Goal: Task Accomplishment & Management: Manage account settings

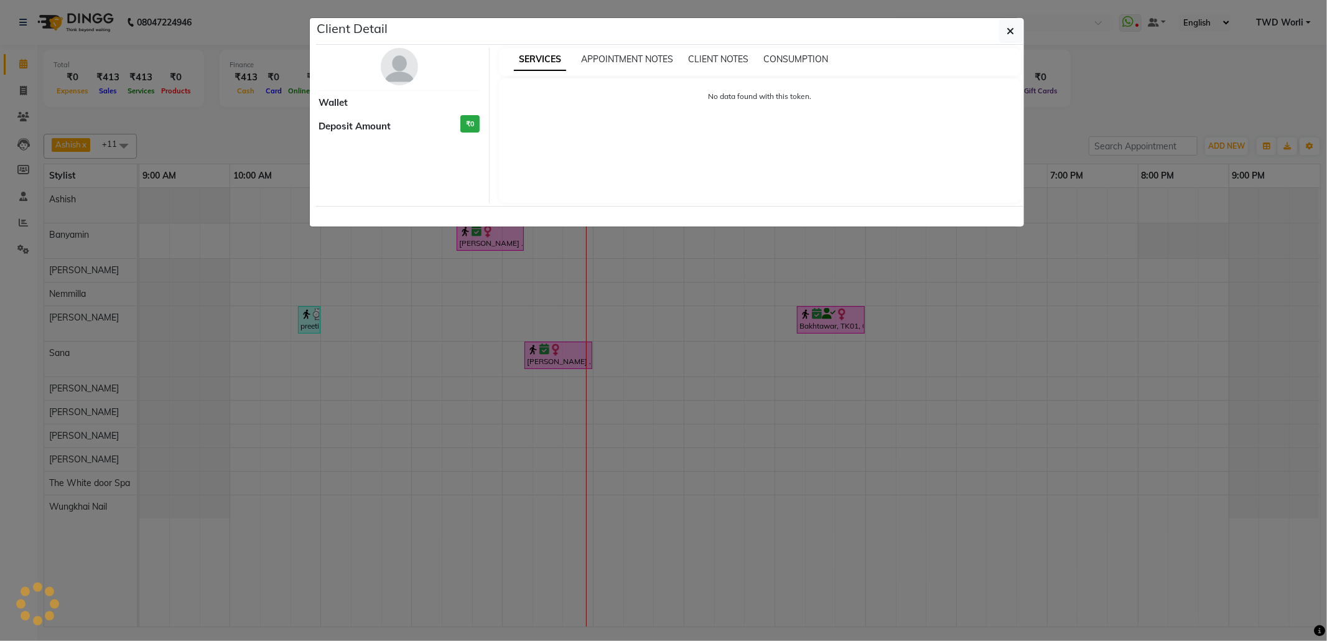
select select "6"
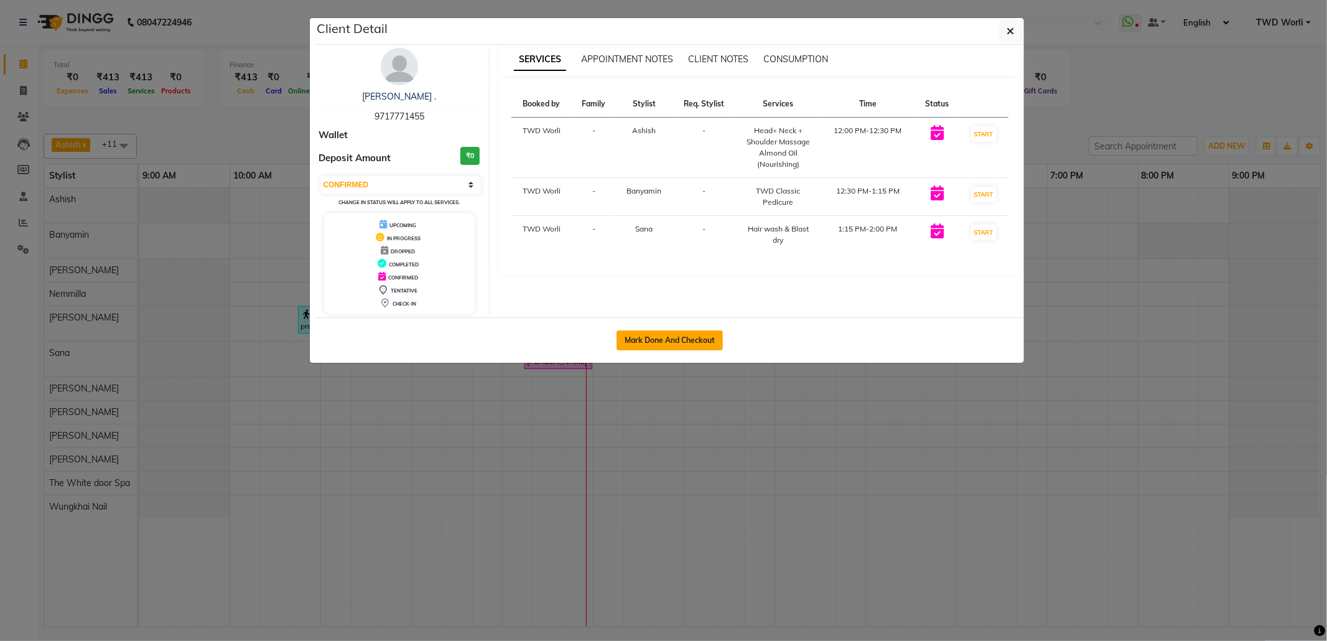
click at [689, 339] on button "Mark Done And Checkout" at bounding box center [670, 340] width 106 height 20
select select "service"
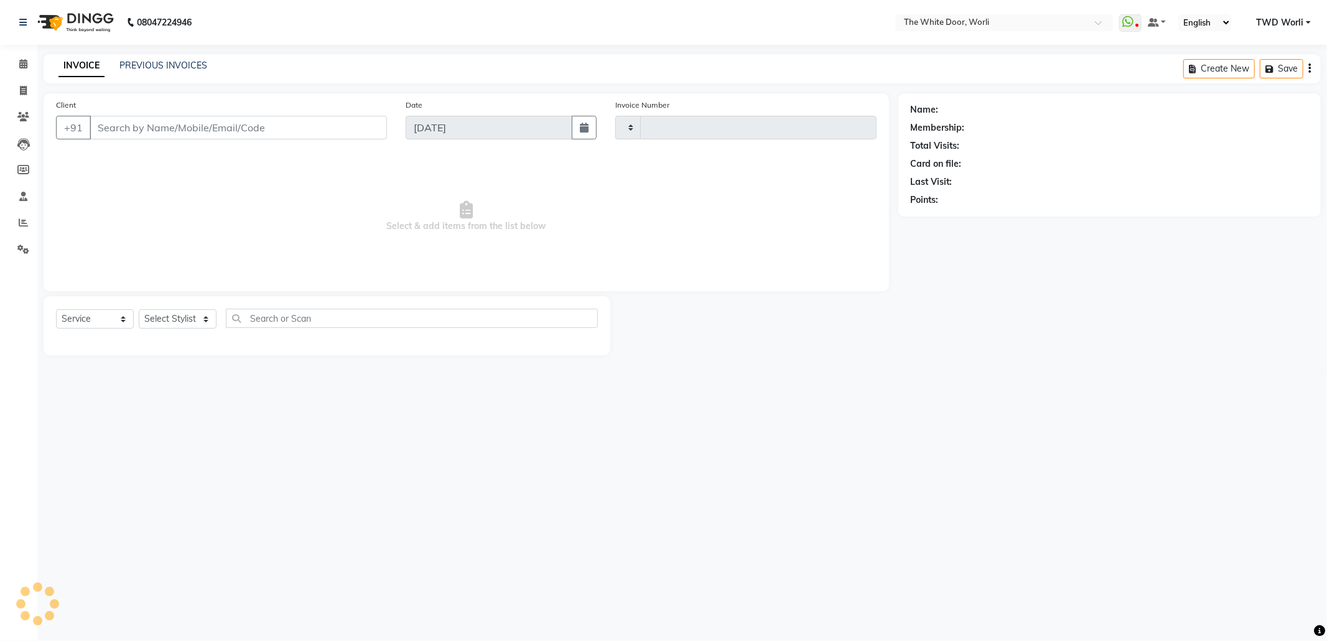
type input "1427"
select select "4027"
type input "9717771455"
select select "20574"
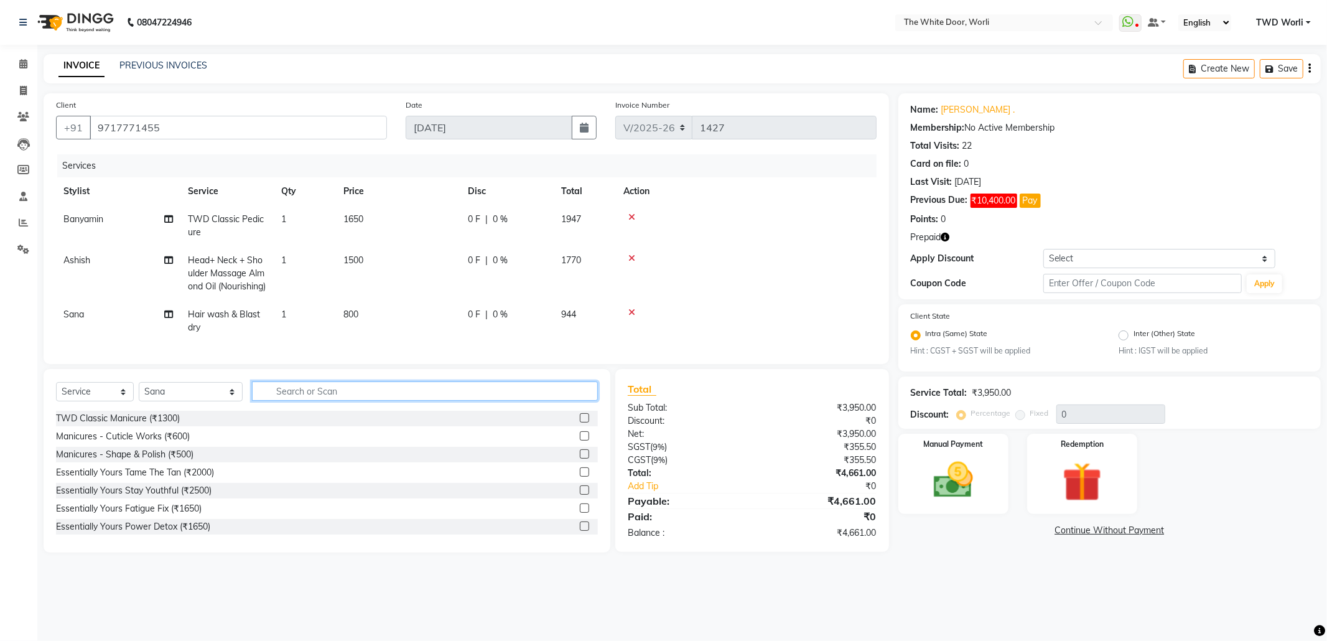
drag, startPoint x: 339, startPoint y: 422, endPoint x: 312, endPoint y: 441, distance: 33.5
click at [339, 411] on div "Select Service Product Membership Package Voucher Prepaid Gift Card Select Styl…" at bounding box center [327, 395] width 542 height 29
click at [1087, 459] on img at bounding box center [1082, 482] width 67 height 51
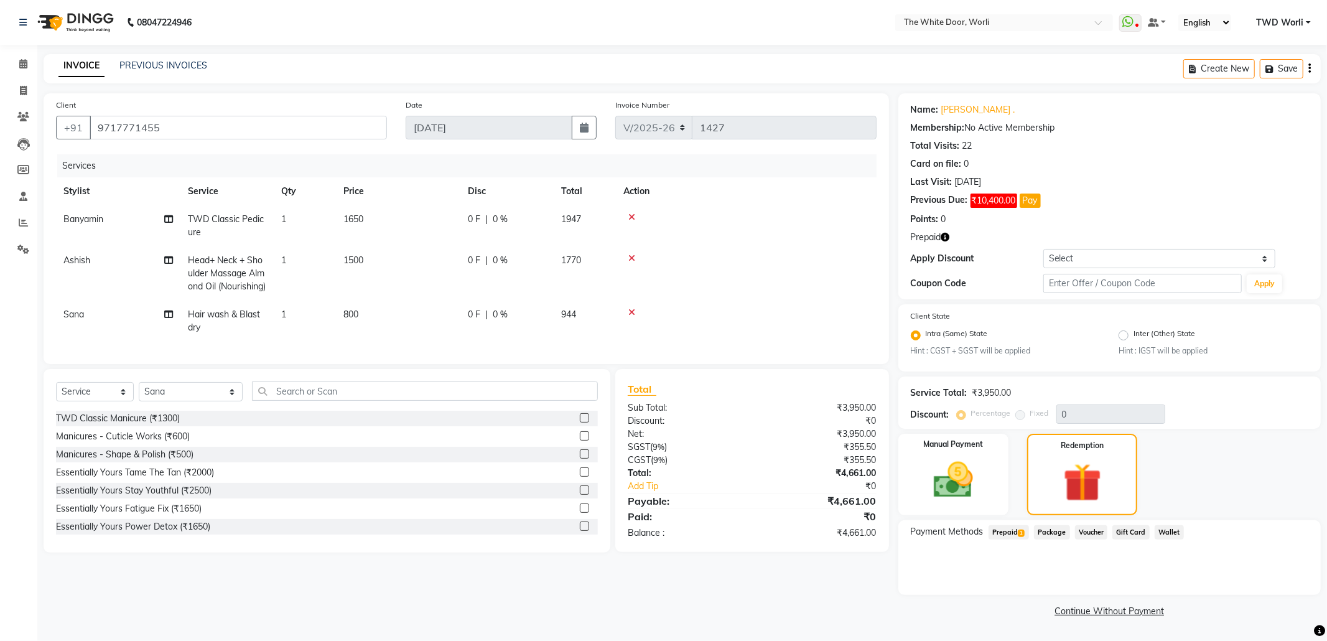
click at [1006, 533] on span "Prepaid 1" at bounding box center [1009, 532] width 40 height 14
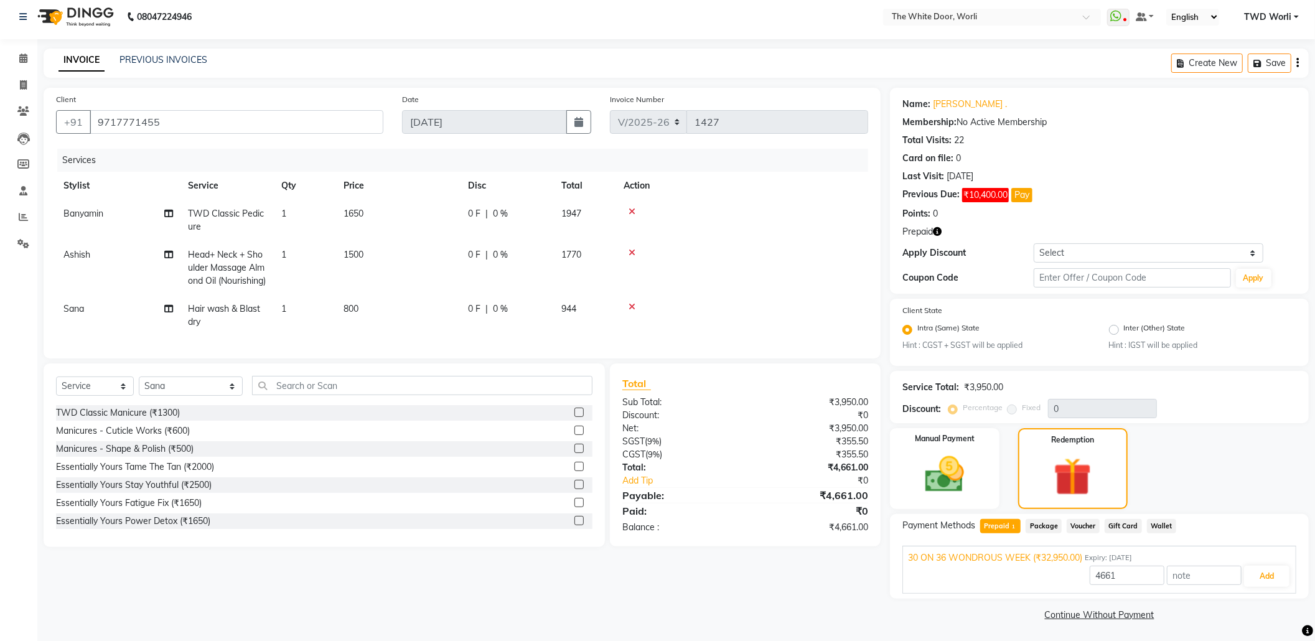
scroll to position [7, 0]
click at [1255, 573] on button "Add" at bounding box center [1266, 574] width 45 height 21
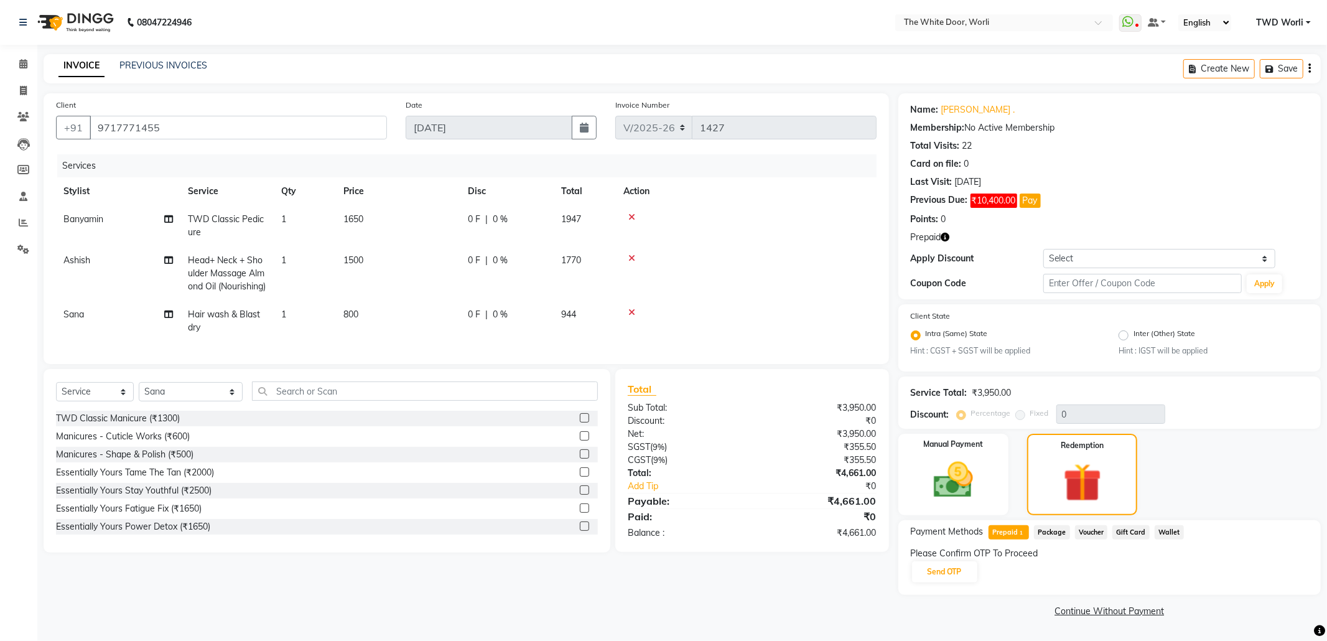
click at [80, 253] on td "Ashish" at bounding box center [118, 273] width 124 height 54
select select "20532"
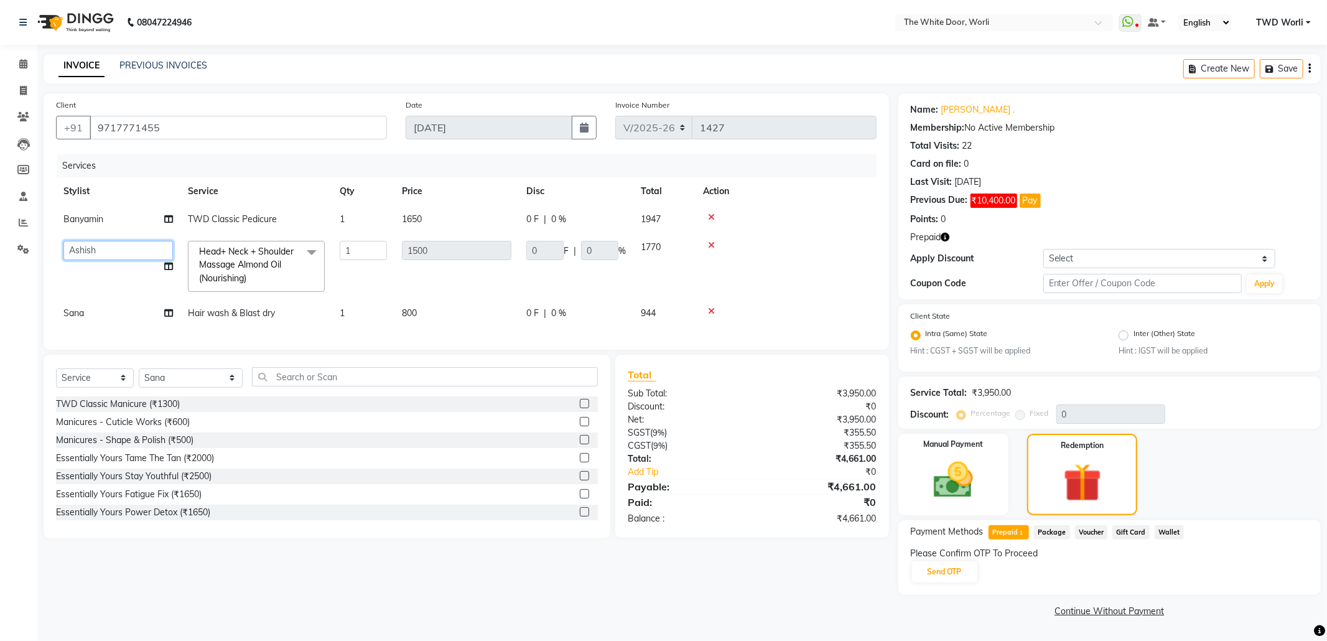
click at [93, 249] on select "Aarti Amit d Anil APEI Asa Ashish Ashish S Banyamin CELIN CHITRA CHITRA K ChonC…" at bounding box center [117, 250] width 109 height 19
select select "20395"
click at [941, 572] on button "Send OTP" at bounding box center [944, 571] width 65 height 21
click at [177, 120] on input "9717771455" at bounding box center [238, 128] width 297 height 24
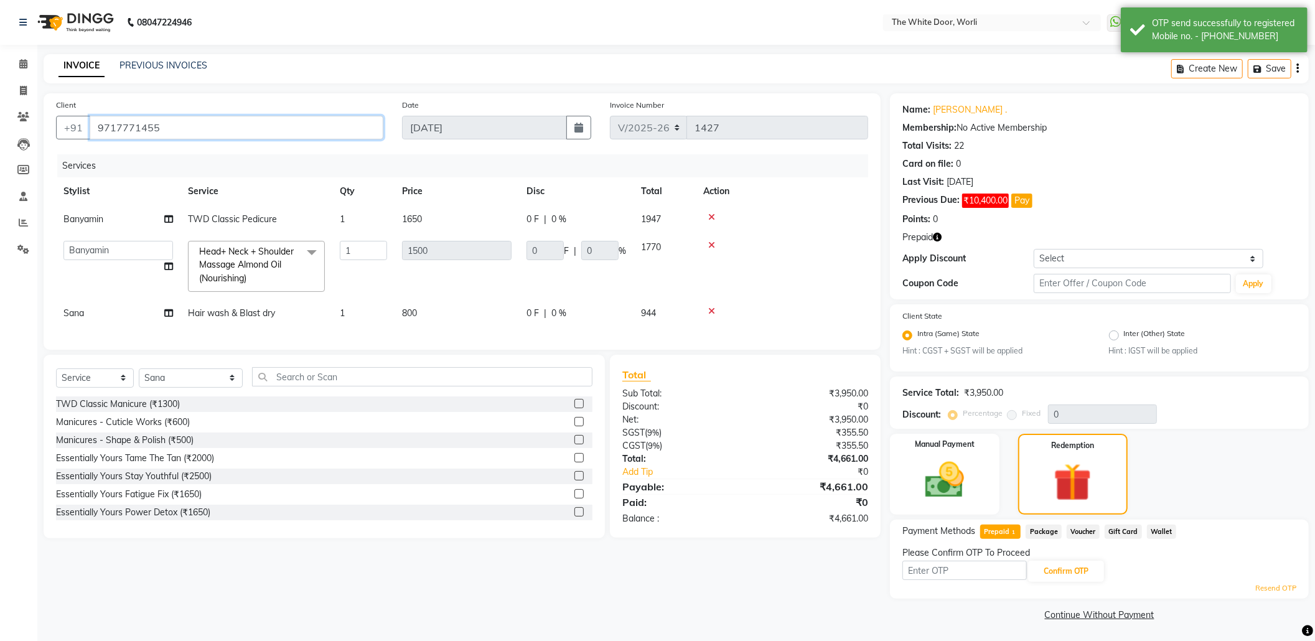
click at [177, 120] on input "9717771455" at bounding box center [237, 128] width 294 height 24
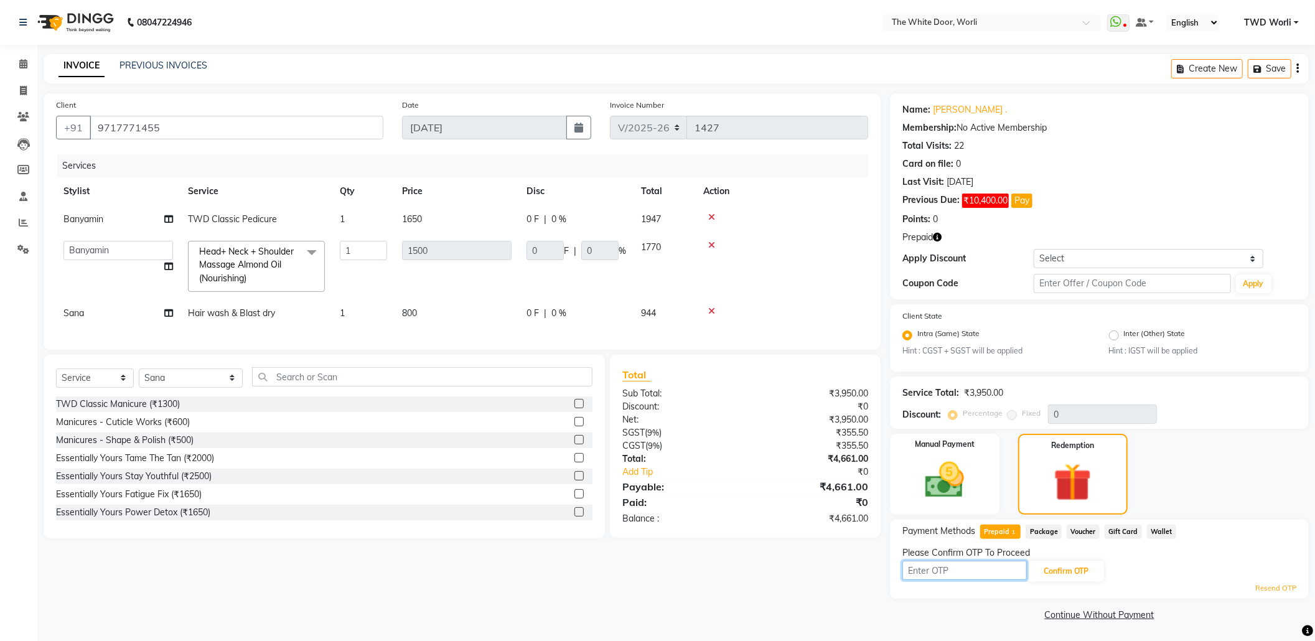
click at [947, 565] on input "text" at bounding box center [964, 570] width 124 height 19
type input "3219"
click at [1084, 572] on button "Confirm OTP" at bounding box center [1066, 571] width 76 height 21
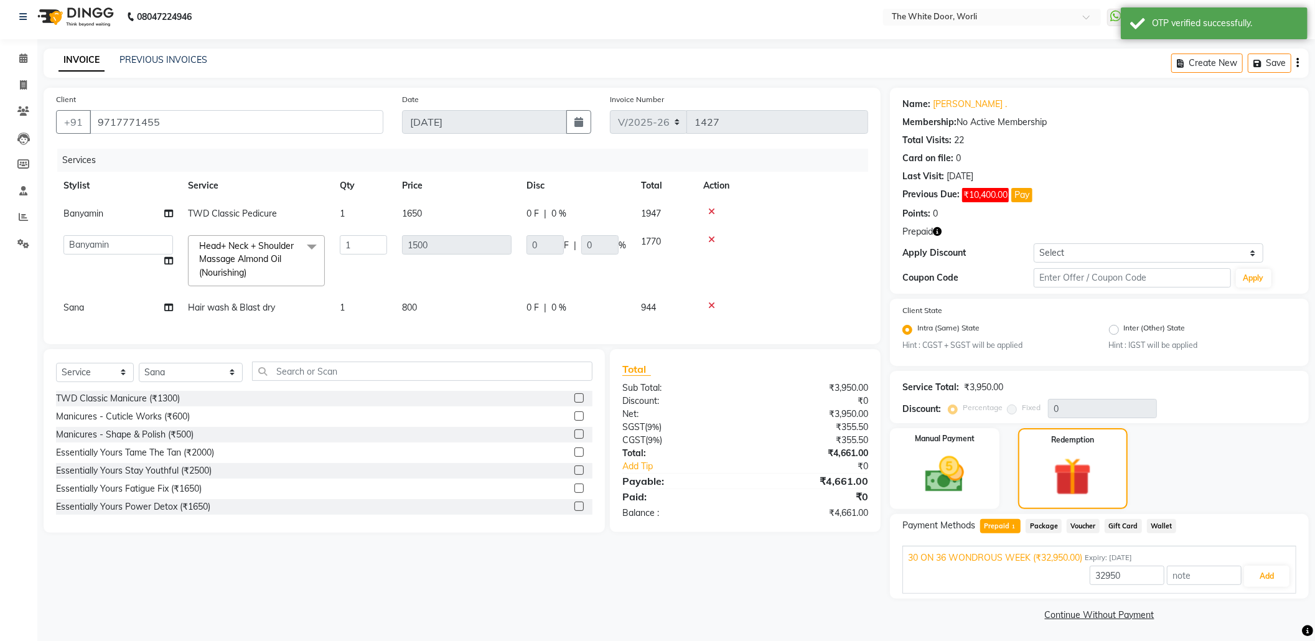
scroll to position [7, 0]
click at [1133, 568] on input "32950" at bounding box center [1126, 573] width 75 height 19
type input "3950"
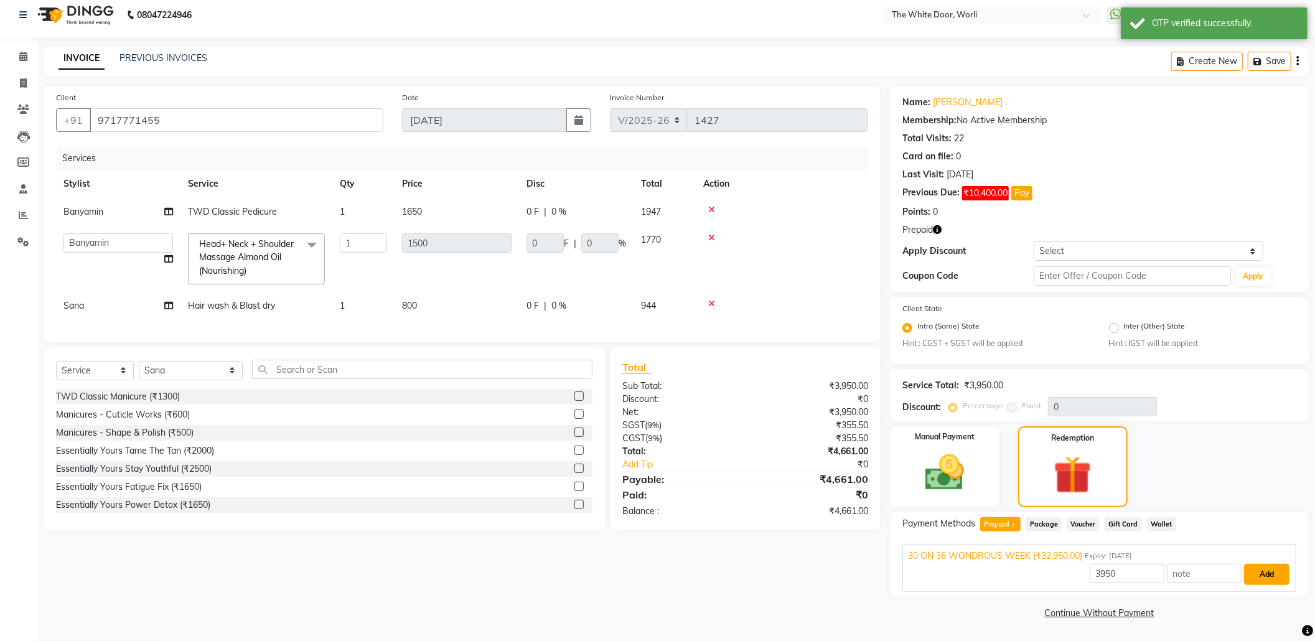
click at [1274, 577] on button "Add" at bounding box center [1266, 574] width 45 height 21
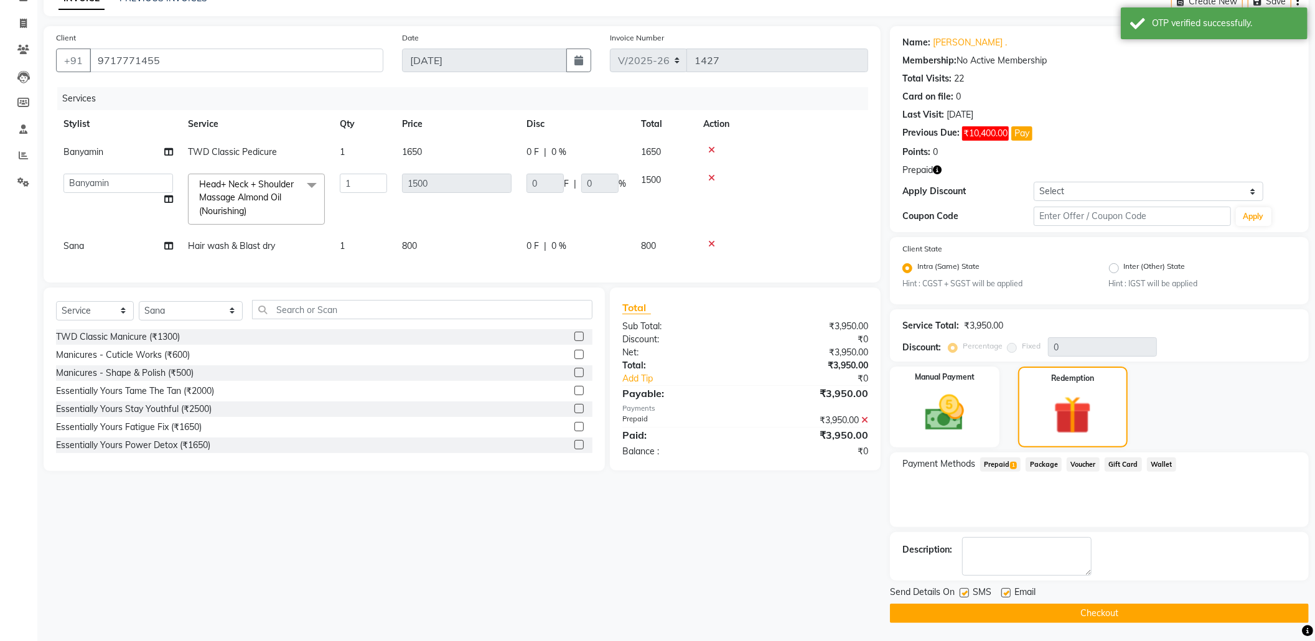
scroll to position [68, 0]
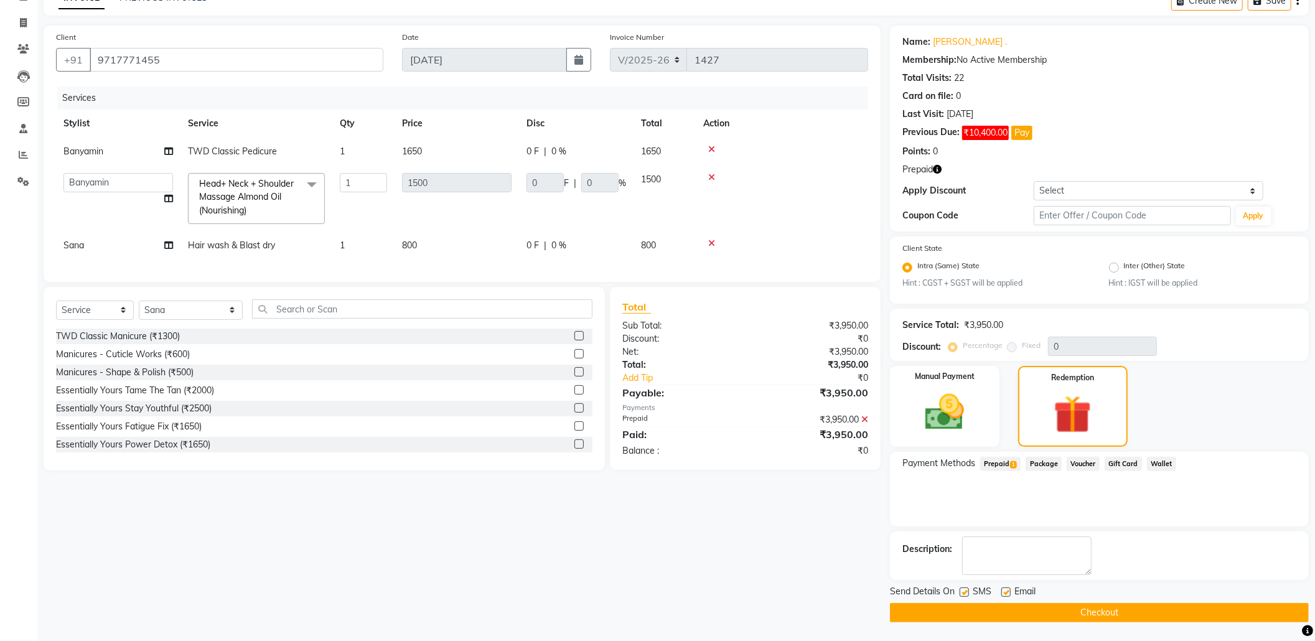
click at [1053, 611] on button "Checkout" at bounding box center [1099, 612] width 419 height 19
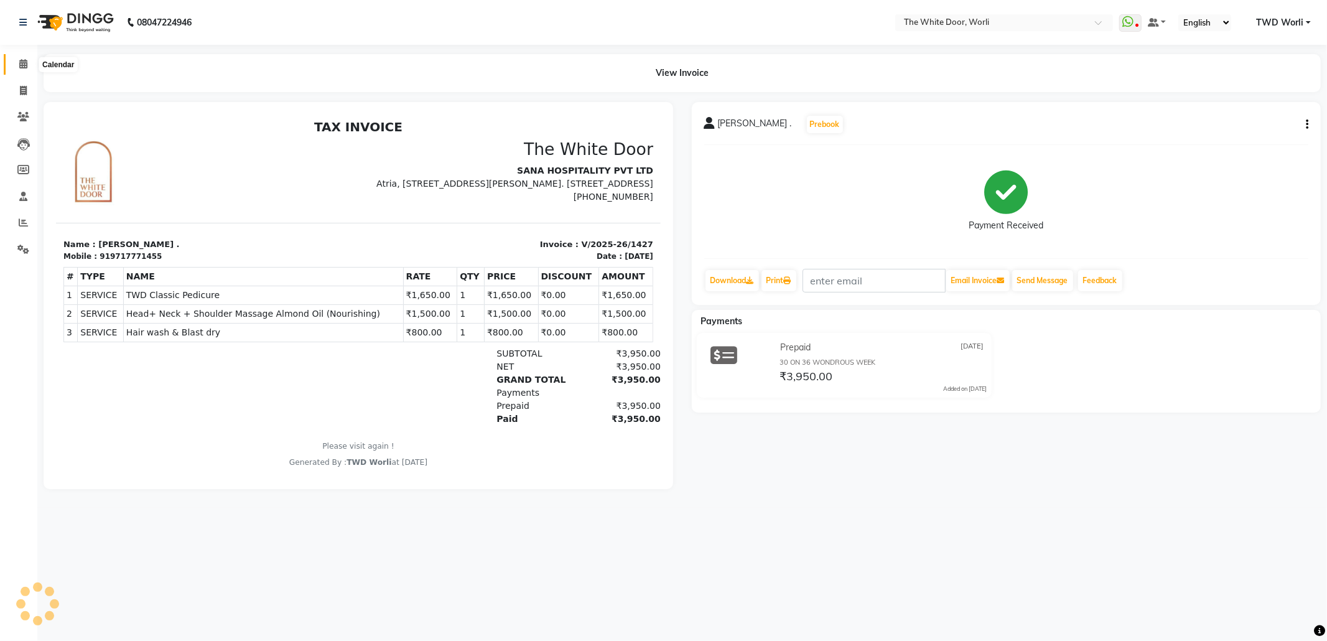
click at [16, 61] on span at bounding box center [23, 64] width 22 height 14
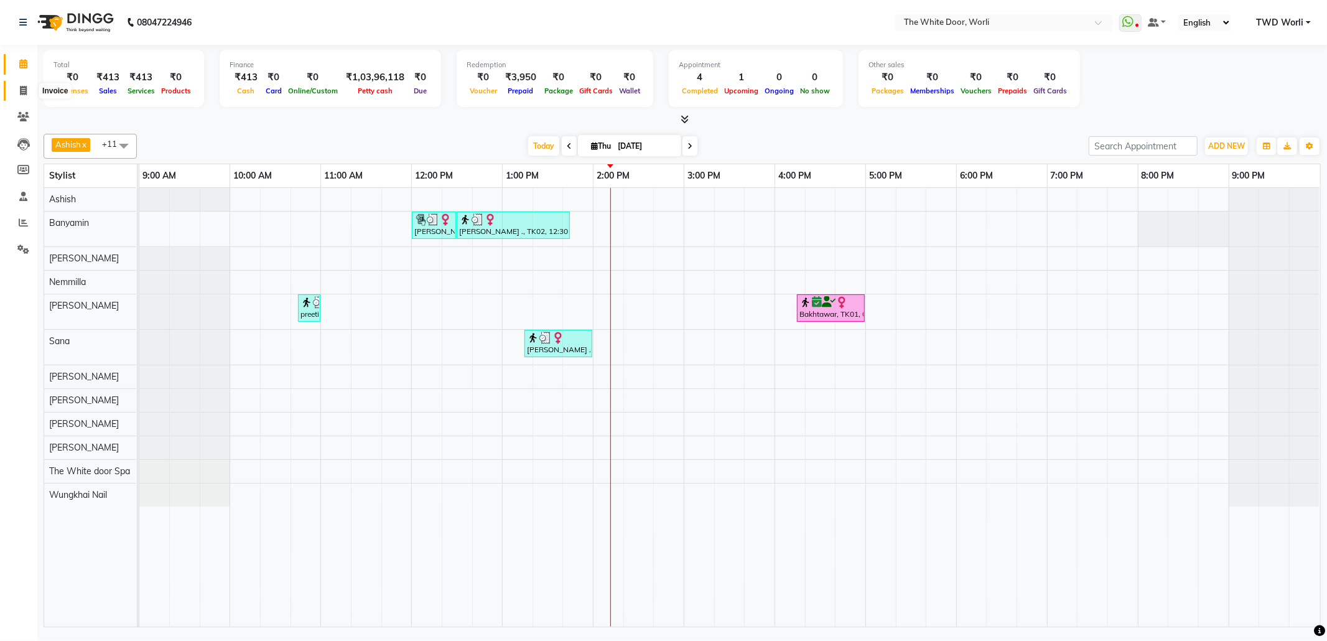
click at [21, 91] on icon at bounding box center [23, 90] width 7 height 9
select select "service"
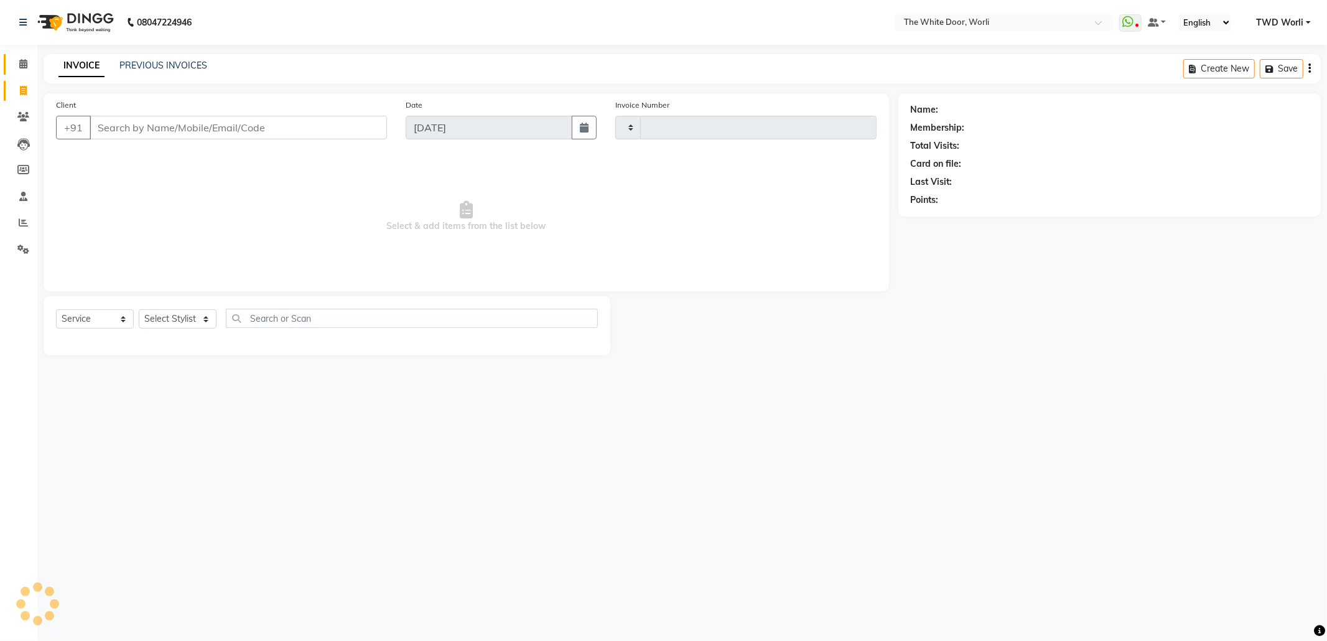
type input "1428"
select select "4027"
click at [202, 129] on input "Client" at bounding box center [238, 128] width 297 height 24
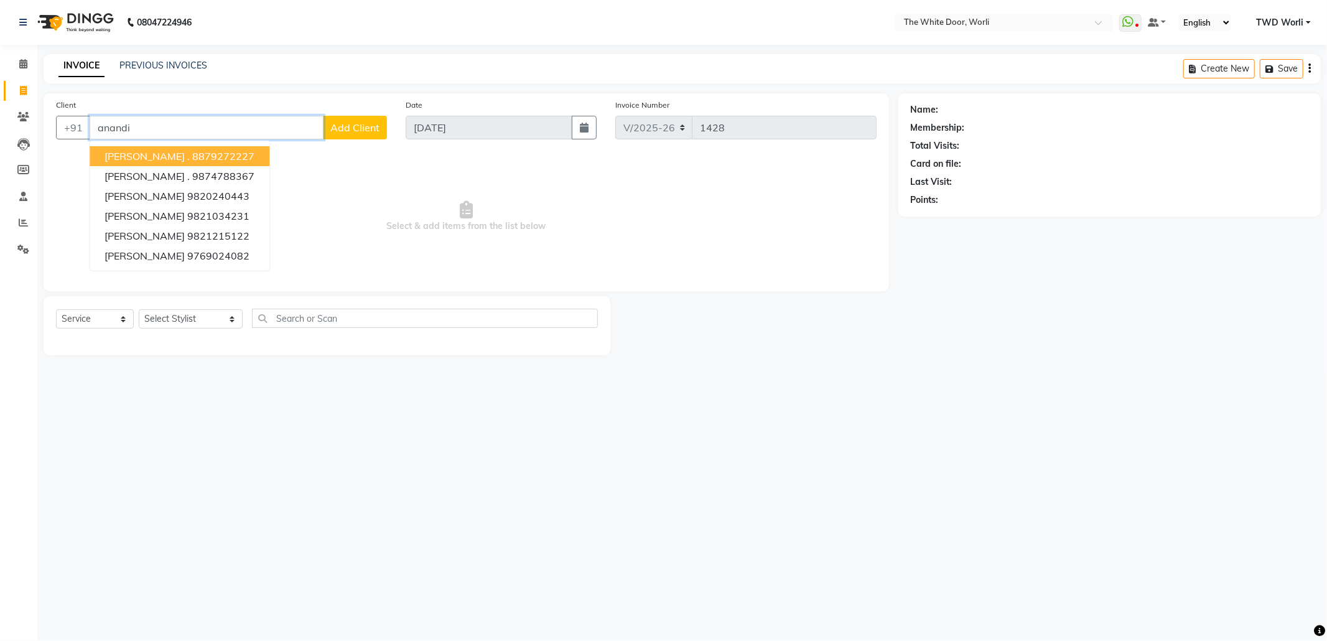
click at [230, 121] on input "anandi" at bounding box center [207, 128] width 234 height 24
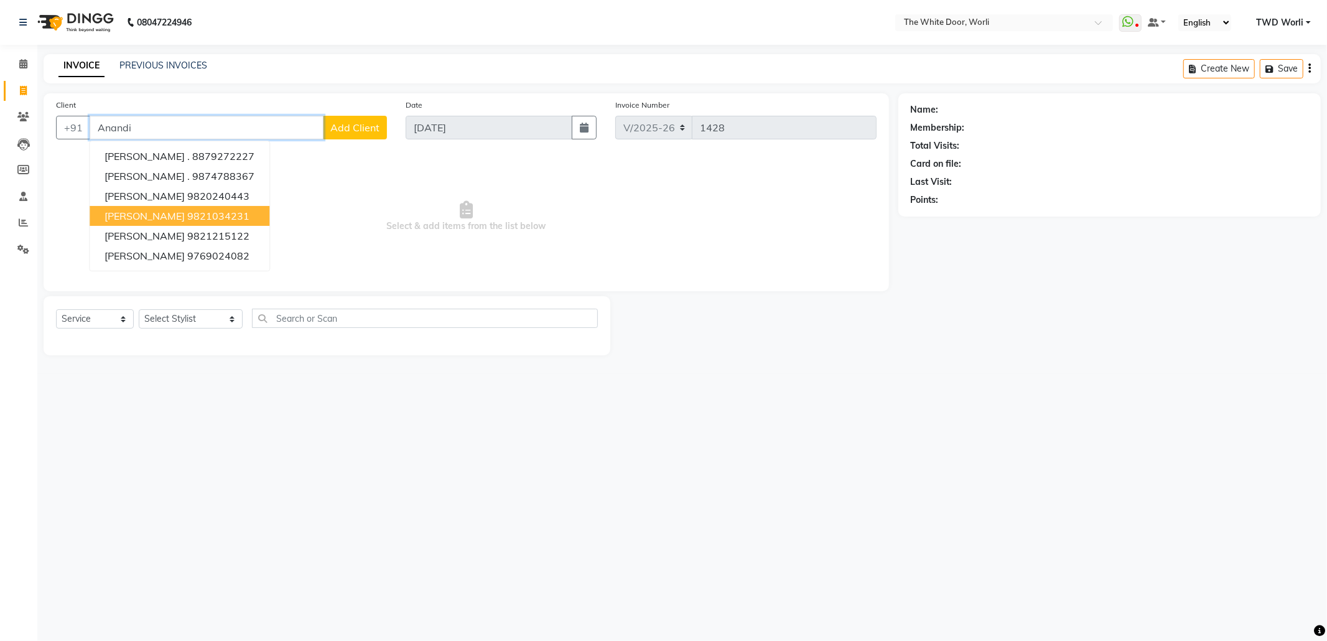
click at [229, 215] on ngb-highlight "9821034231" at bounding box center [218, 216] width 62 height 12
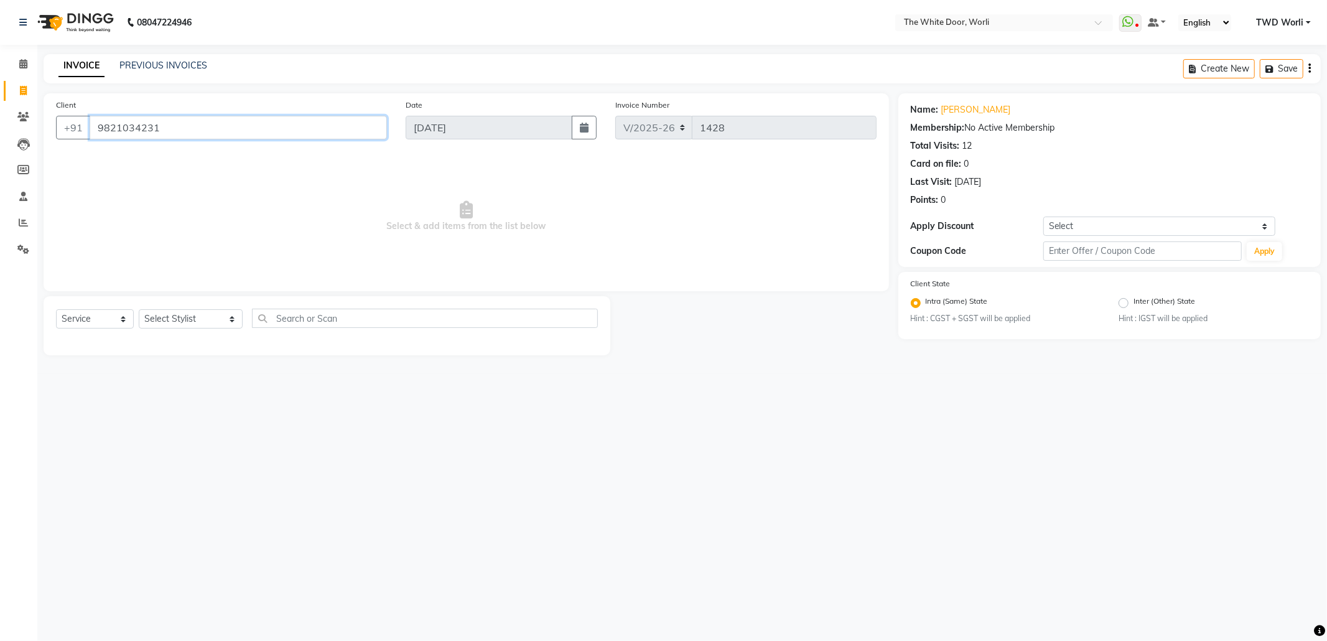
click at [213, 130] on input "9821034231" at bounding box center [238, 128] width 297 height 24
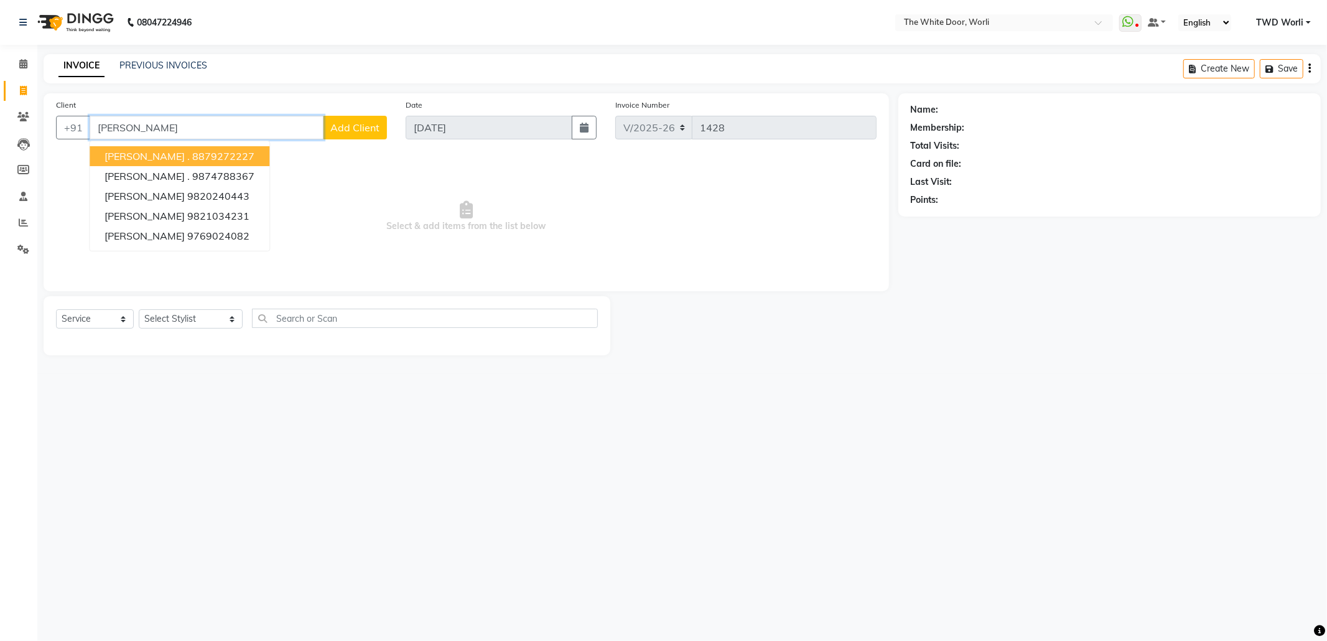
click at [229, 152] on button "Anandita . 8879272227" at bounding box center [180, 156] width 180 height 20
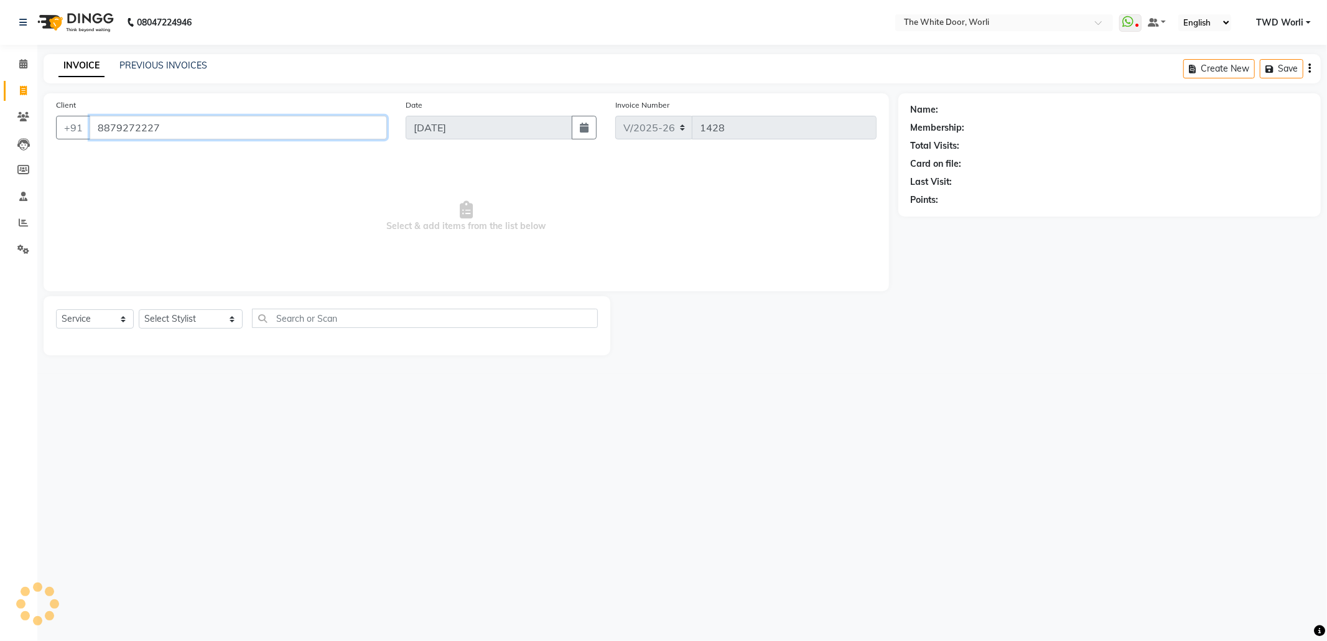
type input "8879272227"
click at [185, 321] on select "Select Stylist Aarti Amit d Anil APEI Asa [PERSON_NAME] [PERSON_NAME] [MEDICAL_…" at bounding box center [191, 318] width 104 height 19
select select "20574"
click at [139, 309] on select "Select Stylist Aarti Amit d Anil APEI Asa [PERSON_NAME] [PERSON_NAME] [MEDICAL_…" at bounding box center [191, 318] width 104 height 19
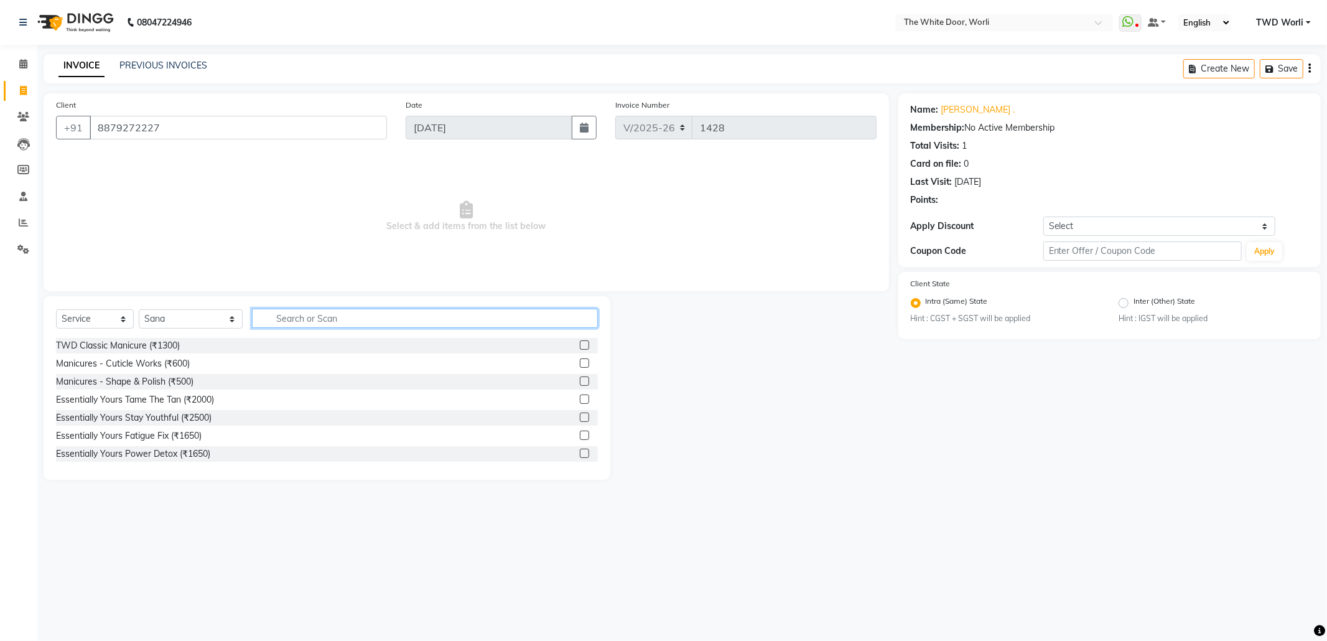
click at [310, 317] on input "text" at bounding box center [424, 318] width 345 height 19
type input "thread"
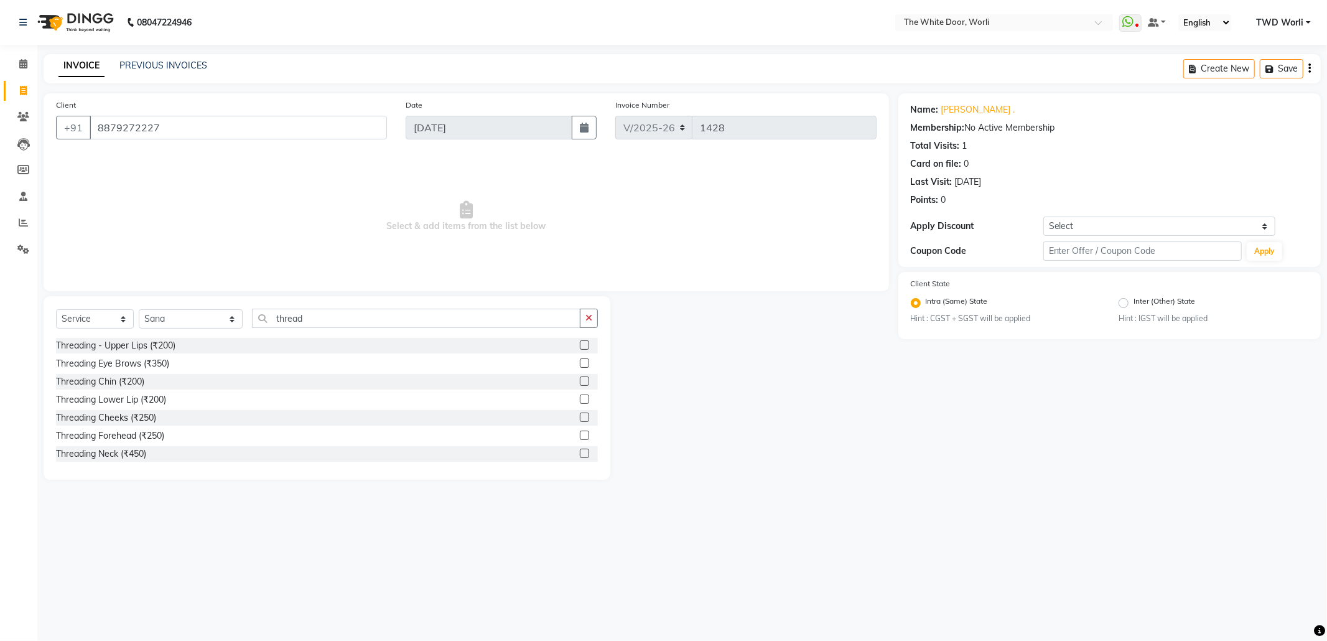
click at [580, 370] on div at bounding box center [584, 364] width 8 height 13
click at [580, 359] on label at bounding box center [584, 362] width 9 height 9
click at [580, 360] on input "checkbox" at bounding box center [584, 364] width 8 height 8
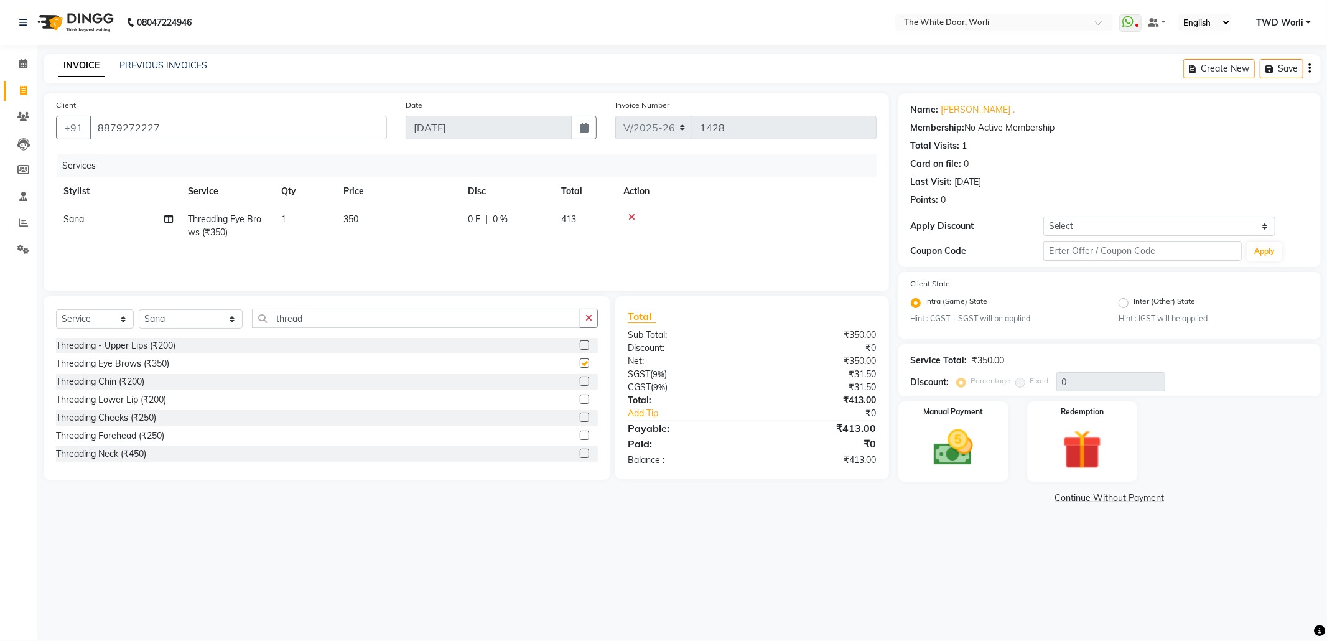
checkbox input "false"
click at [942, 441] on img at bounding box center [953, 447] width 67 height 47
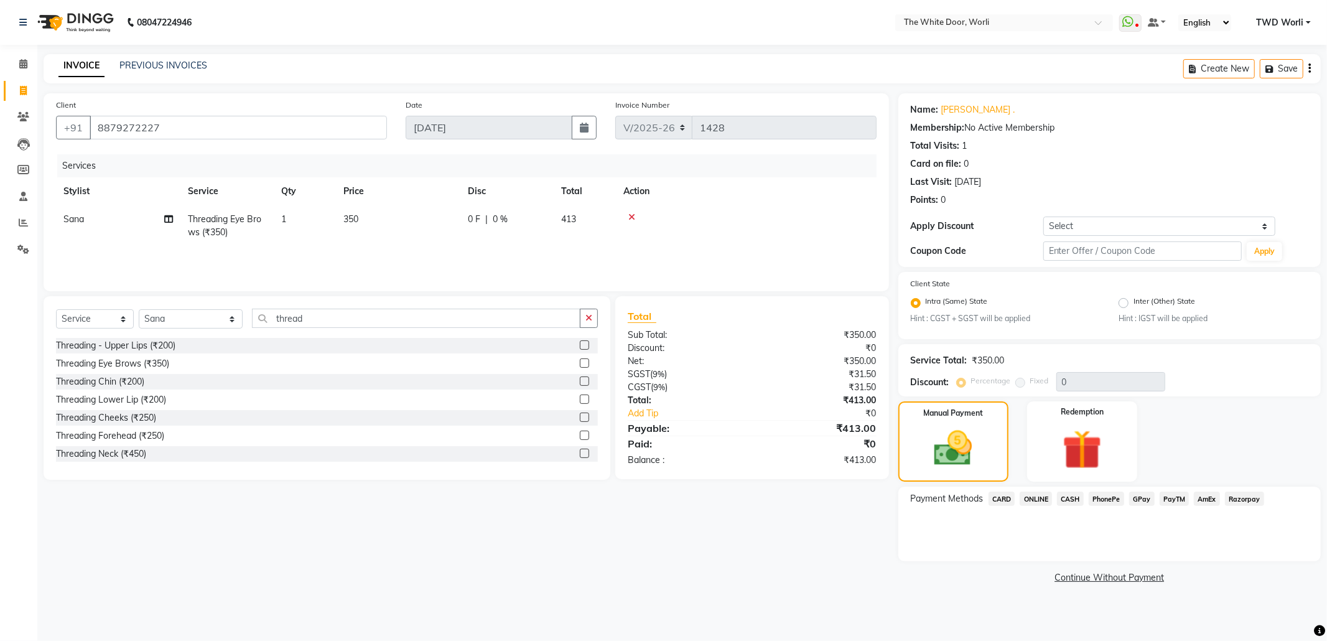
click at [1073, 498] on span "CASH" at bounding box center [1070, 498] width 27 height 14
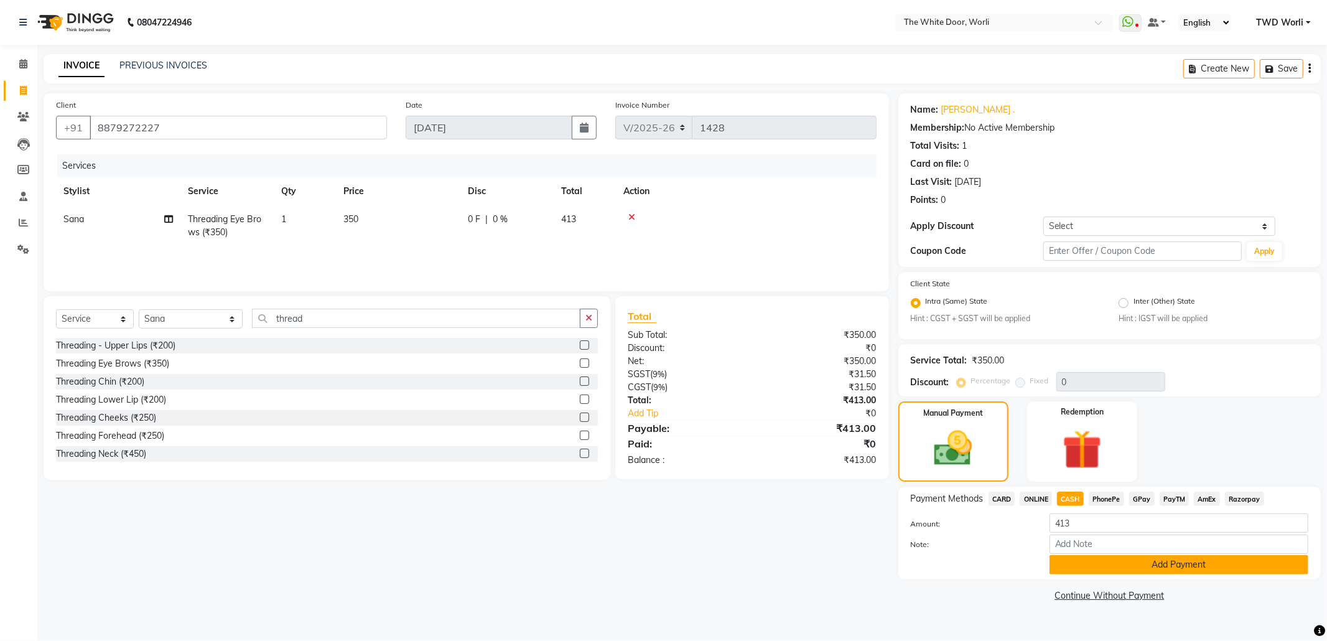
click at [1145, 570] on button "Add Payment" at bounding box center [1178, 564] width 259 height 19
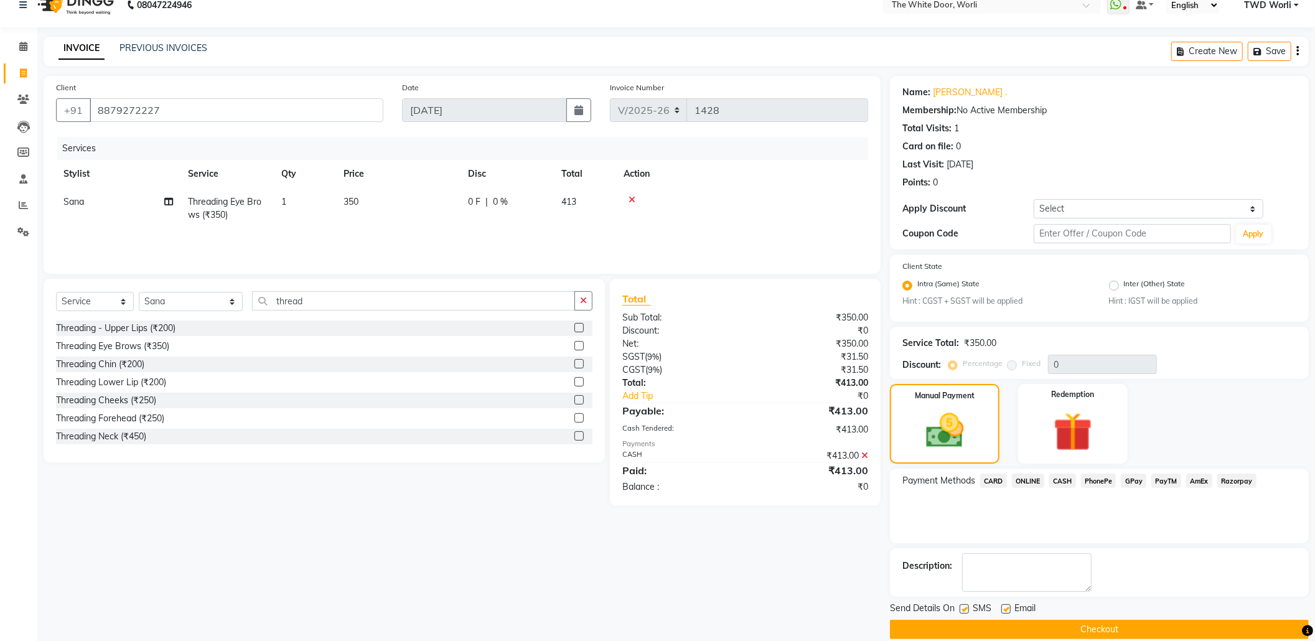
scroll to position [34, 0]
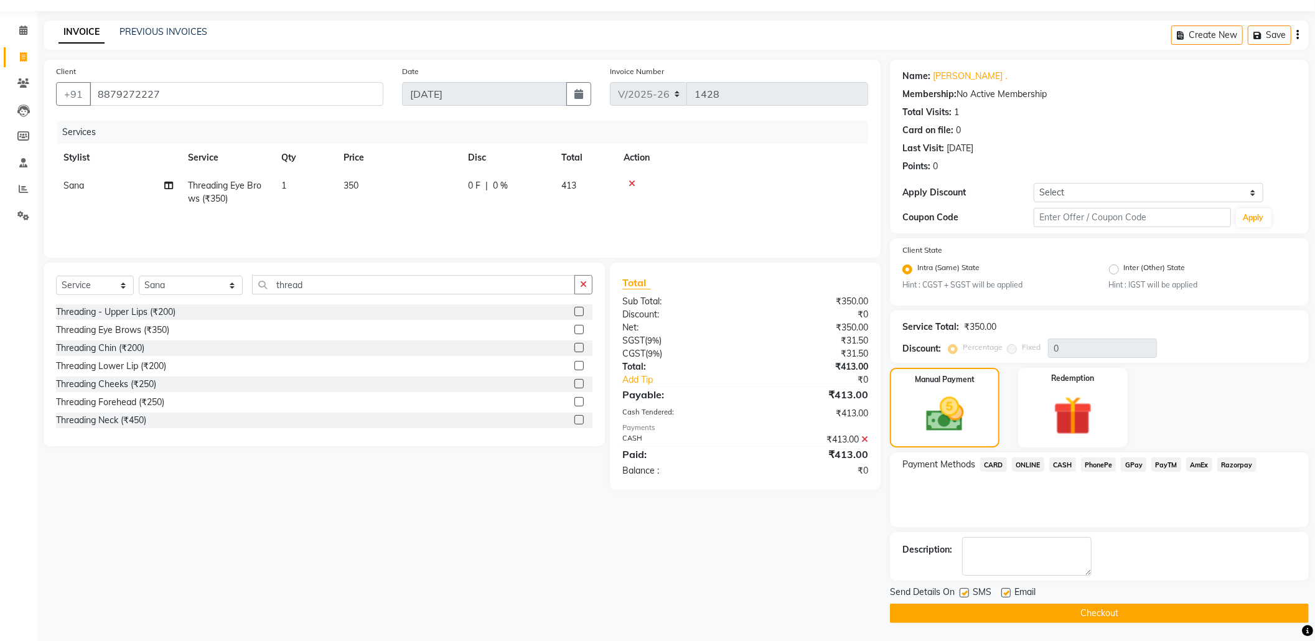
click at [1065, 616] on button "Checkout" at bounding box center [1099, 612] width 419 height 19
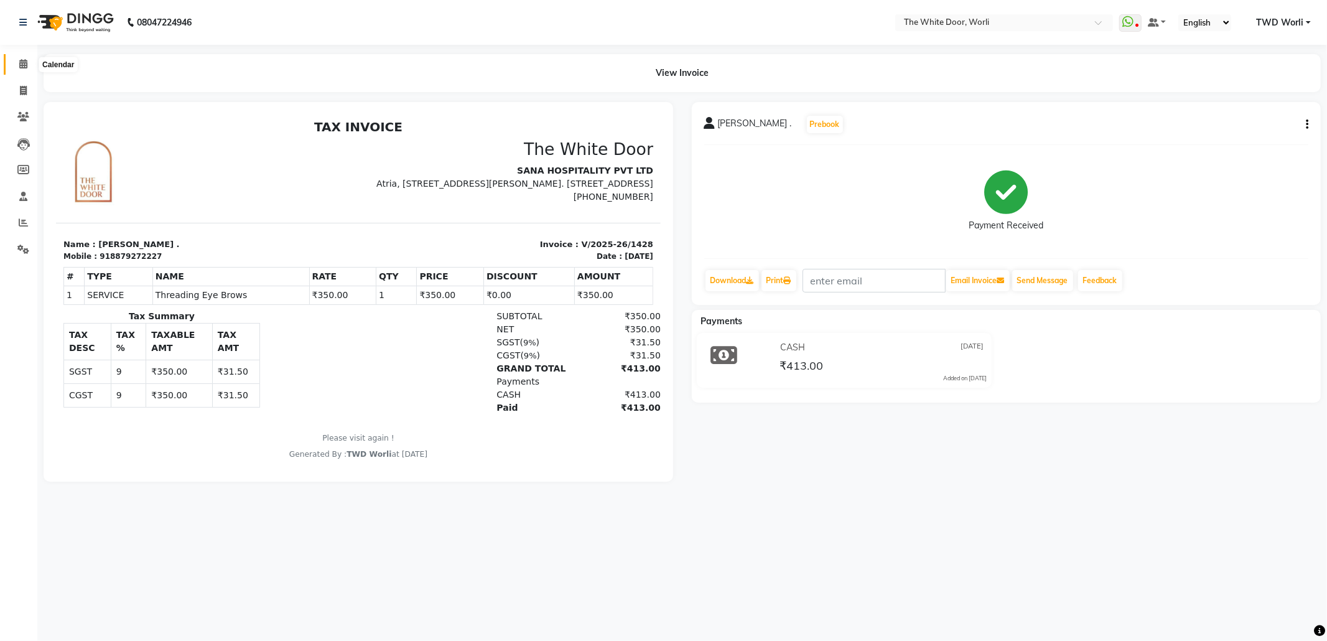
click at [15, 61] on span at bounding box center [23, 64] width 22 height 14
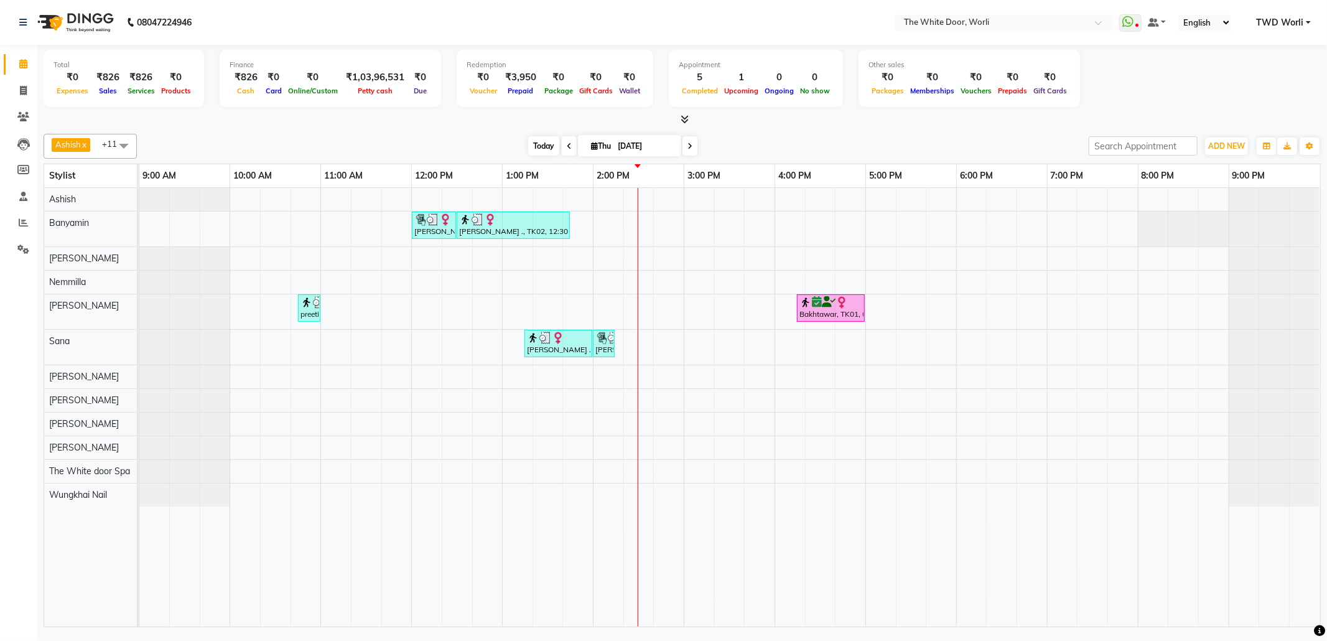
click at [536, 149] on span "Today" at bounding box center [543, 145] width 31 height 19
click at [536, 150] on span "Today" at bounding box center [543, 145] width 31 height 19
drag, startPoint x: 24, startPoint y: 86, endPoint x: 33, endPoint y: 87, distance: 9.4
click at [26, 87] on icon at bounding box center [23, 90] width 7 height 9
select select "service"
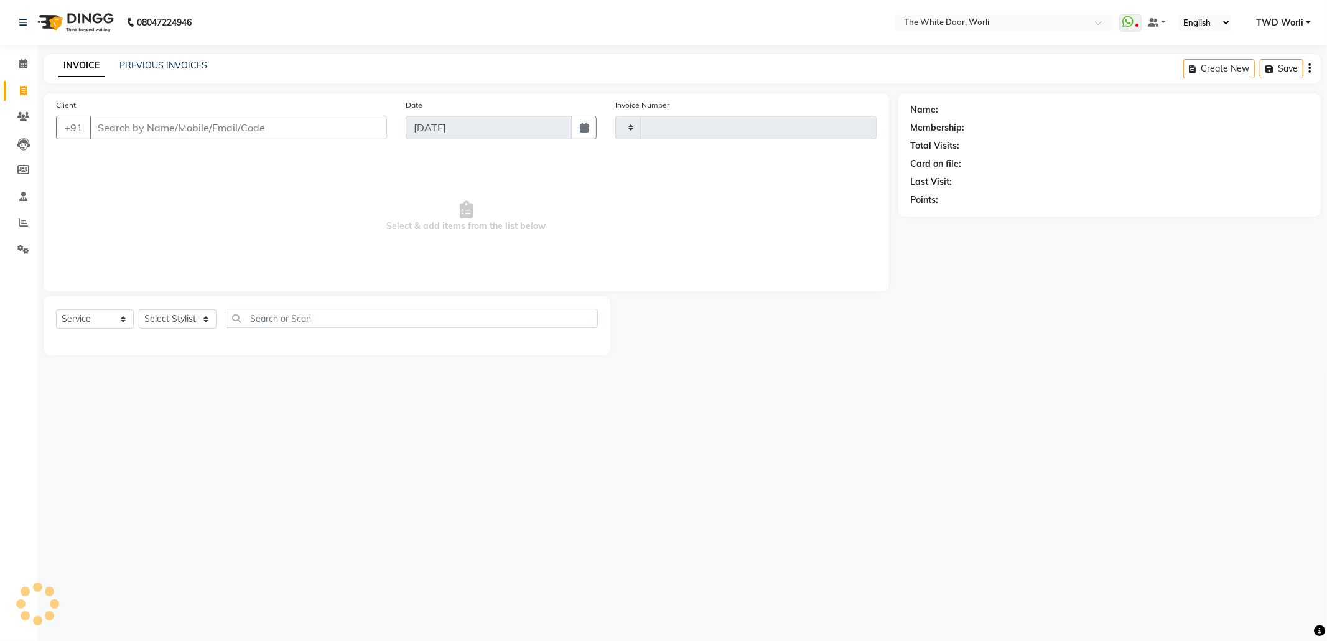
type input "1429"
select select "4027"
click at [107, 322] on select "Select Service Product Membership Package Voucher Prepaid Gift Card" at bounding box center [95, 318] width 78 height 19
select select "package"
click at [56, 309] on select "Select Service Product Membership Package Voucher Prepaid Gift Card" at bounding box center [95, 318] width 78 height 19
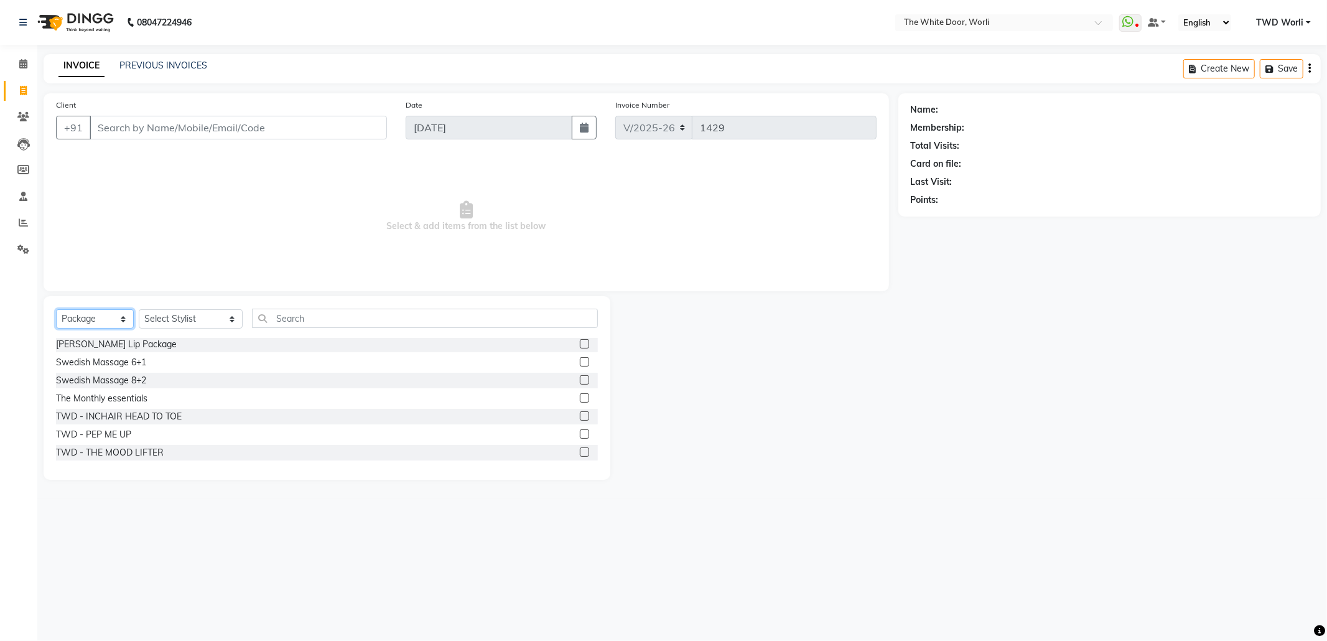
scroll to position [110, 0]
click at [580, 414] on label at bounding box center [584, 415] width 9 height 9
click at [580, 414] on input "checkbox" at bounding box center [584, 416] width 8 height 8
checkbox input "false"
click at [164, 312] on select "Select Stylist Aarti Amit d Anil APEI Asa [PERSON_NAME] [PERSON_NAME] [MEDICAL_…" at bounding box center [191, 318] width 104 height 19
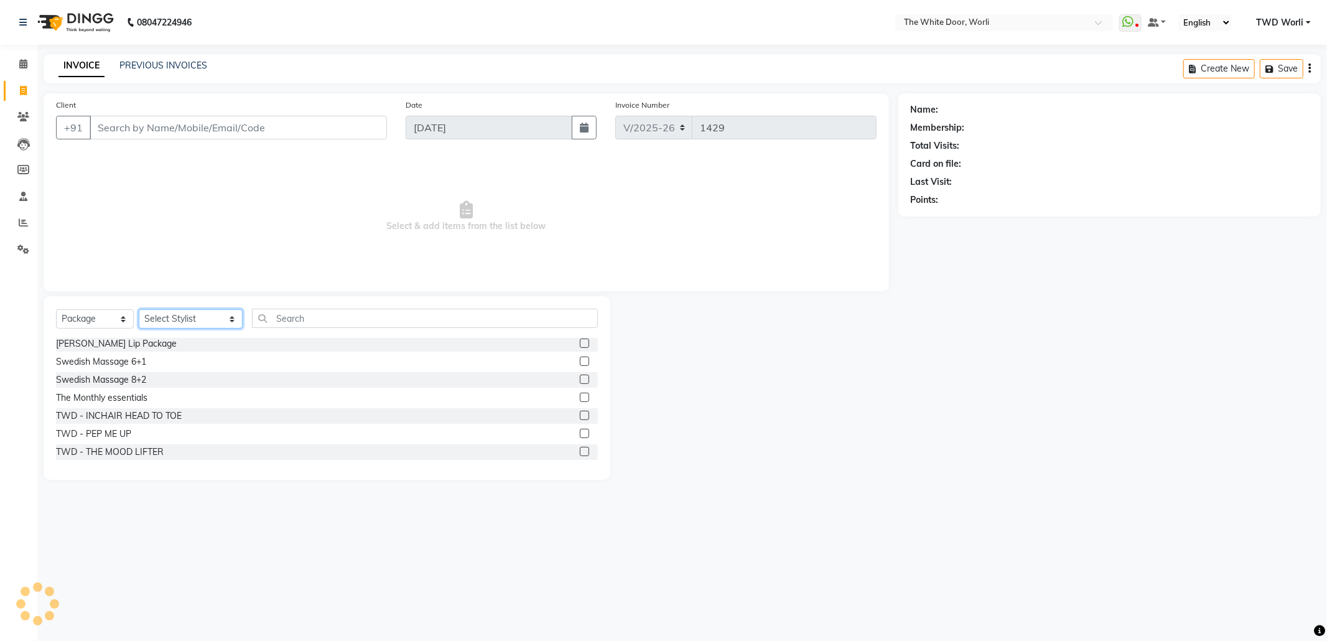
select select "88842"
click at [172, 315] on select "Select Stylist Aarti Amit d Anil APEI Asa [PERSON_NAME] [PERSON_NAME] [MEDICAL_…" at bounding box center [191, 318] width 104 height 19
click at [580, 414] on label at bounding box center [584, 415] width 9 height 9
click at [580, 414] on input "checkbox" at bounding box center [584, 416] width 8 height 8
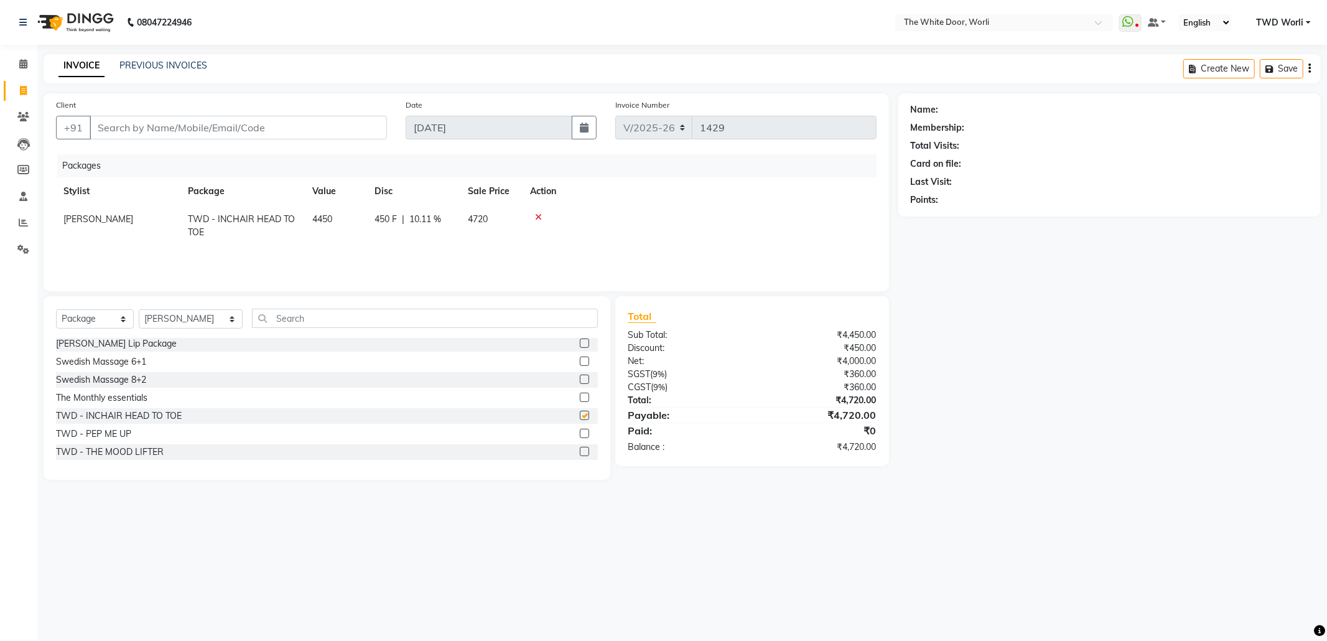
checkbox input "false"
click at [312, 312] on input "text" at bounding box center [424, 318] width 345 height 19
click at [311, 312] on input "text" at bounding box center [424, 318] width 345 height 19
click at [580, 450] on label at bounding box center [584, 451] width 9 height 9
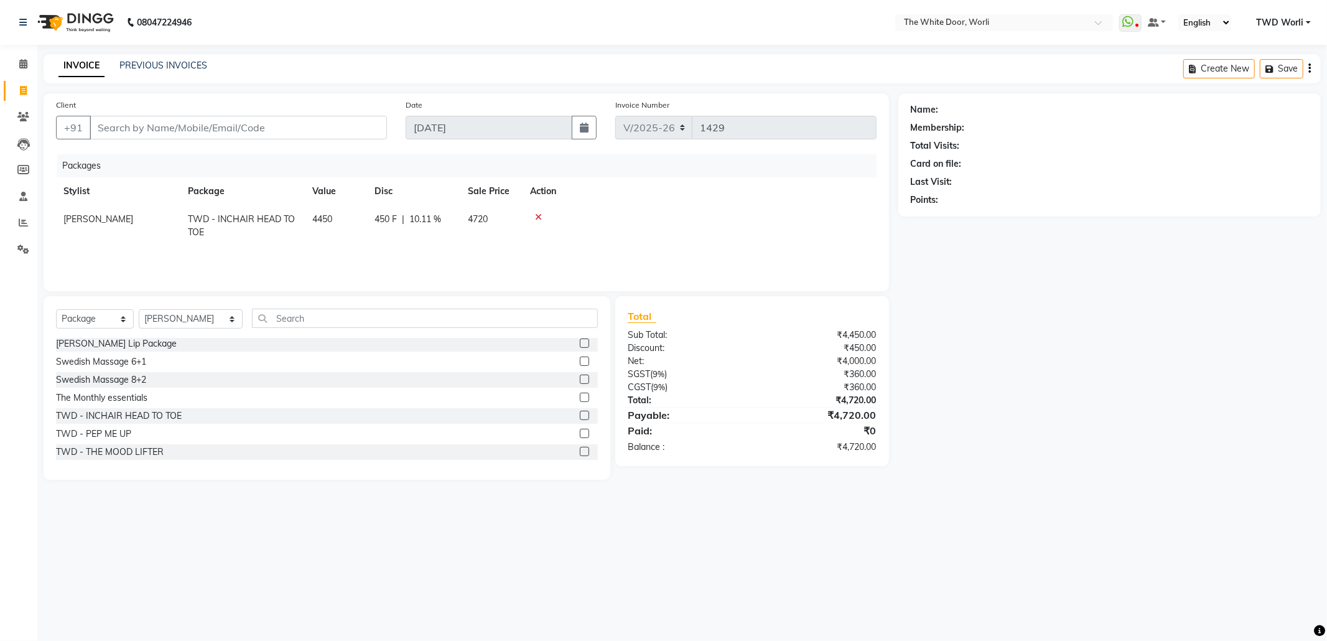
click at [580, 450] on input "checkbox" at bounding box center [584, 452] width 8 height 8
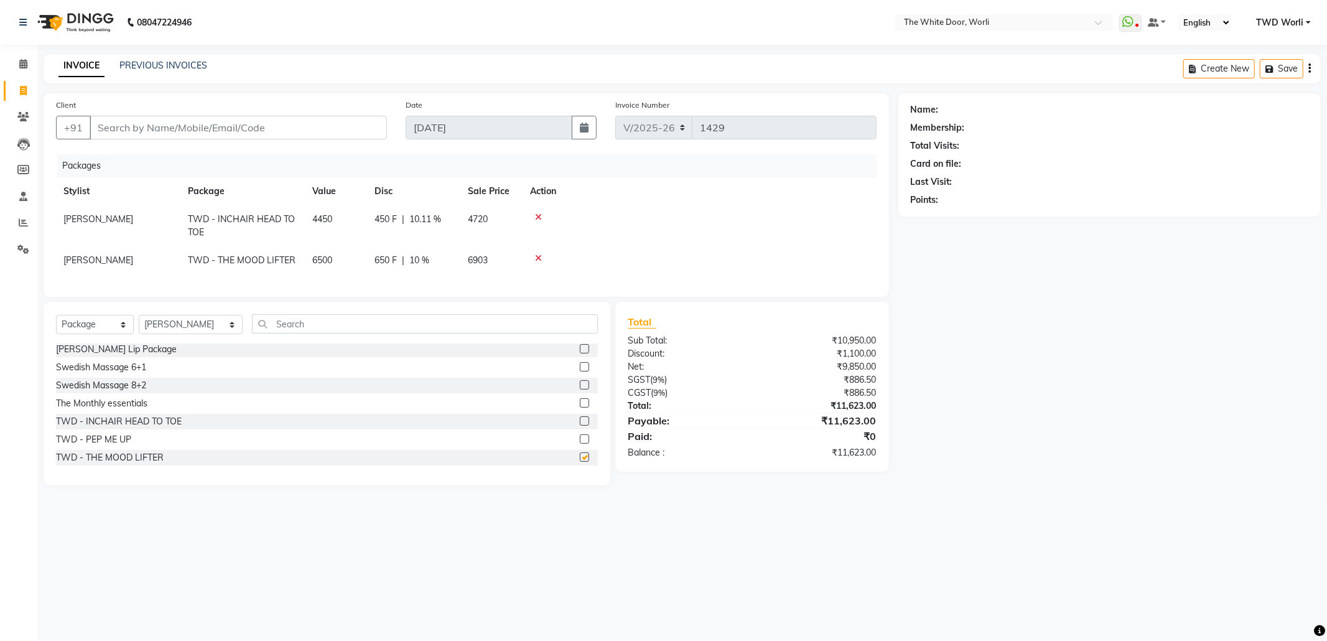
checkbox input "false"
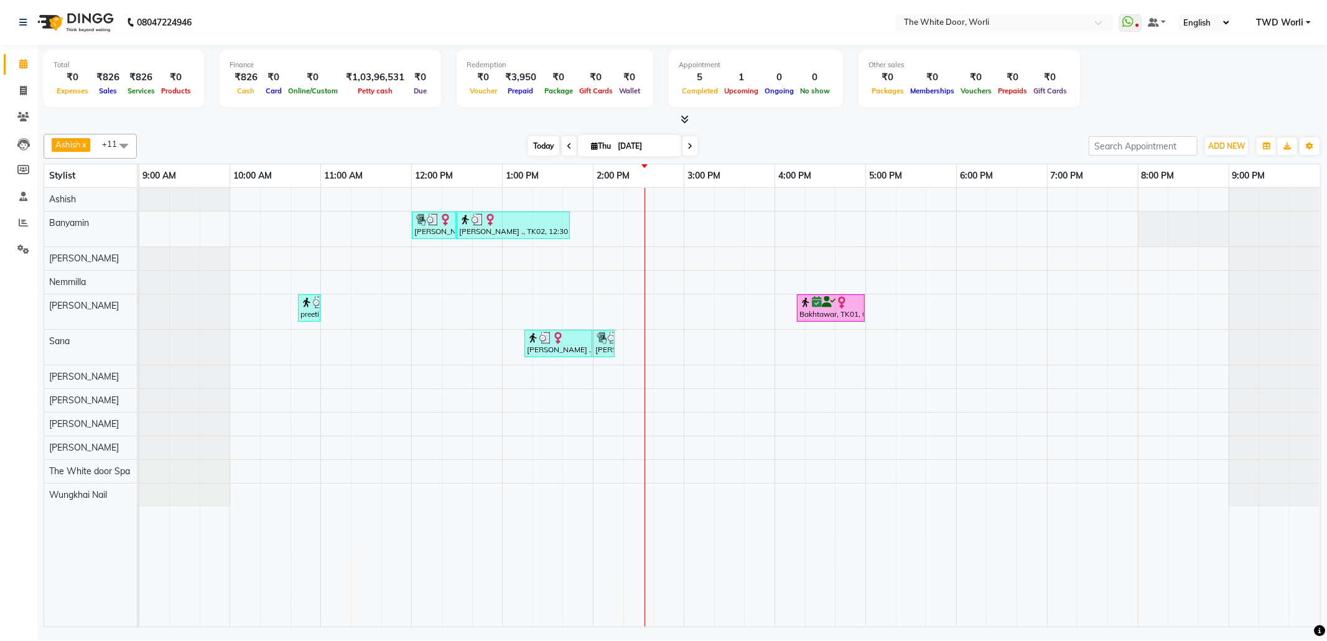
click at [538, 147] on span "Today" at bounding box center [543, 145] width 31 height 19
click at [688, 144] on span at bounding box center [689, 145] width 15 height 19
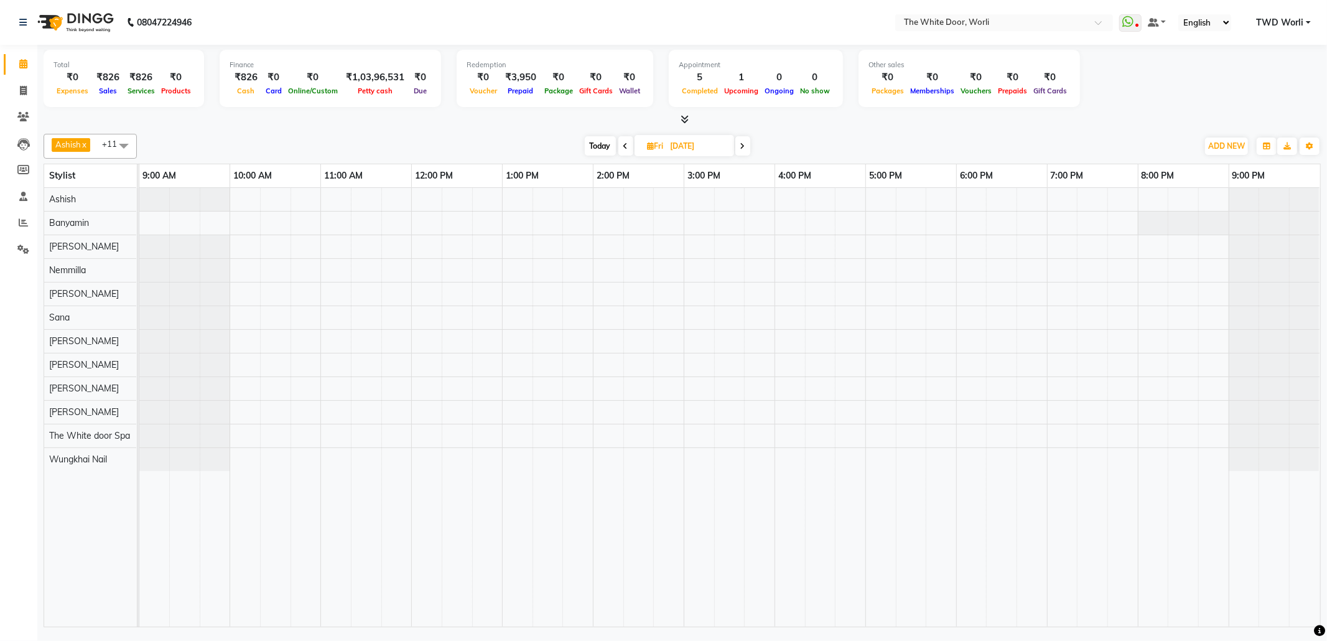
click at [748, 141] on span at bounding box center [742, 145] width 15 height 19
type input "[DATE]"
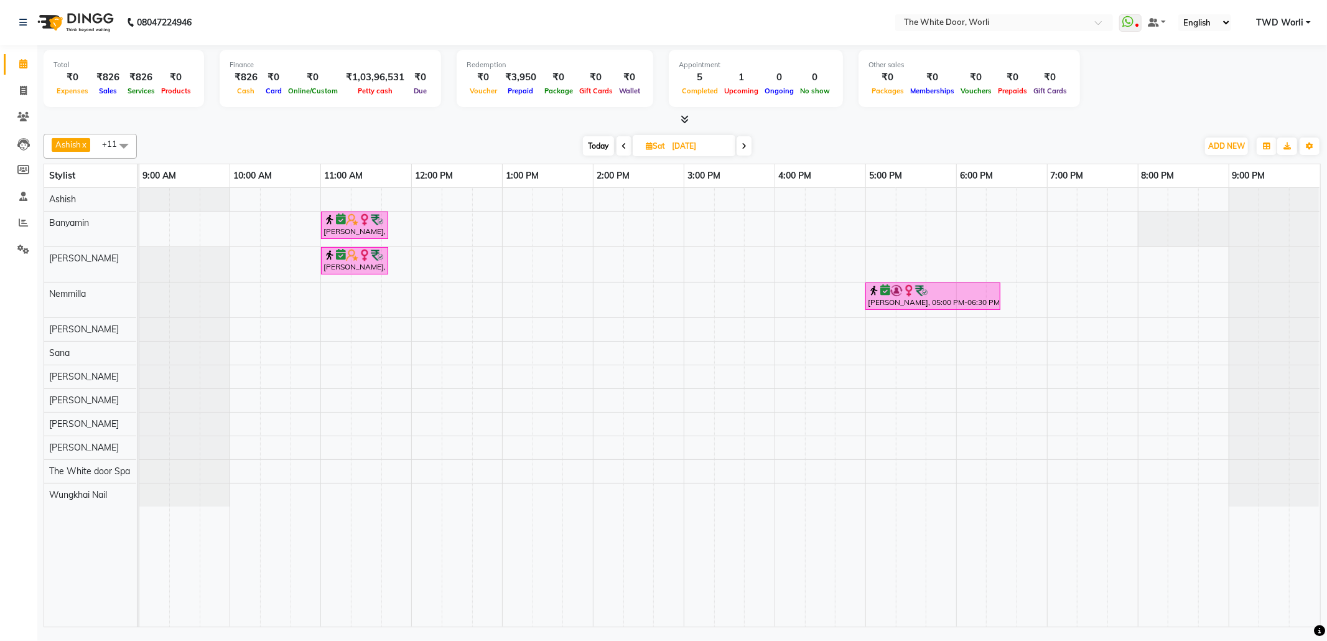
click at [649, 148] on icon at bounding box center [649, 146] width 7 height 8
select select "9"
select select "2025"
click at [636, 269] on span "16" at bounding box center [636, 266] width 20 height 20
type input "[DATE]"
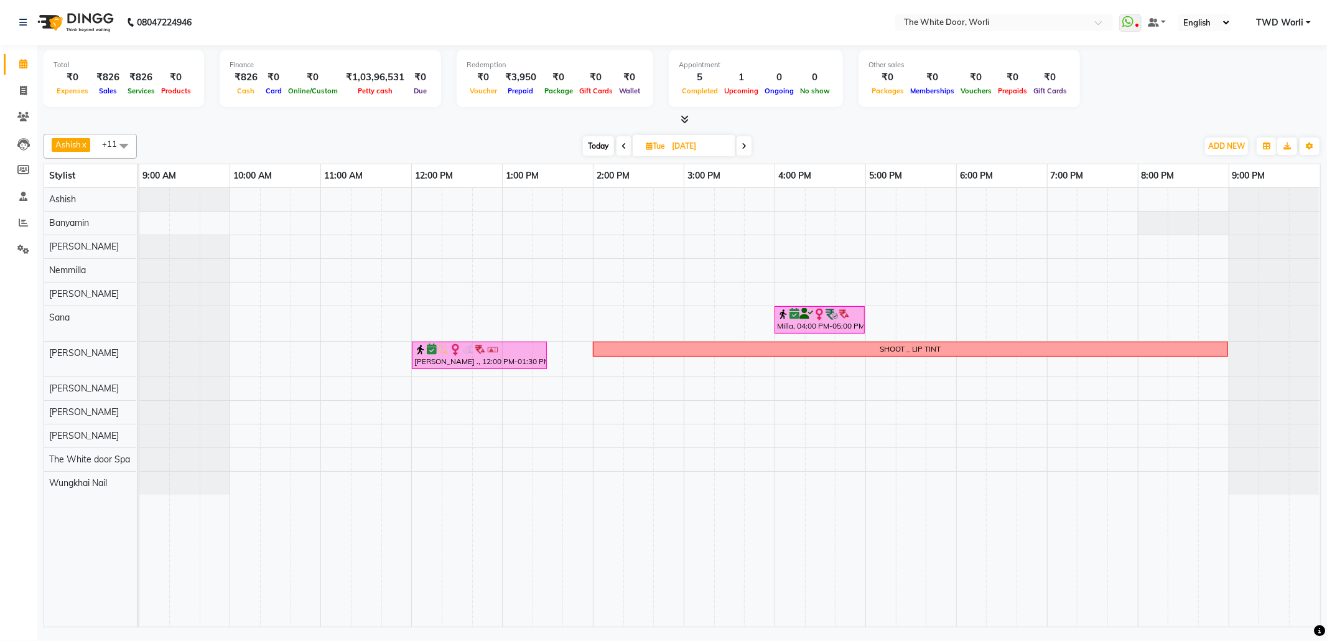
click at [655, 147] on span "Tue" at bounding box center [656, 145] width 26 height 9
select select "9"
select select "2025"
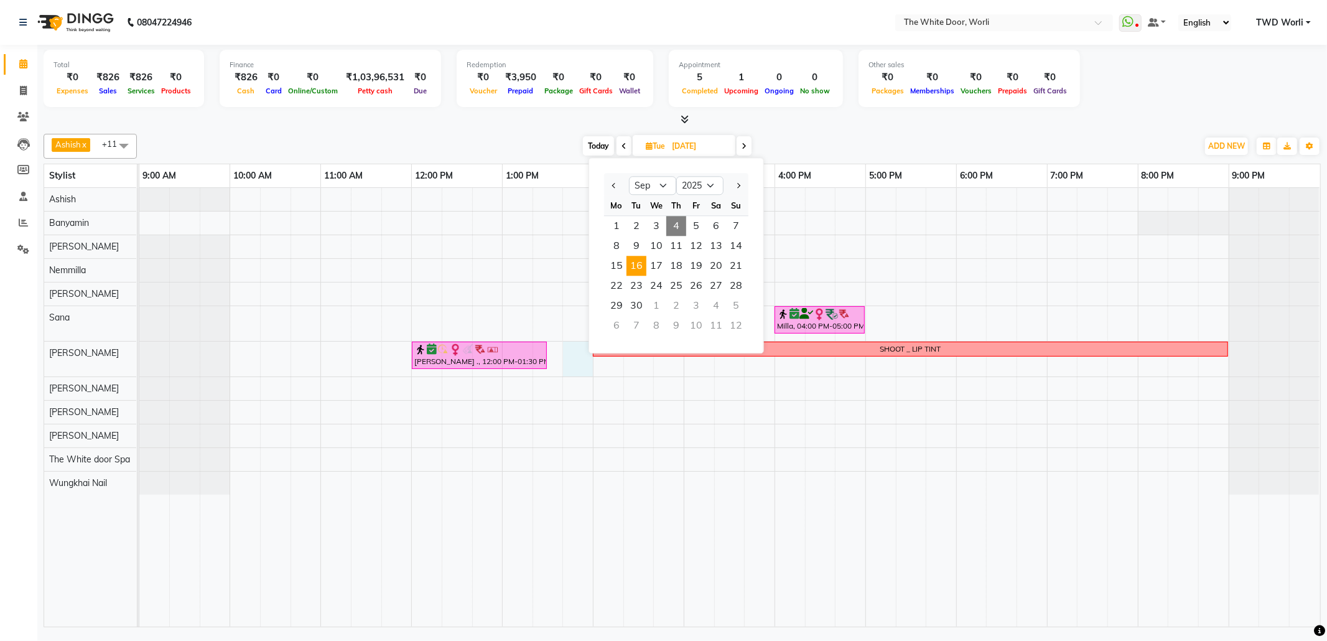
click at [569, 357] on div "Milla, 04:00 PM-05:00 PM, Waxing Brazillian Mahek ., 12:00 PM-01:30 PM, Microbl…" at bounding box center [729, 407] width 1181 height 439
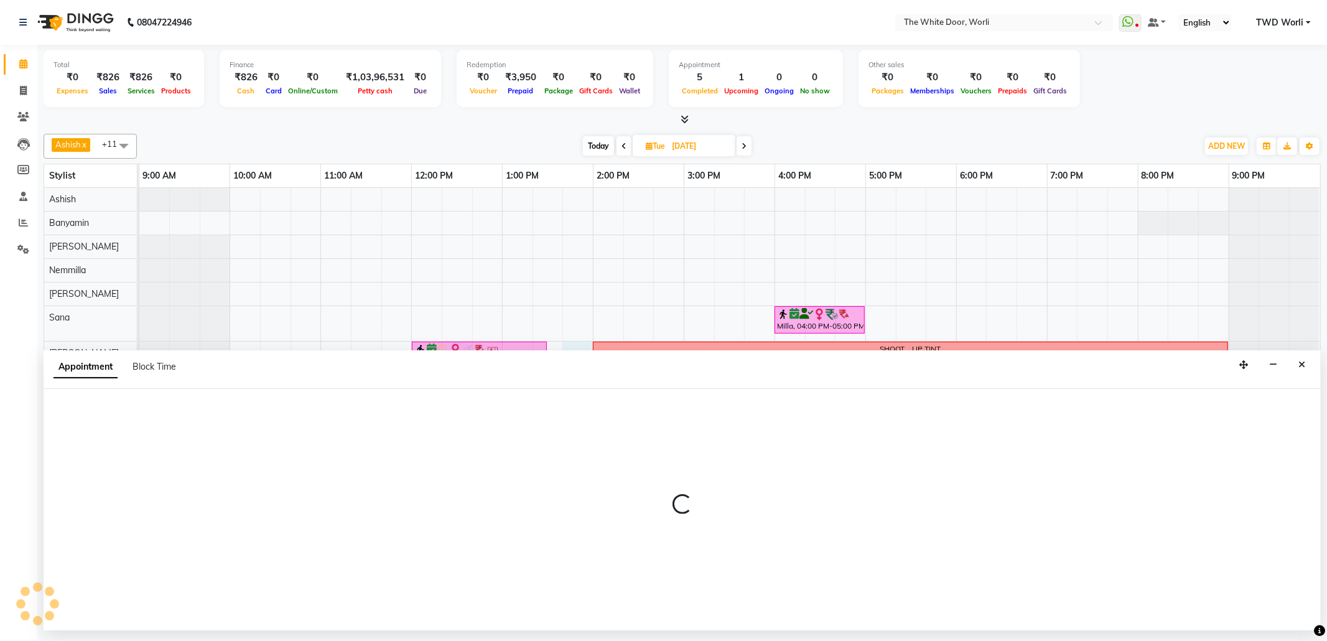
select select "22334"
select select "825"
select select "tentative"
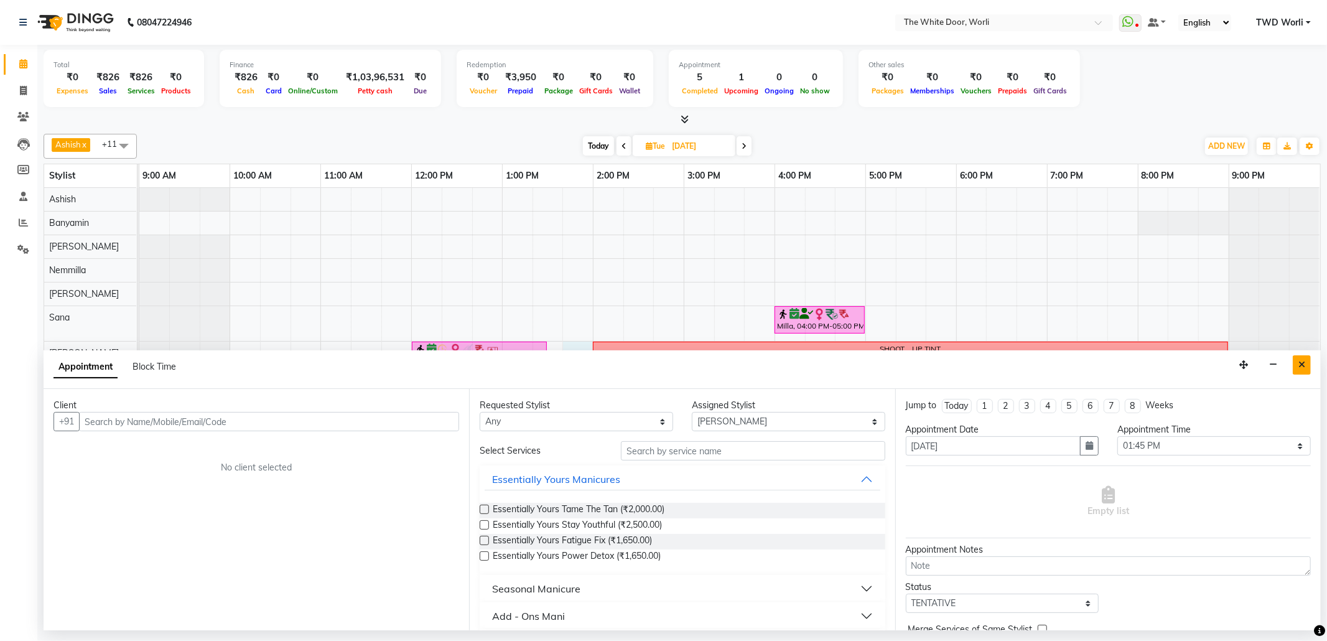
click at [1300, 369] on icon "Close" at bounding box center [1301, 364] width 7 height 9
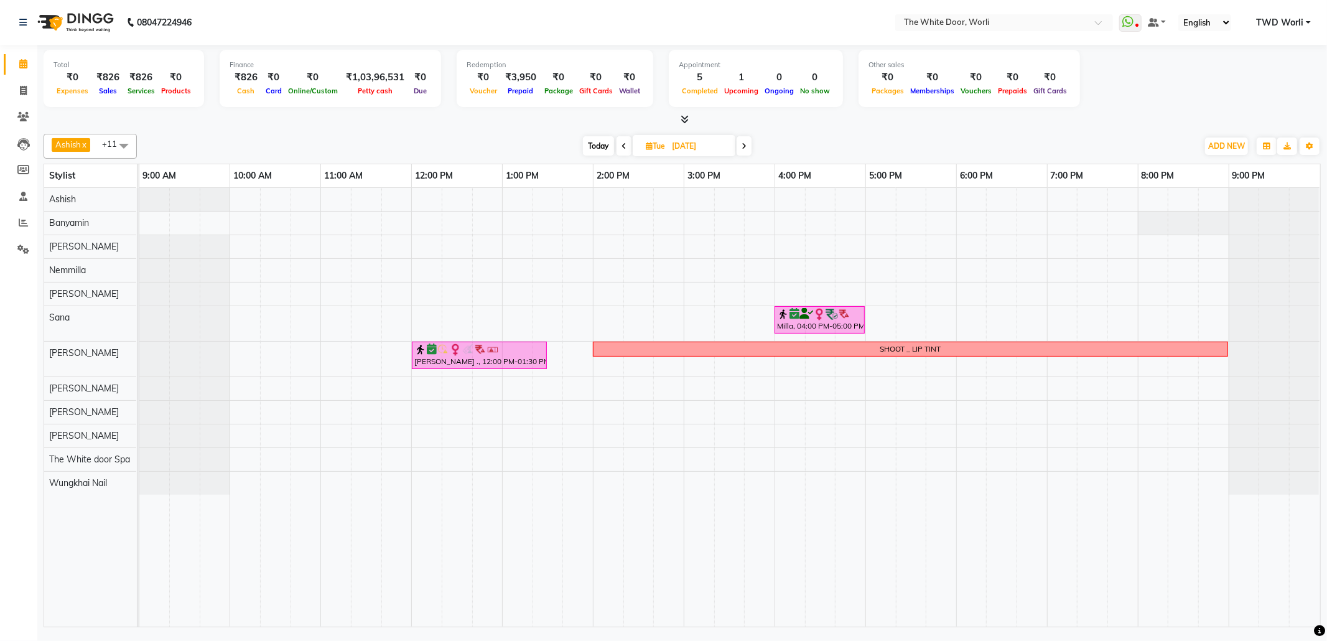
click at [745, 147] on icon at bounding box center [744, 145] width 5 height 7
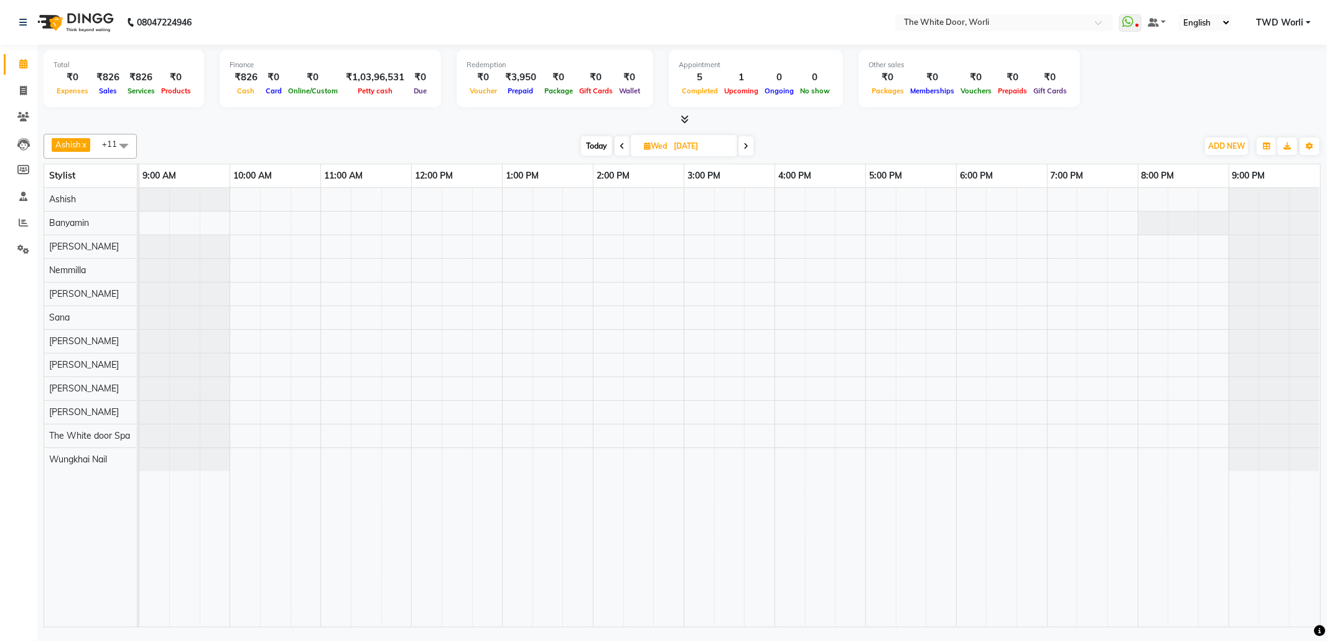
click at [598, 145] on span "Today" at bounding box center [596, 145] width 31 height 19
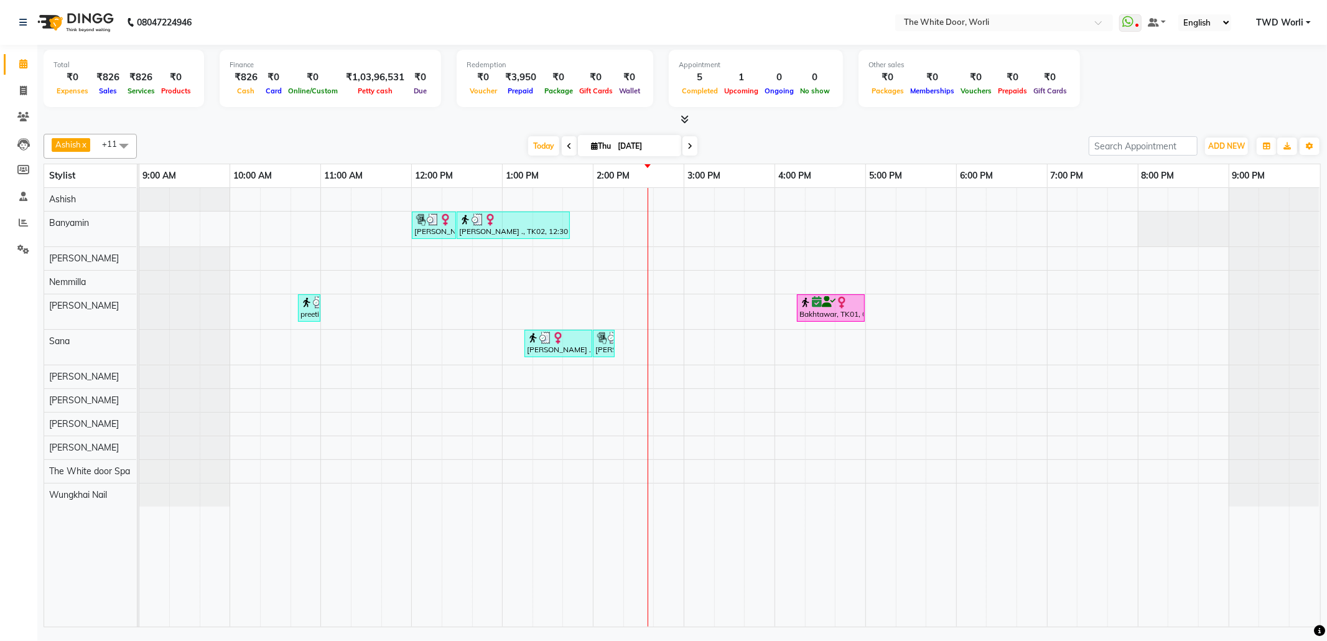
click at [567, 149] on icon at bounding box center [569, 145] width 5 height 7
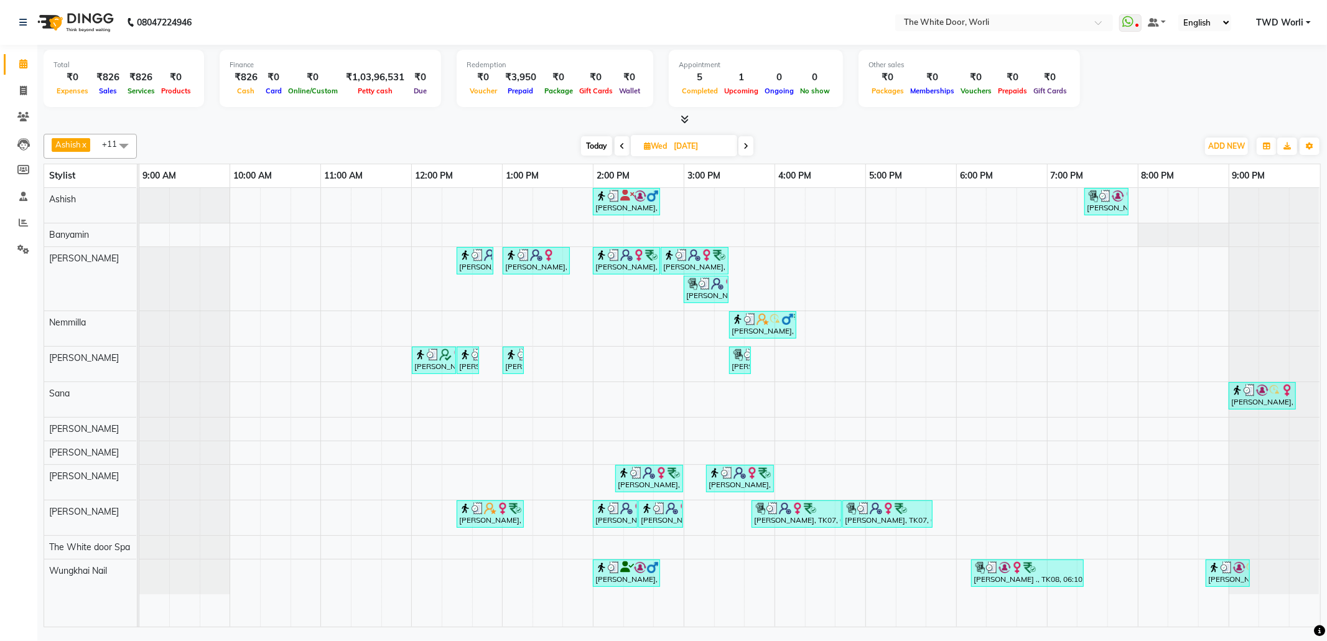
click at [750, 145] on span at bounding box center [745, 145] width 15 height 19
type input "[DATE]"
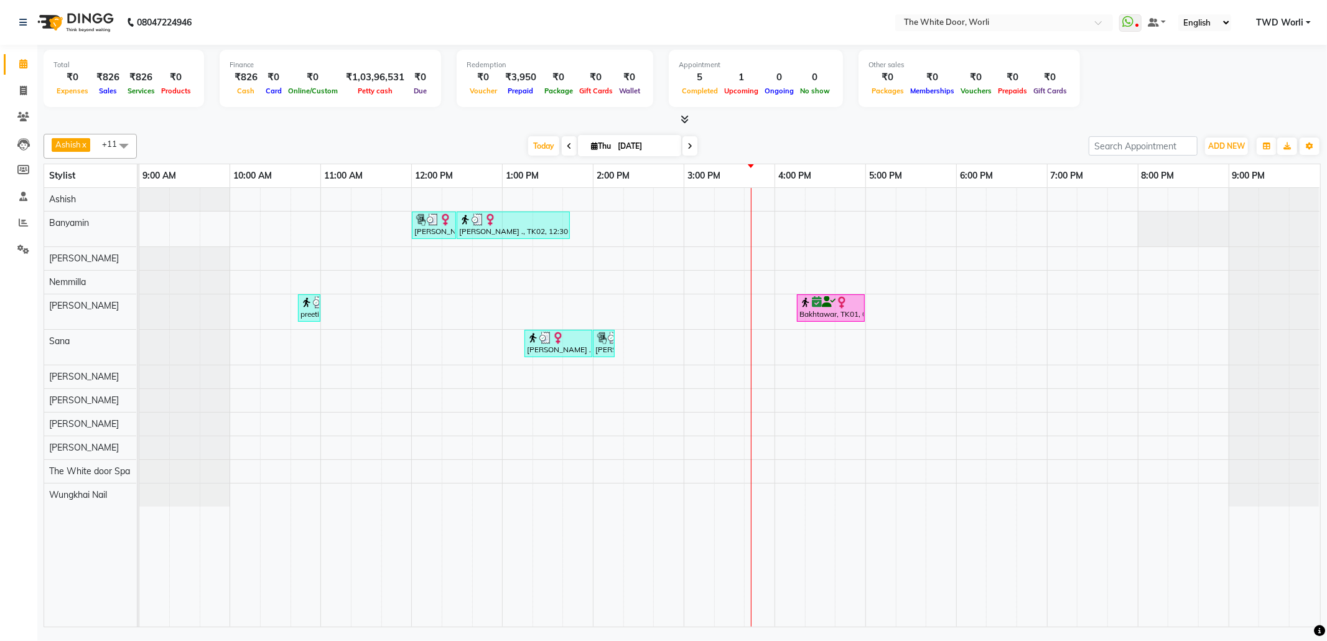
click at [732, 307] on div "Vedika ., TK02, 12:00 PM-12:30 PM, Head+ Neck + Shoulder Massage Almond Oil (No…" at bounding box center [729, 407] width 1181 height 439
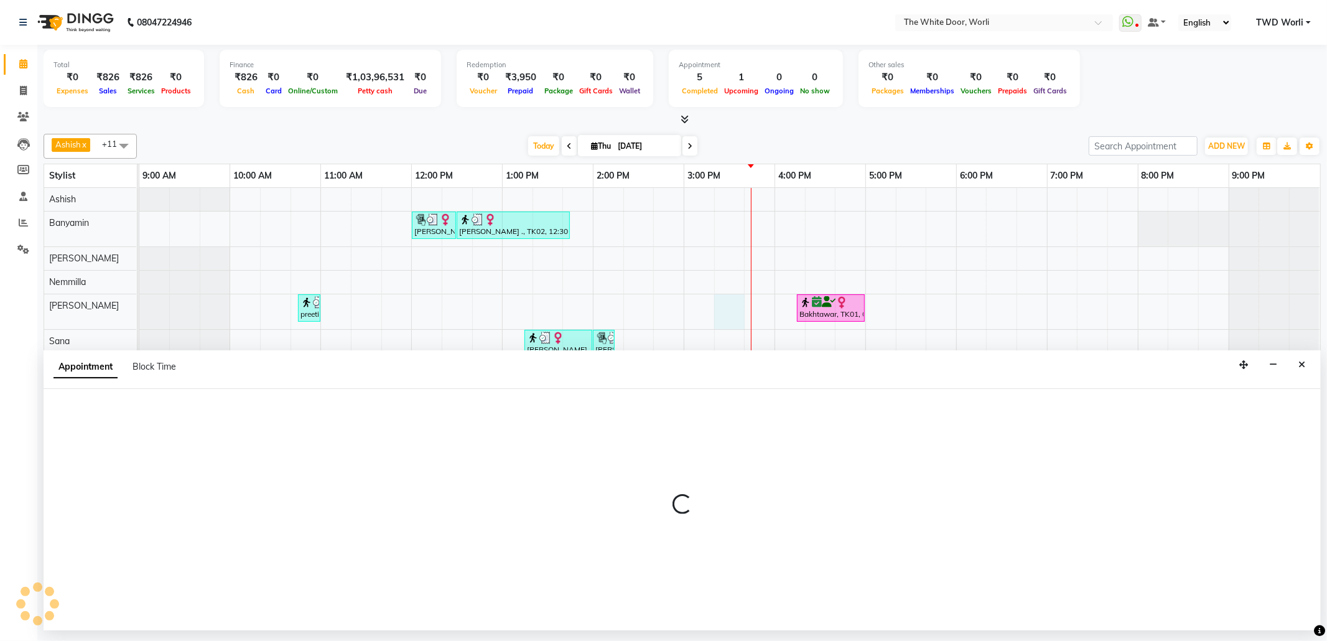
select select "22903"
select select "tentative"
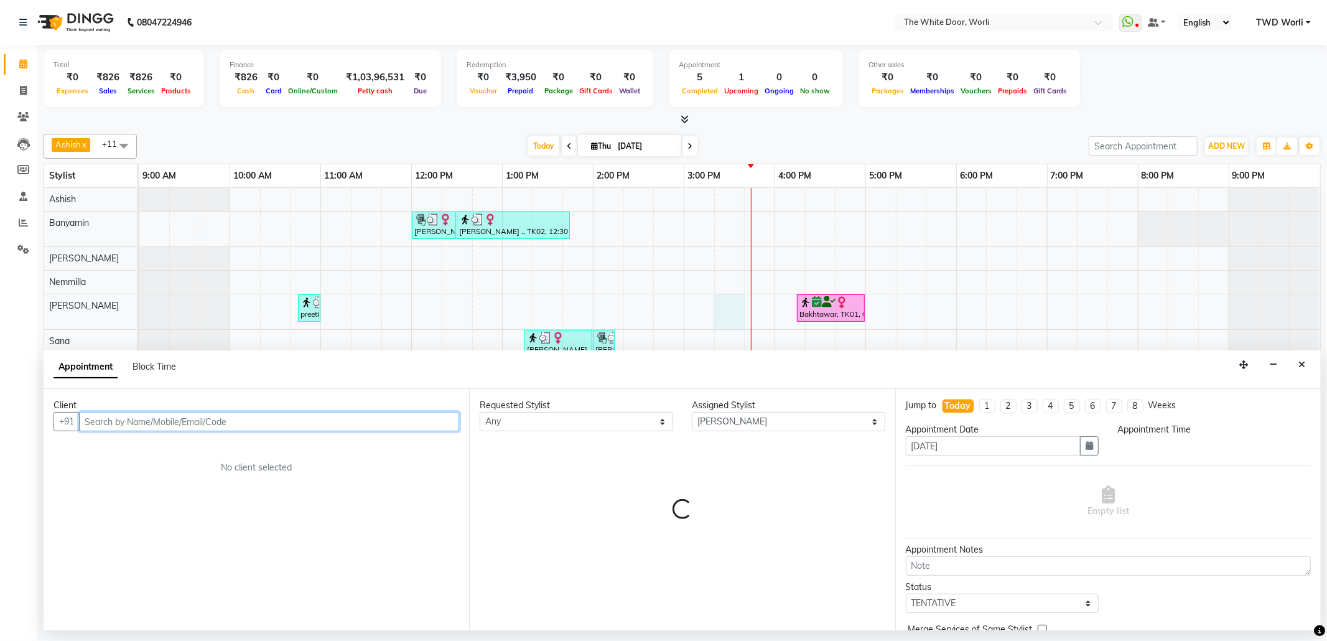
select select "915"
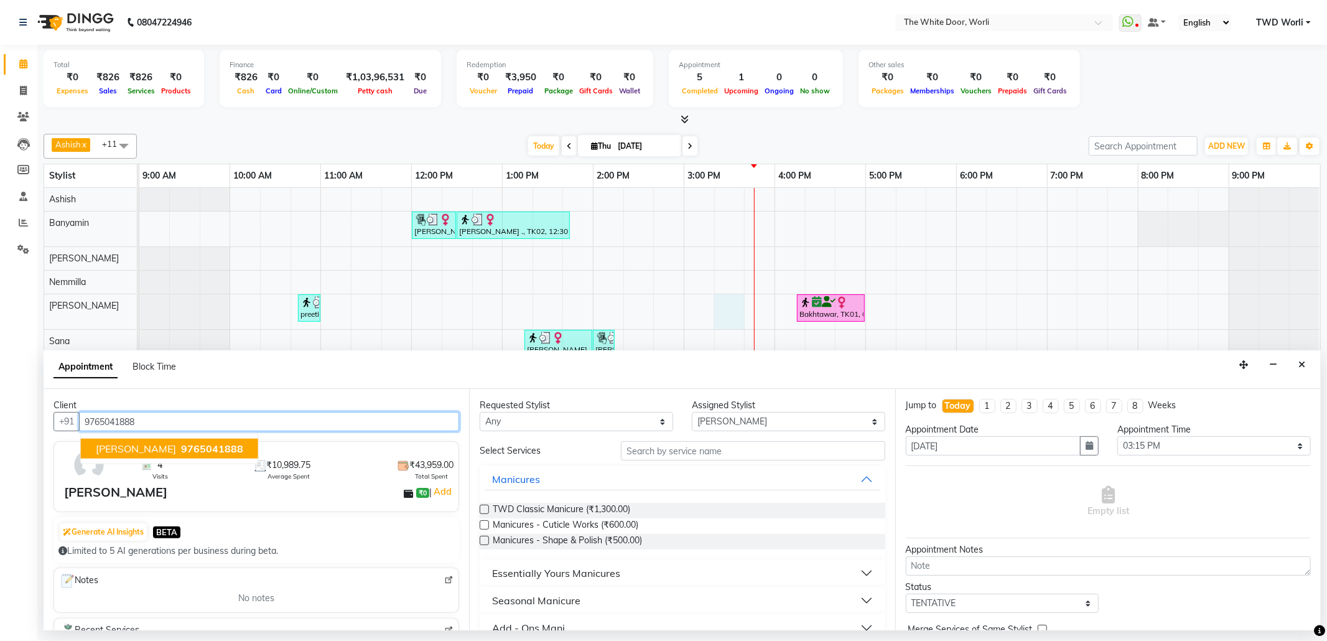
click at [150, 449] on span "[PERSON_NAME]" at bounding box center [136, 448] width 80 height 12
type input "9765041888"
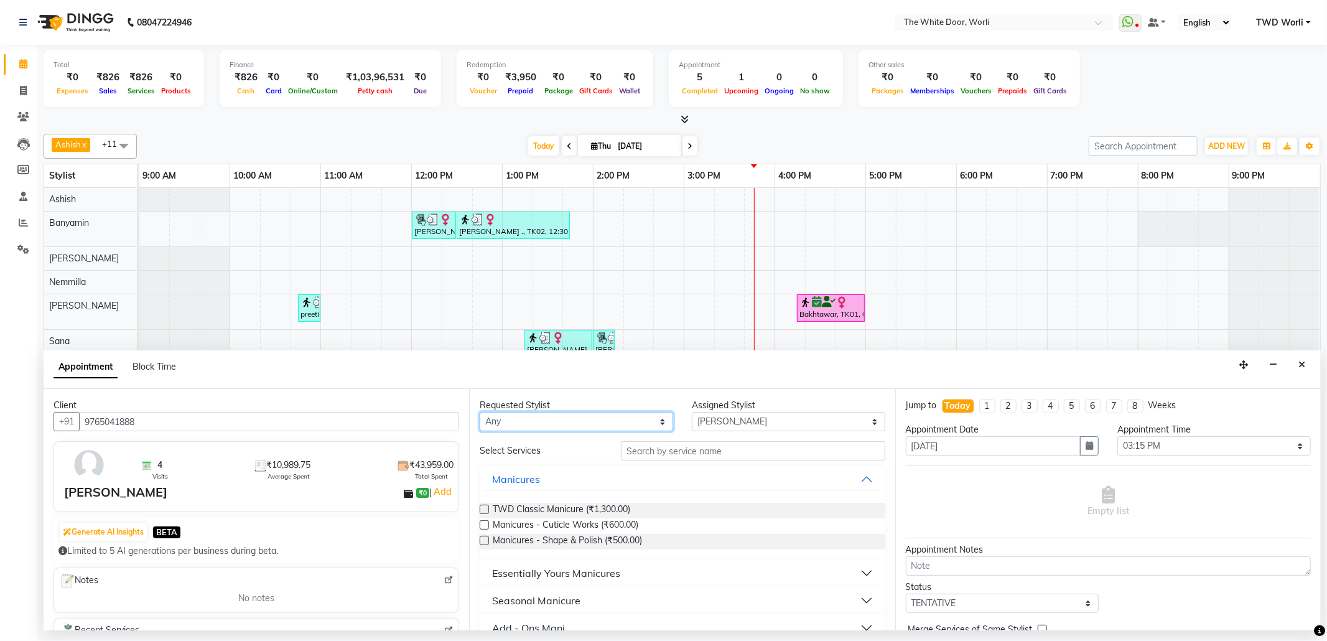
click at [605, 424] on select "Any Aarti [PERSON_NAME] [PERSON_NAME] [PERSON_NAME] Nemmilla [PERSON_NAME] [PER…" at bounding box center [576, 421] width 193 height 19
click at [752, 453] on input "text" at bounding box center [753, 450] width 264 height 19
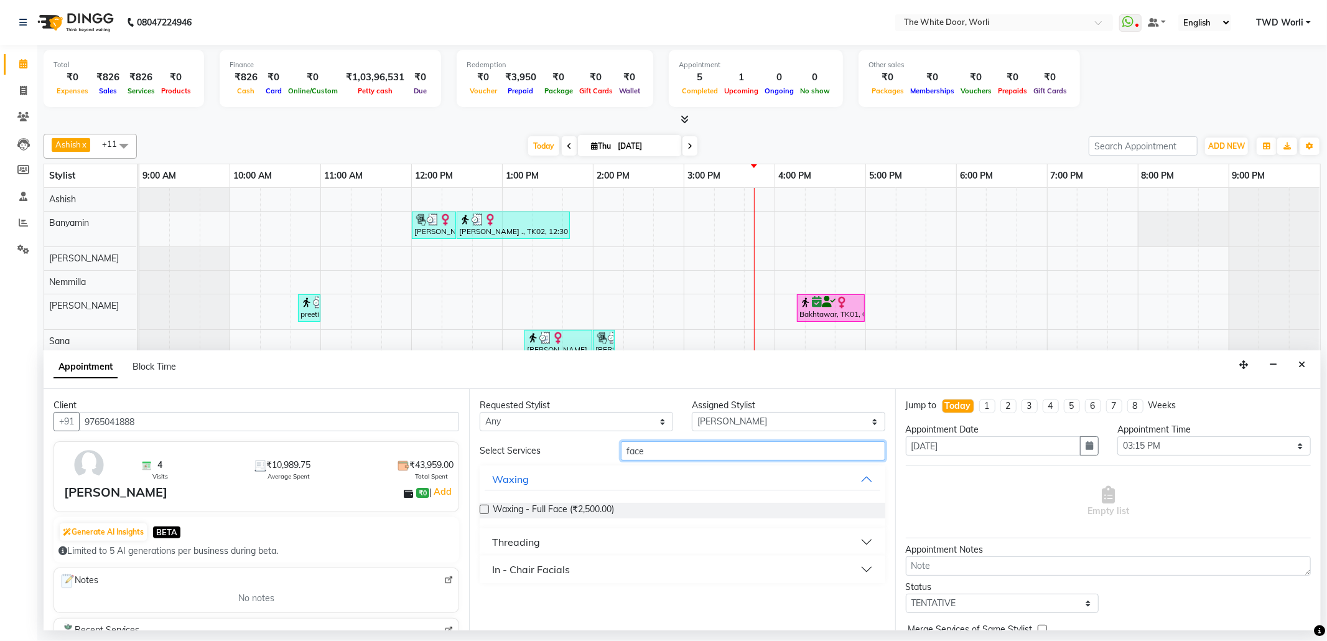
type input "face"
click at [562, 568] on div "In - Chair Facials" at bounding box center [531, 569] width 78 height 15
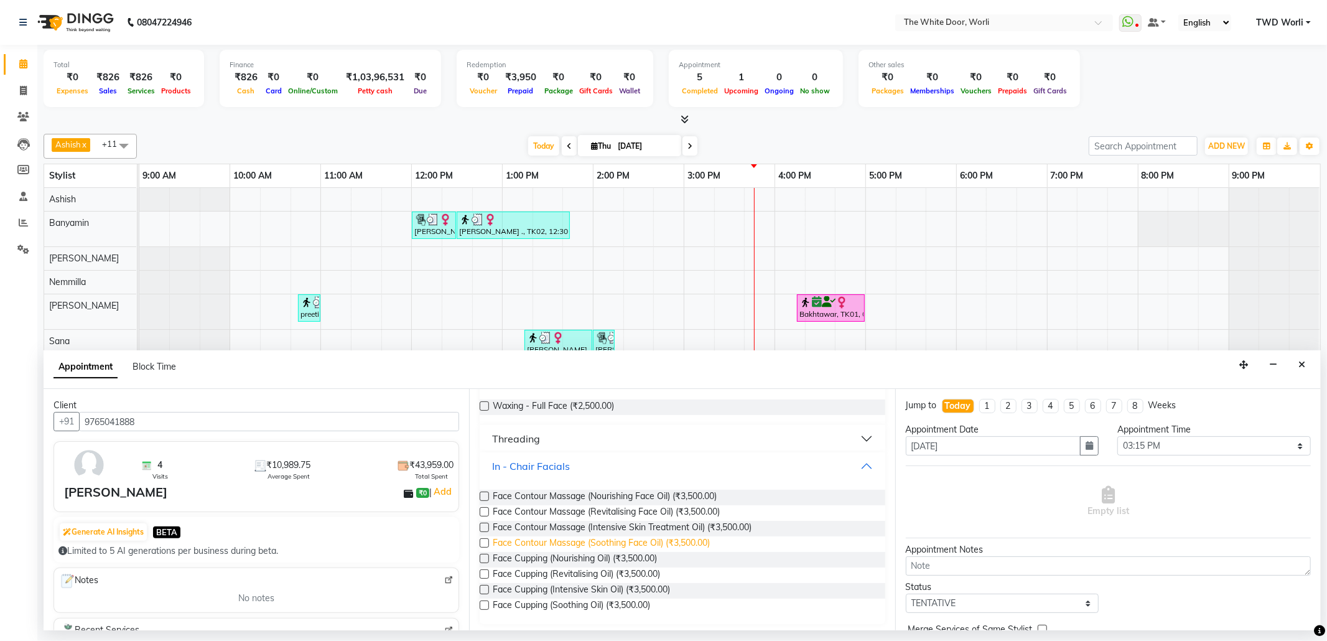
scroll to position [107, 0]
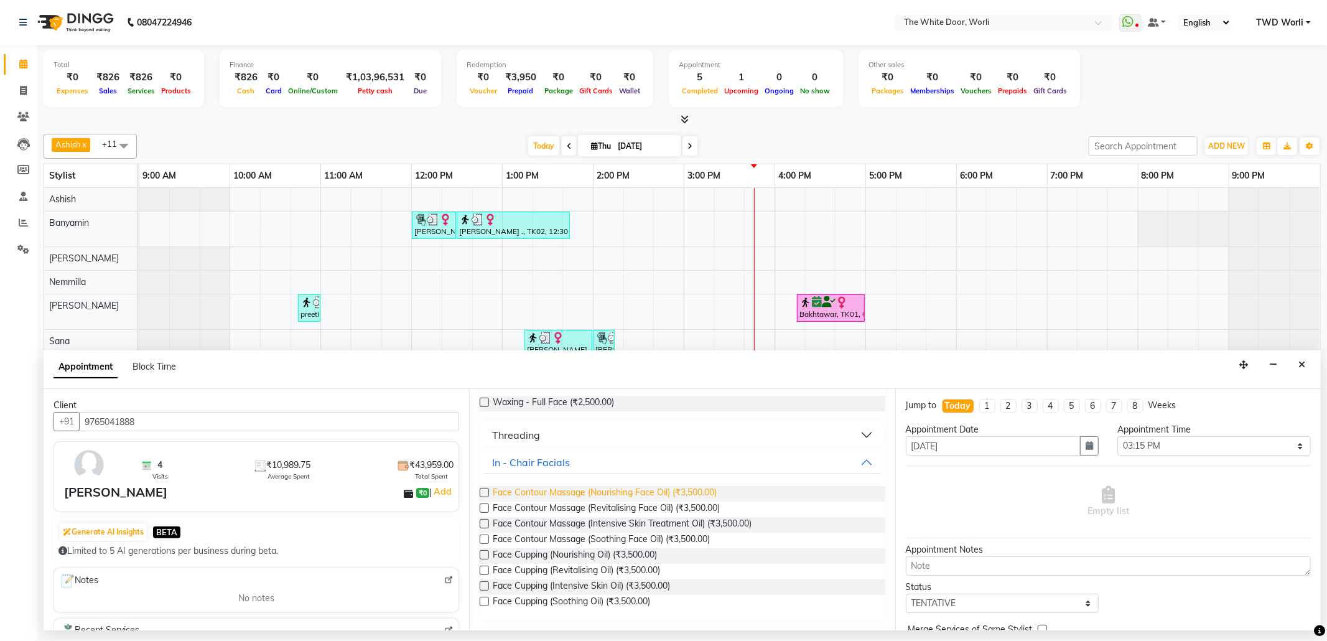
click at [687, 495] on span "Face Contour Massage (Nourishing Face Oil) (₹3,500.00)" at bounding box center [605, 494] width 224 height 16
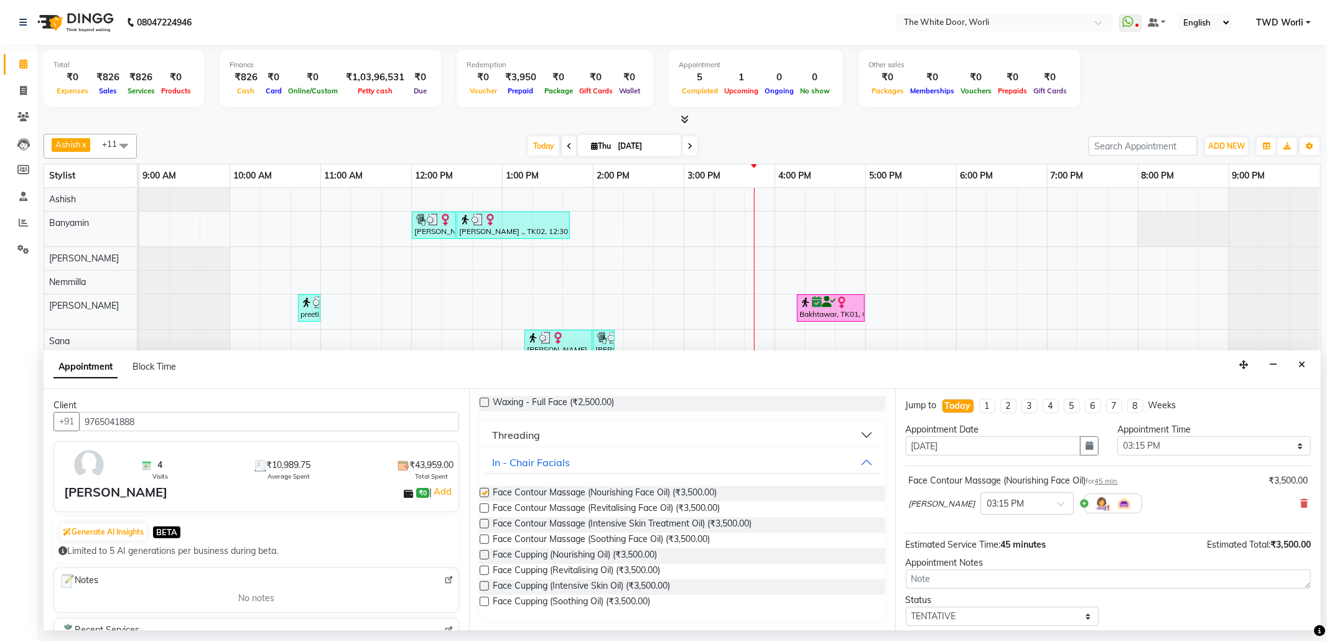
checkbox input "false"
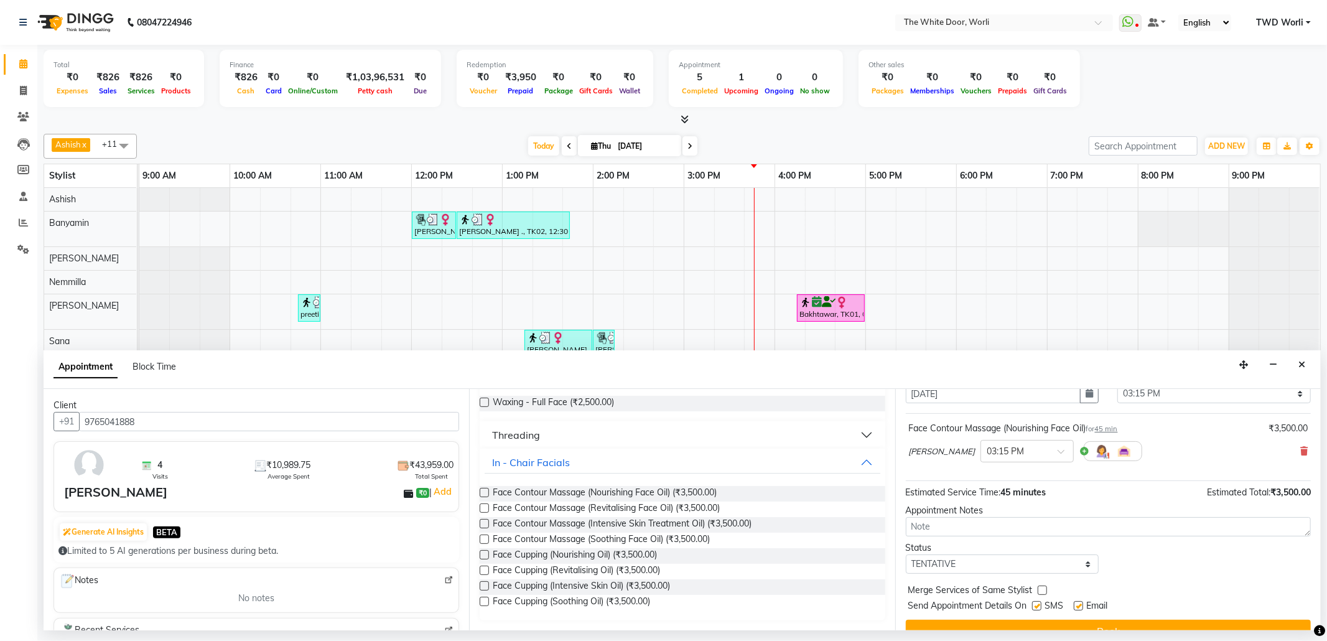
scroll to position [75, 0]
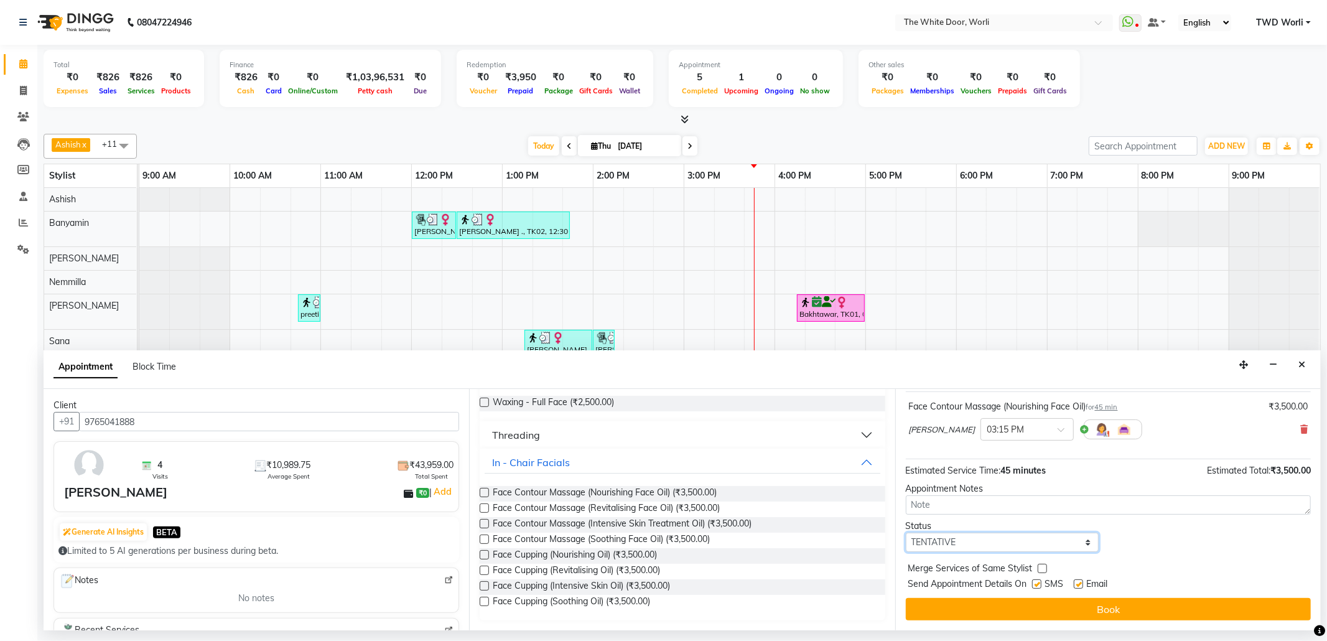
click at [1043, 551] on select "Select TENTATIVE CONFIRM CHECK-IN UPCOMING" at bounding box center [1002, 542] width 193 height 19
select select "confirm booking"
click at [906, 534] on select "Select TENTATIVE CONFIRM CHECK-IN UPCOMING" at bounding box center [1002, 542] width 193 height 19
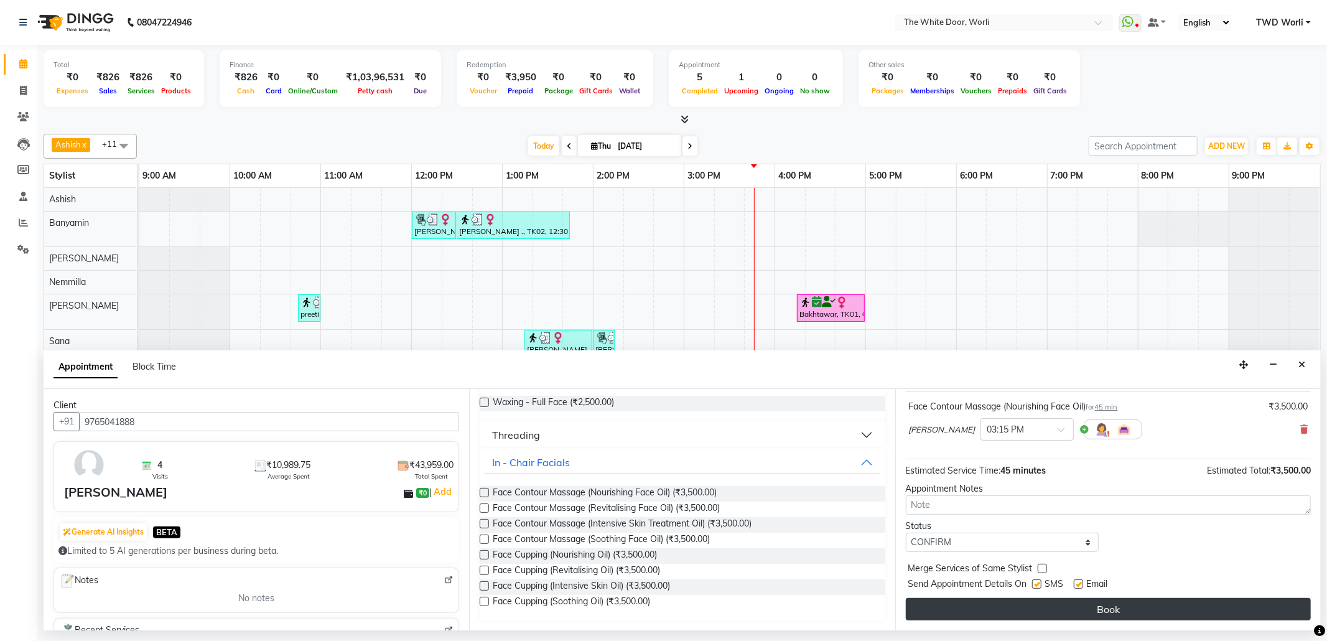
click at [1064, 610] on button "Book" at bounding box center [1108, 609] width 405 height 22
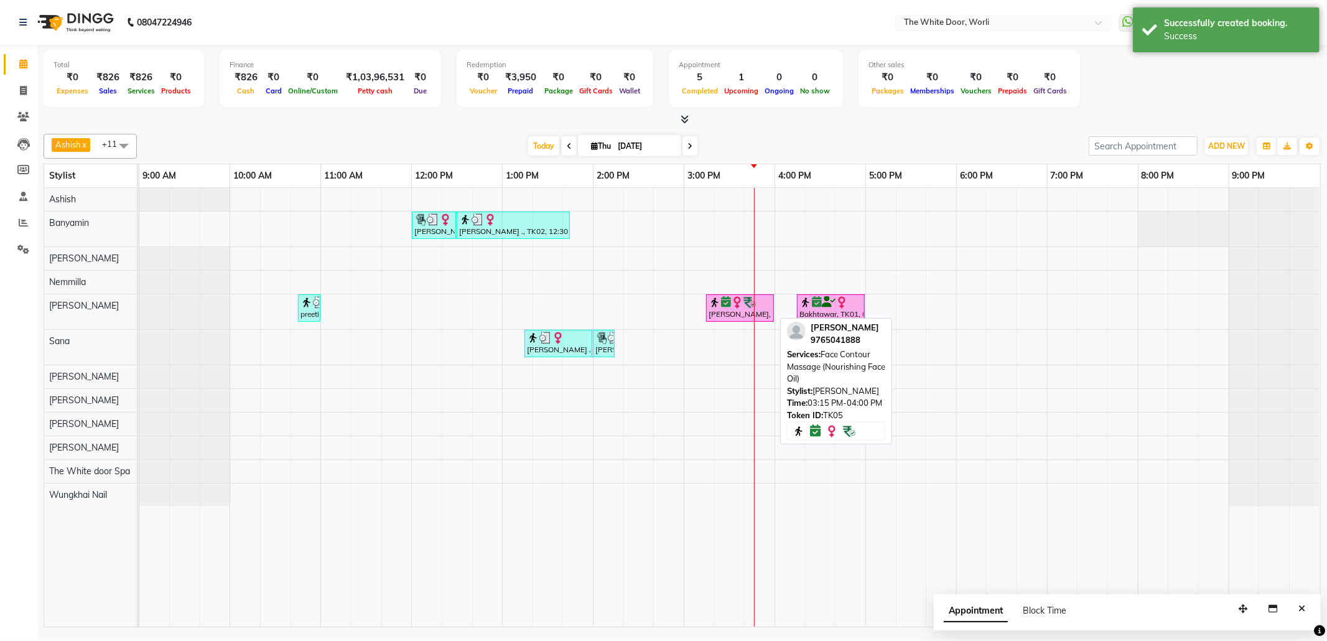
click at [715, 306] on img at bounding box center [715, 302] width 12 height 12
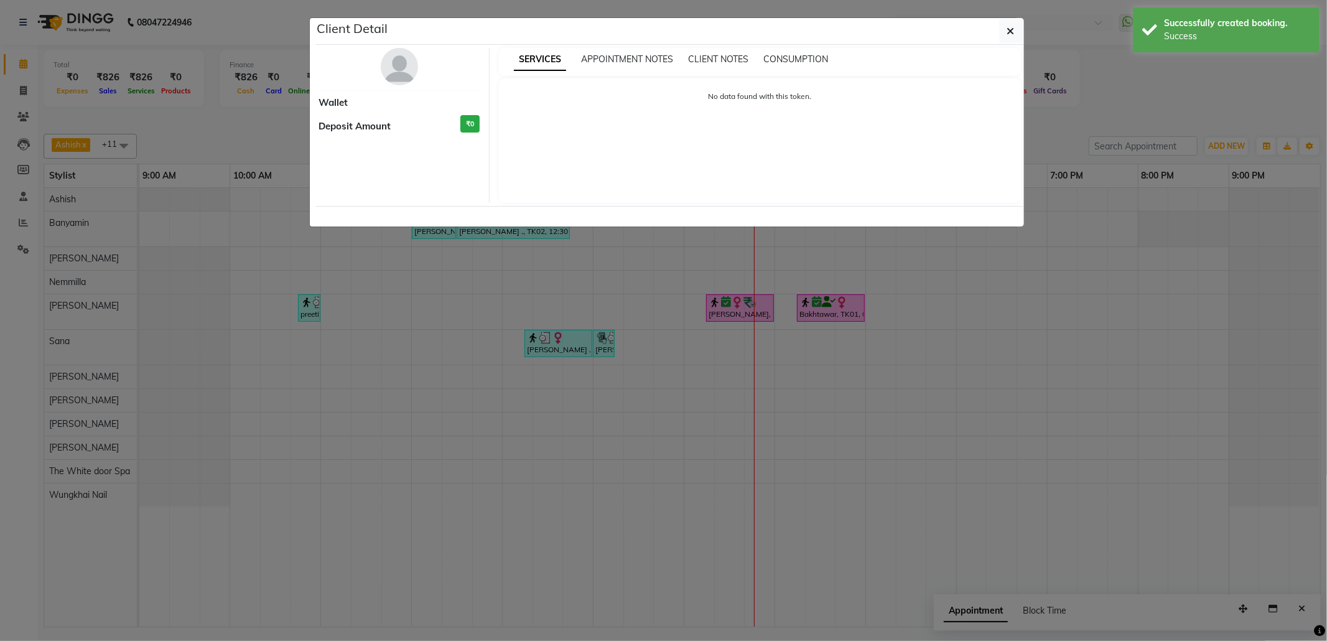
select select "6"
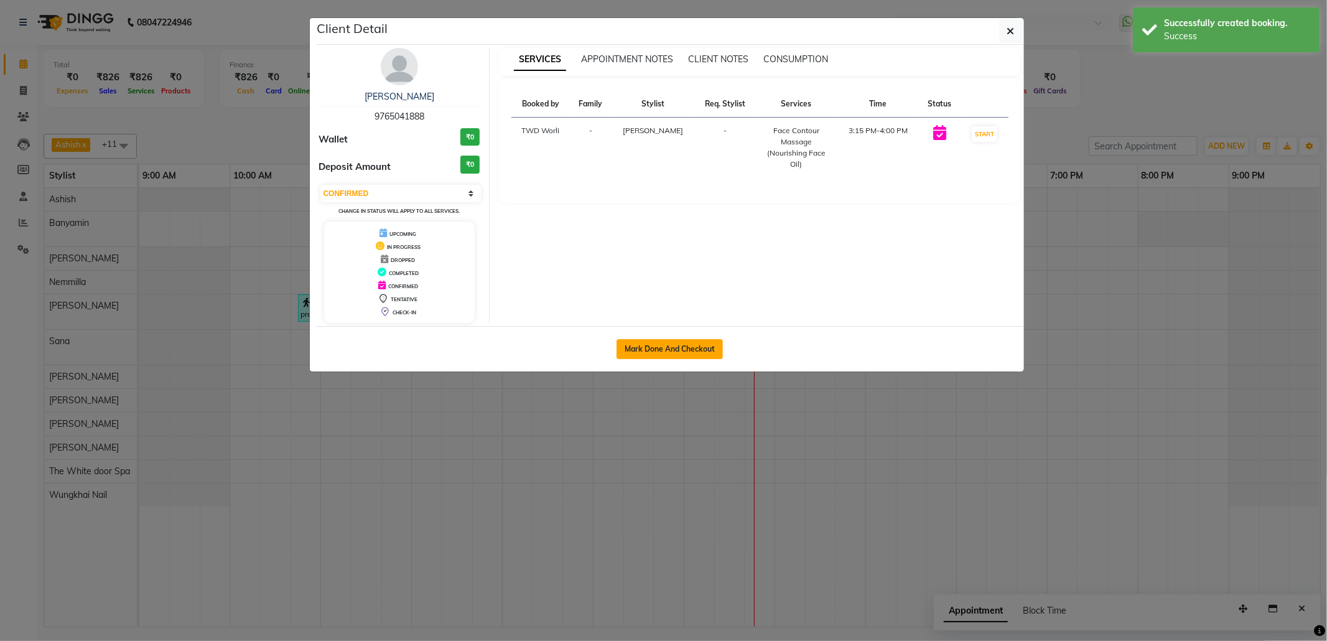
click at [663, 342] on button "Mark Done And Checkout" at bounding box center [670, 349] width 106 height 20
select select "service"
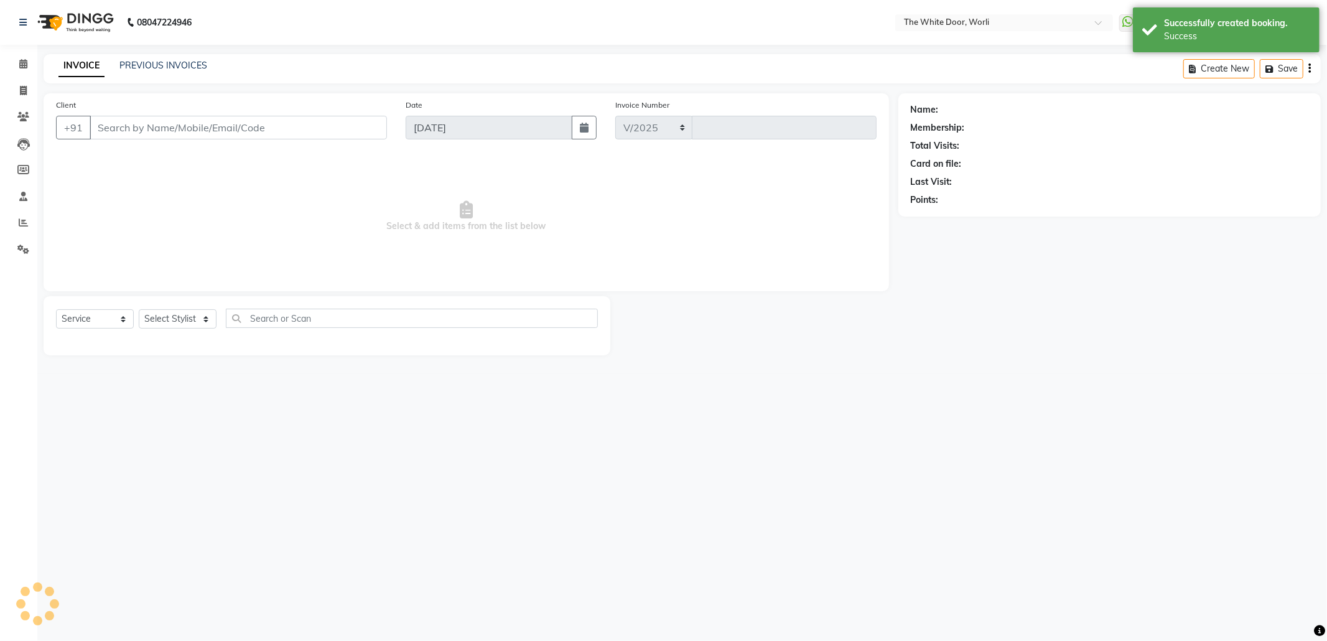
select select "4027"
type input "1429"
type input "9765041888"
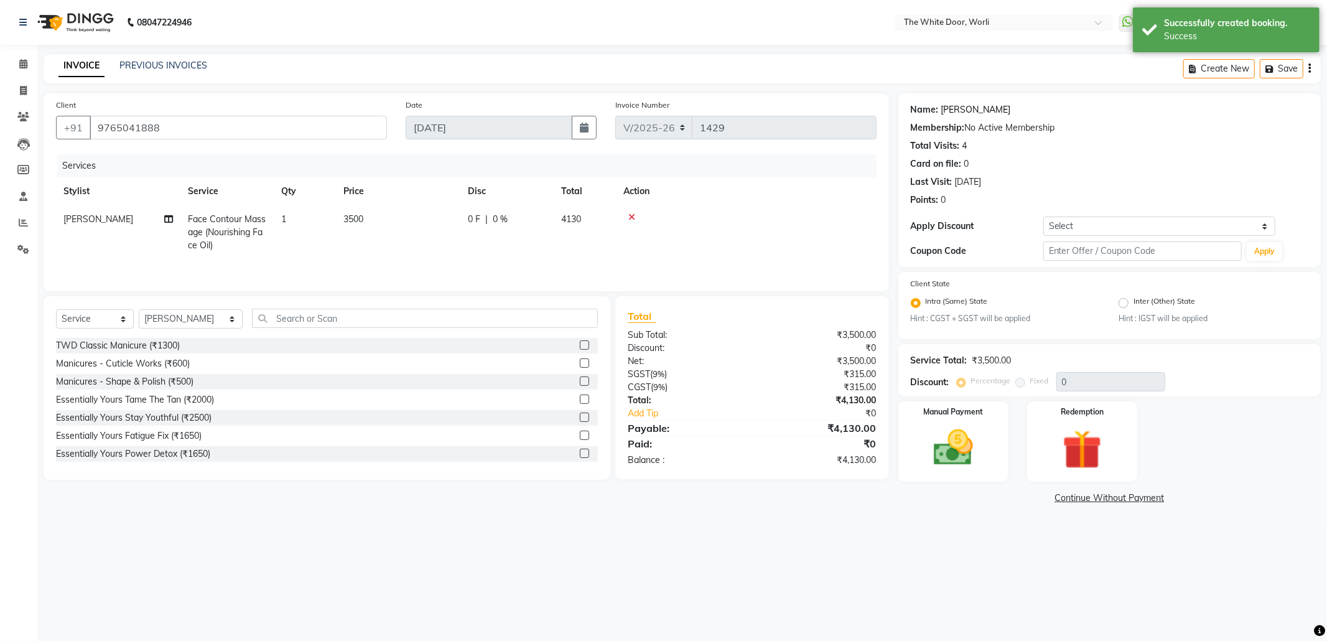
click at [975, 108] on link "[PERSON_NAME]" at bounding box center [976, 109] width 70 height 13
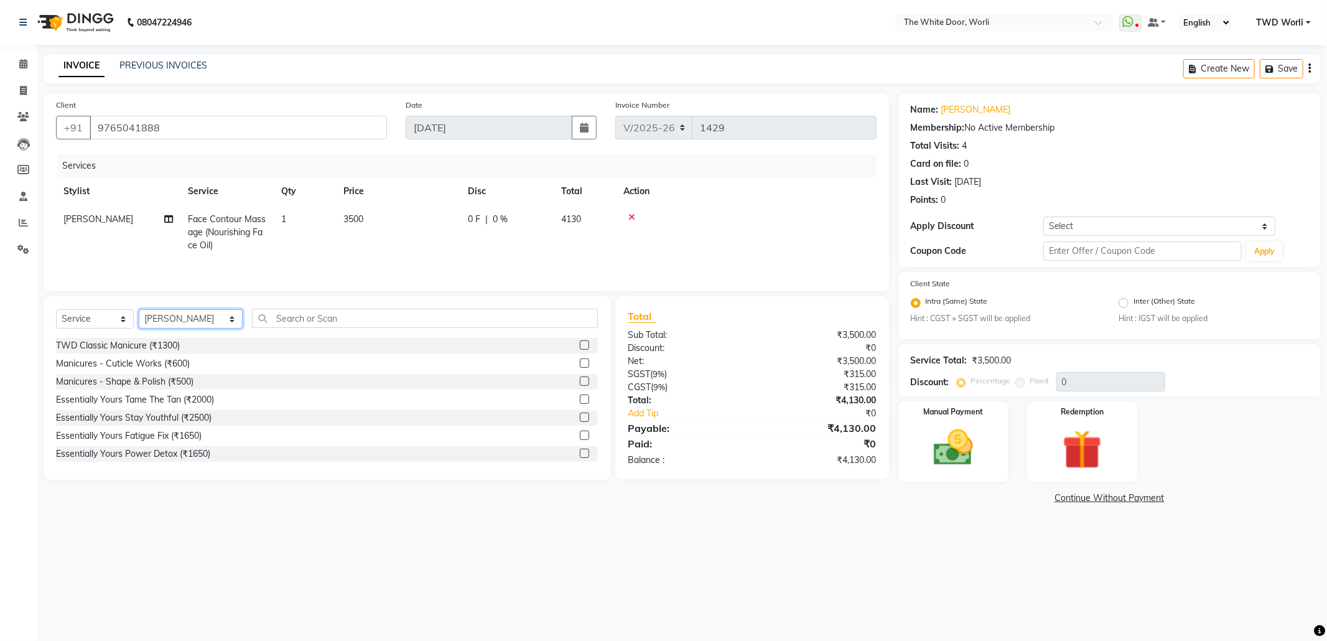
click at [204, 319] on select "Select Stylist Aarti Amit d Anil APEI Asa [PERSON_NAME] [PERSON_NAME] [MEDICAL_…" at bounding box center [191, 318] width 104 height 19
select select "20532"
click at [139, 312] on select "Select Stylist Aarti Amit d Anil APEI Asa [PERSON_NAME] [PERSON_NAME] [MEDICAL_…" at bounding box center [191, 318] width 104 height 19
click at [259, 314] on input "text" at bounding box center [424, 318] width 345 height 19
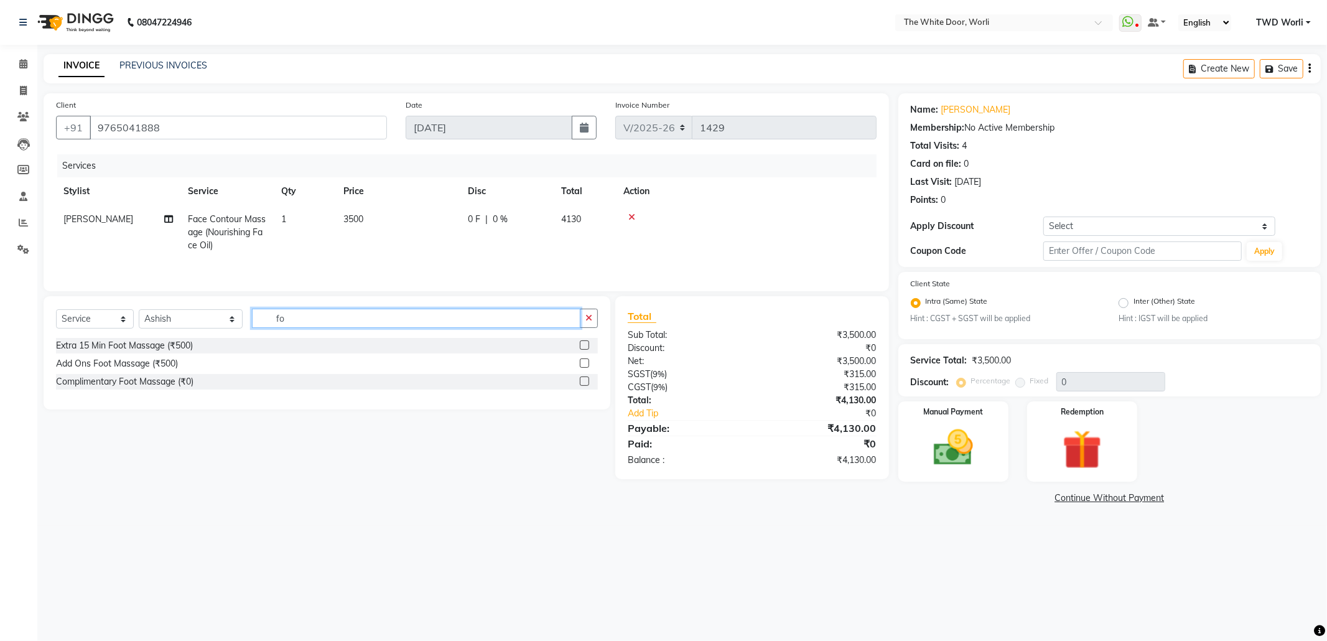
type input "f"
type input "legs"
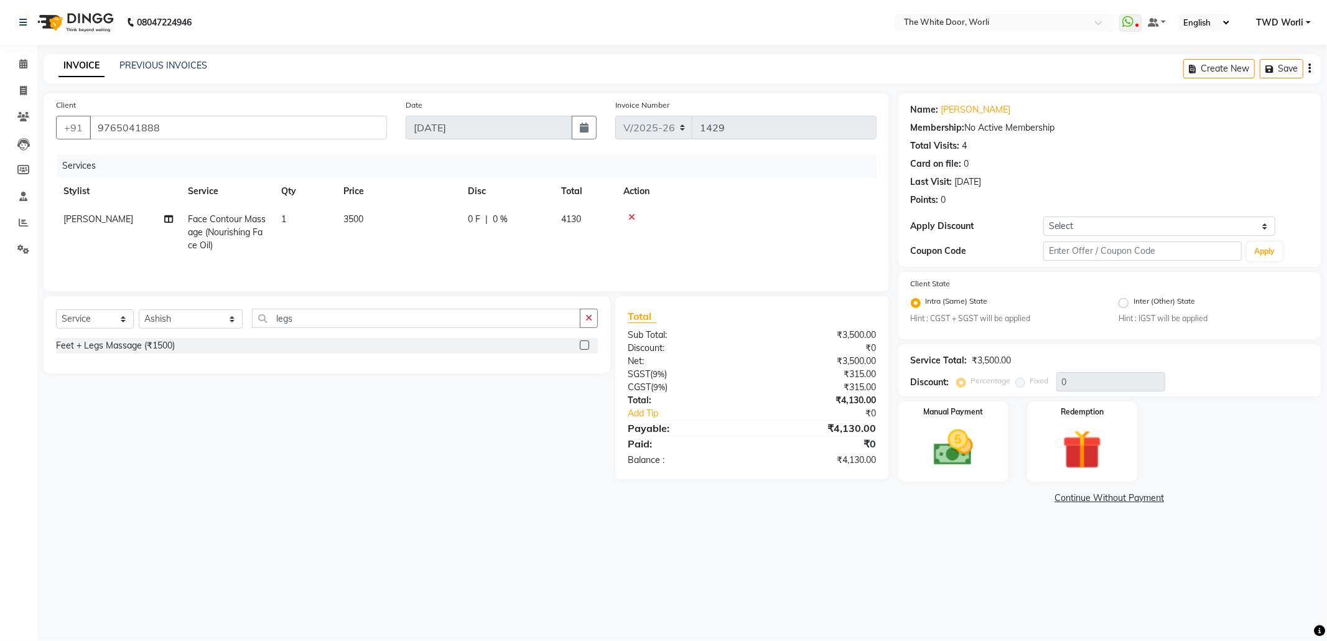
click at [583, 348] on label at bounding box center [584, 344] width 9 height 9
click at [583, 348] on input "checkbox" at bounding box center [584, 346] width 8 height 8
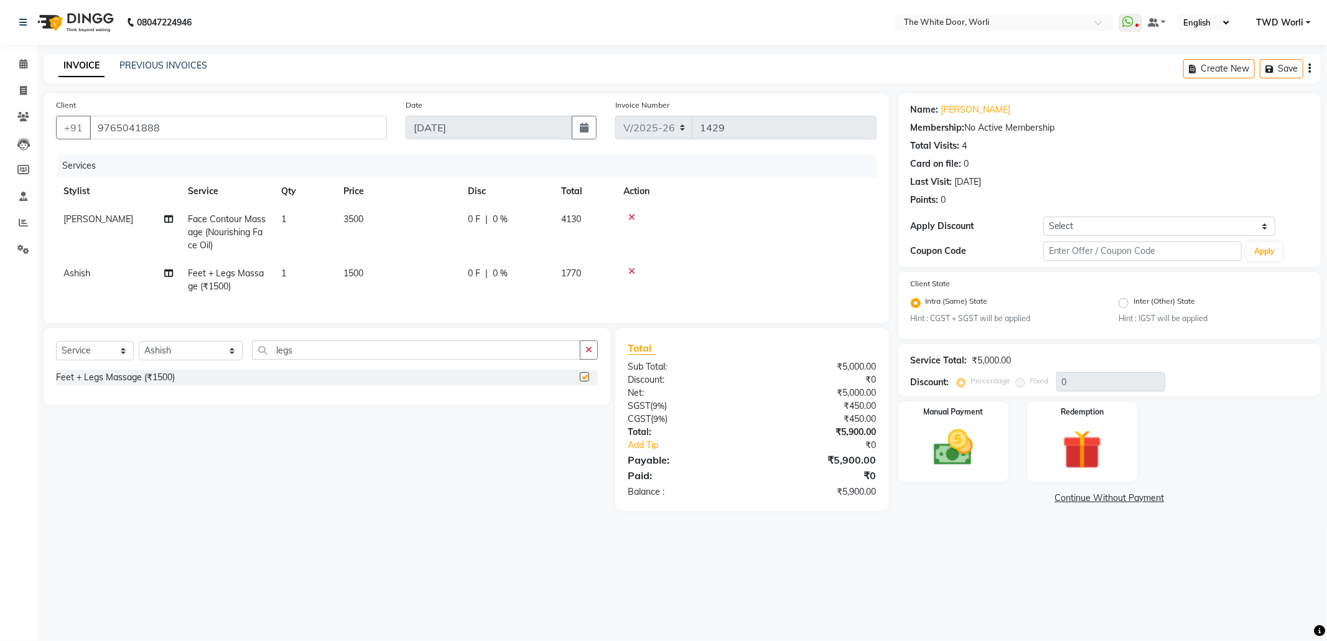
checkbox input "false"
click at [197, 360] on select "Select Stylist Aarti Amit d Anil APEI Asa [PERSON_NAME] [PERSON_NAME] [MEDICAL_…" at bounding box center [191, 350] width 104 height 19
select select "20395"
click at [139, 353] on select "Select Stylist Aarti Amit d Anil APEI Asa [PERSON_NAME] [PERSON_NAME] [MEDICAL_…" at bounding box center [191, 350] width 104 height 19
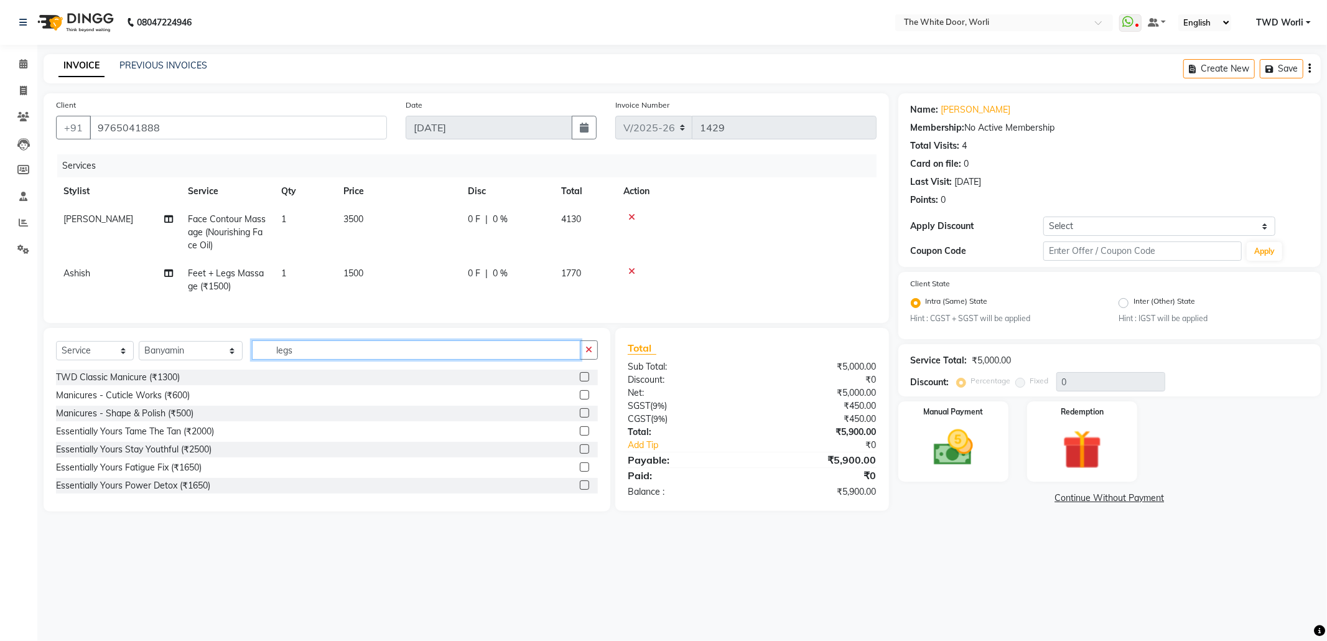
click at [316, 356] on input "legs" at bounding box center [416, 349] width 328 height 19
type input "head"
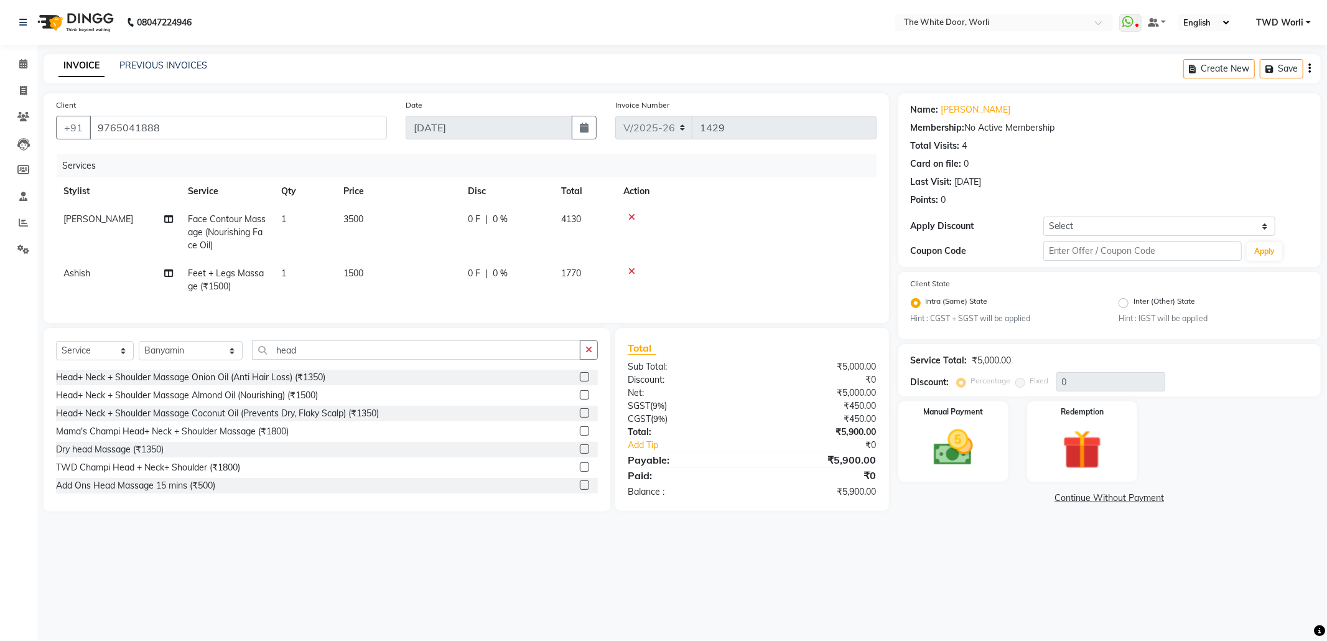
click at [580, 399] on label at bounding box center [584, 394] width 9 height 9
click at [580, 399] on input "checkbox" at bounding box center [584, 395] width 8 height 8
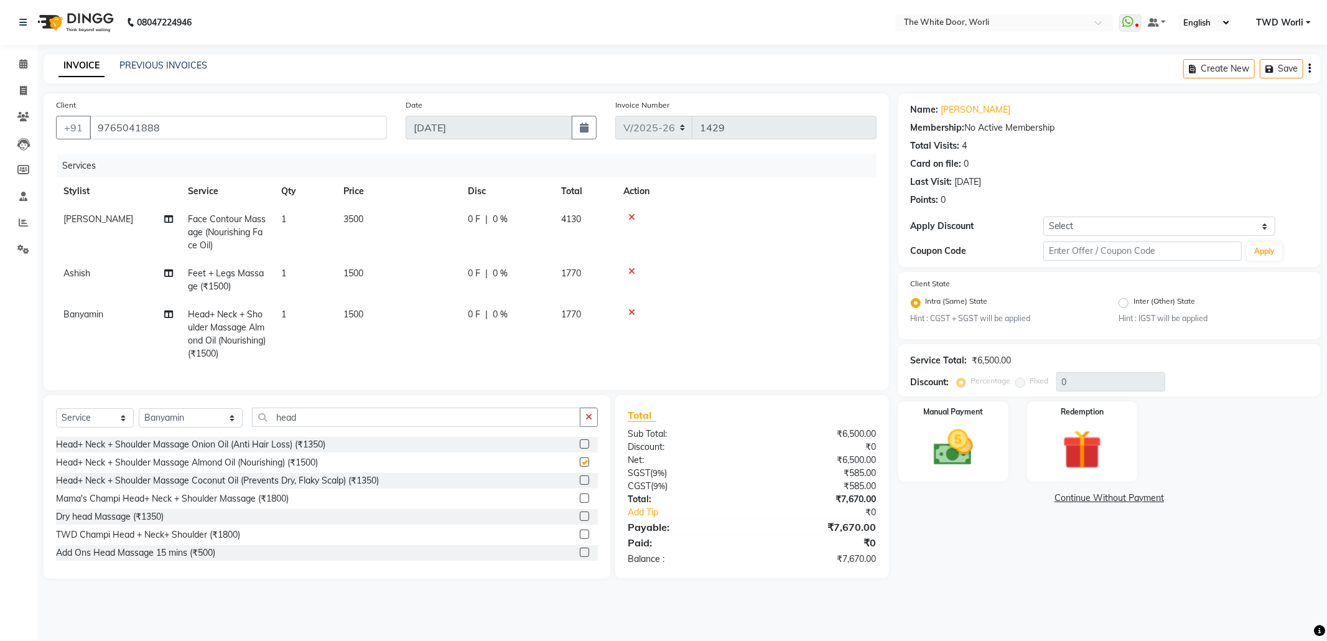
checkbox input "false"
click at [627, 215] on div at bounding box center [746, 217] width 246 height 9
click at [630, 218] on icon at bounding box center [631, 217] width 7 height 9
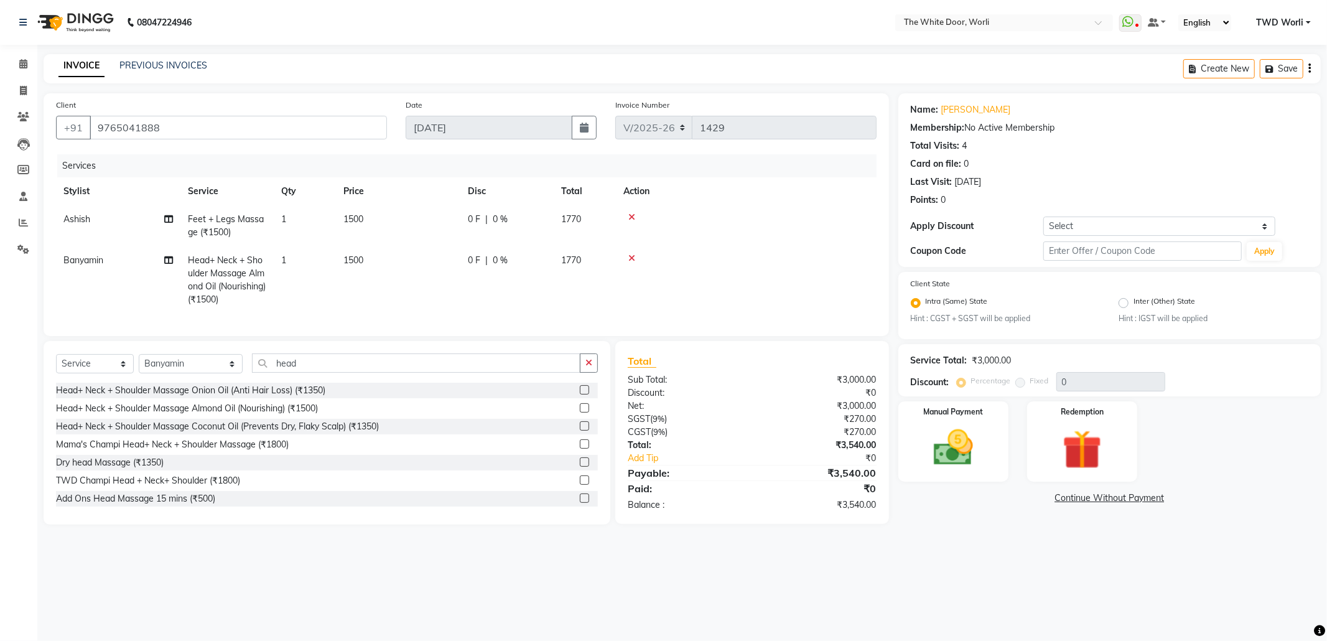
click at [628, 215] on icon at bounding box center [631, 217] width 7 height 9
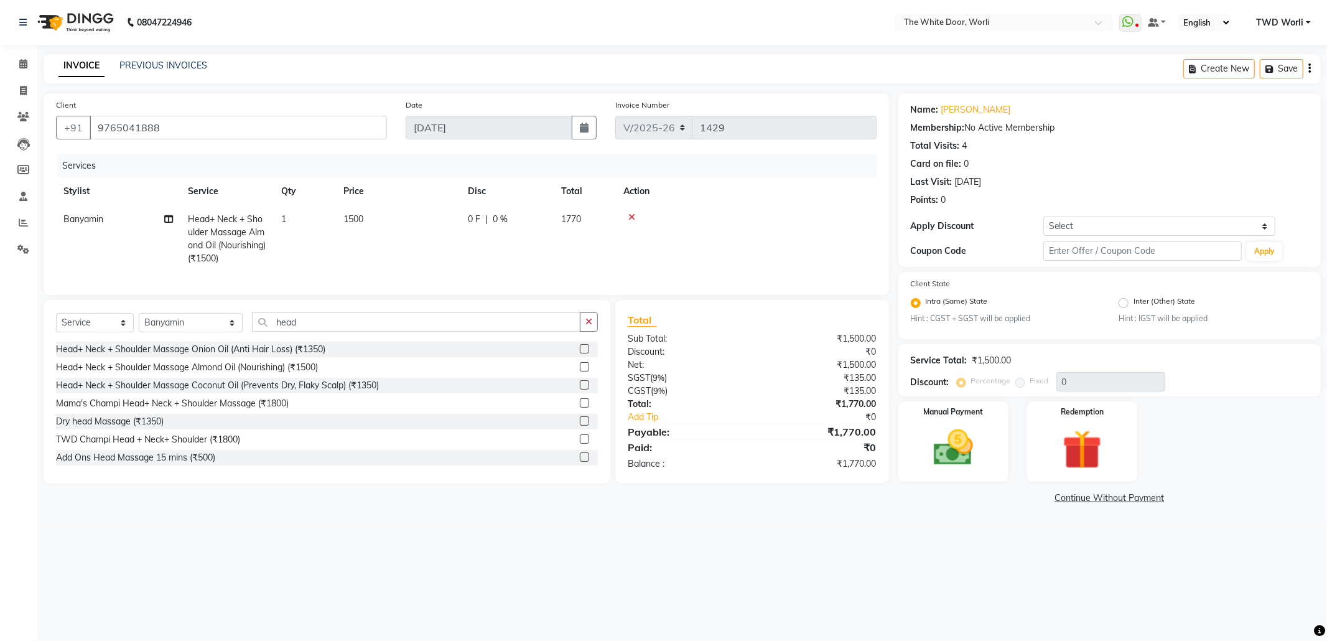
click at [636, 215] on div at bounding box center [746, 217] width 246 height 9
click at [633, 214] on icon at bounding box center [631, 217] width 7 height 9
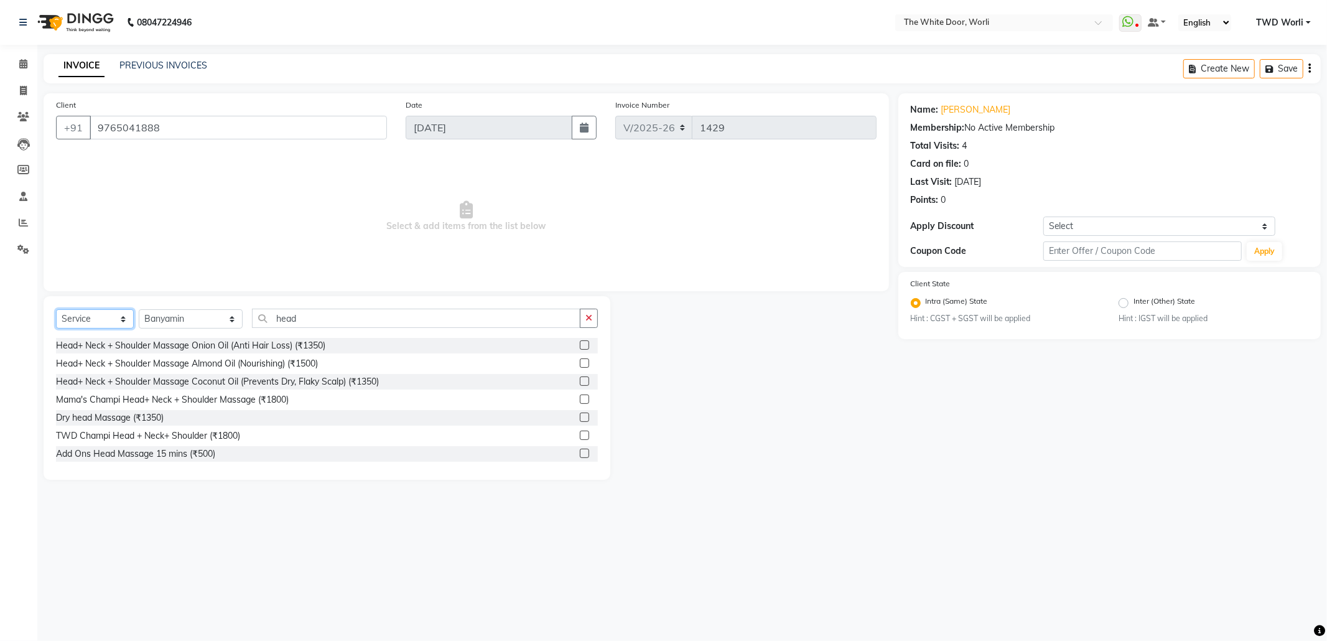
click at [115, 317] on select "Select Service Product Membership Package Voucher Prepaid Gift Card" at bounding box center [95, 318] width 78 height 19
select select "package"
click at [56, 309] on select "Select Service Product Membership Package Voucher Prepaid Gift Card" at bounding box center [95, 318] width 78 height 19
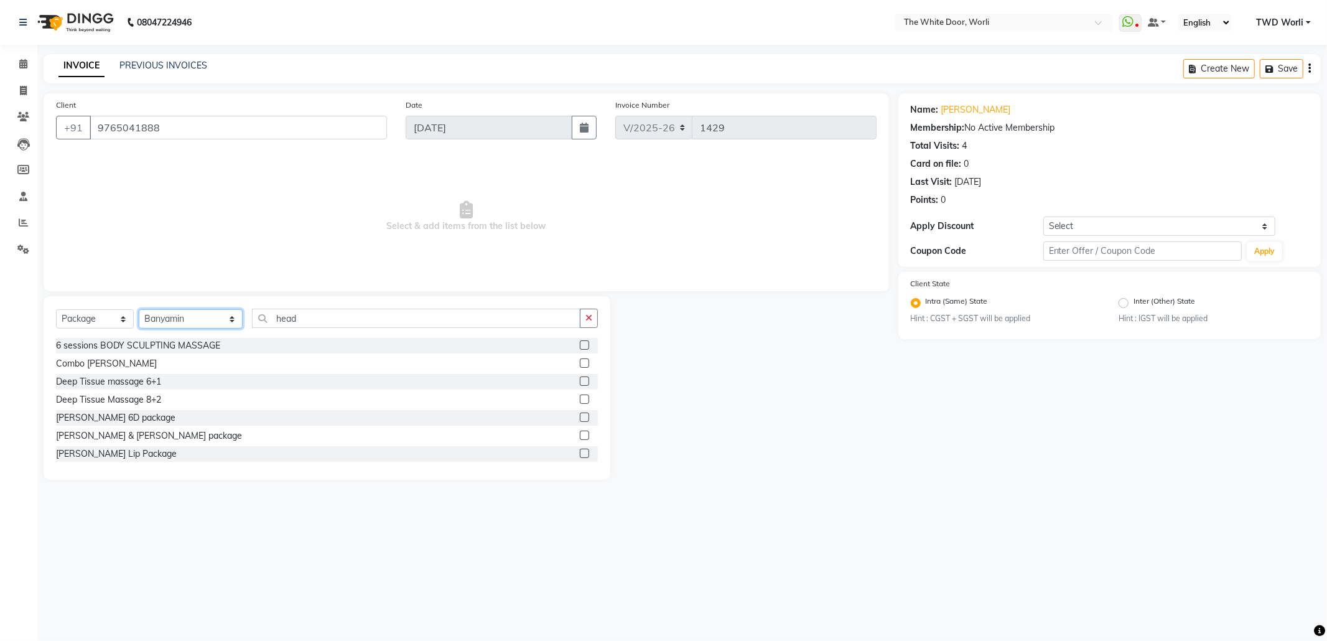
click at [197, 314] on select "Select Stylist Aarti Amit d Anil APEI Asa [PERSON_NAME] [PERSON_NAME] [MEDICAL_…" at bounding box center [191, 318] width 104 height 19
select select "88842"
click at [139, 309] on select "Select Stylist Aarti Amit d Anil APEI Asa [PERSON_NAME] [PERSON_NAME] [MEDICAL_…" at bounding box center [191, 318] width 104 height 19
click at [289, 319] on input "head" at bounding box center [416, 318] width 328 height 19
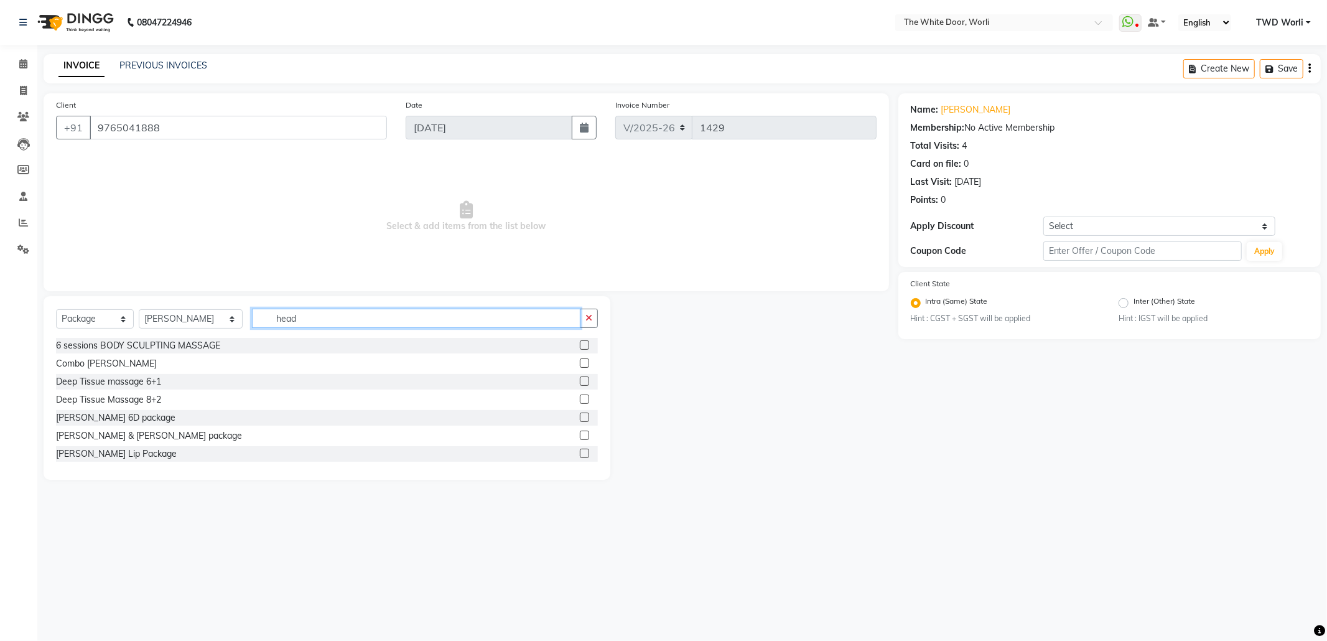
scroll to position [33, 0]
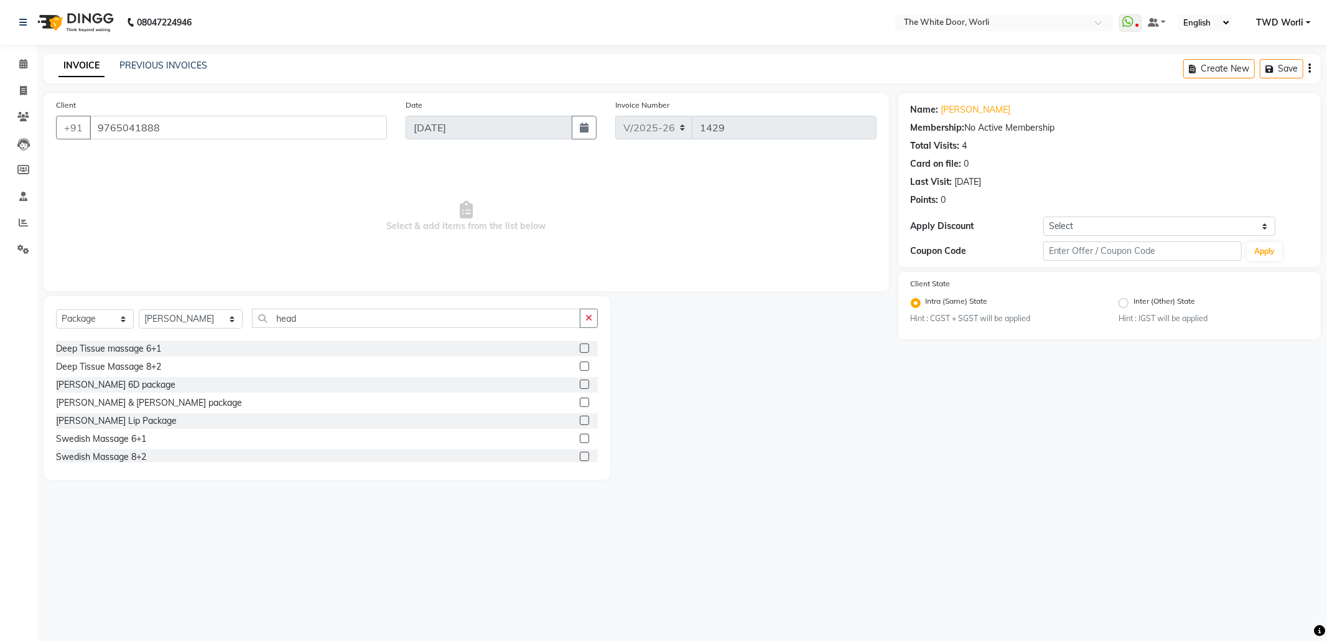
click at [598, 448] on div "Select Service Product Membership Package Voucher Prepaid Gift Card Select Styl…" at bounding box center [327, 388] width 567 height 184
click at [580, 450] on label at bounding box center [584, 451] width 9 height 9
click at [580, 450] on input "checkbox" at bounding box center [584, 452] width 8 height 8
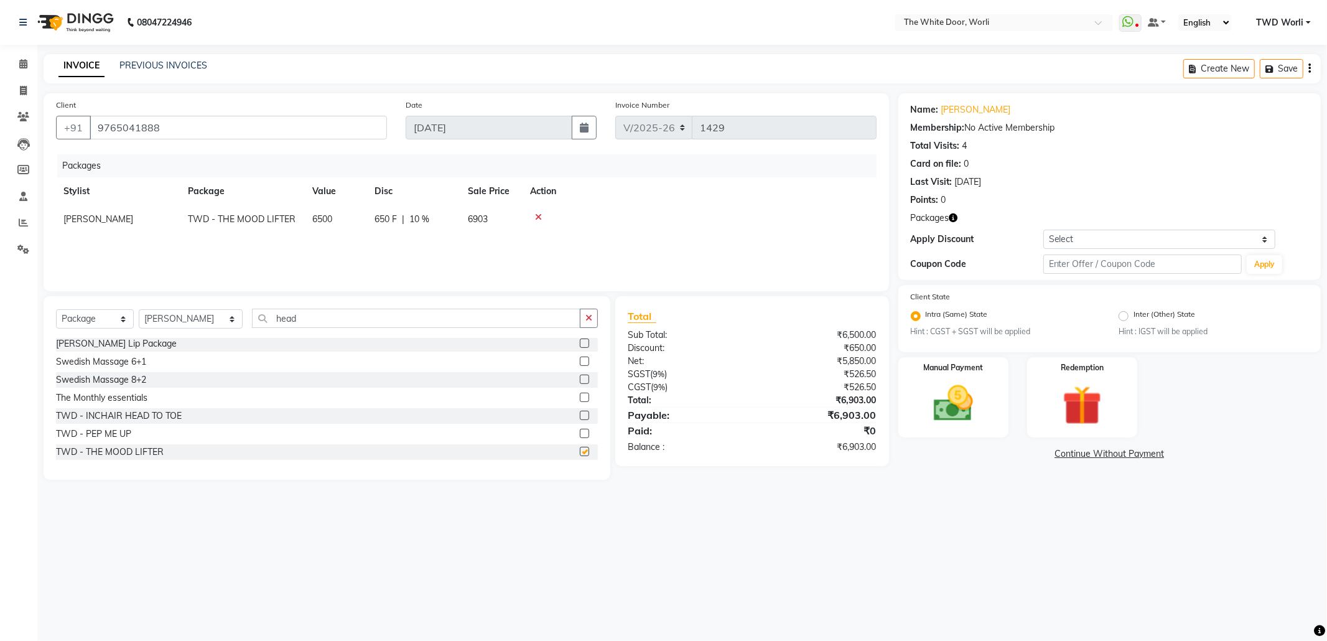
checkbox input "false"
click at [956, 411] on img at bounding box center [953, 403] width 67 height 47
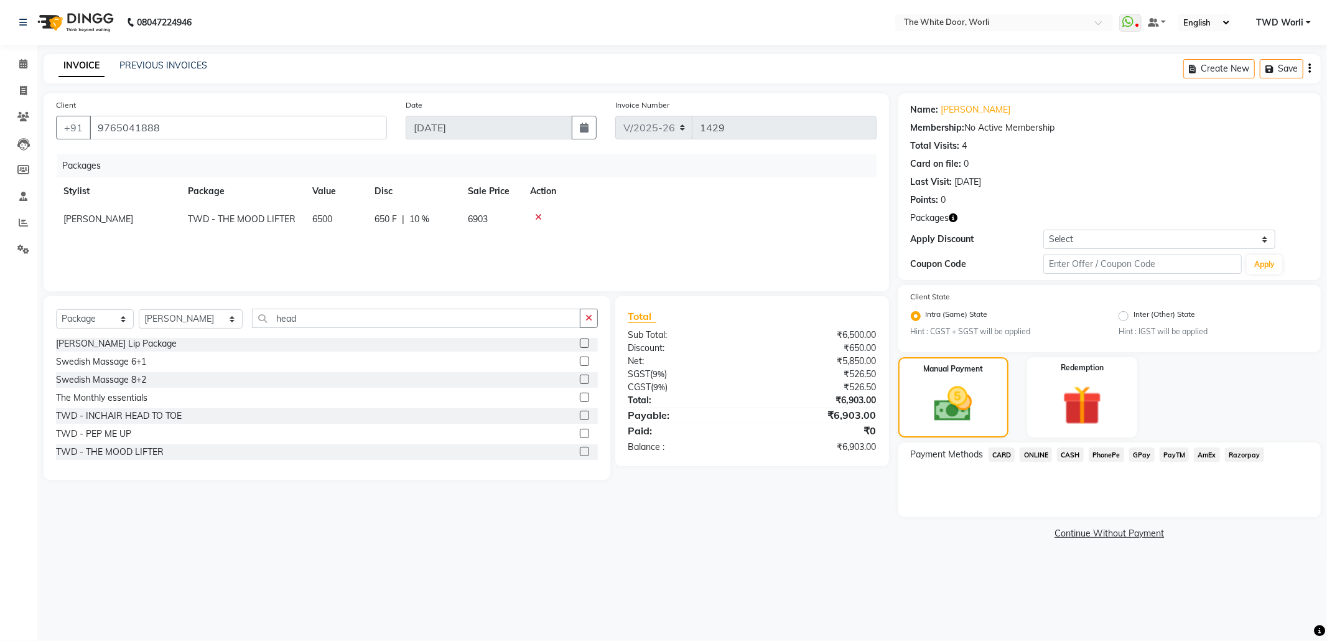
click at [1143, 451] on span "GPay" at bounding box center [1142, 454] width 26 height 14
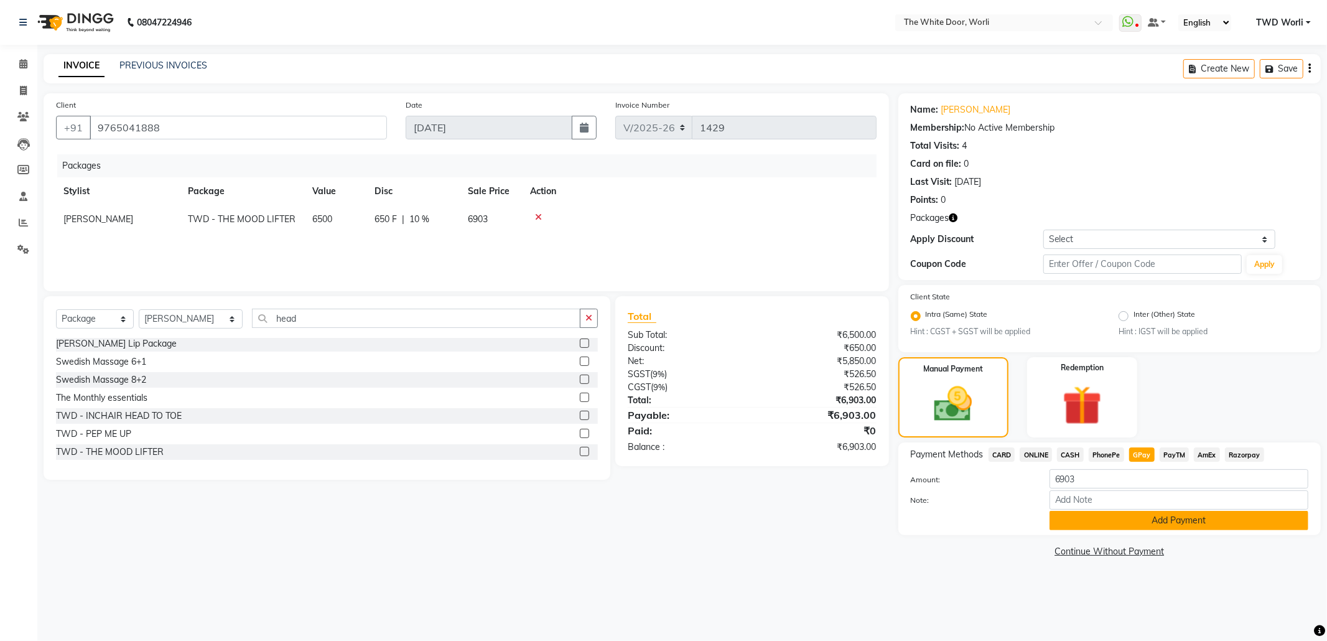
click at [1132, 516] on button "Add Payment" at bounding box center [1178, 520] width 259 height 19
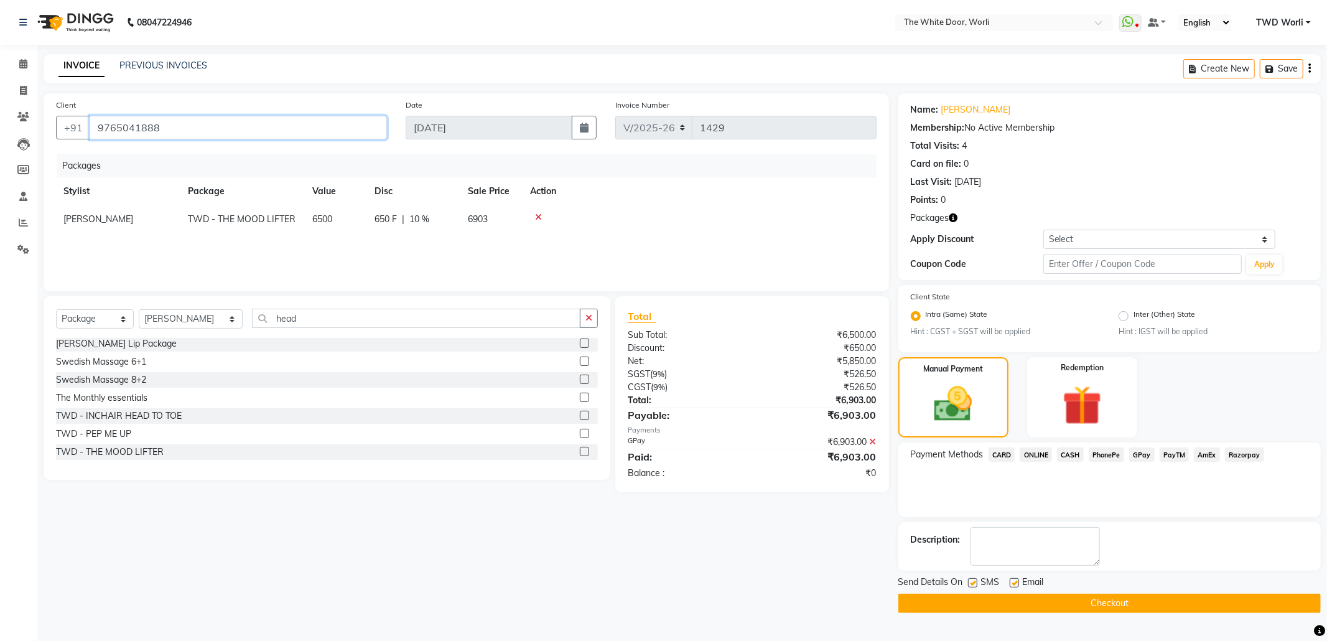
click at [182, 132] on input "9765041888" at bounding box center [238, 128] width 297 height 24
click at [1022, 607] on button "Checkout" at bounding box center [1109, 602] width 422 height 19
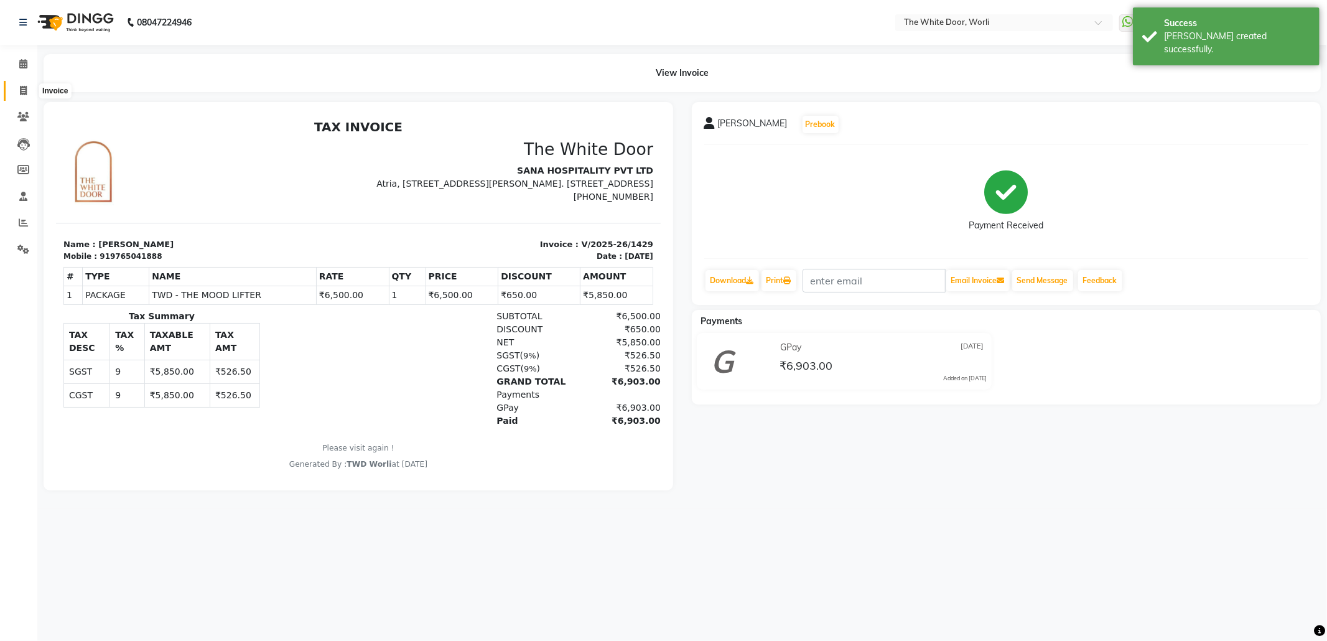
click at [24, 87] on icon at bounding box center [23, 90] width 7 height 9
select select "service"
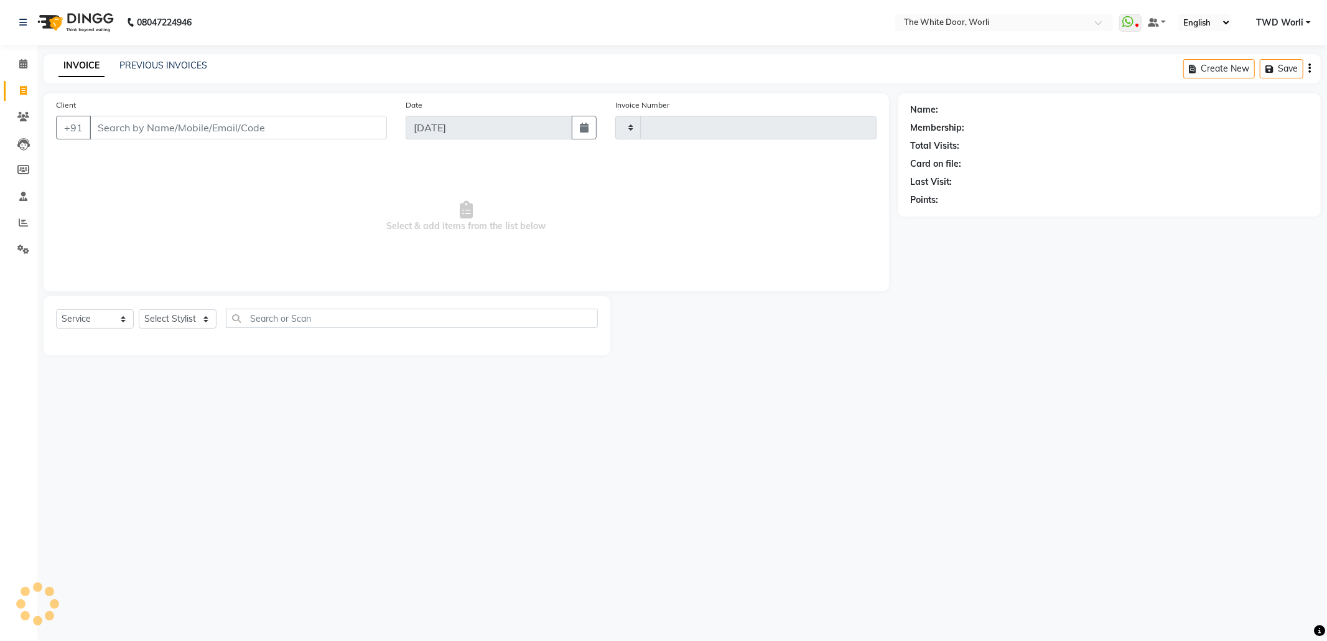
type input "1430"
select select "4027"
type input "9765041888"
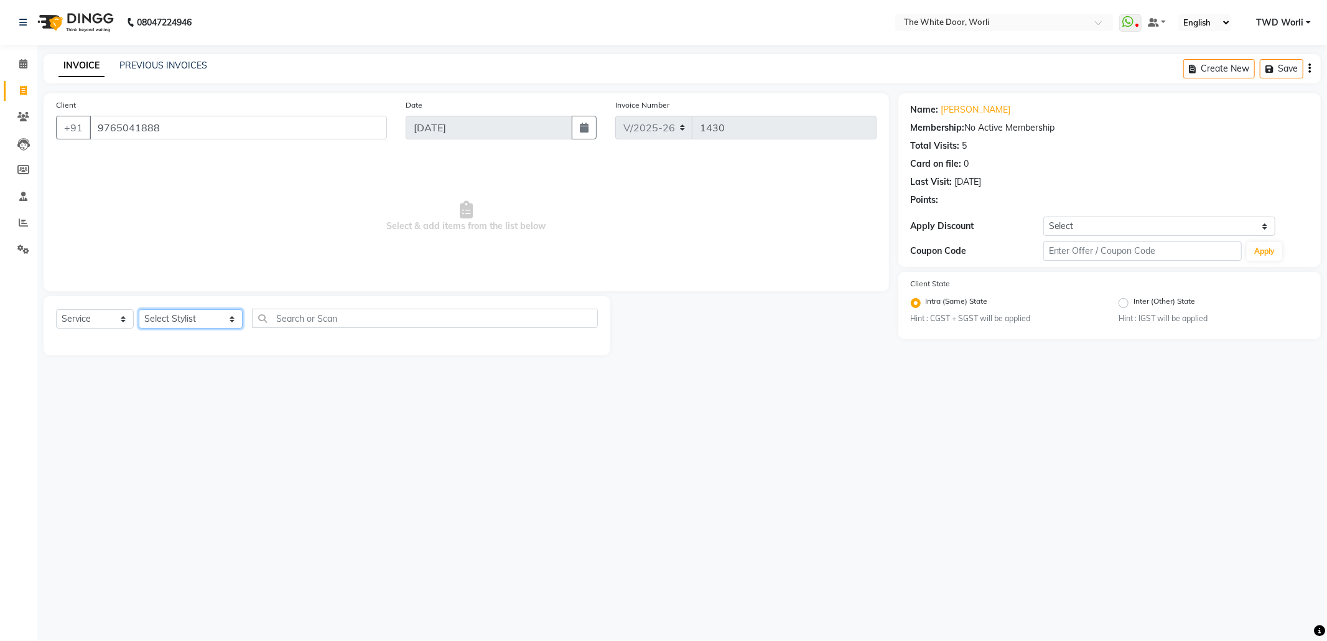
click at [195, 322] on select "Select Stylist Aarti Amit d Anil APEI Asa [PERSON_NAME] [PERSON_NAME] [MEDICAL_…" at bounding box center [191, 318] width 104 height 19
select select "22903"
click at [139, 309] on select "Select Stylist Aarti Amit d Anil APEI Asa [PERSON_NAME] [PERSON_NAME] [MEDICAL_…" at bounding box center [191, 318] width 104 height 19
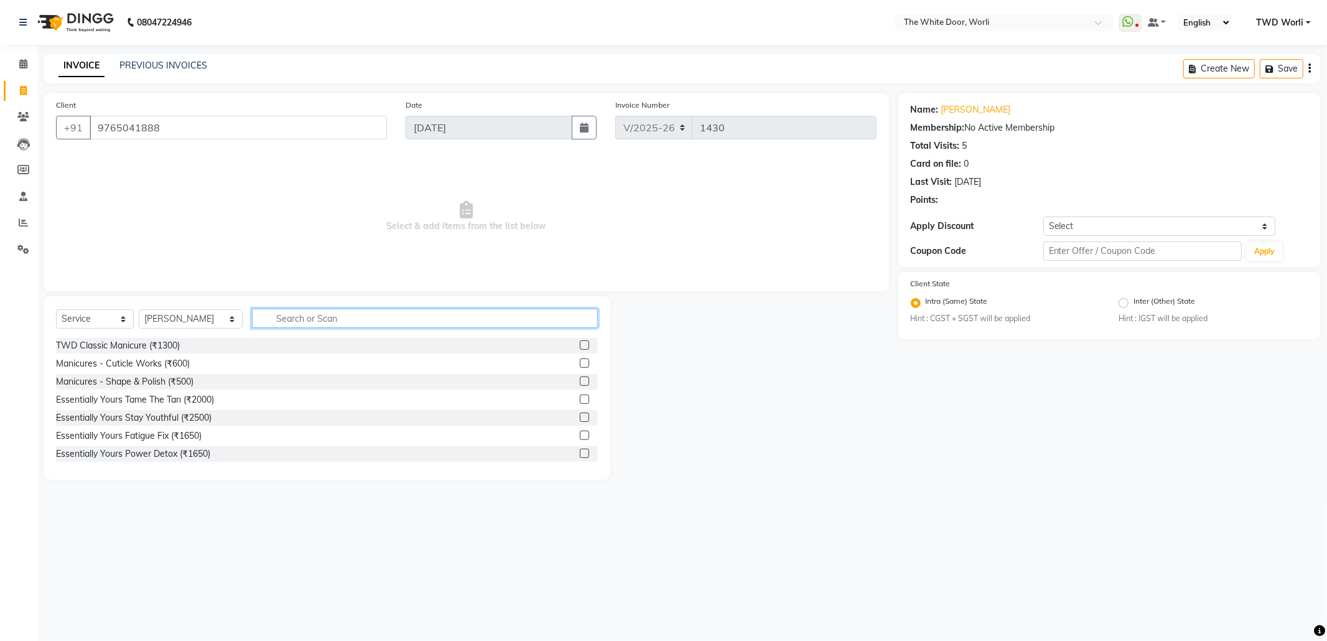
click at [260, 314] on input "text" at bounding box center [424, 318] width 345 height 19
type input "face"
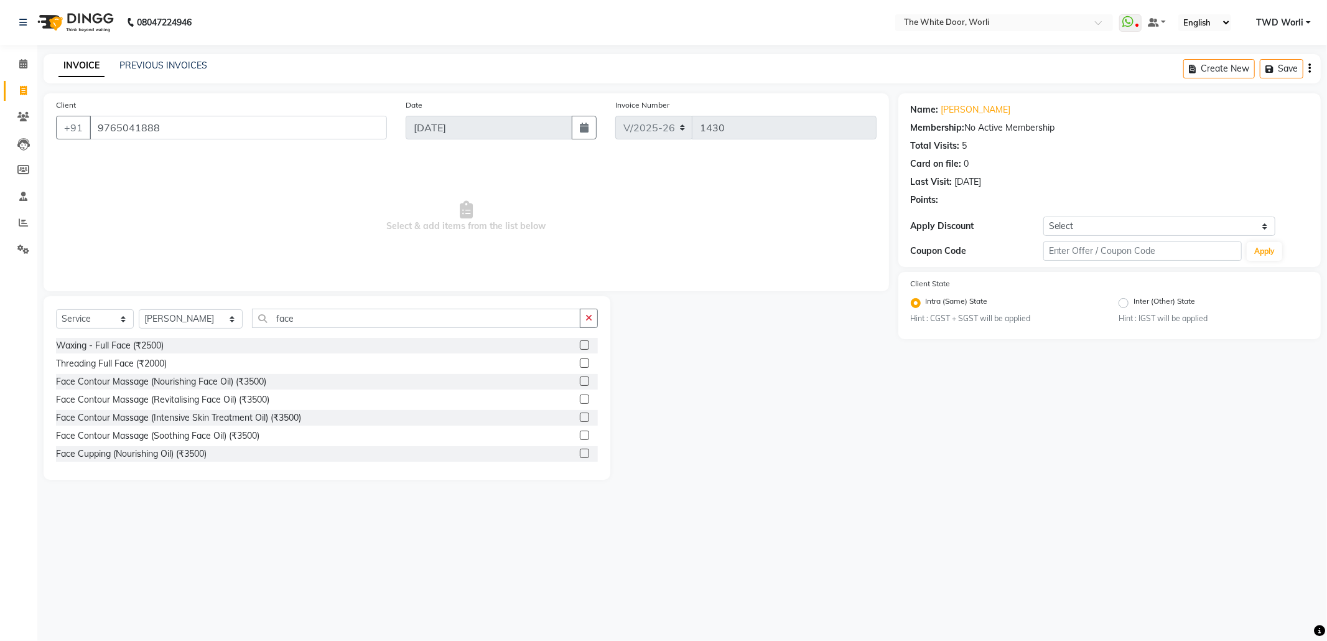
click at [580, 383] on label at bounding box center [584, 380] width 9 height 9
click at [580, 383] on input "checkbox" at bounding box center [584, 382] width 8 height 8
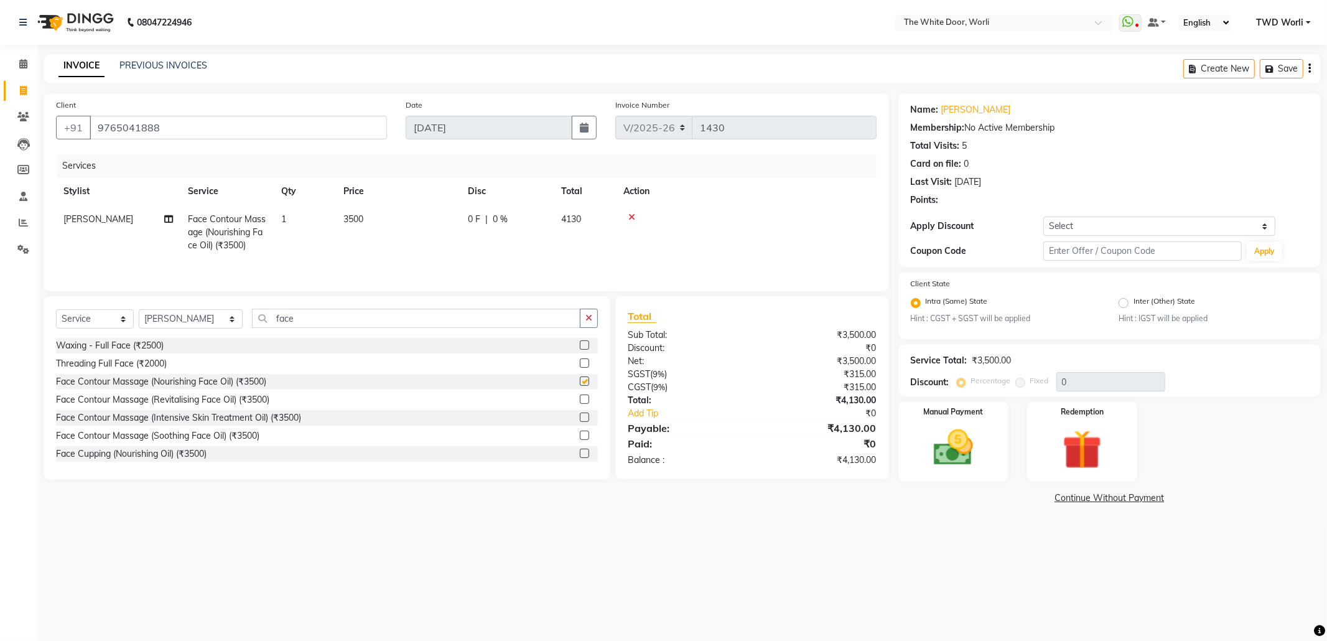
checkbox input "false"
click at [200, 325] on select "Select Stylist Aarti Amit d Anil APEI Asa [PERSON_NAME] [PERSON_NAME] [MEDICAL_…" at bounding box center [191, 318] width 104 height 19
select select "20532"
click at [139, 312] on select "Select Stylist Aarti Amit d Anil APEI Asa [PERSON_NAME] [PERSON_NAME] [MEDICAL_…" at bounding box center [191, 318] width 104 height 19
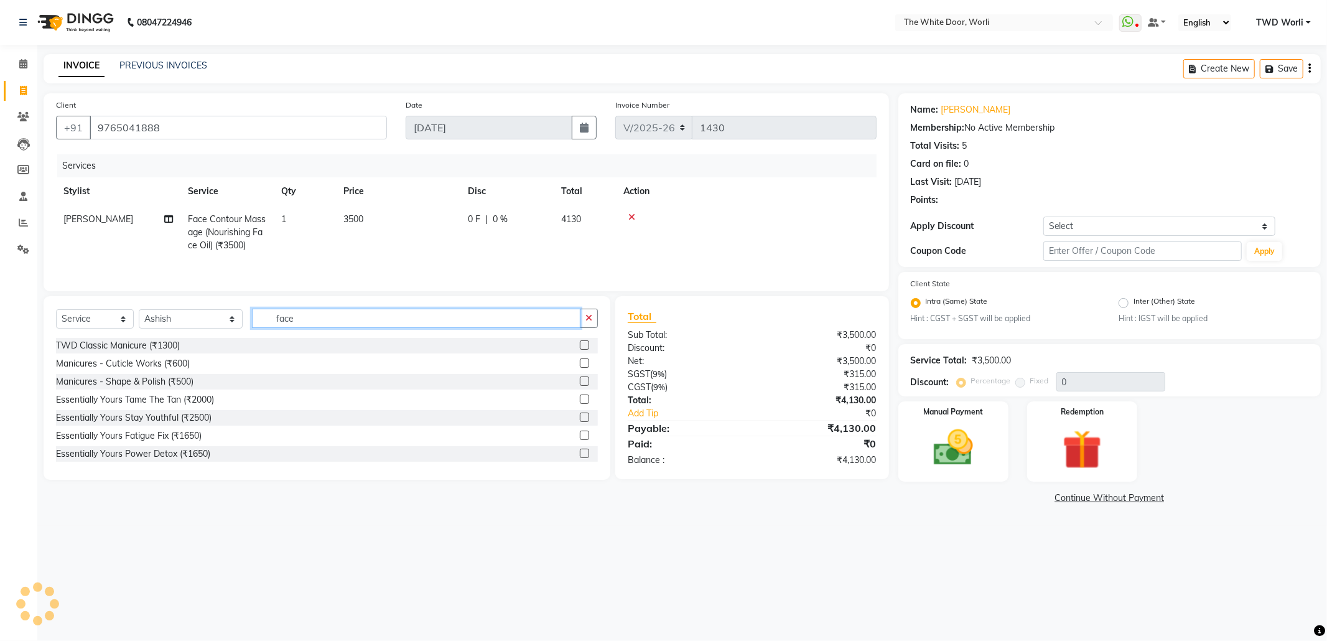
click at [311, 322] on input "face" at bounding box center [416, 318] width 328 height 19
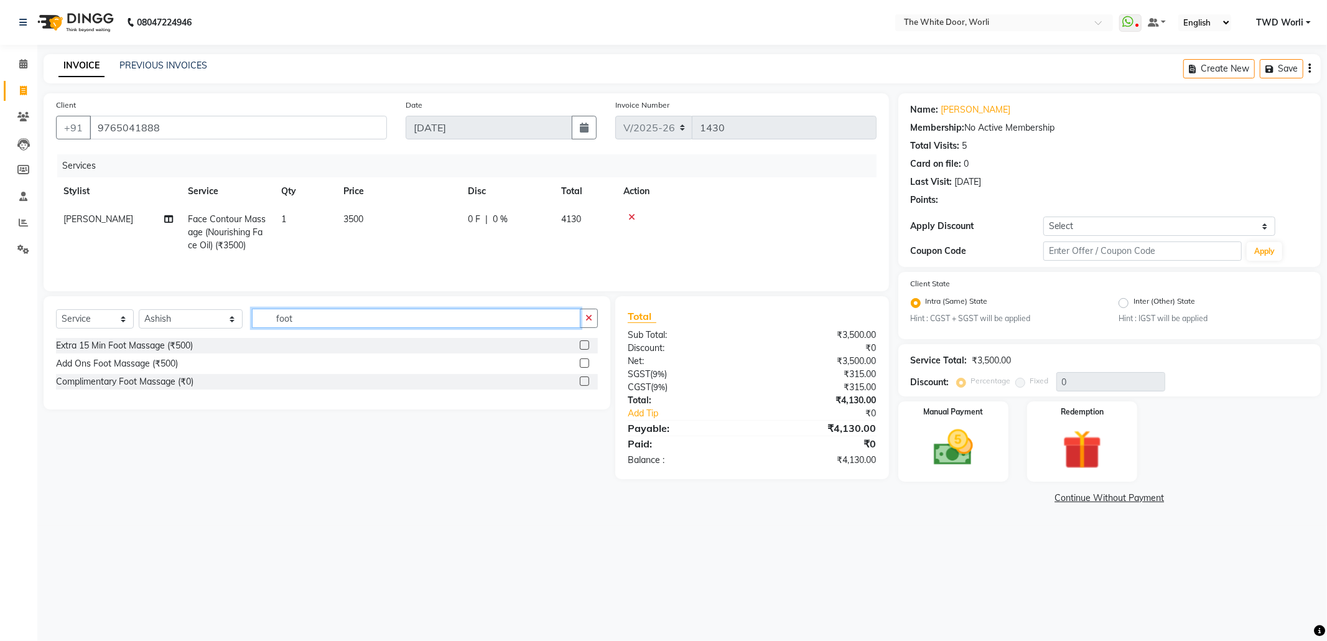
click at [304, 325] on input "foot" at bounding box center [416, 318] width 328 height 19
type input "Leg"
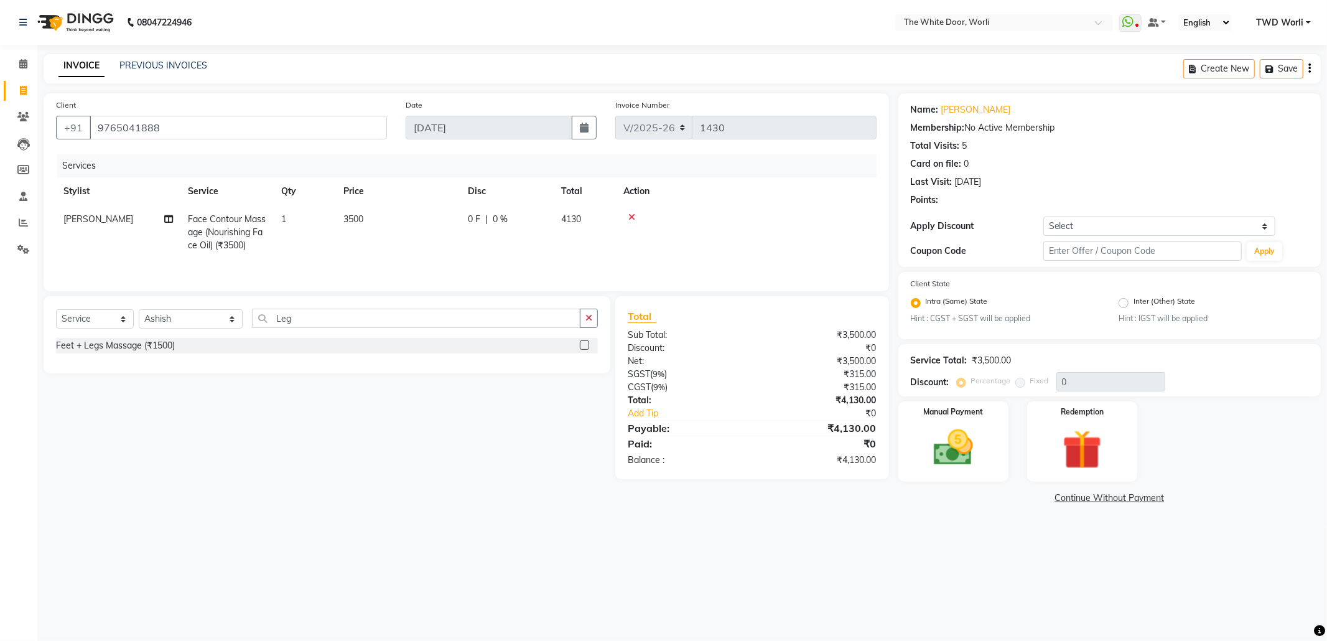
click at [582, 348] on label at bounding box center [584, 344] width 9 height 9
click at [582, 348] on input "checkbox" at bounding box center [584, 346] width 8 height 8
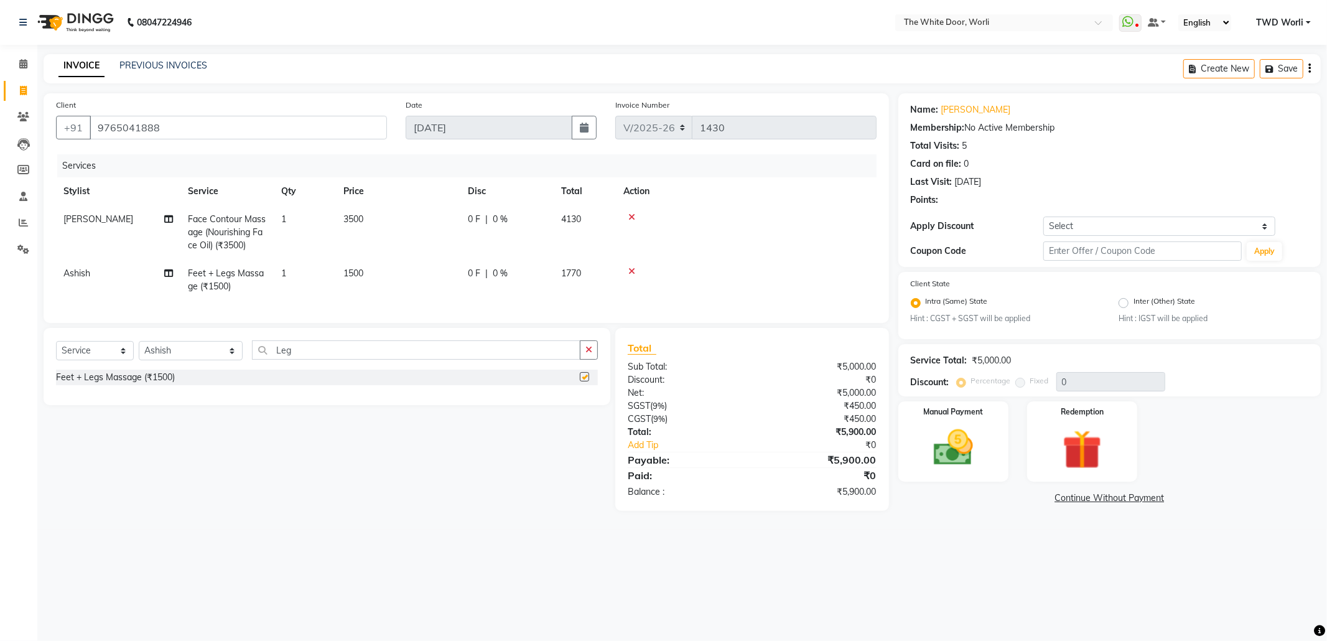
checkbox input "false"
click at [195, 360] on select "Select Stylist Aarti Amit d Anil APEI Asa [PERSON_NAME] [PERSON_NAME] [MEDICAL_…" at bounding box center [191, 350] width 104 height 19
click at [294, 359] on input "Leg" at bounding box center [416, 349] width 328 height 19
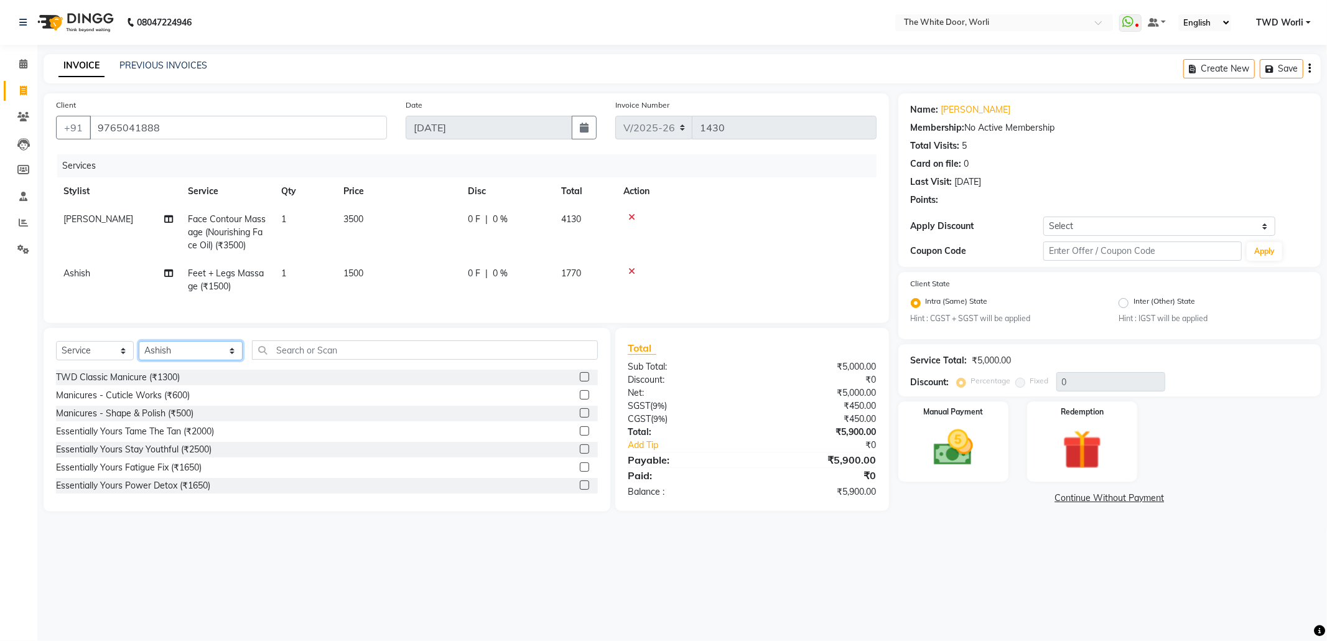
click at [197, 360] on select "Select Stylist Aarti Amit d Anil APEI Asa [PERSON_NAME] [PERSON_NAME] [MEDICAL_…" at bounding box center [191, 350] width 104 height 19
select select "20395"
click at [139, 353] on select "Select Stylist Aarti Amit d Anil APEI Asa [PERSON_NAME] [PERSON_NAME] [MEDICAL_…" at bounding box center [191, 350] width 104 height 19
click at [332, 360] on input "text" at bounding box center [424, 349] width 345 height 19
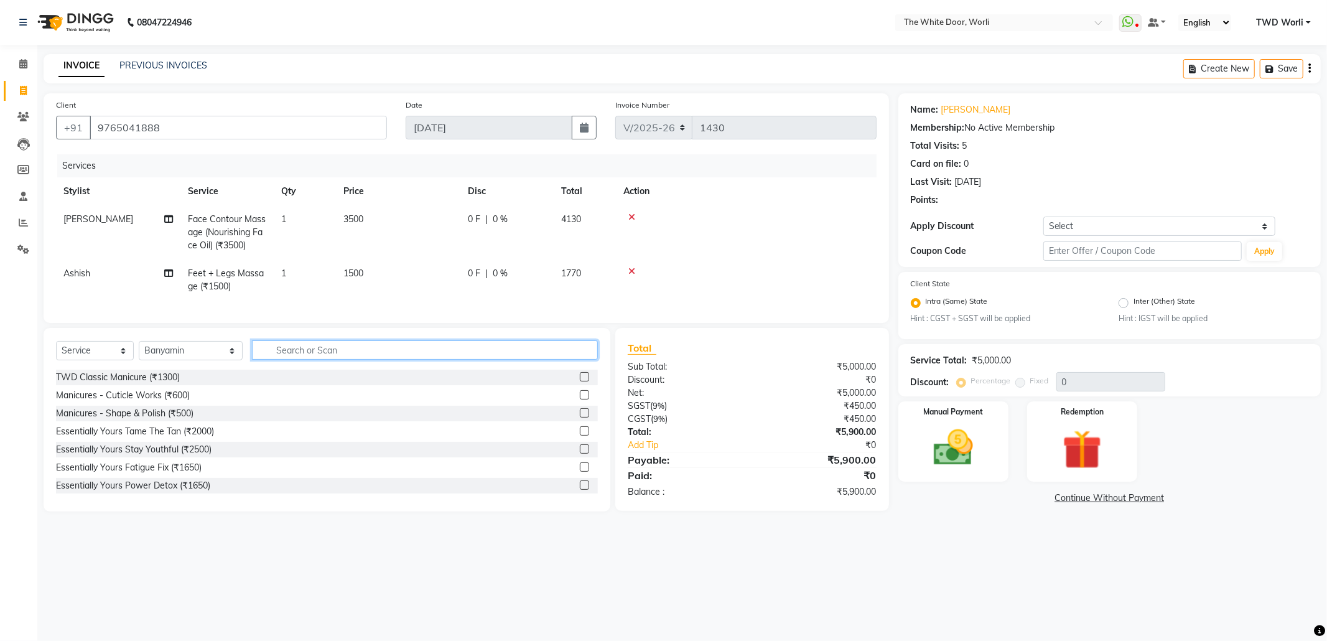
click at [332, 360] on input "text" at bounding box center [424, 349] width 345 height 19
click at [331, 359] on input "text" at bounding box center [424, 349] width 345 height 19
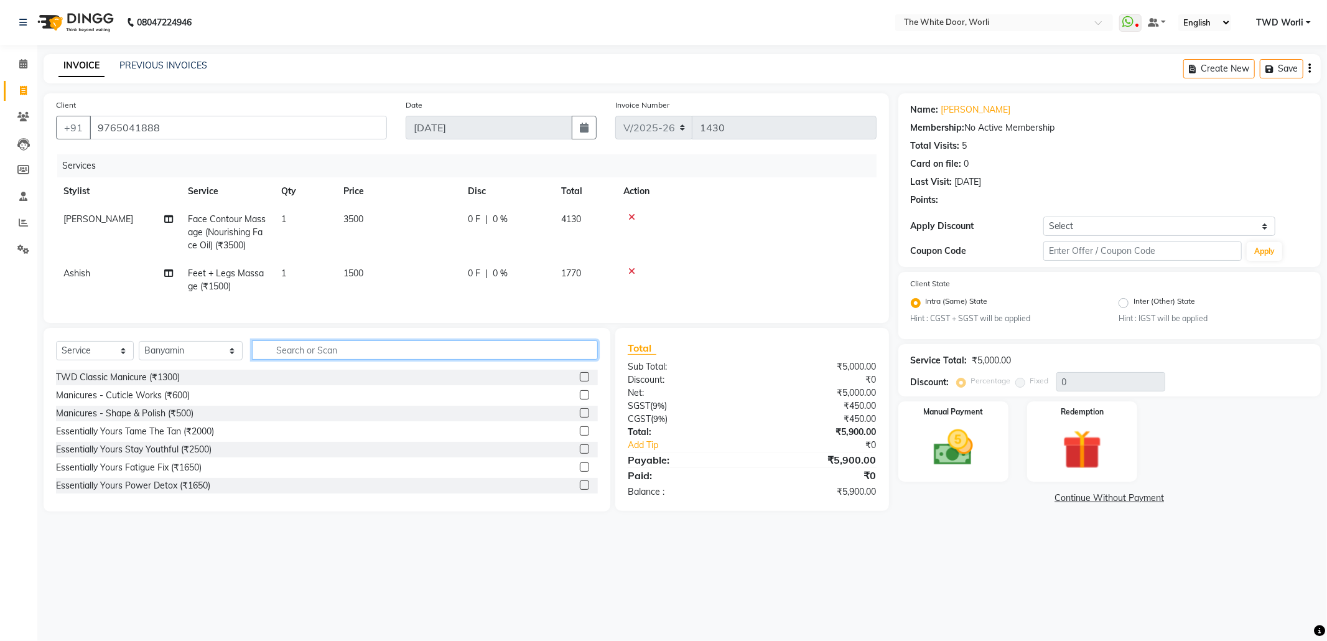
click at [331, 359] on input "text" at bounding box center [424, 349] width 345 height 19
click at [329, 357] on input "text" at bounding box center [424, 349] width 345 height 19
type input "head"
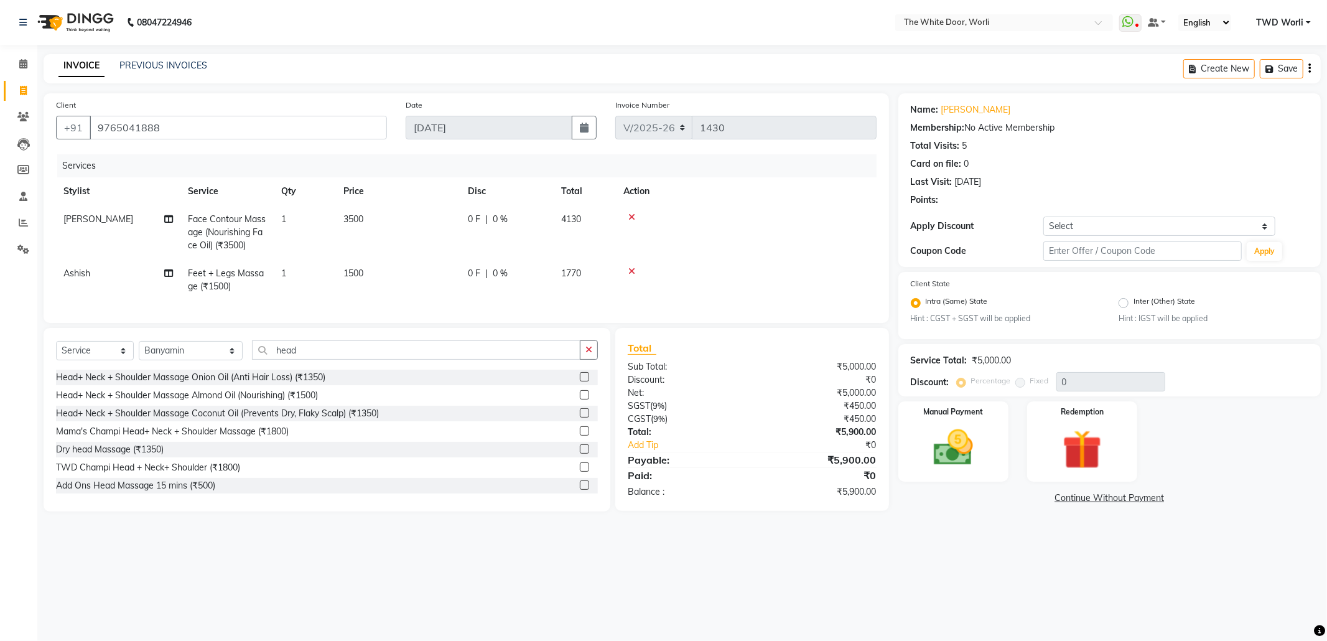
click at [580, 399] on label at bounding box center [584, 394] width 9 height 9
click at [580, 399] on input "checkbox" at bounding box center [584, 395] width 8 height 8
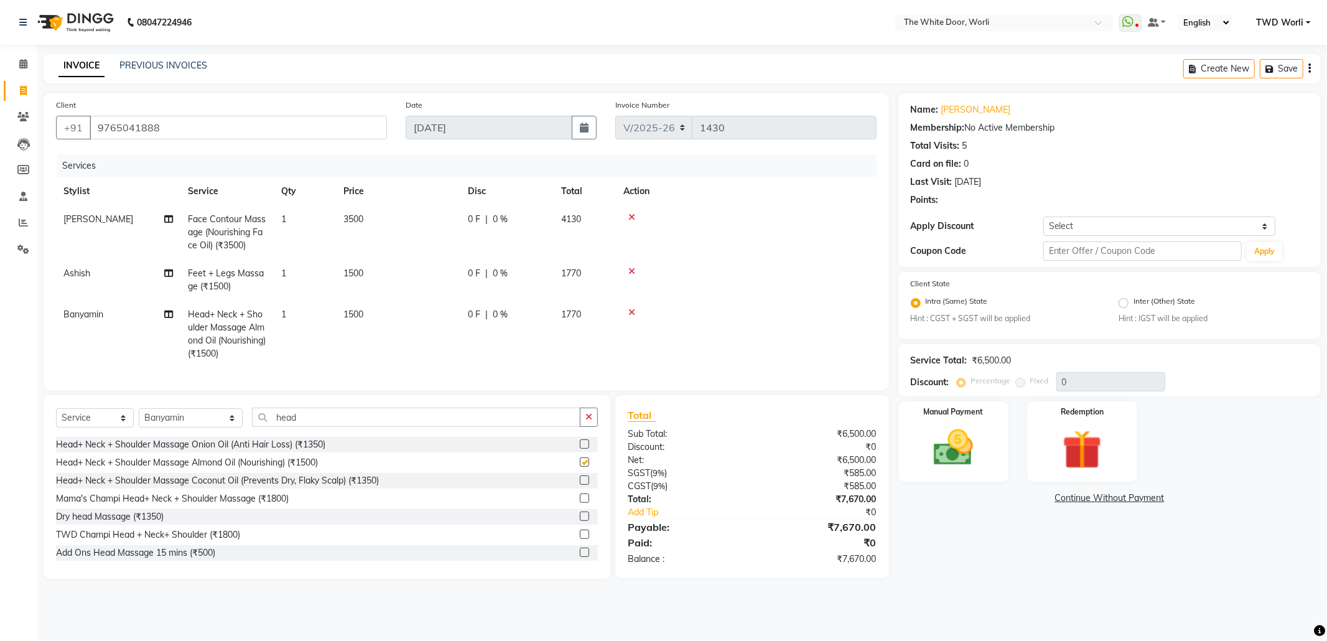
checkbox input "false"
click at [934, 456] on img at bounding box center [953, 447] width 67 height 47
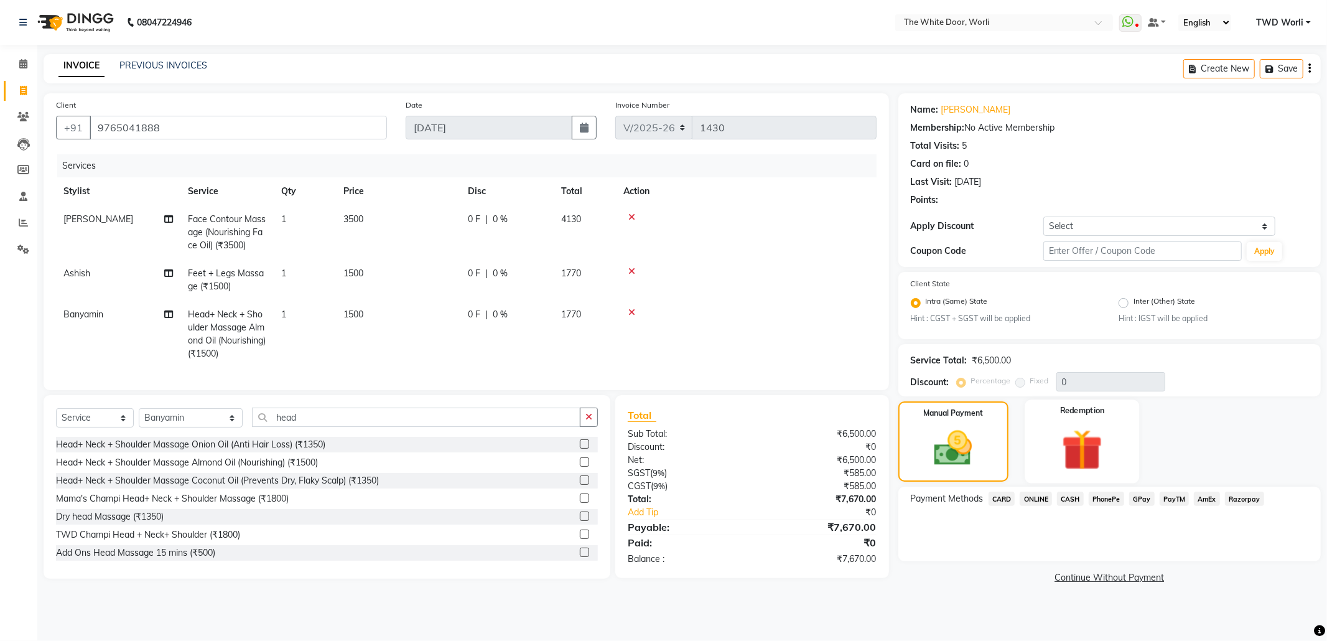
click at [1068, 455] on img at bounding box center [1082, 449] width 67 height 51
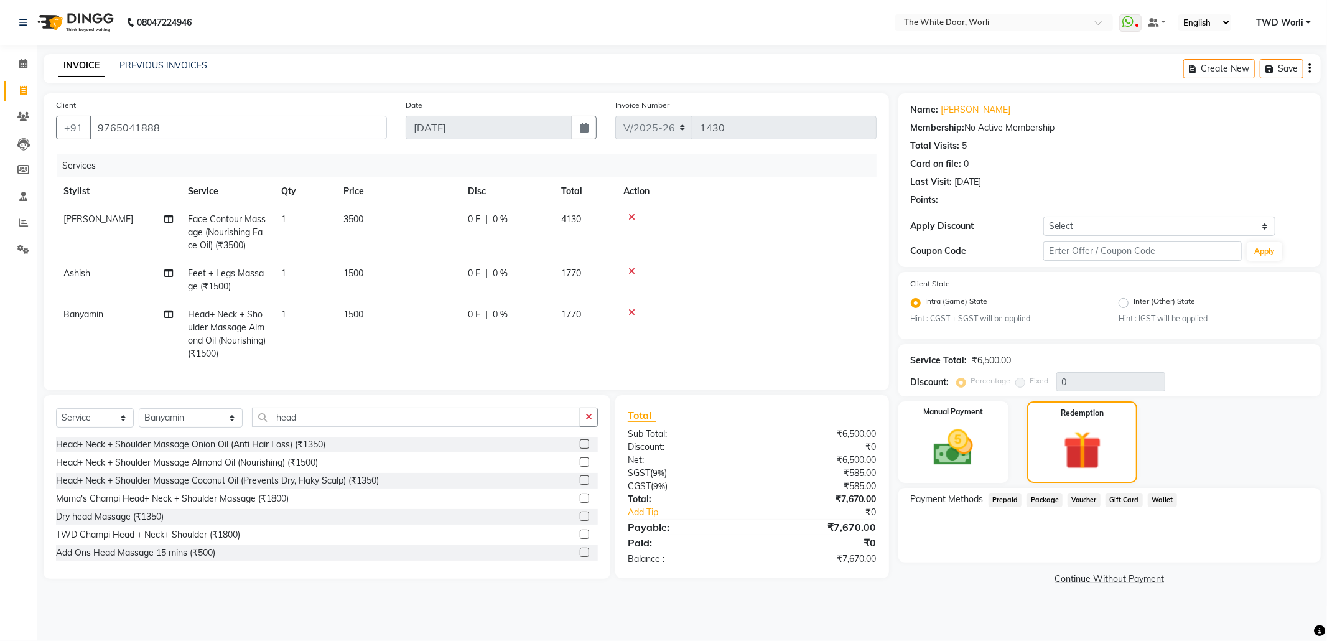
click at [1053, 496] on span "Package" at bounding box center [1044, 500] width 36 height 14
click at [195, 133] on input "9765041888" at bounding box center [238, 128] width 297 height 24
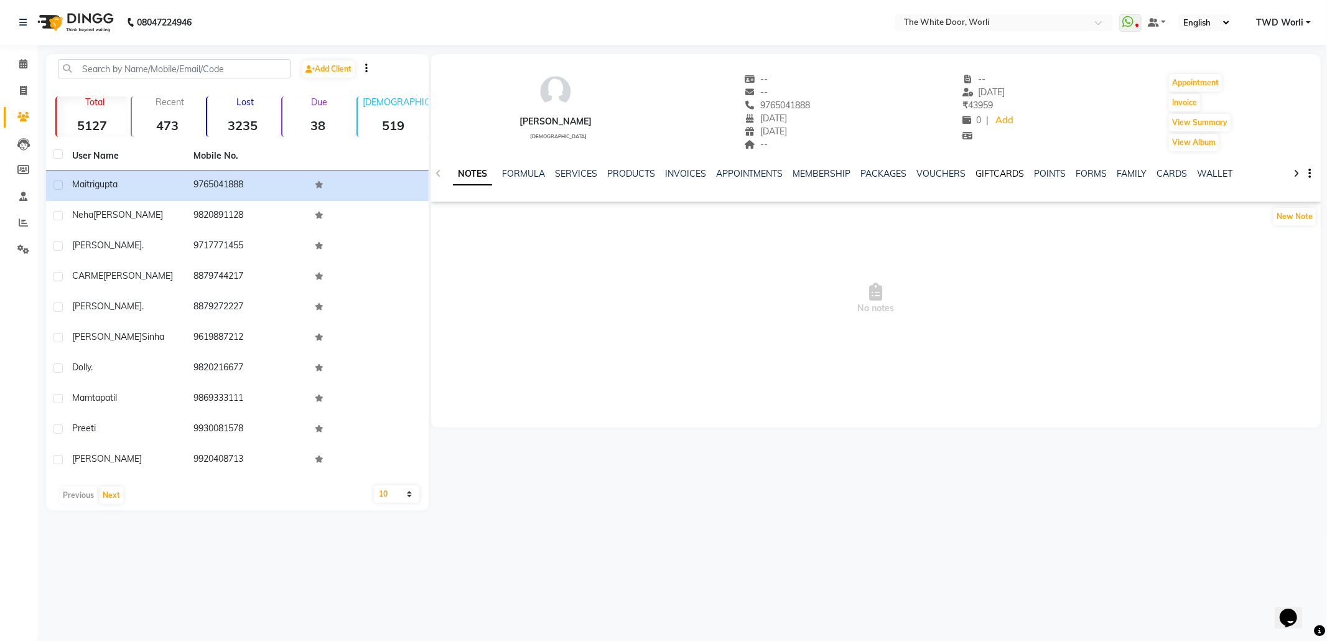
click at [994, 173] on link "GIFTCARDS" at bounding box center [1000, 173] width 49 height 11
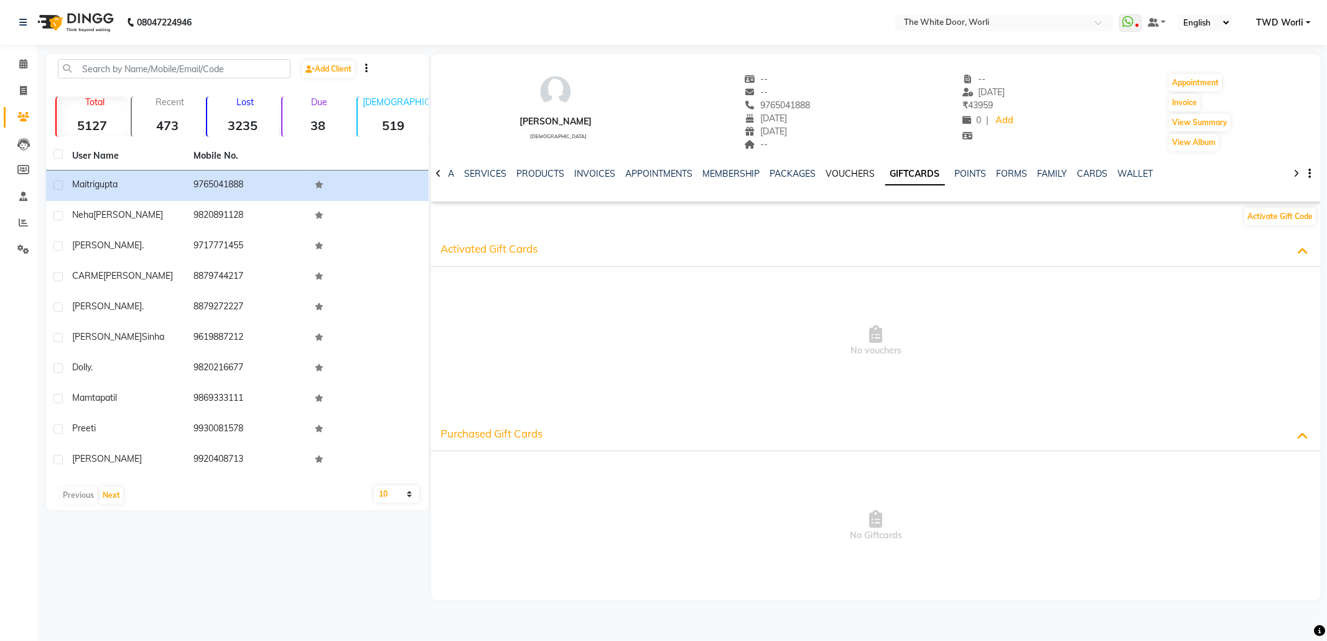
click at [846, 172] on link "VOUCHERS" at bounding box center [850, 173] width 49 height 11
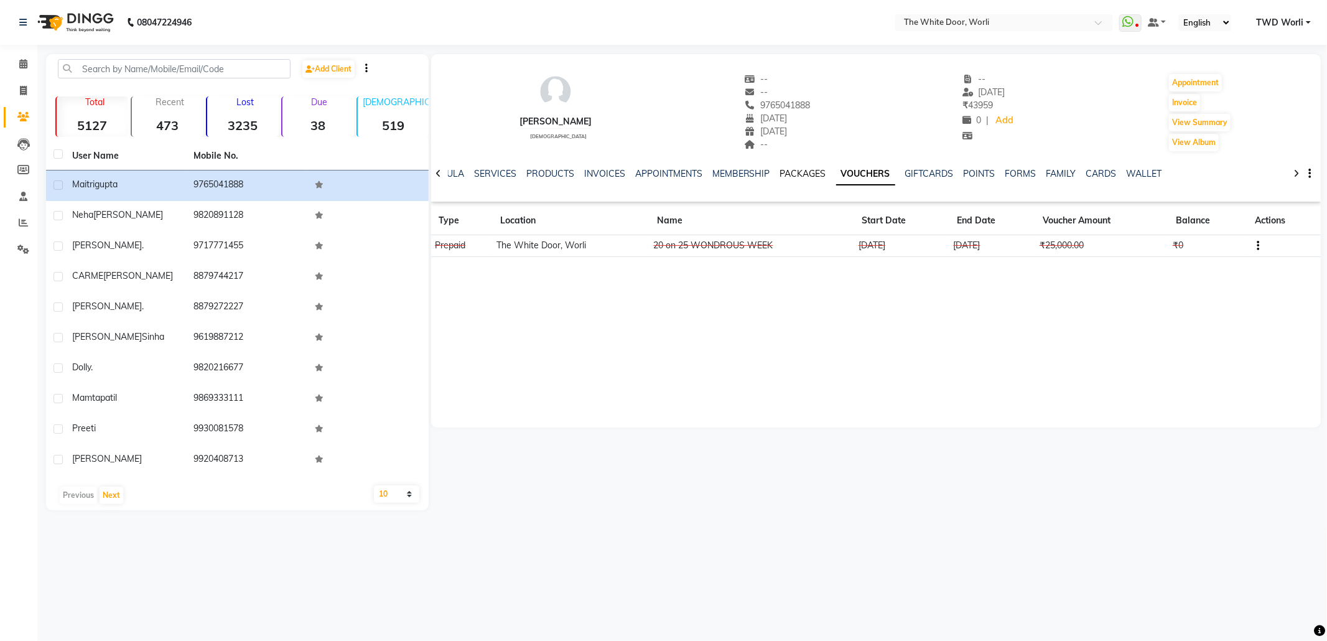
click at [807, 170] on link "PACKAGES" at bounding box center [803, 173] width 46 height 11
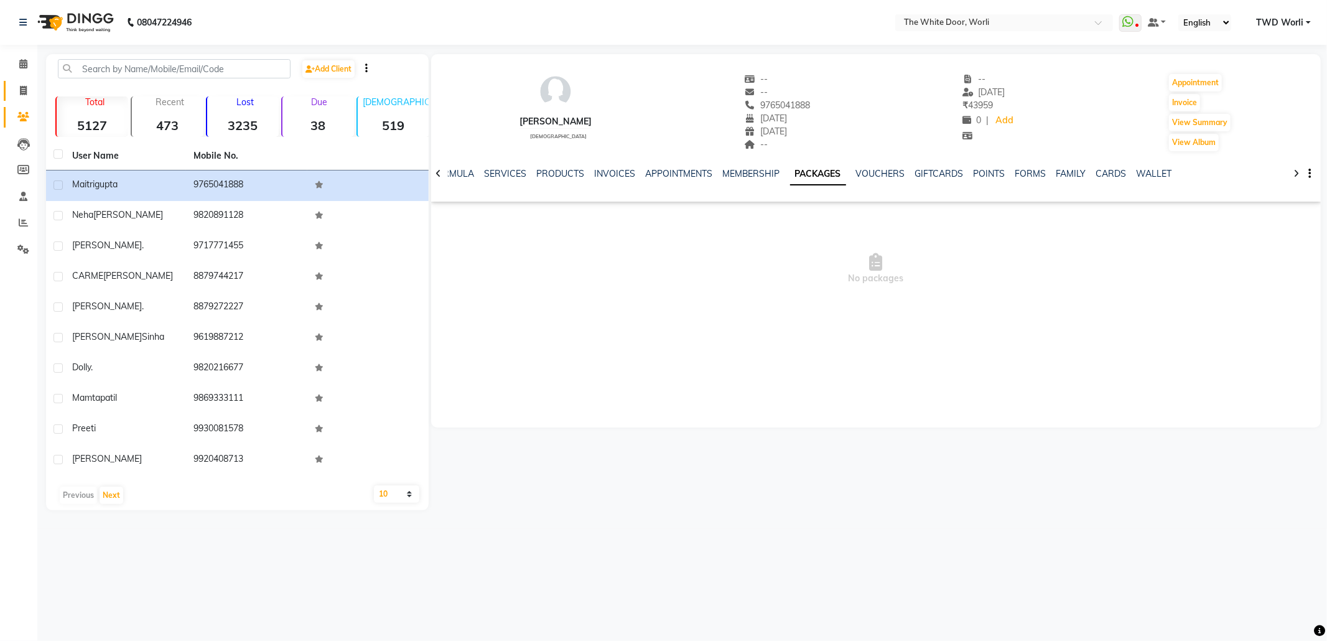
click at [23, 98] on link "Invoice" at bounding box center [19, 91] width 30 height 21
select select "service"
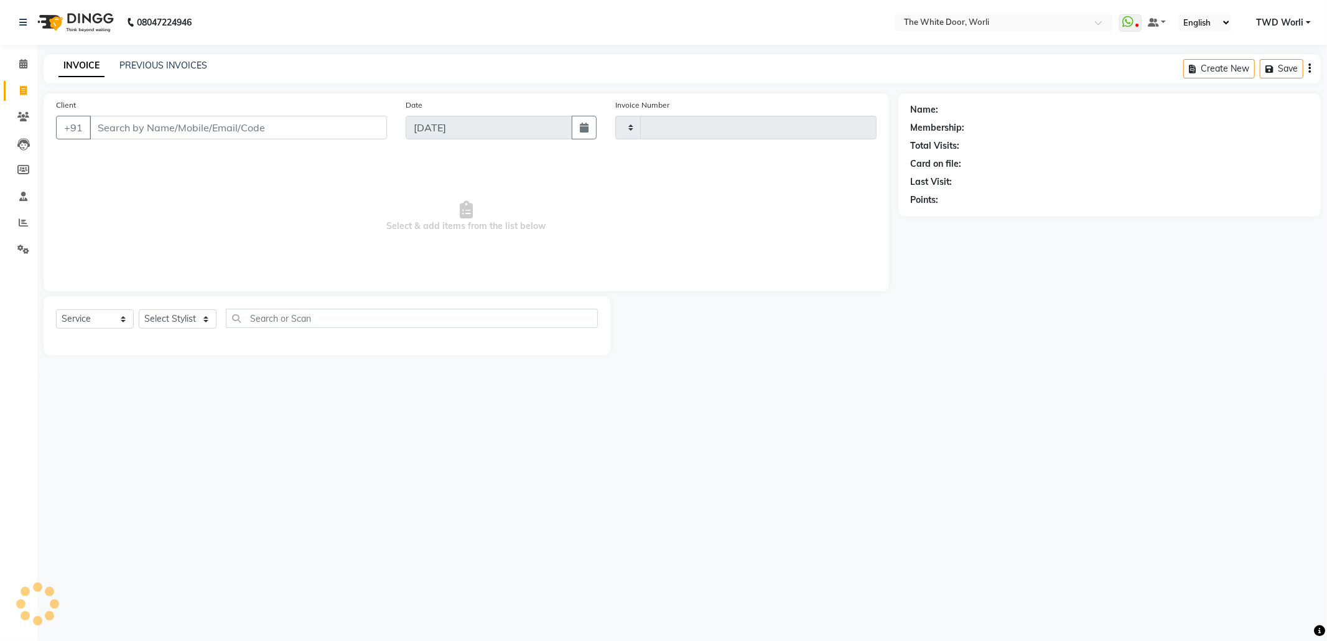
type input "1430"
select select "4027"
click at [177, 73] on div "INVOICE PREVIOUS INVOICES" at bounding box center [133, 66] width 179 height 14
click at [187, 63] on link "PREVIOUS INVOICES" at bounding box center [163, 65] width 88 height 11
select select "4027"
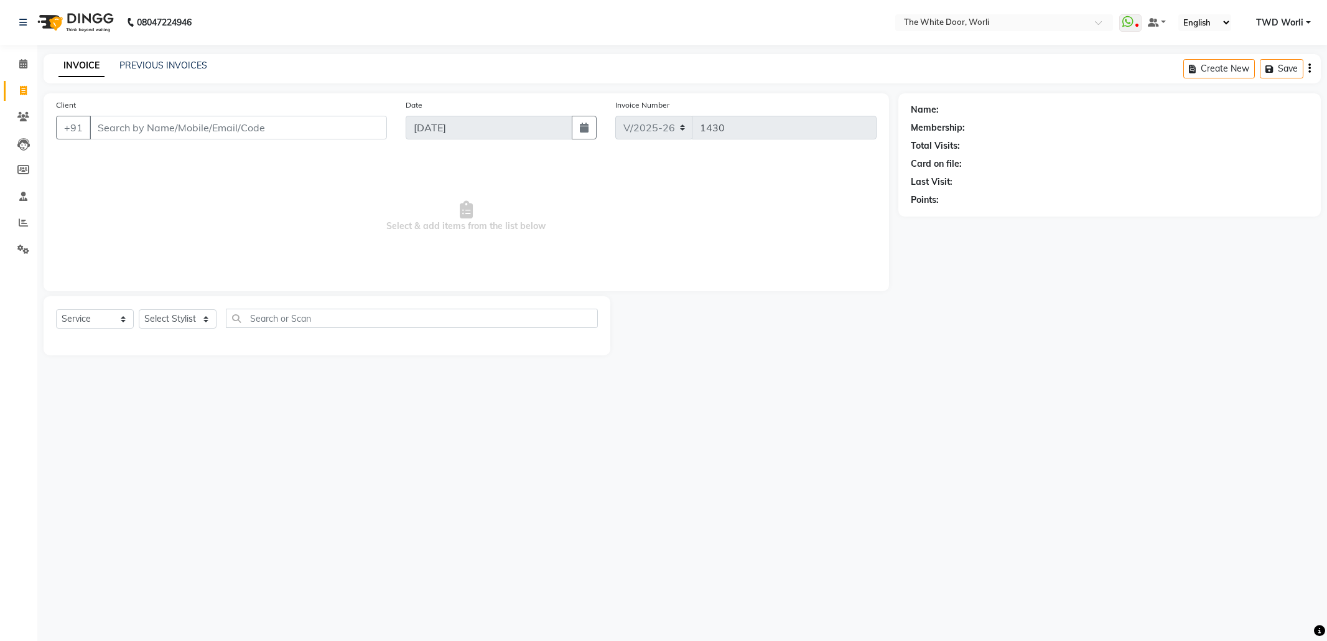
select select "service"
paste input "9765041888"
type input "9765041888"
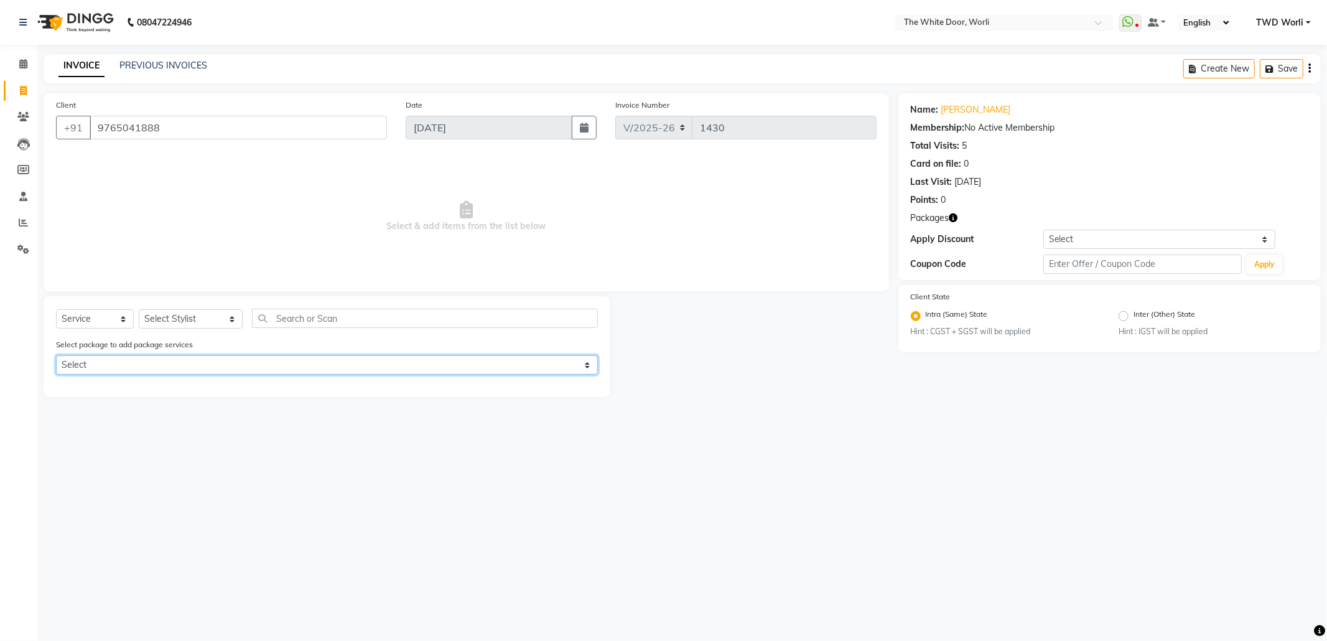
click at [406, 367] on select "Select TWD - THE MOOD LIFTER" at bounding box center [327, 364] width 542 height 19
select select "1: Object"
click at [56, 355] on select "Select TWD - THE MOOD LIFTER" at bounding box center [327, 364] width 542 height 19
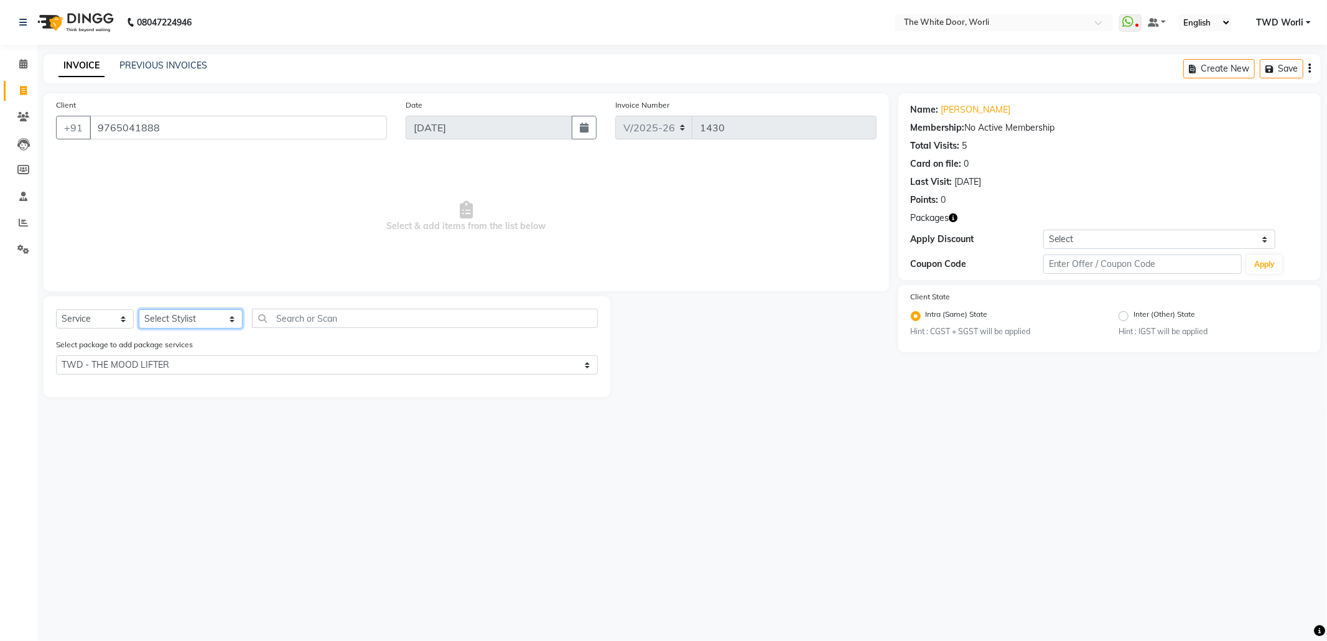
click at [192, 322] on select "Select Stylist Aarti Amit d Anil APEI Asa [PERSON_NAME] [PERSON_NAME] [MEDICAL_…" at bounding box center [191, 318] width 104 height 19
select select "22903"
click at [139, 309] on select "Select Stylist Aarti Amit d Anil APEI Asa [PERSON_NAME] [PERSON_NAME] [MEDICAL_…" at bounding box center [191, 318] width 104 height 19
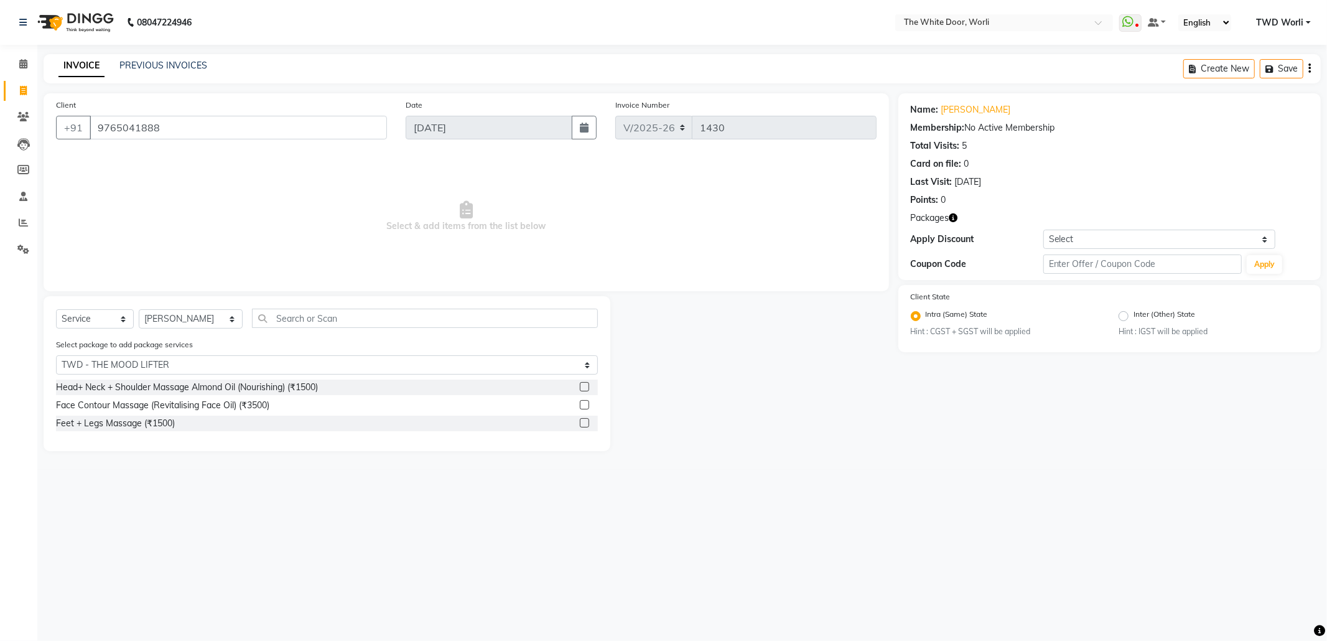
click at [587, 404] on label at bounding box center [584, 404] width 9 height 9
click at [587, 404] on input "checkbox" at bounding box center [584, 405] width 8 height 8
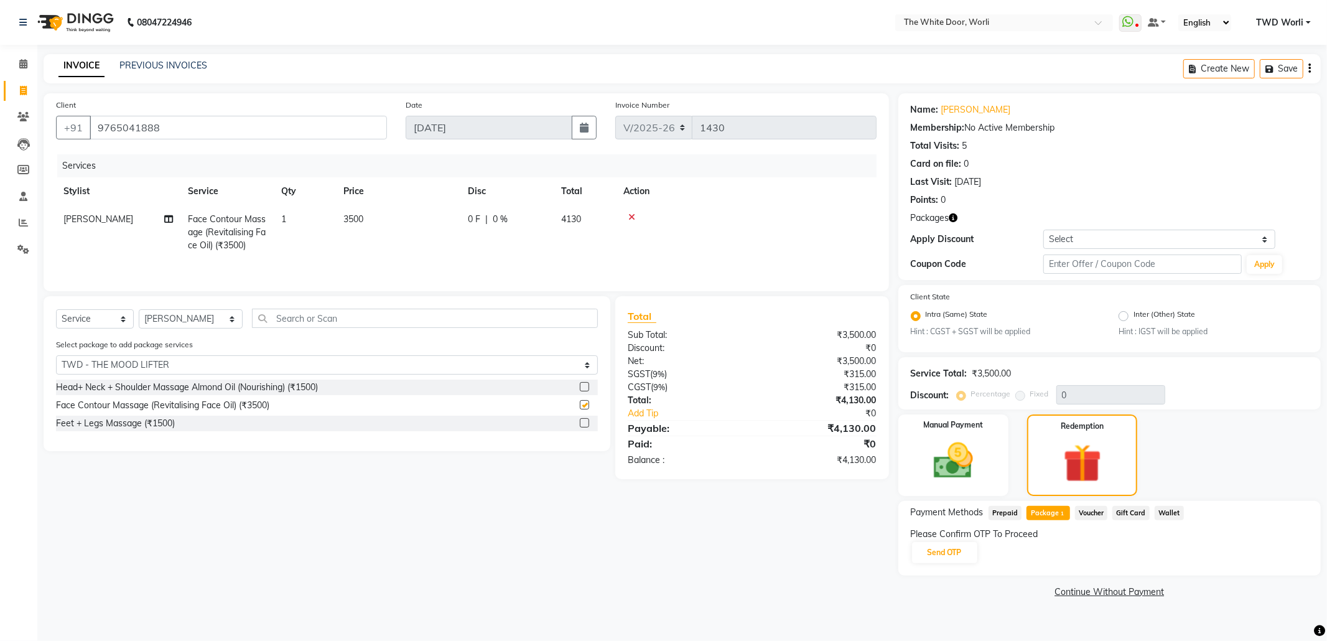
checkbox input "false"
click at [189, 326] on select "Select Stylist Aarti Amit d Anil APEI Asa [PERSON_NAME] [PERSON_NAME] [MEDICAL_…" at bounding box center [191, 318] width 104 height 19
select select "20532"
click at [139, 312] on select "Select Stylist Aarti Amit d Anil APEI Asa [PERSON_NAME] [PERSON_NAME] [MEDICAL_…" at bounding box center [191, 318] width 104 height 19
click at [586, 409] on label at bounding box center [584, 404] width 9 height 9
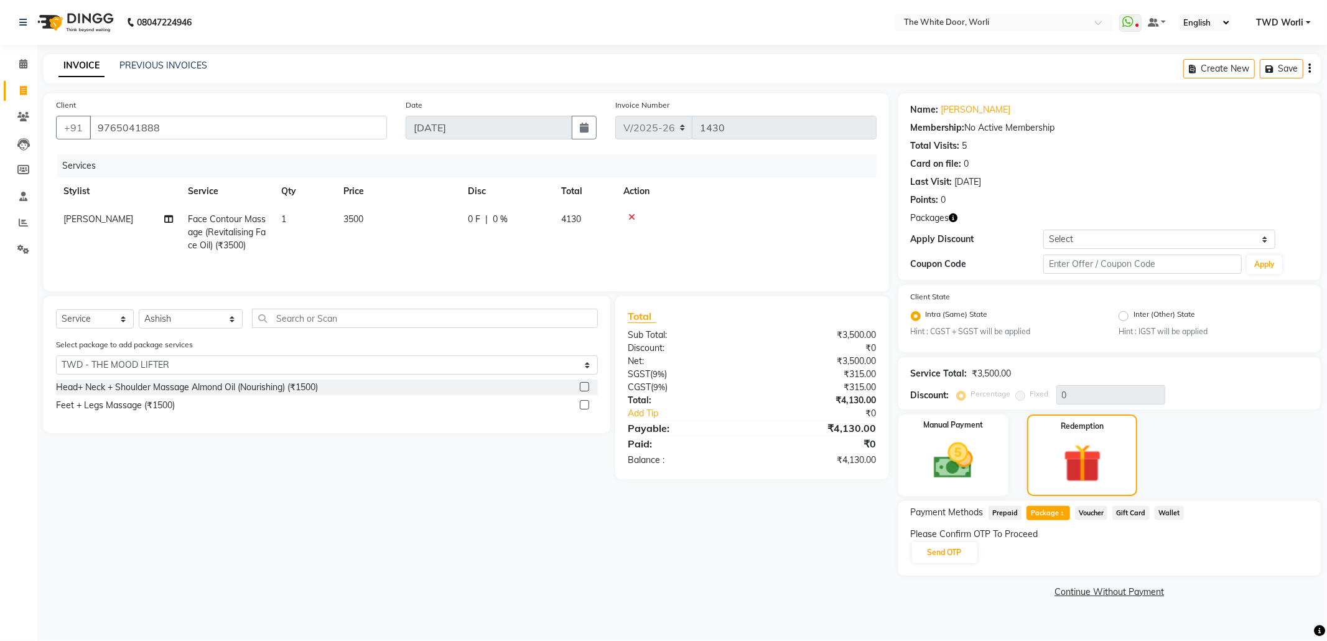
click at [586, 409] on input "checkbox" at bounding box center [584, 405] width 8 height 8
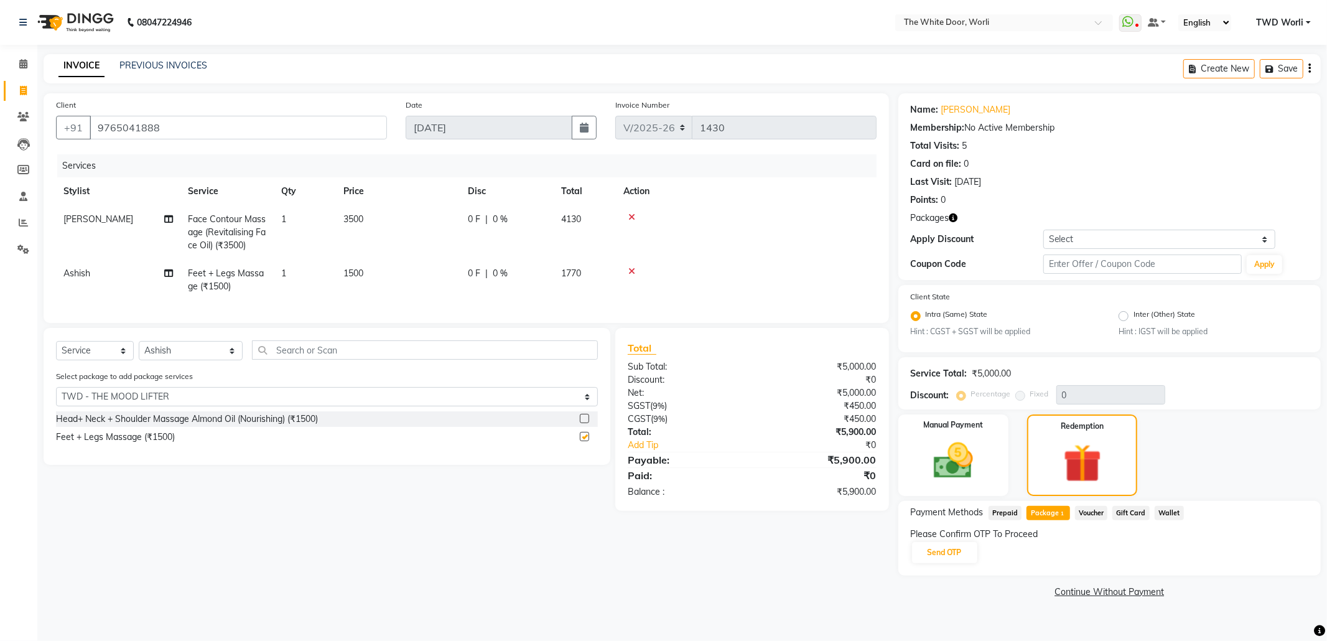
checkbox input "false"
click at [185, 360] on select "Select Stylist Aarti Amit d Anil APEI Asa [PERSON_NAME] [PERSON_NAME] [MEDICAL_…" at bounding box center [191, 350] width 104 height 19
select select "20395"
click at [139, 353] on select "Select Stylist Aarti Amit d Anil APEI Asa [PERSON_NAME] [PERSON_NAME] [MEDICAL_…" at bounding box center [191, 350] width 104 height 19
click at [585, 423] on label at bounding box center [584, 418] width 9 height 9
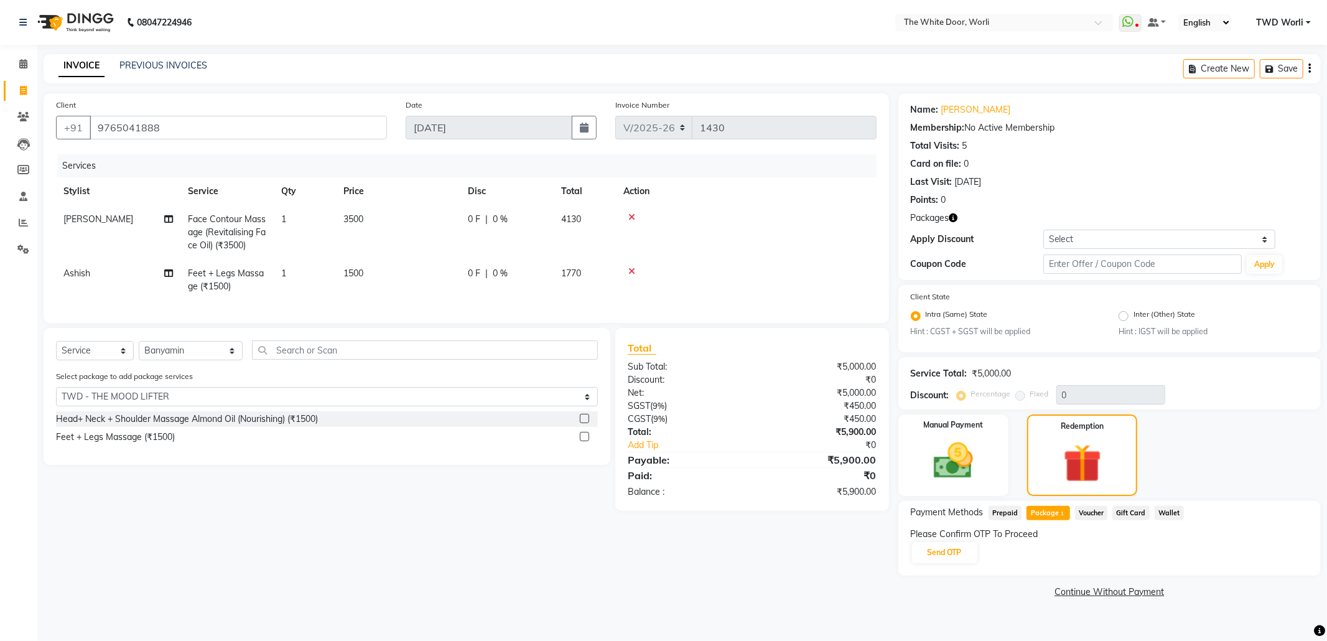
click at [585, 423] on input "checkbox" at bounding box center [584, 419] width 8 height 8
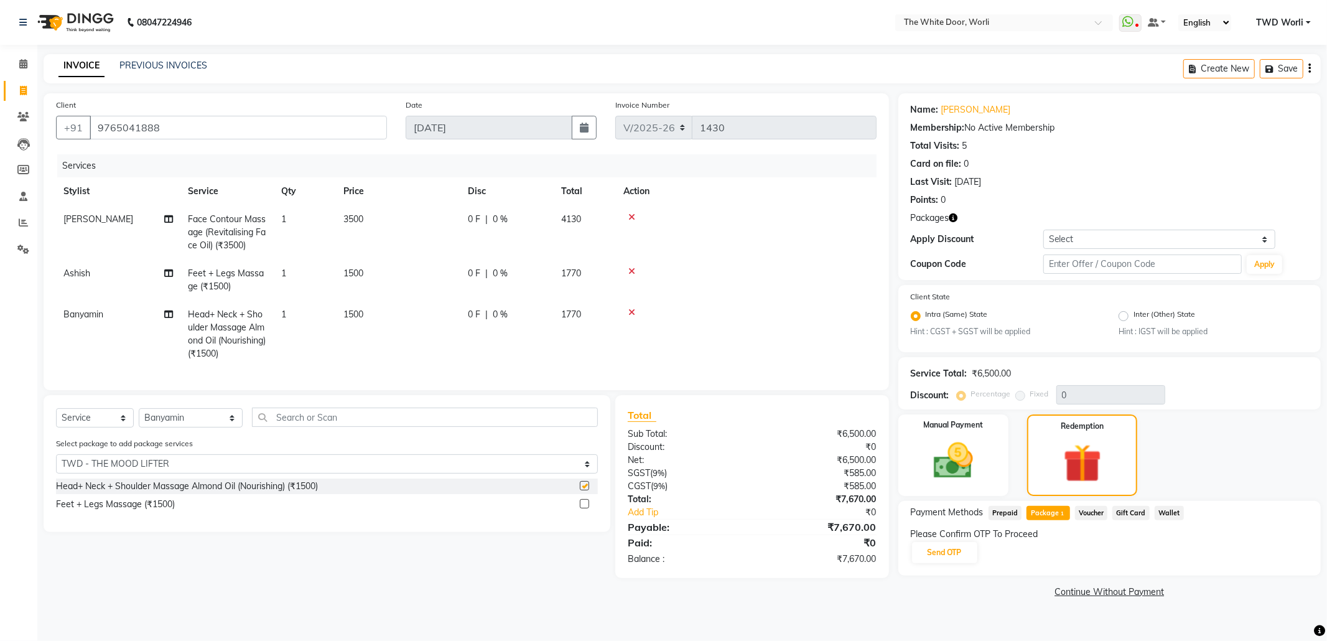
checkbox input "false"
click at [967, 551] on button "Send OTP" at bounding box center [944, 552] width 65 height 21
click at [988, 554] on input "text" at bounding box center [973, 551] width 124 height 19
type input "5801"
click at [1075, 556] on button "Confirm OTP" at bounding box center [1074, 552] width 76 height 21
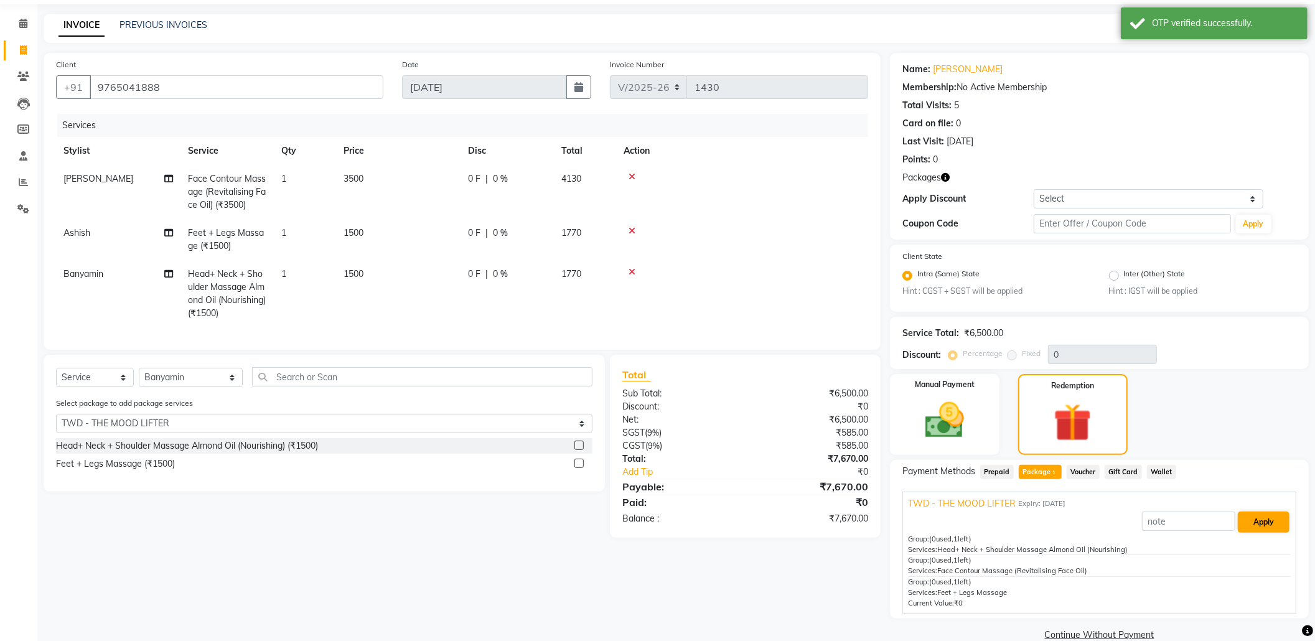
scroll to position [62, 0]
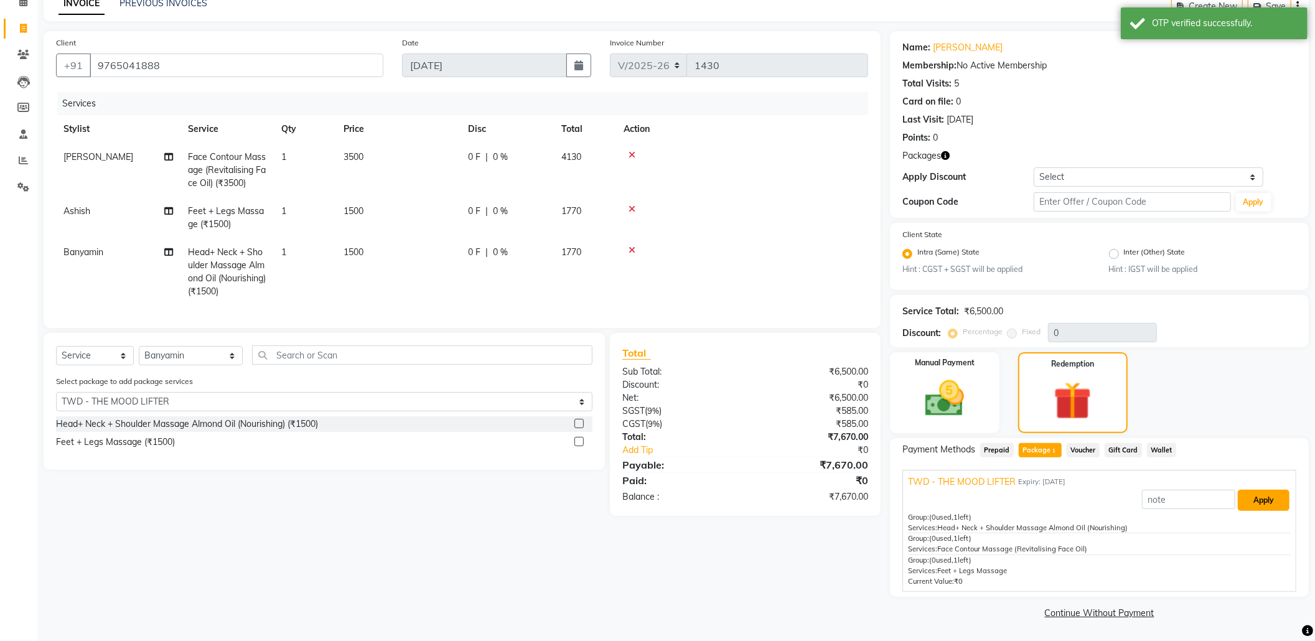
click at [1275, 498] on button "Apply" at bounding box center [1263, 500] width 52 height 21
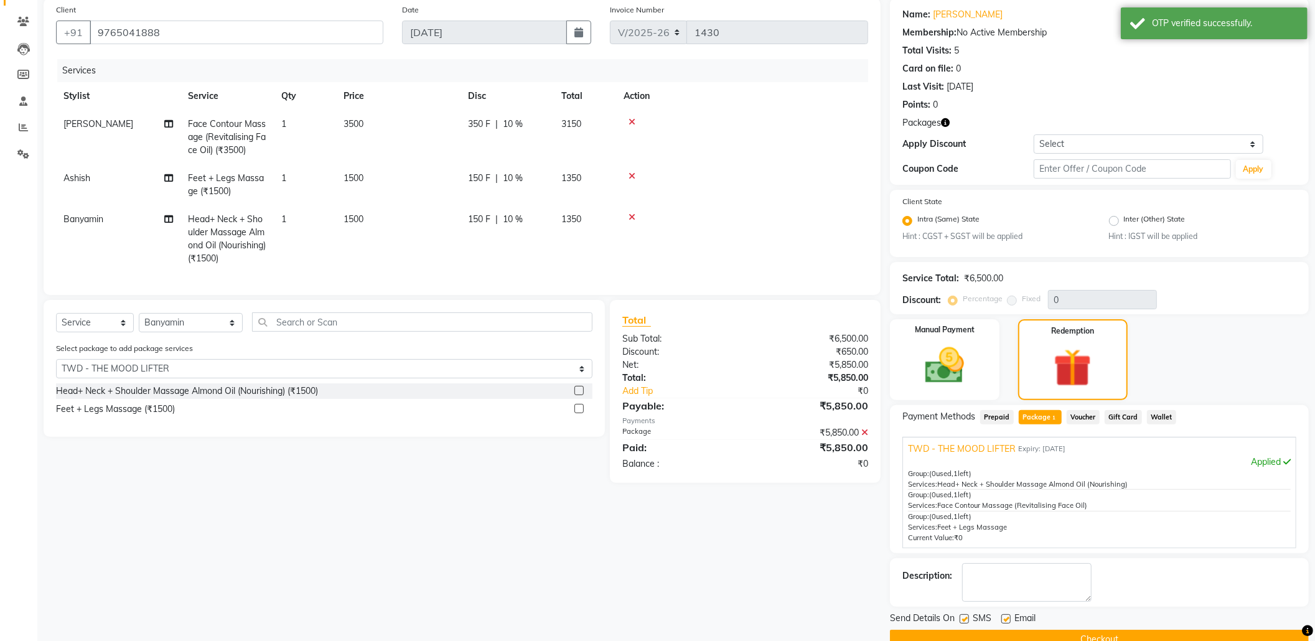
scroll to position [123, 0]
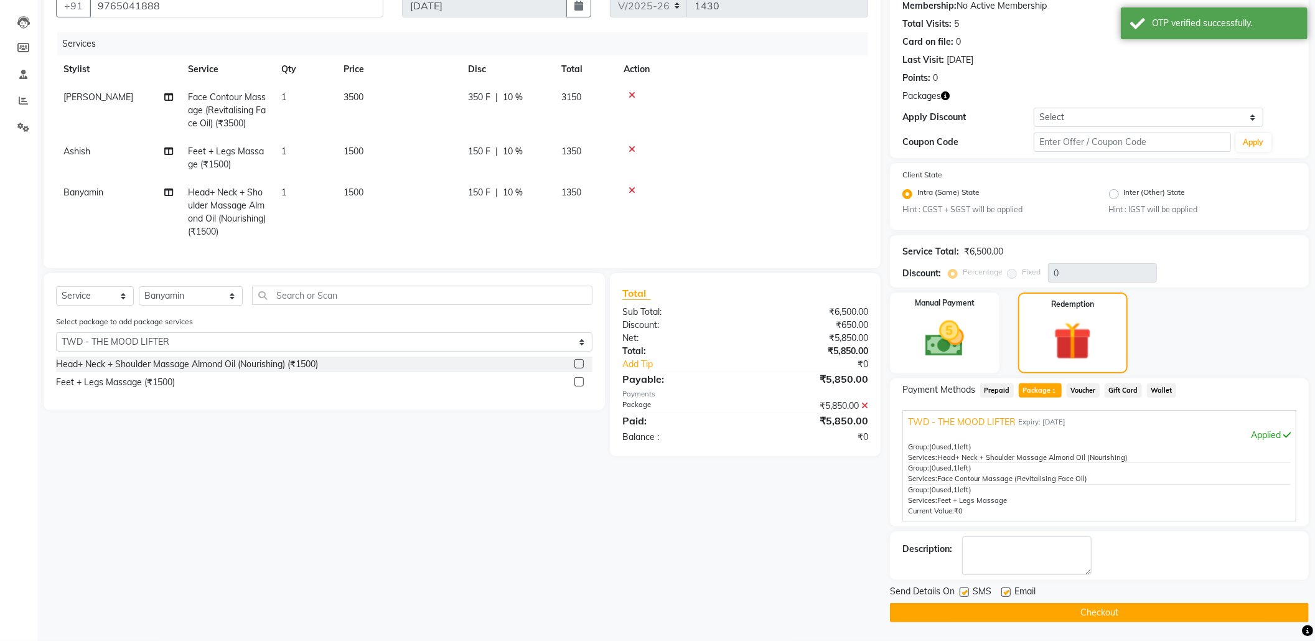
click at [1049, 610] on button "Checkout" at bounding box center [1099, 612] width 419 height 19
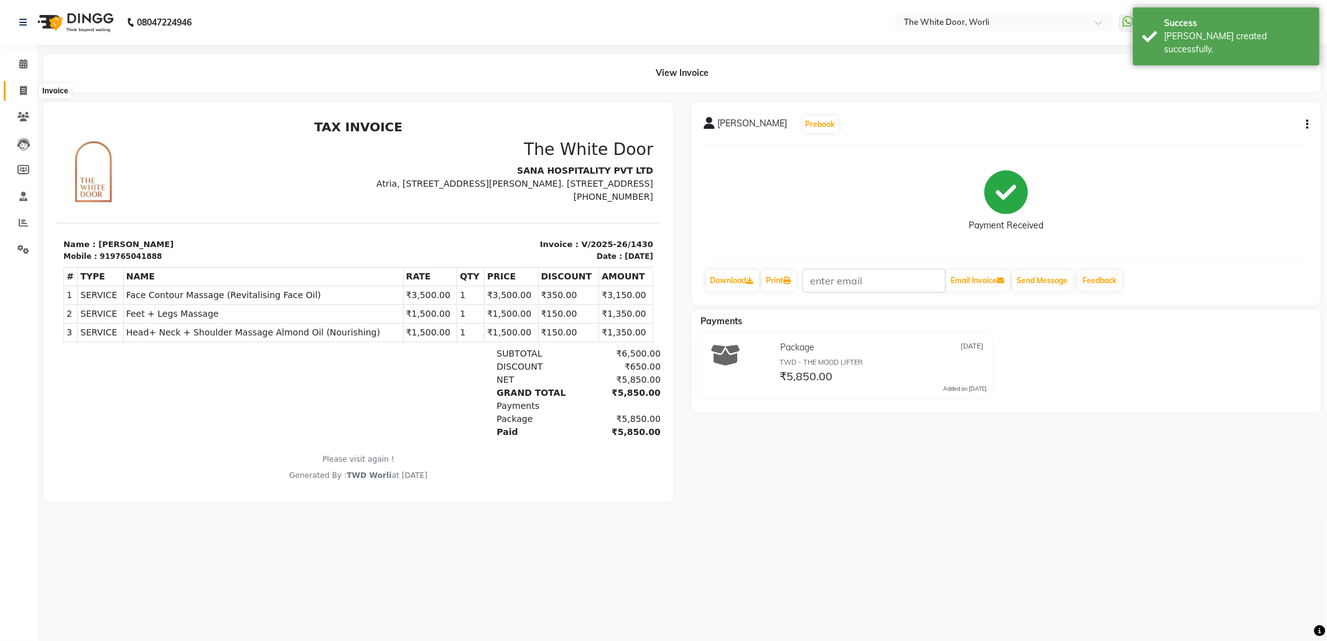
click at [12, 90] on span at bounding box center [23, 91] width 22 height 14
select select "service"
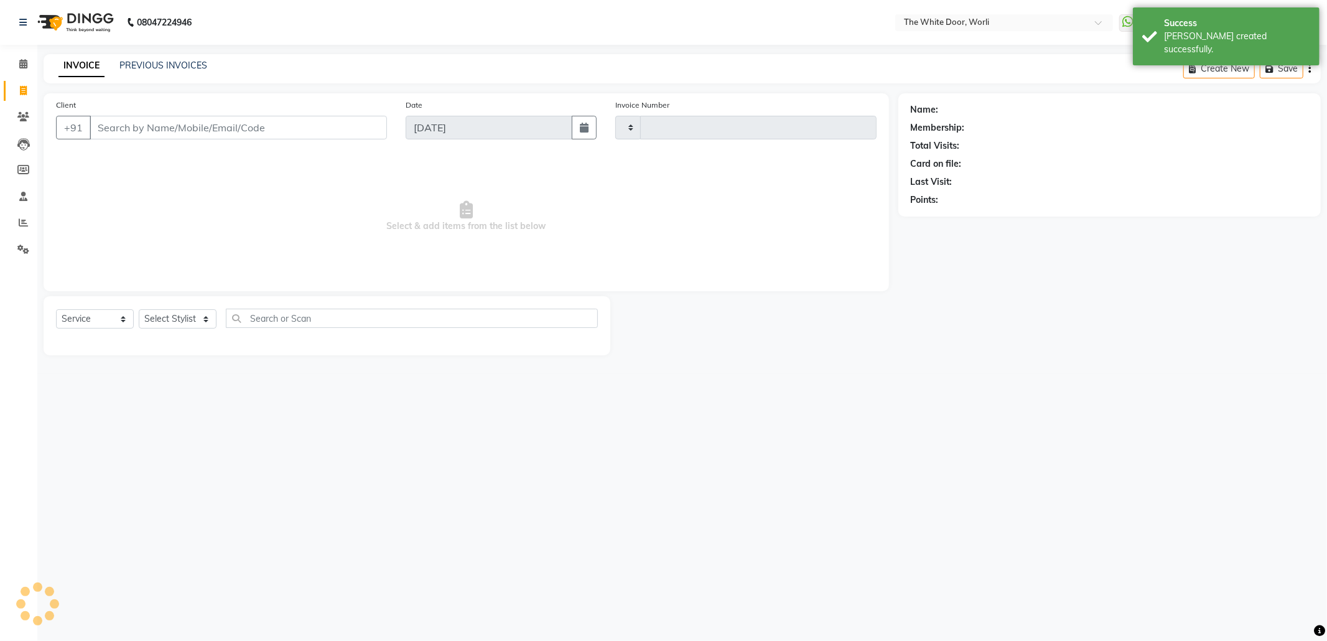
type input "1431"
select select "4027"
click at [25, 68] on icon at bounding box center [23, 63] width 8 height 9
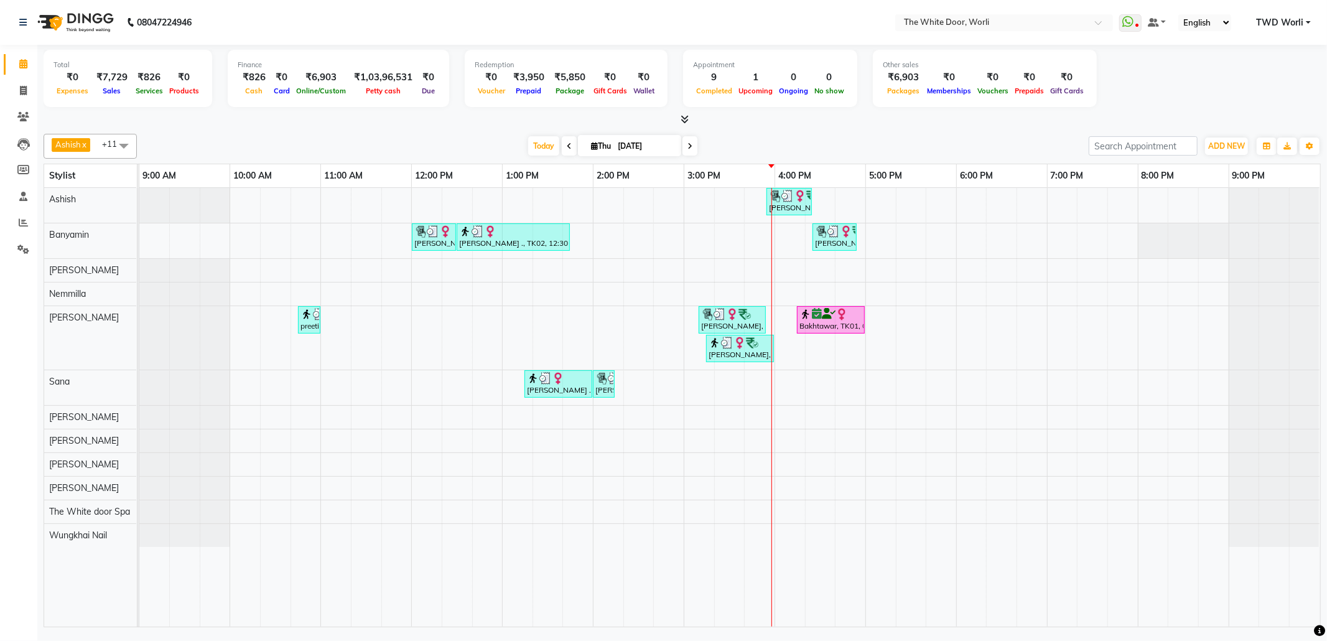
click at [590, 152] on span "[DATE]" at bounding box center [629, 145] width 103 height 21
click at [591, 147] on icon at bounding box center [594, 146] width 7 height 8
select select "9"
select select "2025"
click at [557, 268] on span "15" at bounding box center [557, 266] width 20 height 20
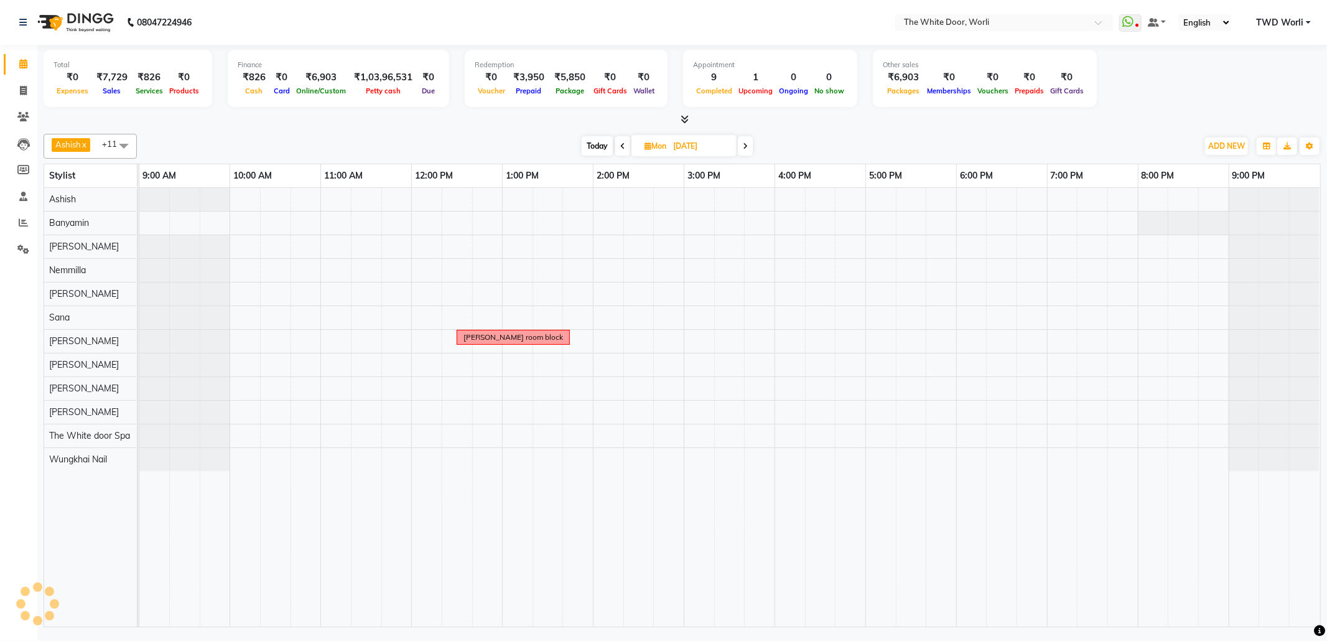
click at [743, 148] on icon at bounding box center [745, 145] width 5 height 7
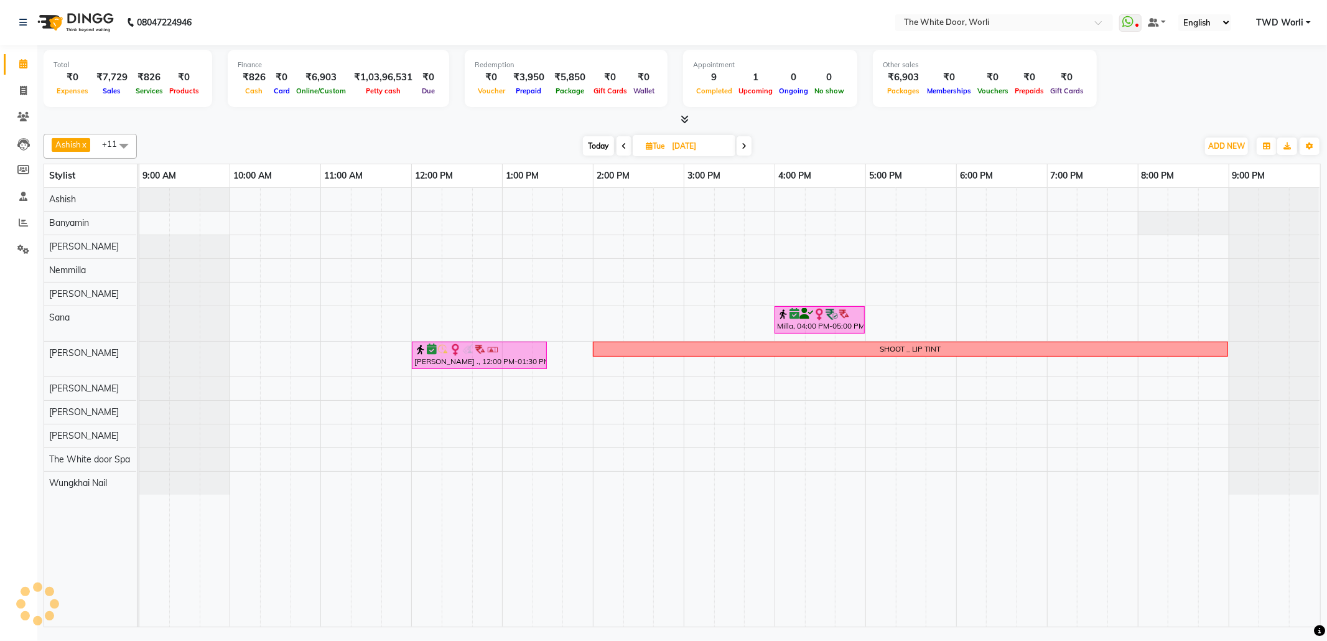
click at [600, 142] on span "Today" at bounding box center [598, 145] width 31 height 19
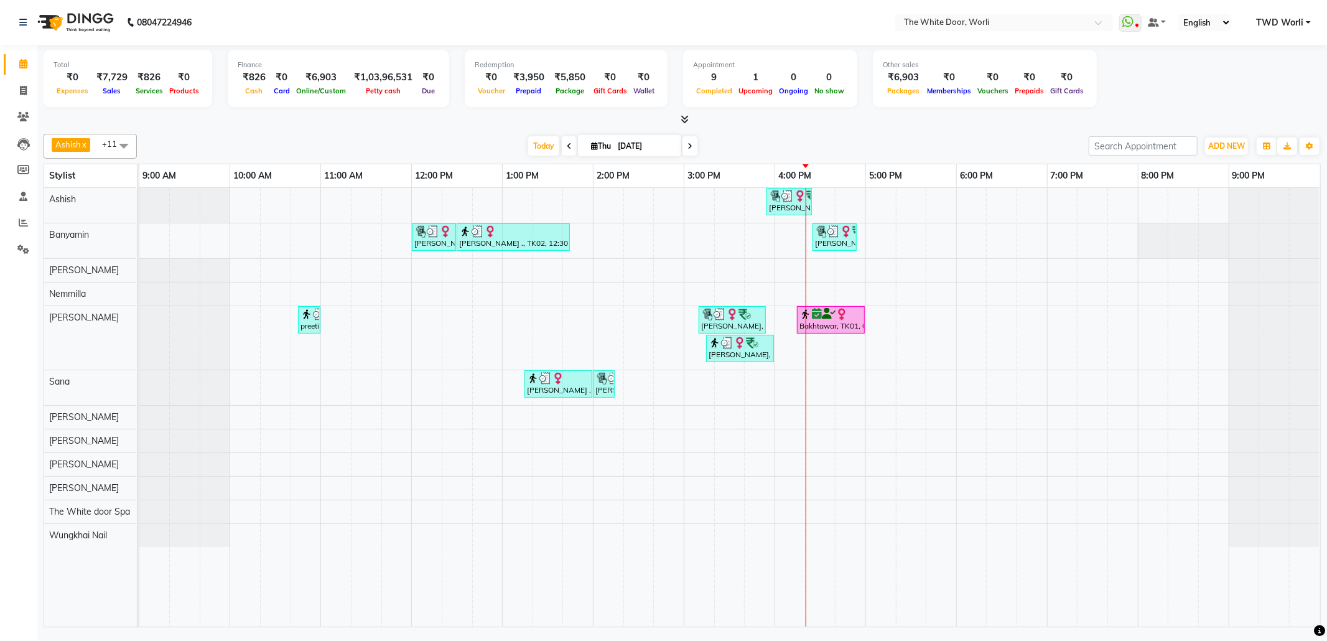
click at [687, 146] on icon at bounding box center [689, 145] width 5 height 7
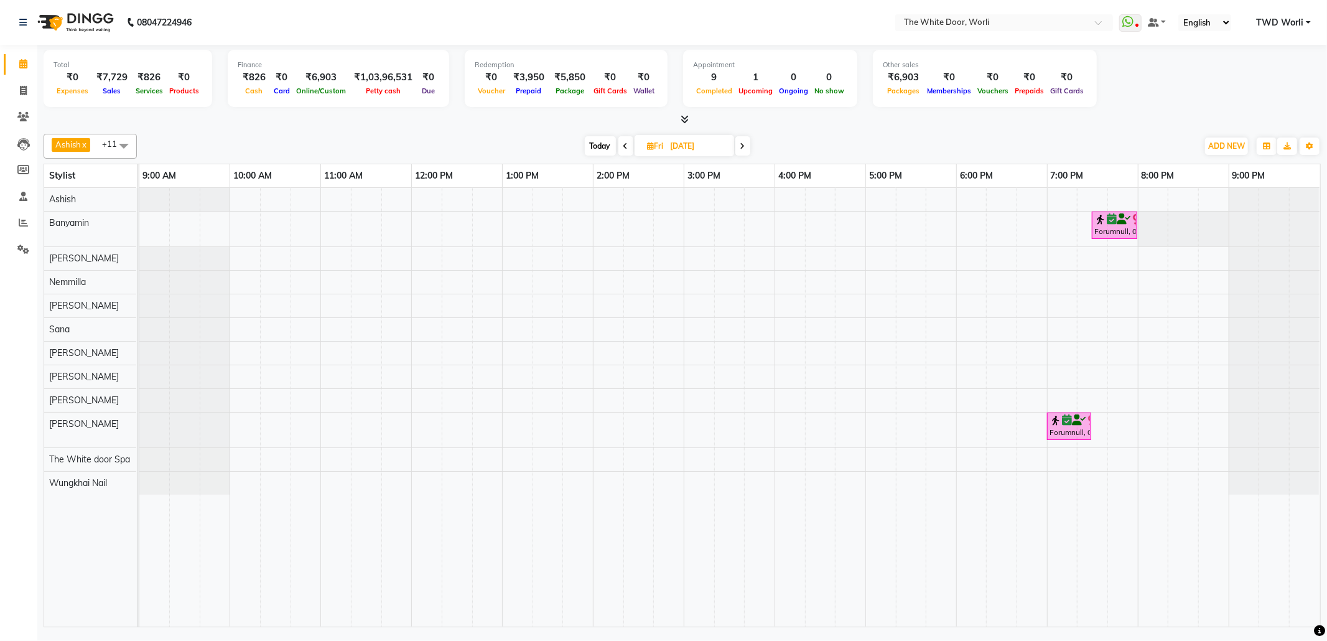
click at [591, 144] on span "Today" at bounding box center [600, 145] width 31 height 19
type input "[DATE]"
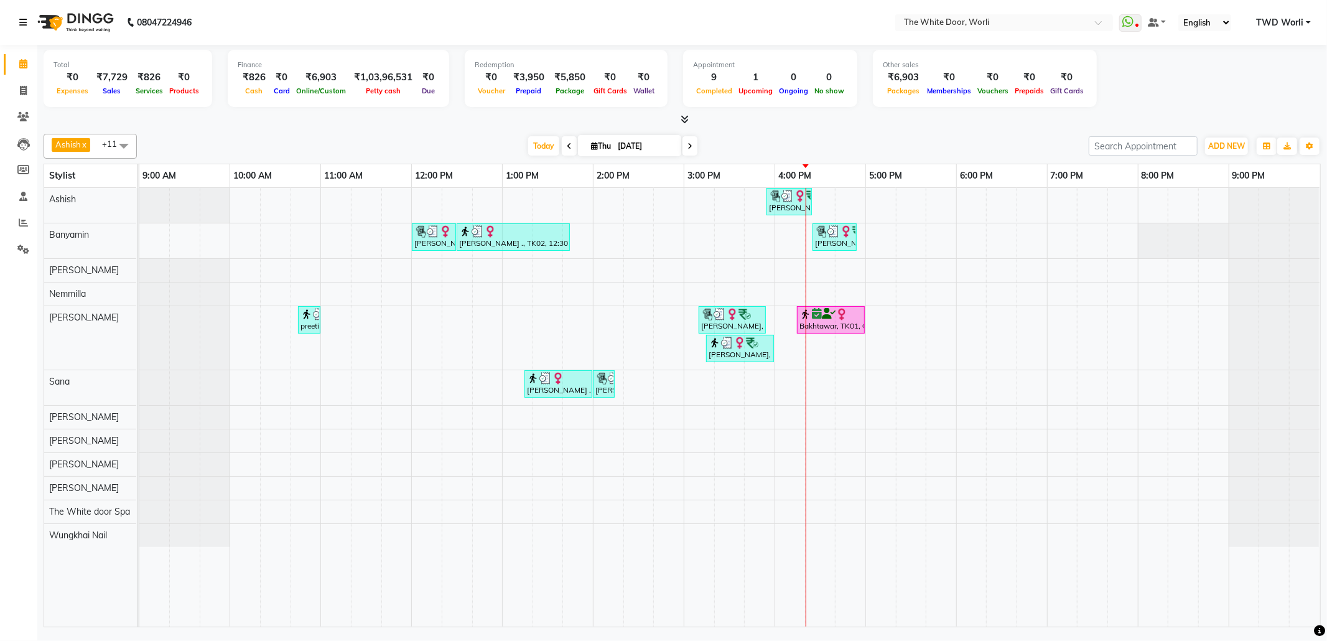
click at [21, 16] on link at bounding box center [25, 22] width 12 height 35
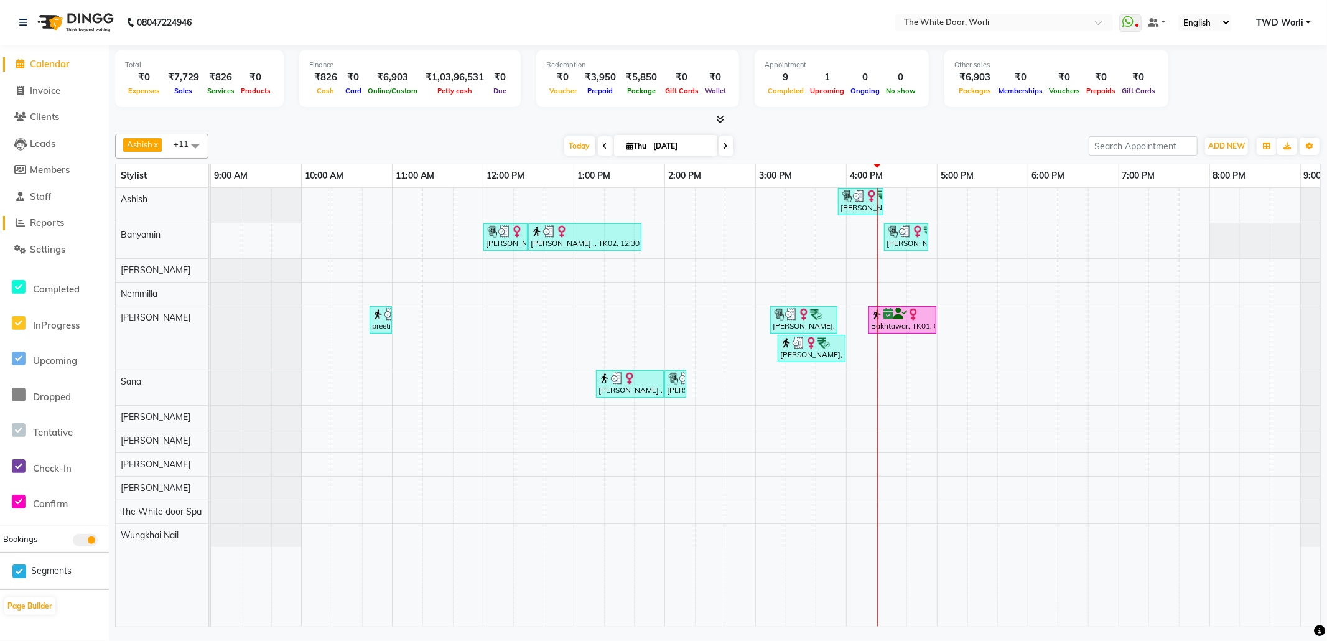
click at [54, 220] on span "Reports" at bounding box center [47, 222] width 34 height 12
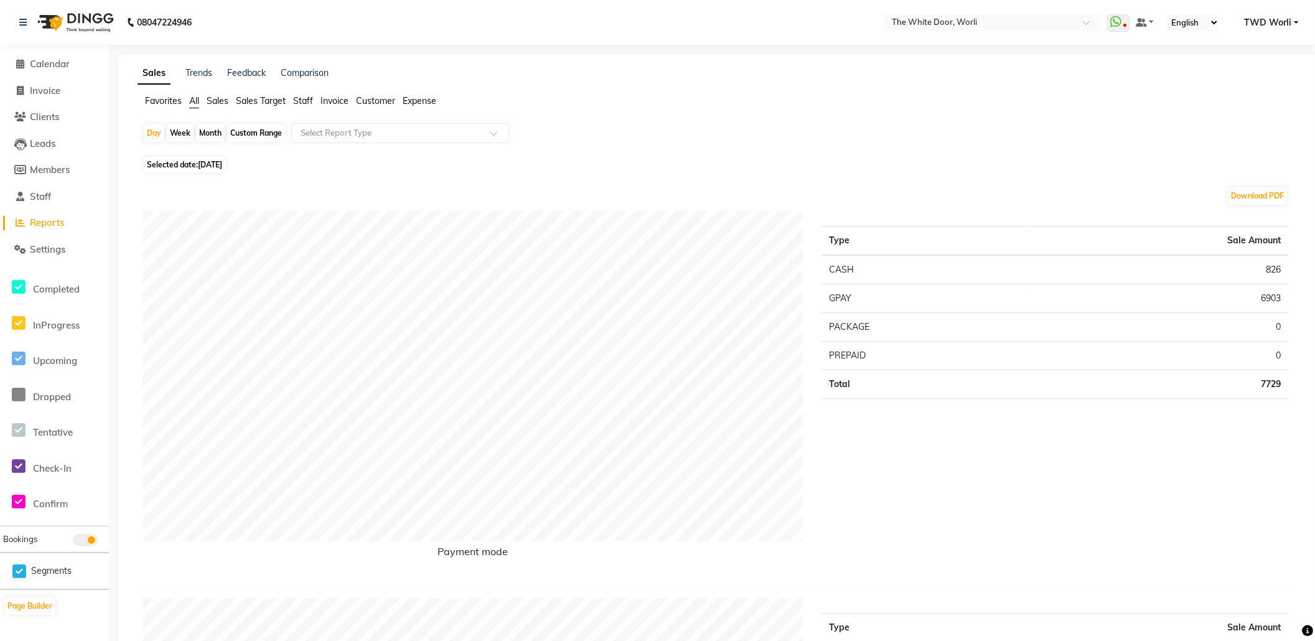
click at [304, 95] on span "Staff" at bounding box center [303, 100] width 20 height 11
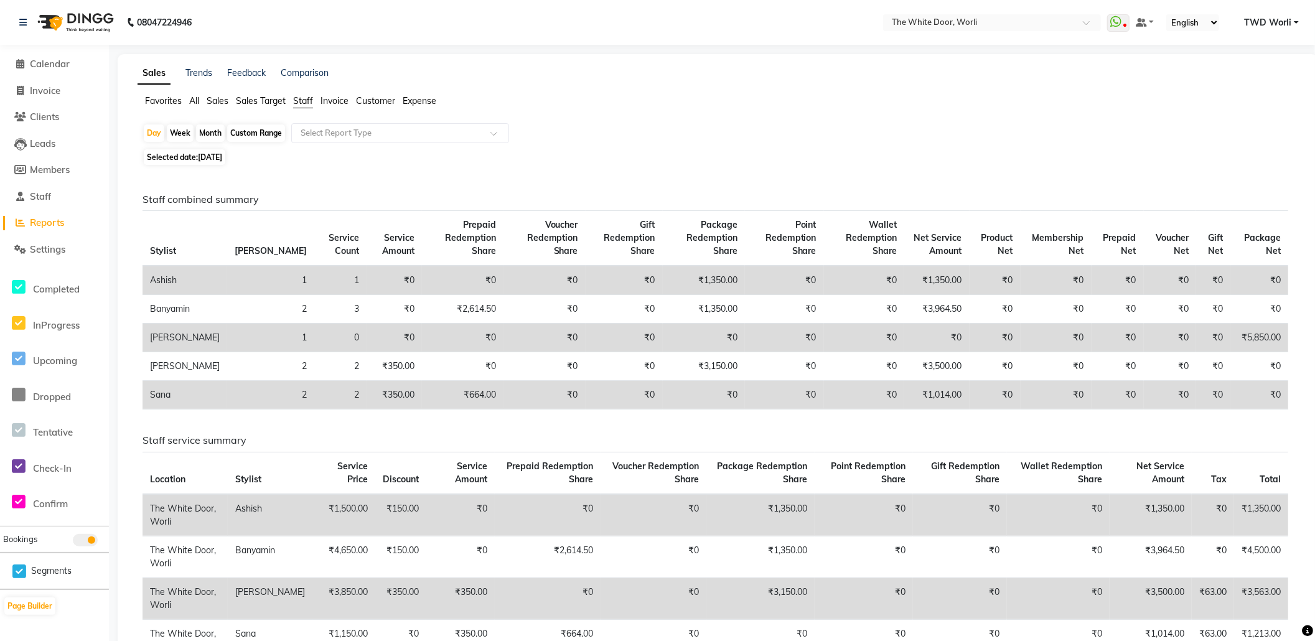
click at [274, 132] on div "Custom Range" at bounding box center [256, 132] width 58 height 17
select select "9"
select select "2025"
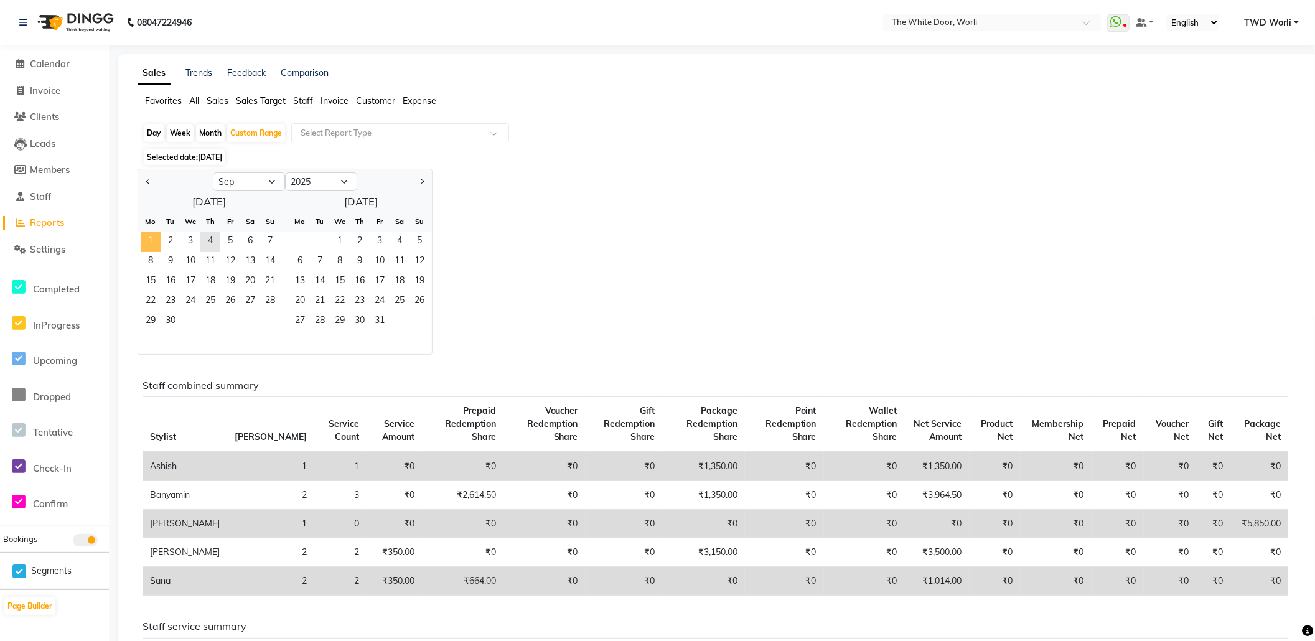
click at [152, 239] on span "1" at bounding box center [151, 242] width 20 height 20
click at [203, 235] on span "4" at bounding box center [210, 242] width 20 height 20
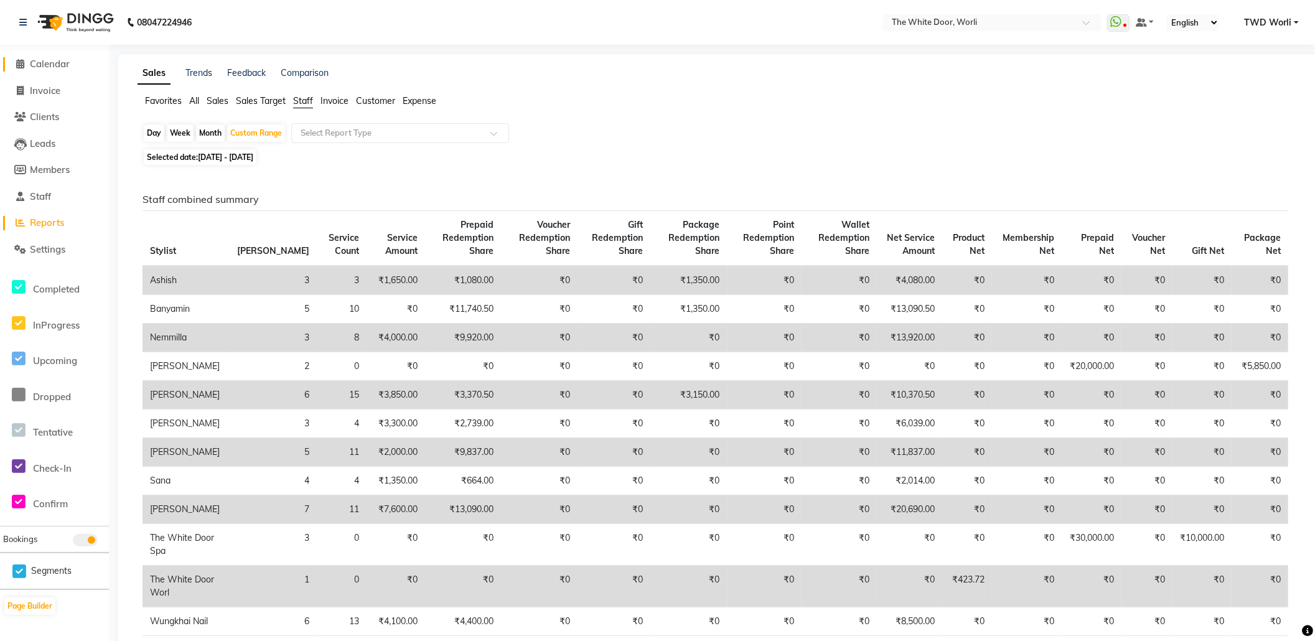
click at [56, 57] on link "Calendar" at bounding box center [54, 64] width 103 height 14
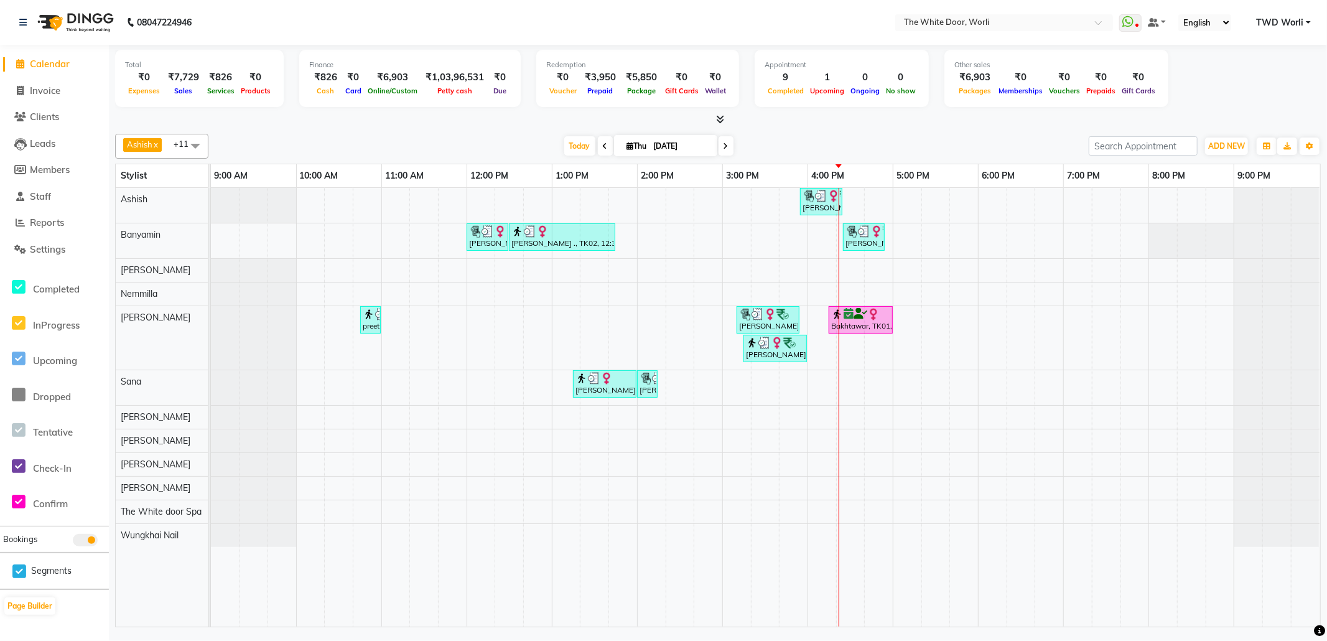
click at [603, 150] on icon at bounding box center [605, 145] width 5 height 7
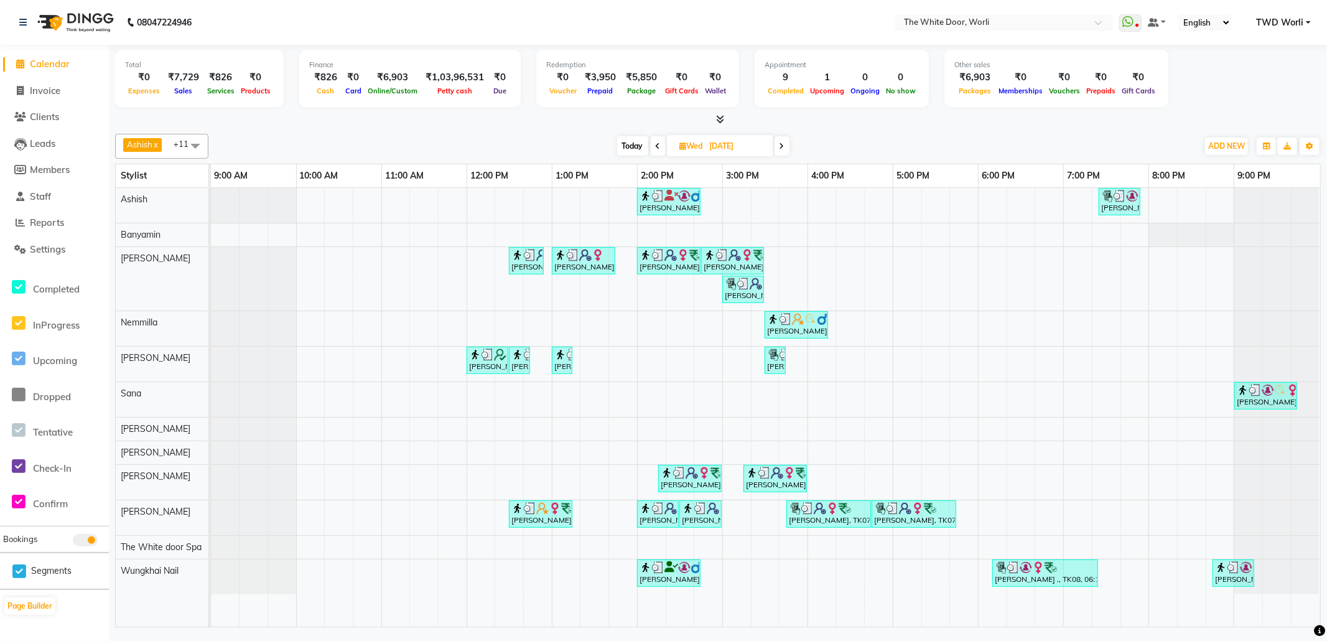
click at [635, 139] on span "Today" at bounding box center [632, 145] width 31 height 19
type input "[DATE]"
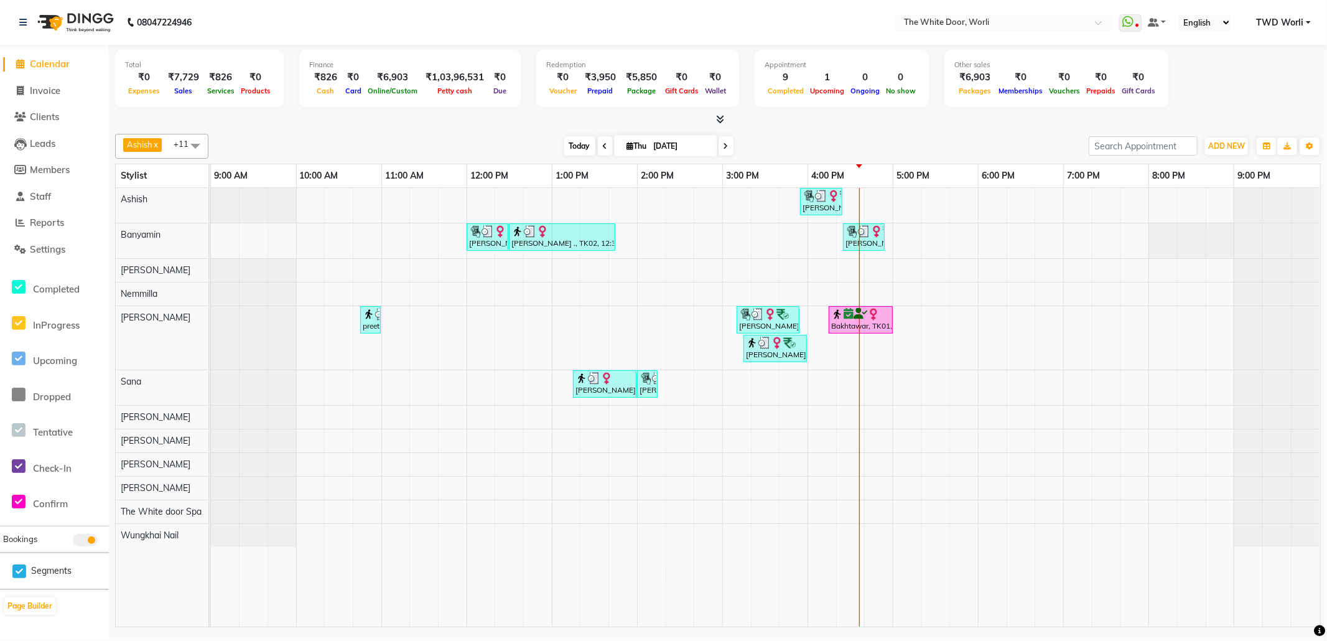
click at [573, 147] on span "Today" at bounding box center [579, 145] width 31 height 19
click at [1074, 207] on div "[PERSON_NAME], TK06, 03:55 PM-04:25 PM, Feet + Legs Massage (₹1500) [PERSON_NAM…" at bounding box center [765, 407] width 1109 height 439
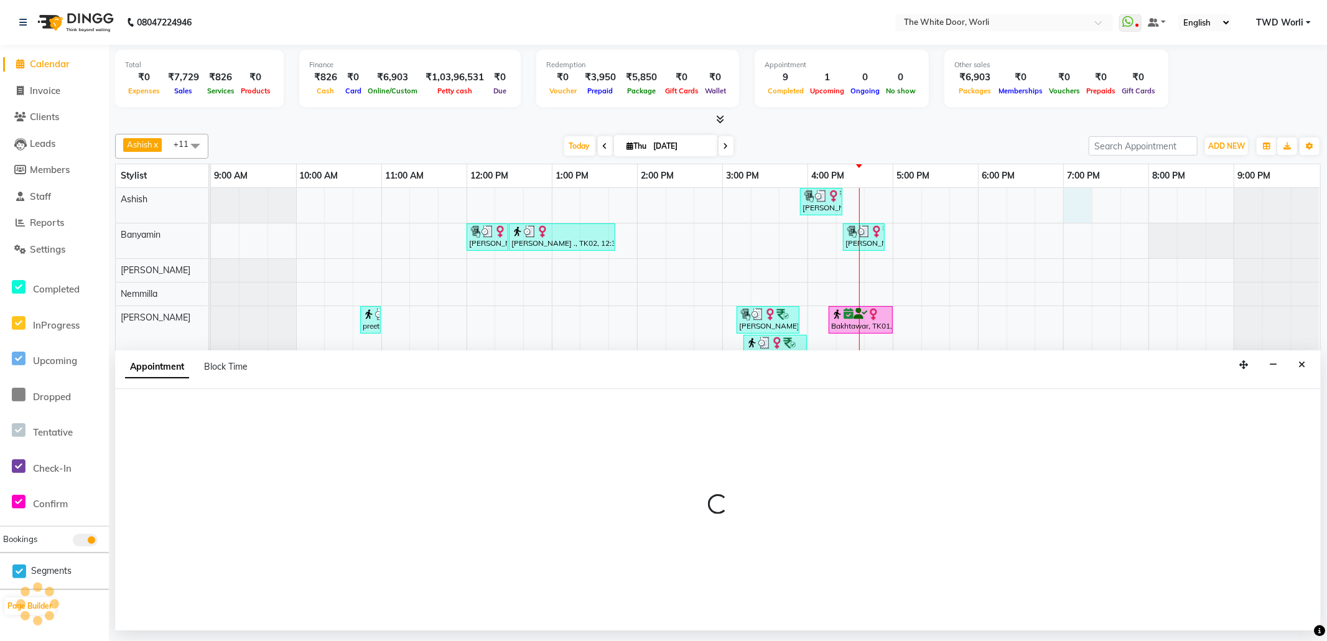
select select "20532"
select select "1140"
select select "tentative"
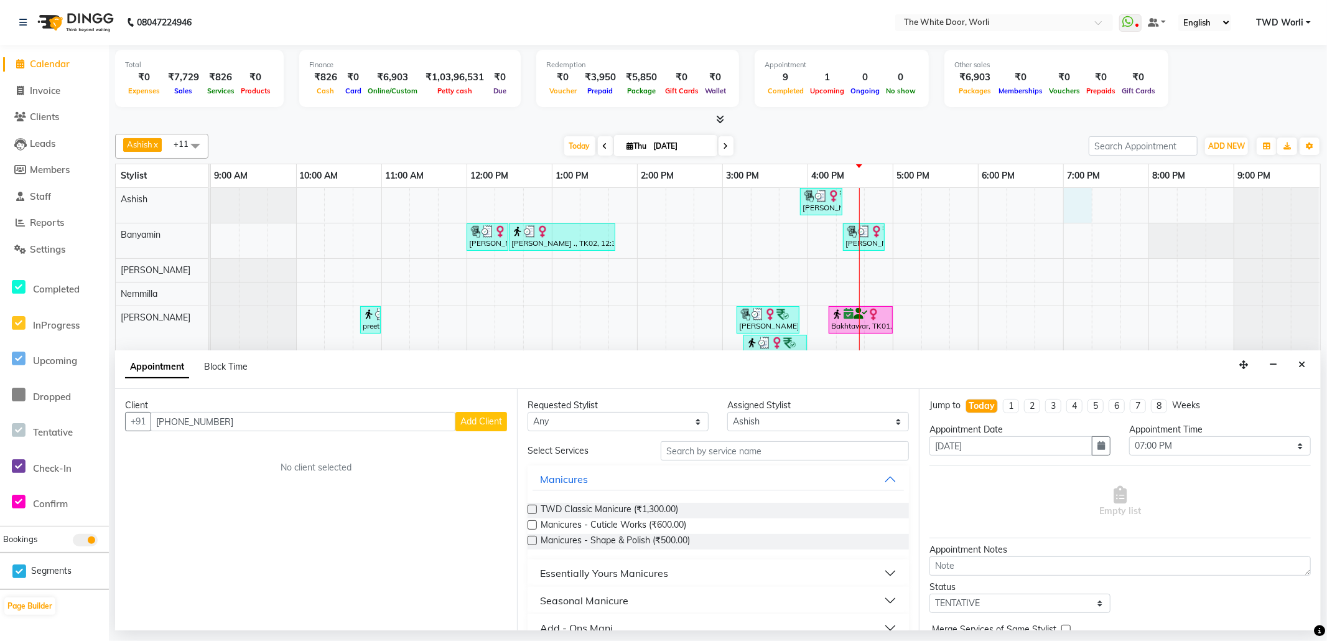
click at [175, 423] on input "[PHONE_NUMBER]" at bounding box center [303, 421] width 305 height 19
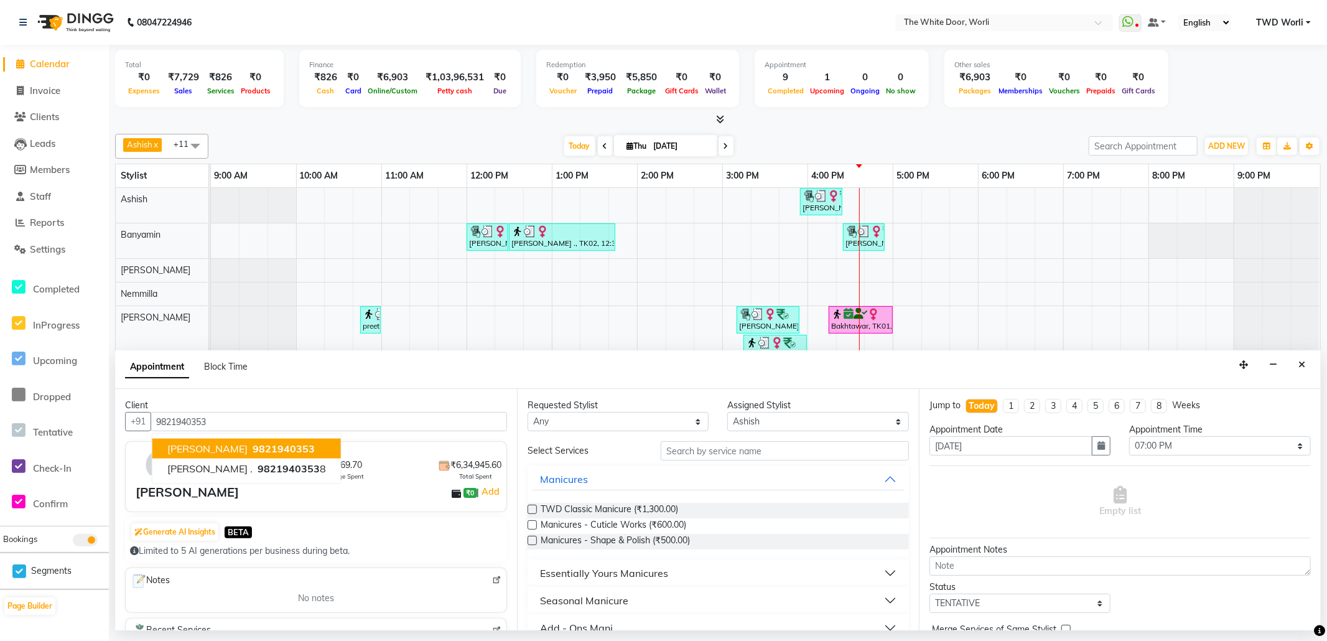
click at [259, 454] on span "9821940353" at bounding box center [284, 448] width 62 height 12
type input "9821940353"
click at [717, 449] on input "text" at bounding box center [785, 450] width 248 height 19
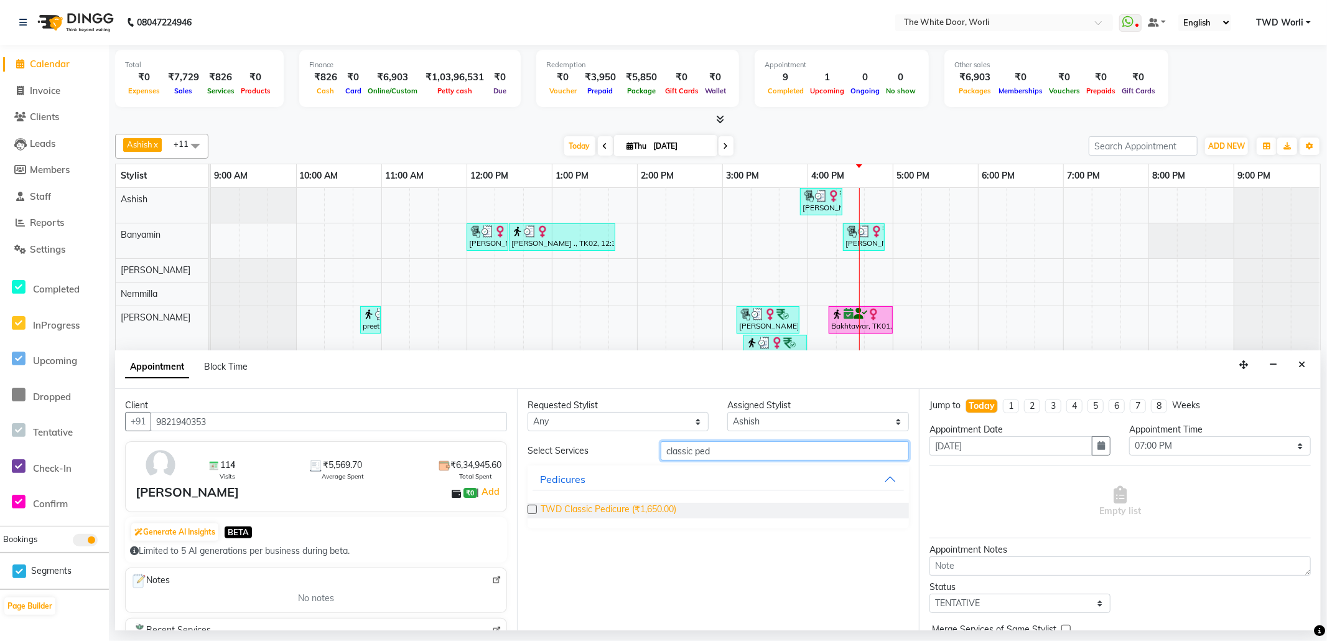
type input "classic ped"
click at [620, 510] on span "TWD Classic Pedicure (₹1,650.00)" at bounding box center [609, 511] width 136 height 16
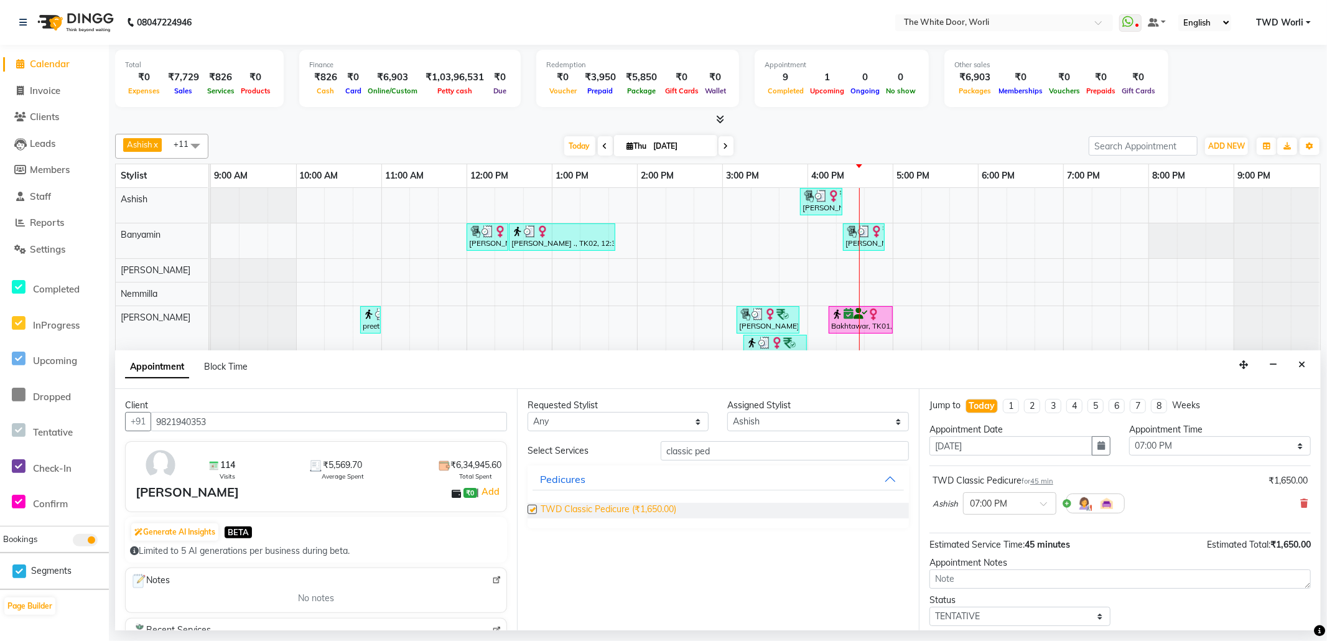
checkbox input "false"
drag, startPoint x: 794, startPoint y: 424, endPoint x: 794, endPoint y: 431, distance: 6.3
click at [794, 424] on select "Select Aarti Ashish [PERSON_NAME] [PERSON_NAME] Nemmilla [PERSON_NAME] [PERSON_…" at bounding box center [817, 421] width 181 height 19
select select "22335"
click at [727, 413] on select "Select Aarti Ashish [PERSON_NAME] [PERSON_NAME] Nemmilla [PERSON_NAME] [PERSON_…" at bounding box center [817, 421] width 181 height 19
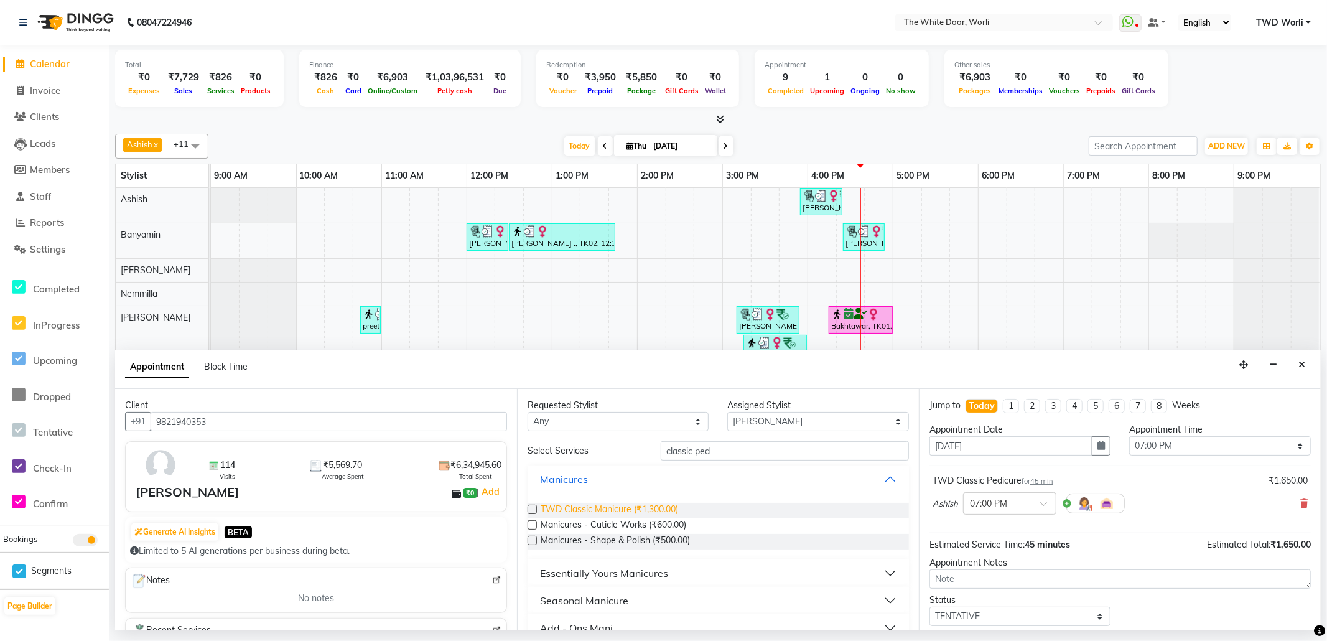
drag, startPoint x: 645, startPoint y: 514, endPoint x: 677, endPoint y: 513, distance: 33.0
click at [645, 513] on span "TWD Classic Manicure (₹1,300.00)" at bounding box center [609, 511] width 137 height 16
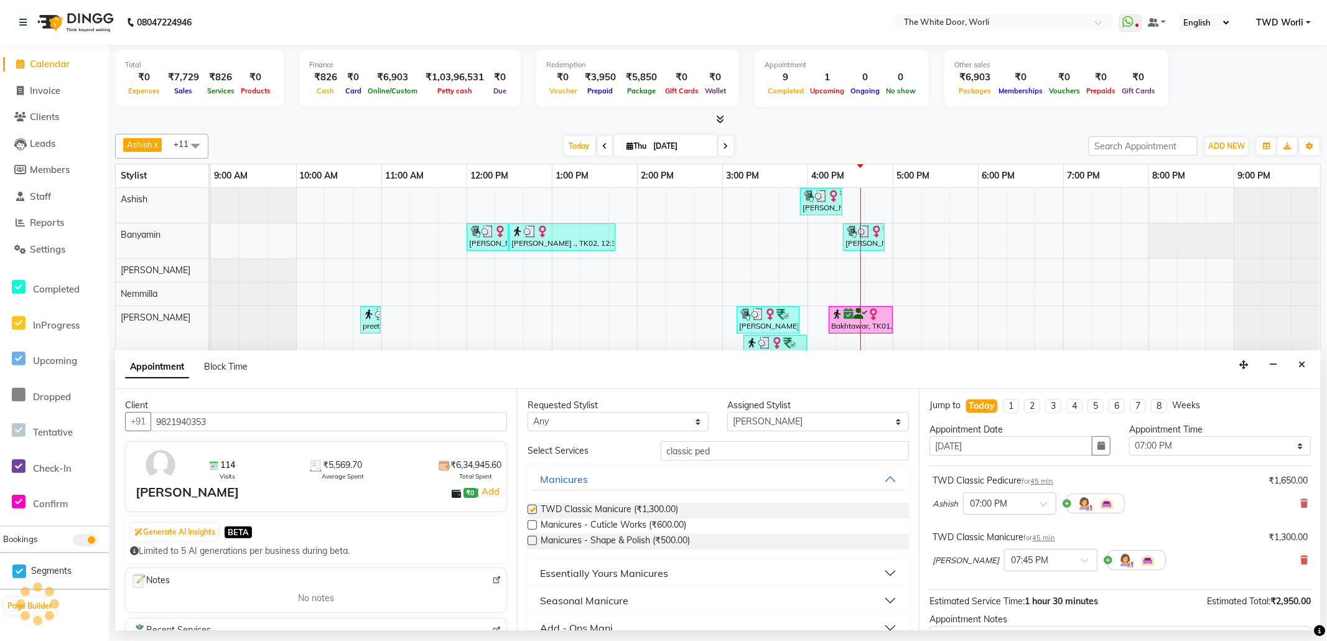
checkbox input "false"
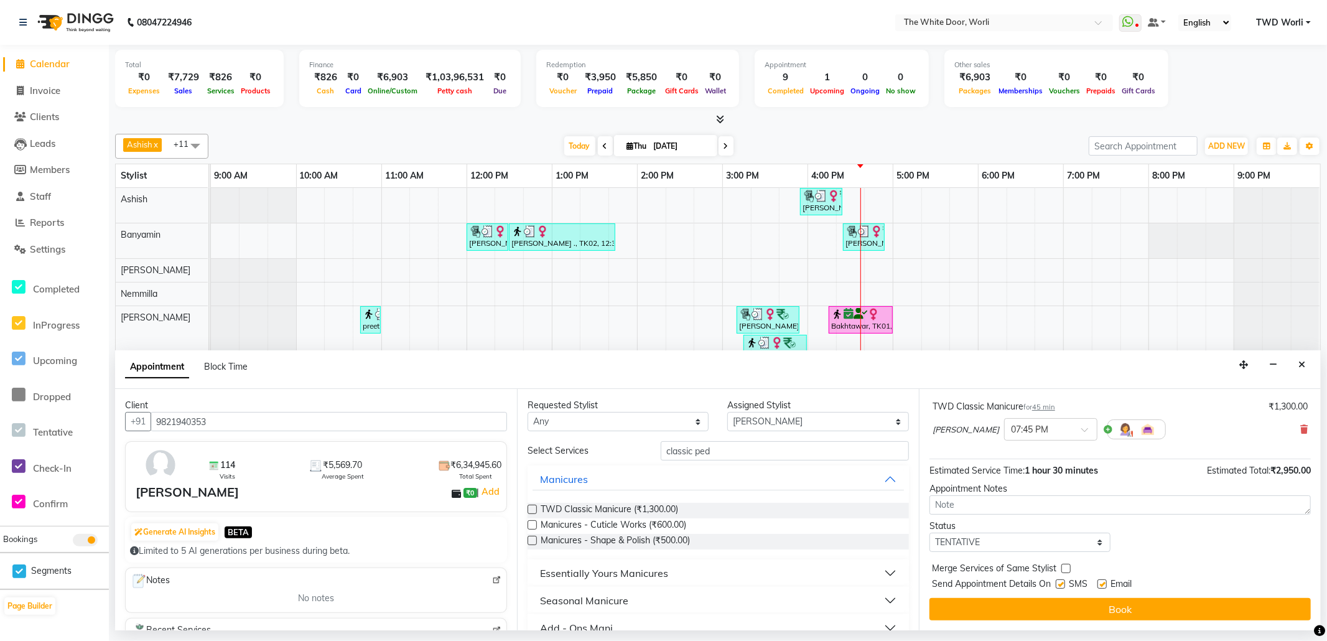
scroll to position [133, 0]
click at [994, 541] on select "Select TENTATIVE CONFIRM CHECK-IN UPCOMING" at bounding box center [1019, 542] width 181 height 19
select select "confirm booking"
click at [929, 533] on select "Select TENTATIVE CONFIRM CHECK-IN UPCOMING" at bounding box center [1019, 542] width 181 height 19
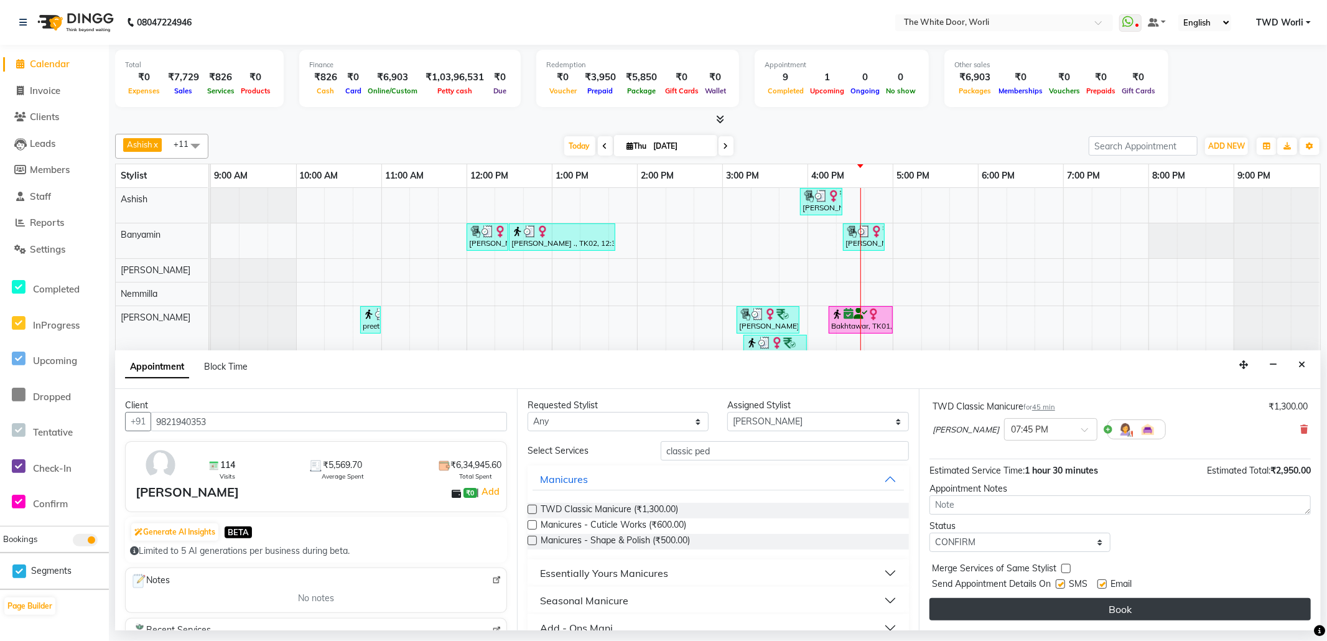
click at [1021, 610] on button "Book" at bounding box center [1119, 609] width 381 height 22
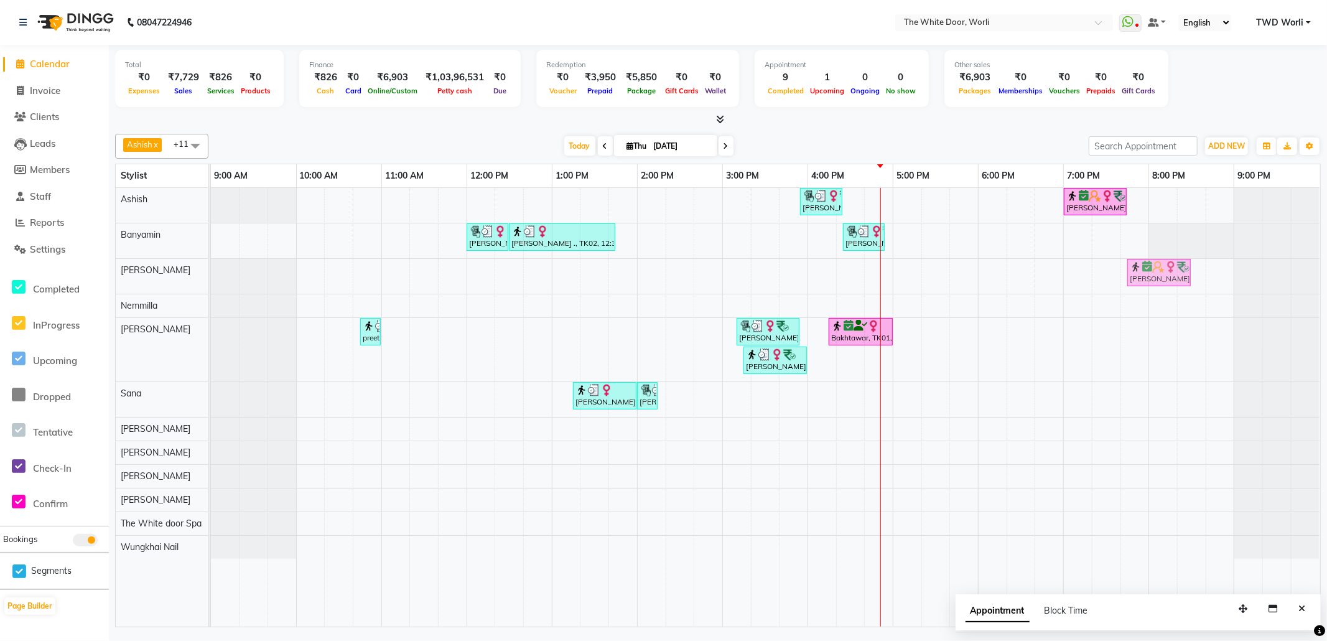
drag, startPoint x: 1156, startPoint y: 282, endPoint x: 1156, endPoint y: 295, distance: 12.4
click at [1156, 295] on div "[PERSON_NAME], TK06, 03:55 PM-04:25 PM, Feet + Legs Massage (₹1500) [PERSON_NAM…" at bounding box center [765, 407] width 1109 height 439
click at [724, 142] on icon at bounding box center [726, 145] width 5 height 7
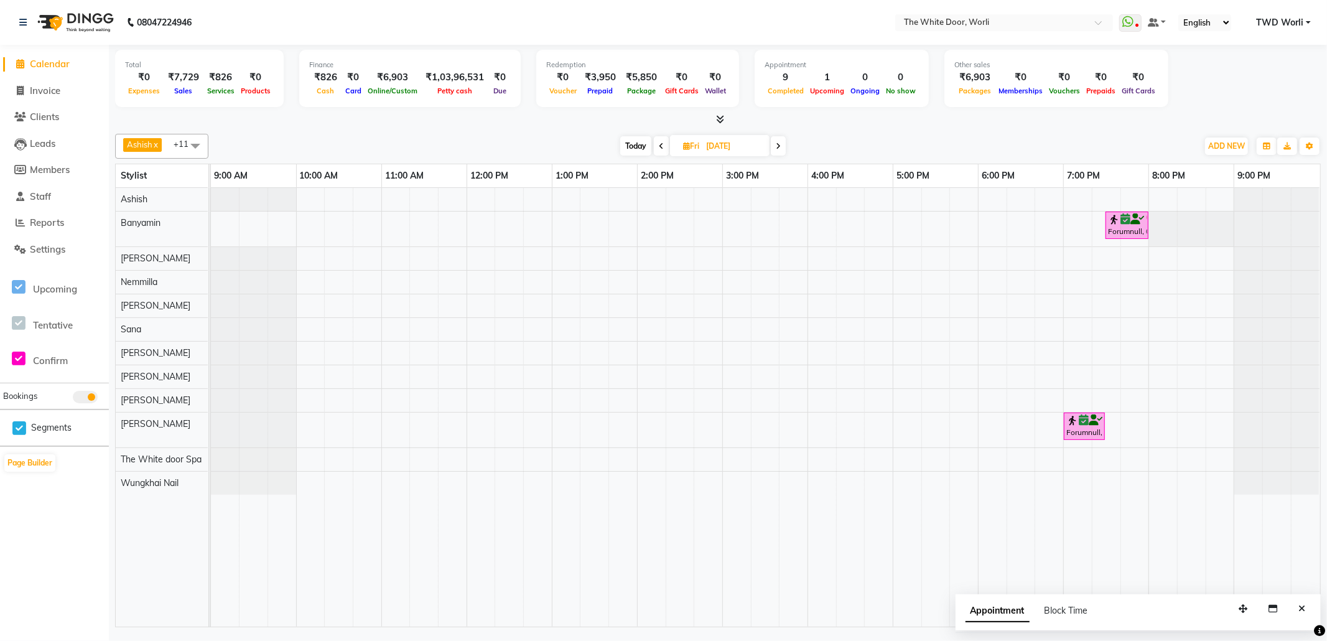
click at [773, 144] on span at bounding box center [778, 145] width 15 height 19
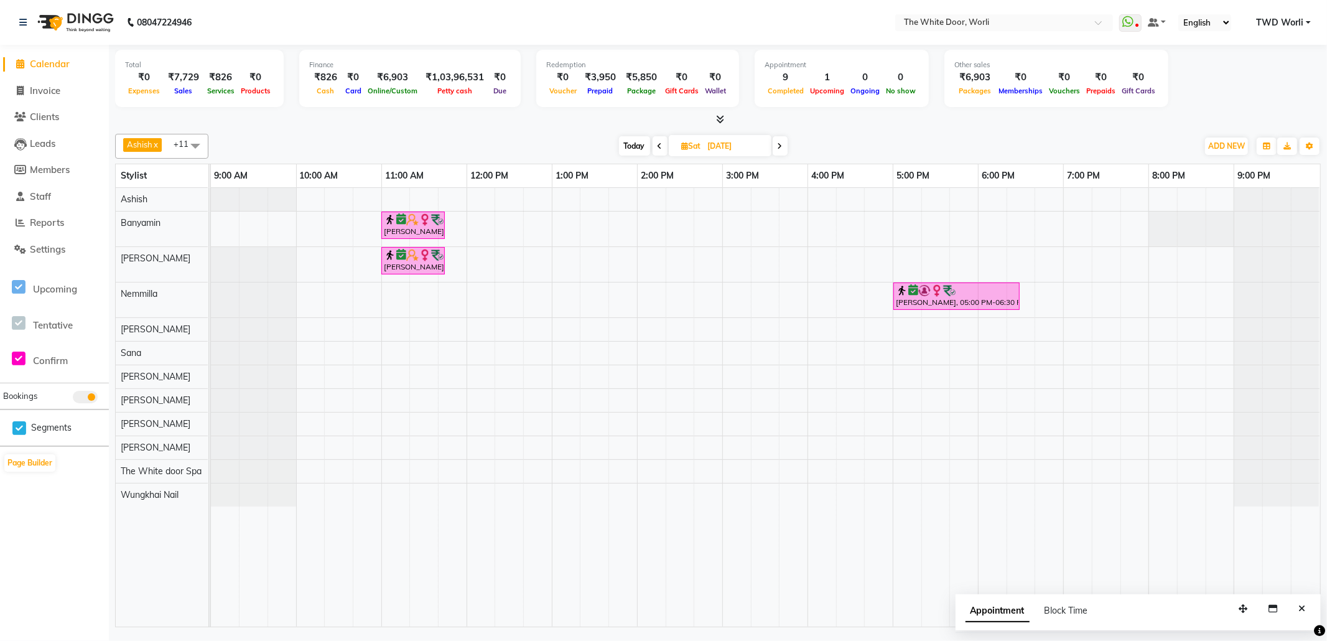
click at [778, 152] on span at bounding box center [780, 145] width 15 height 19
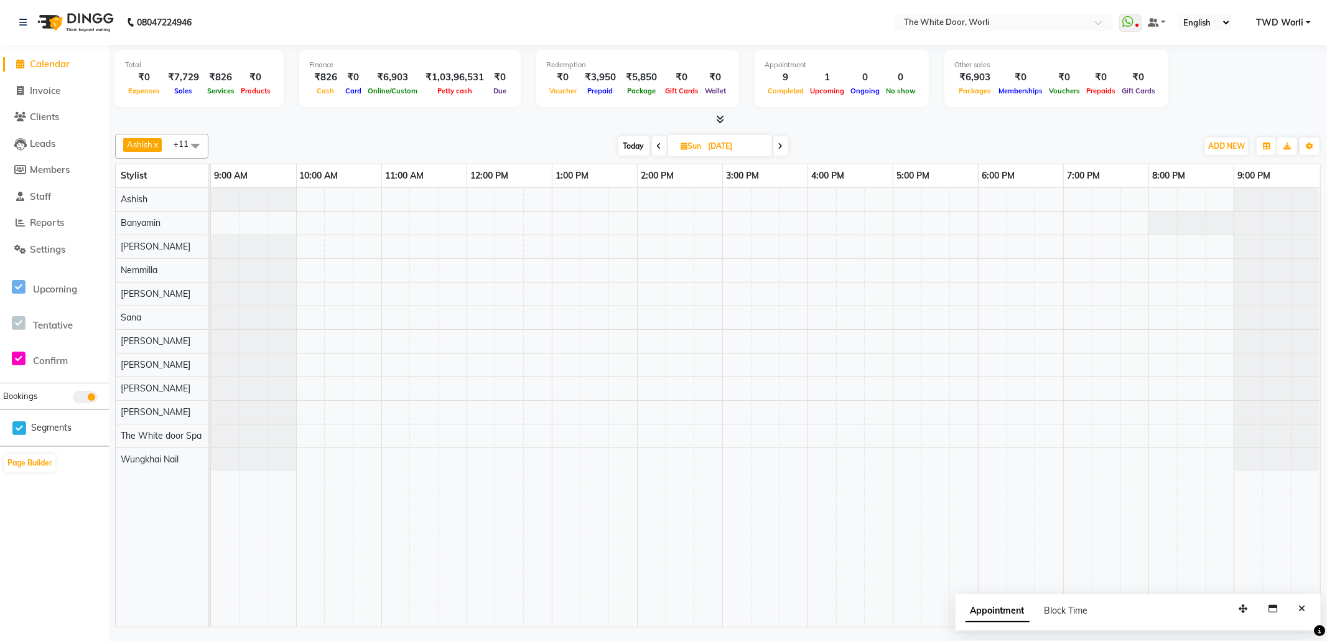
click at [630, 151] on span "Today" at bounding box center [633, 145] width 31 height 19
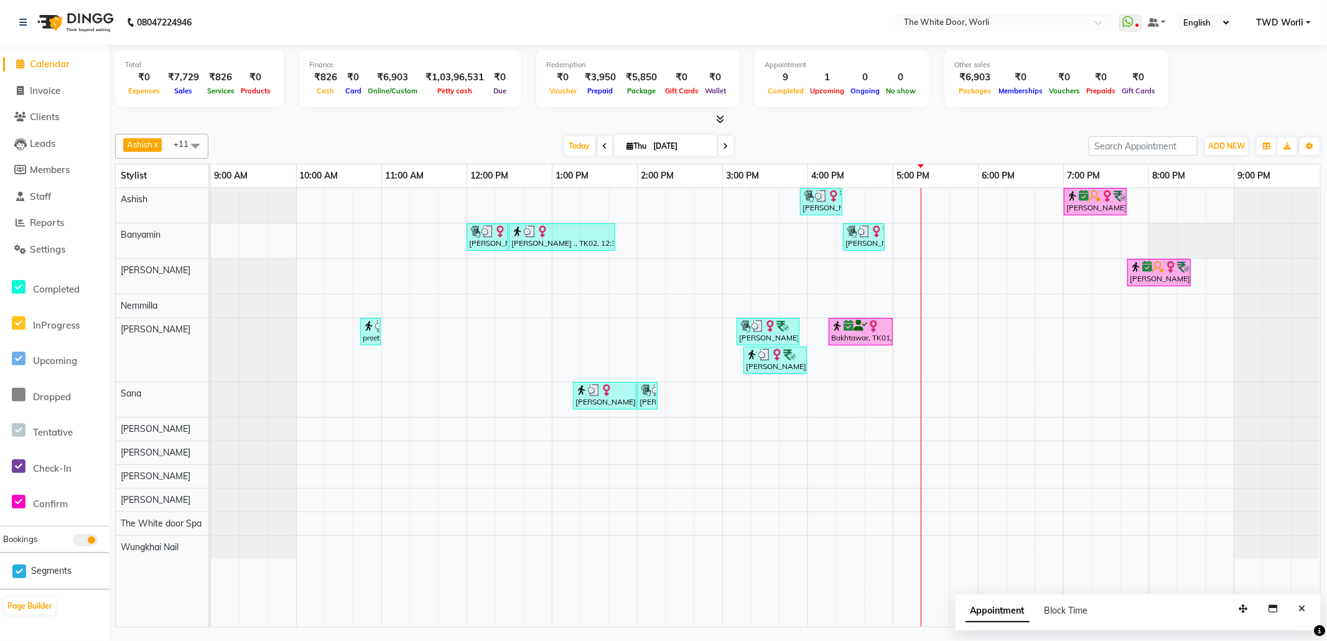
click at [727, 143] on span at bounding box center [726, 145] width 15 height 19
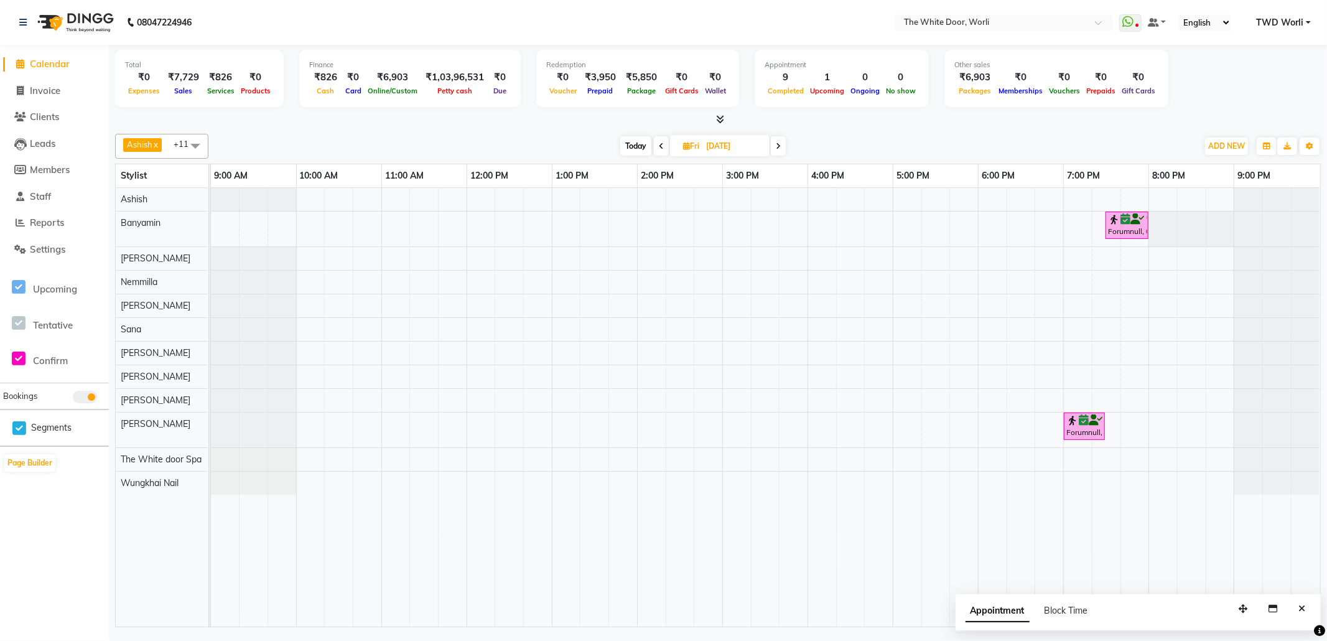
click at [783, 143] on span at bounding box center [778, 145] width 15 height 19
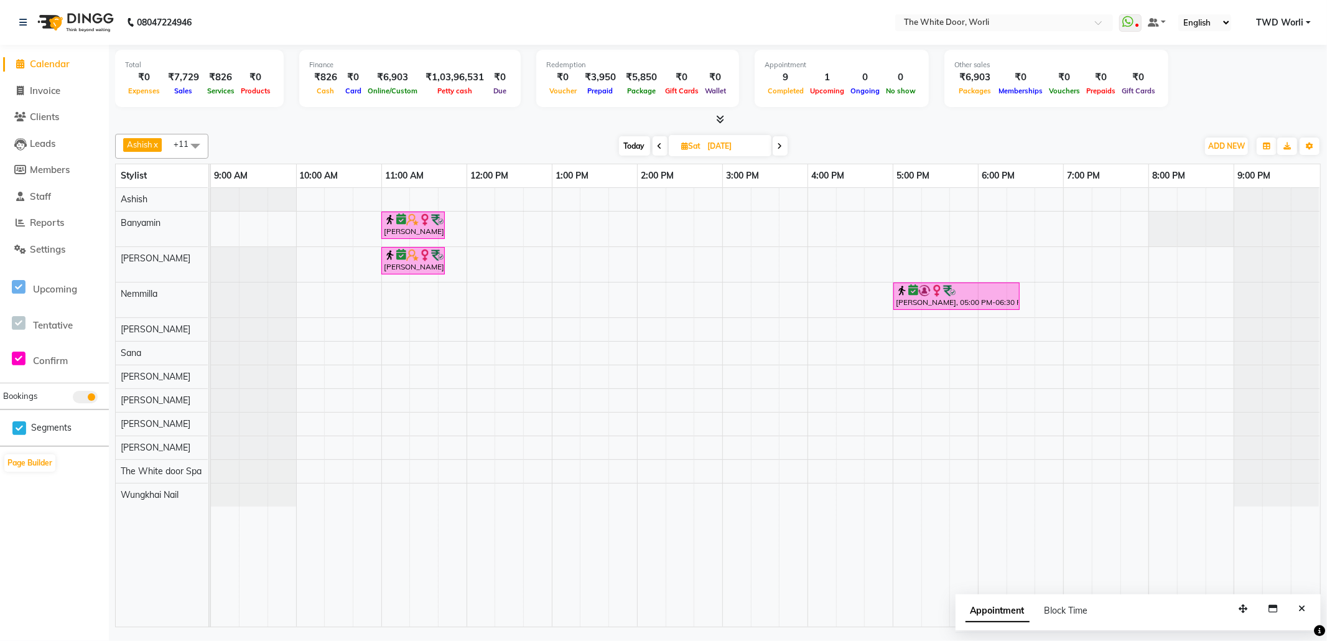
click at [783, 143] on span at bounding box center [780, 145] width 15 height 19
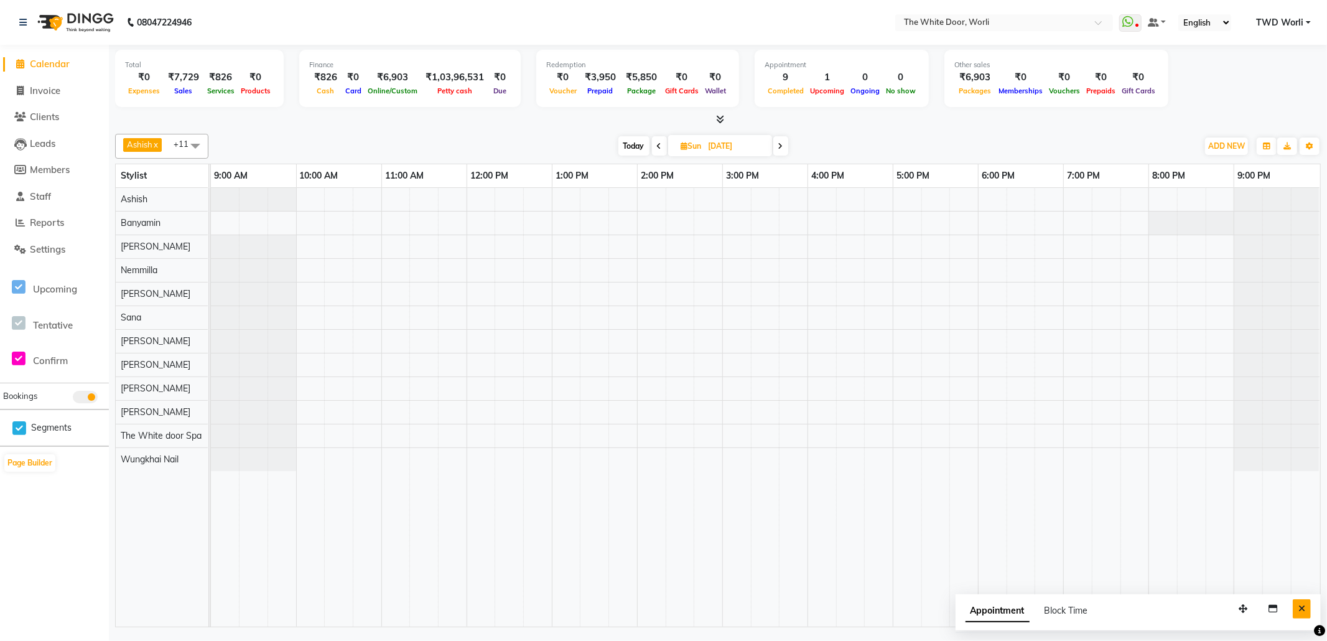
click at [1305, 607] on icon "Close" at bounding box center [1301, 608] width 7 height 9
click at [787, 145] on span at bounding box center [780, 145] width 15 height 19
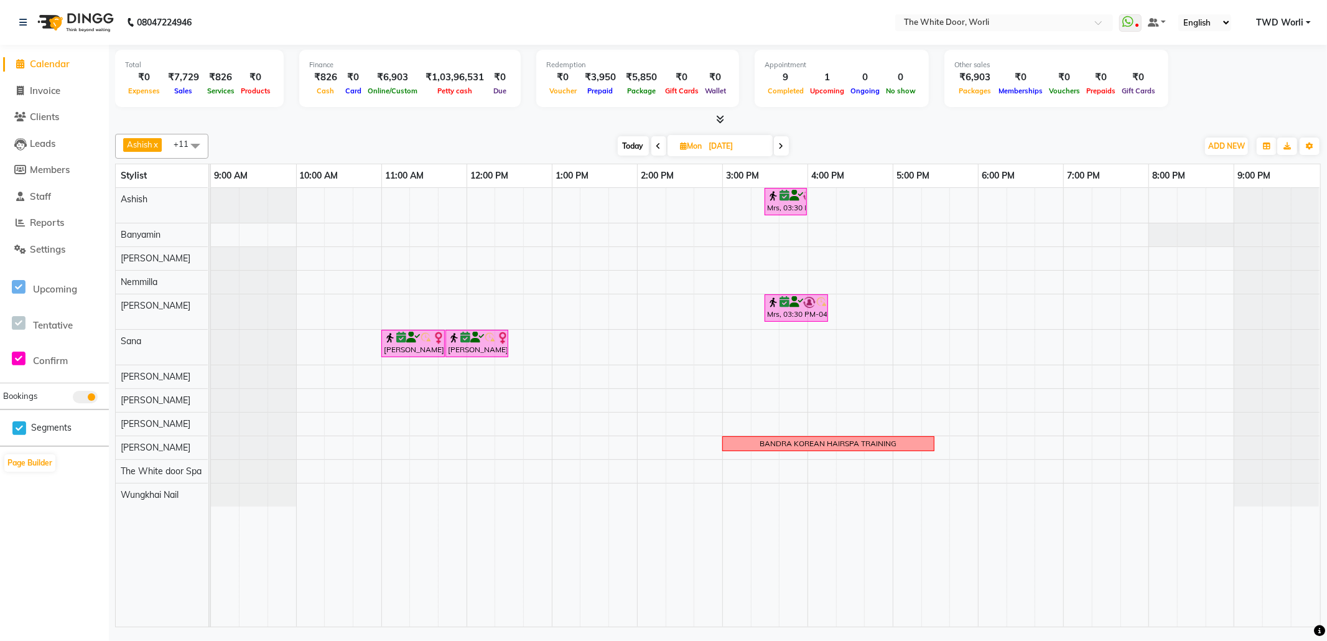
click at [781, 148] on icon at bounding box center [781, 145] width 5 height 7
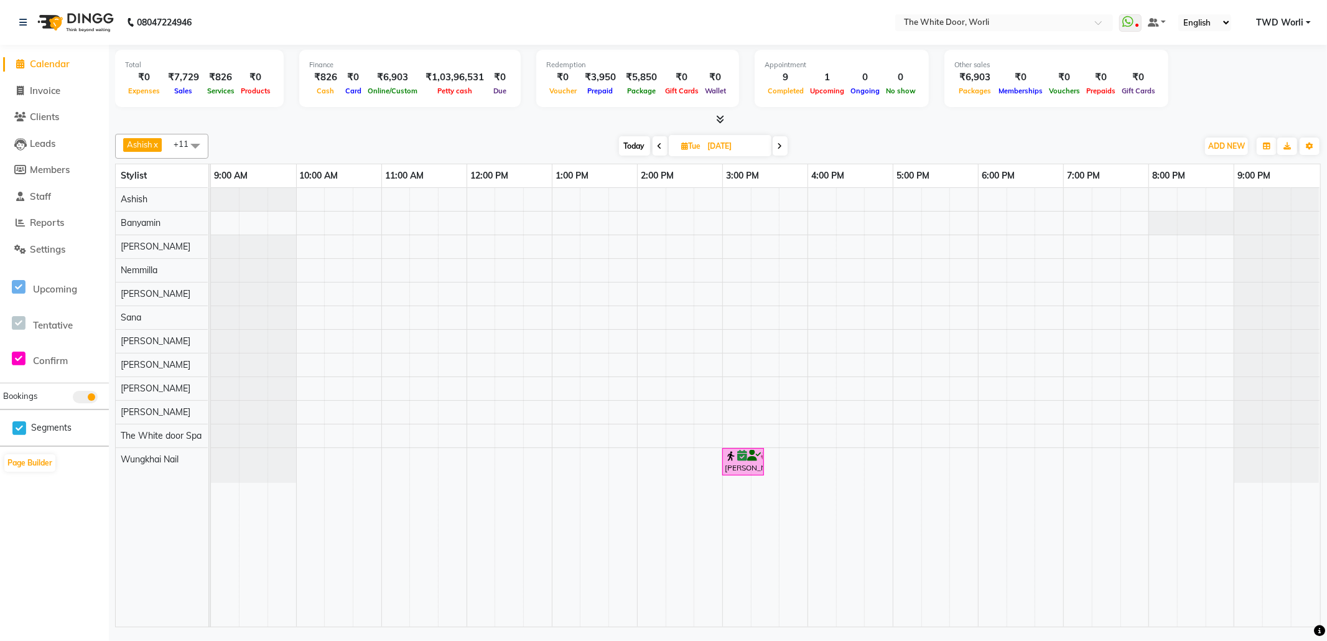
click at [779, 148] on icon at bounding box center [780, 145] width 5 height 7
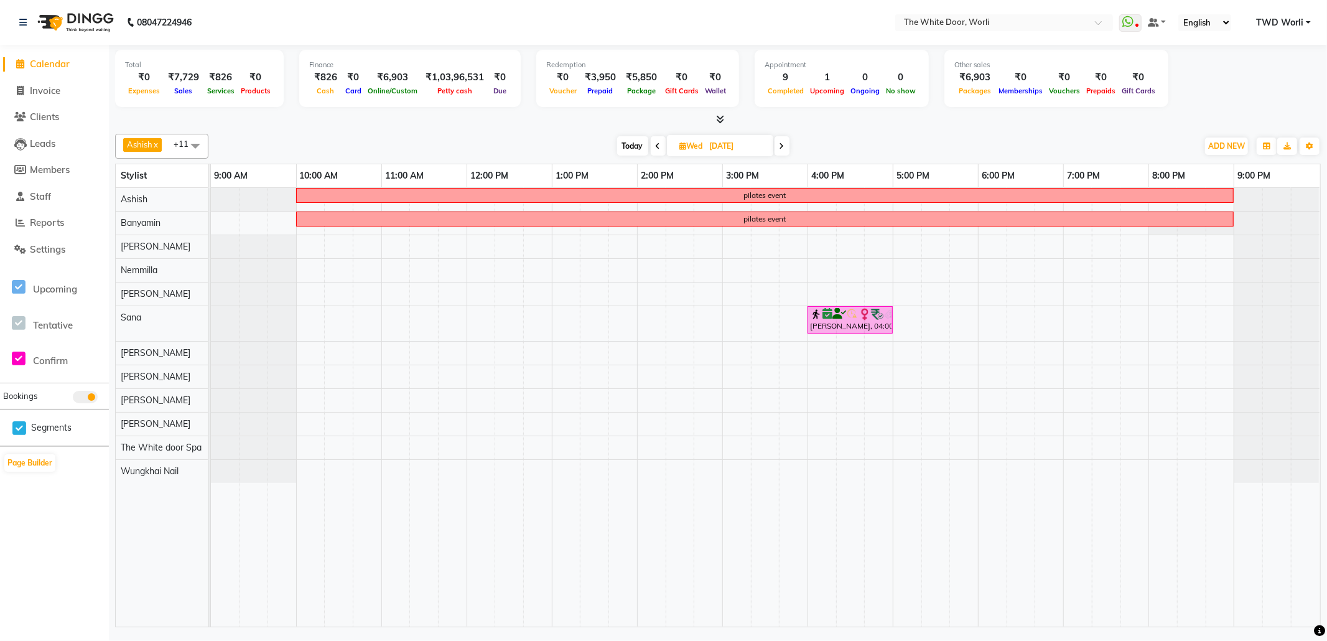
click at [779, 148] on span at bounding box center [782, 145] width 15 height 19
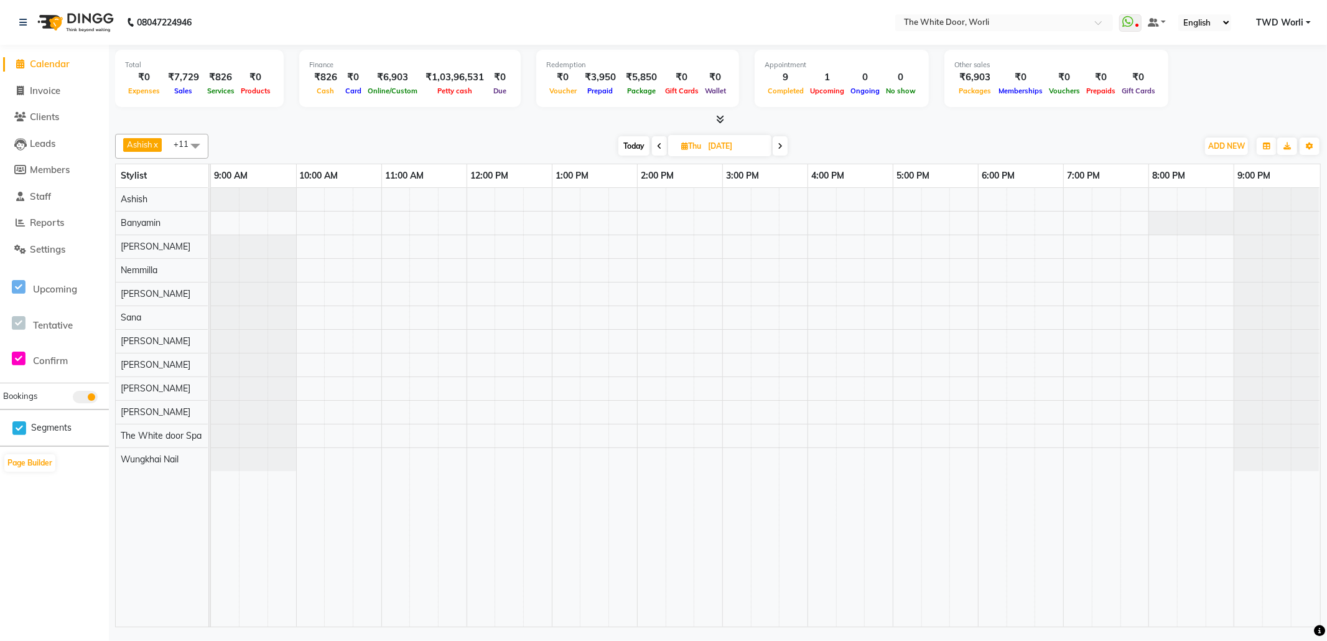
click at [779, 148] on icon at bounding box center [780, 145] width 5 height 7
click at [779, 148] on icon at bounding box center [778, 145] width 5 height 7
click at [779, 148] on icon at bounding box center [780, 145] width 5 height 7
click at [779, 148] on icon at bounding box center [781, 145] width 5 height 7
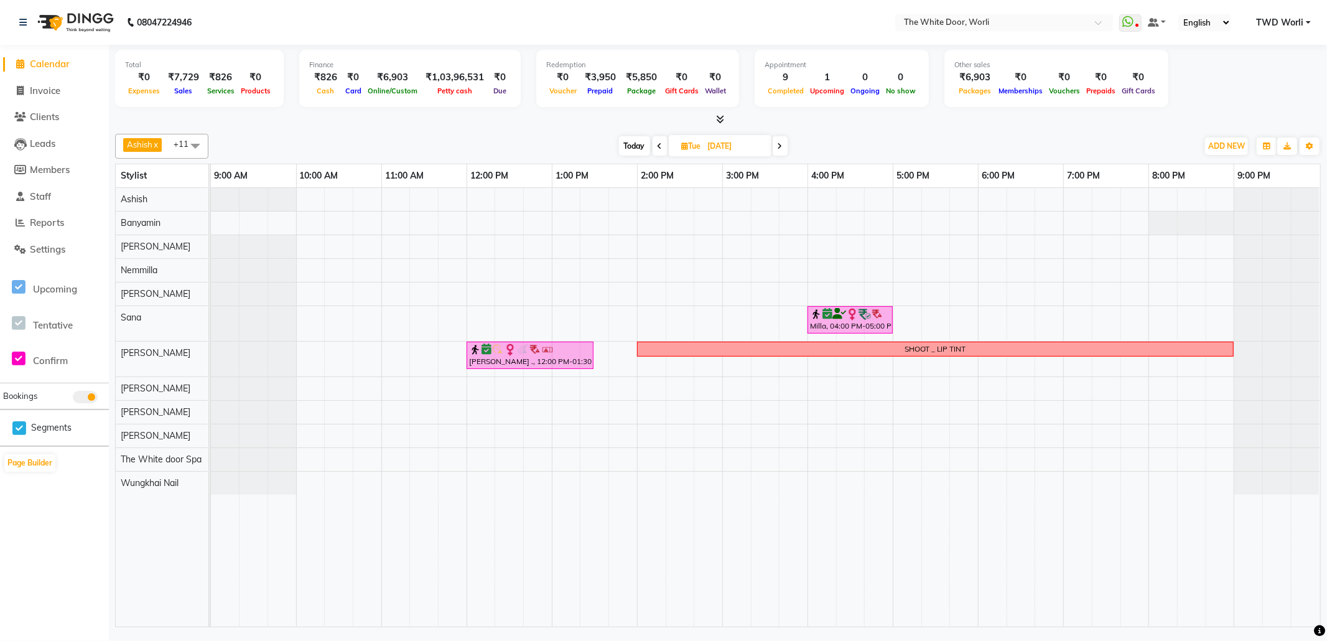
click at [779, 148] on icon at bounding box center [780, 145] width 5 height 7
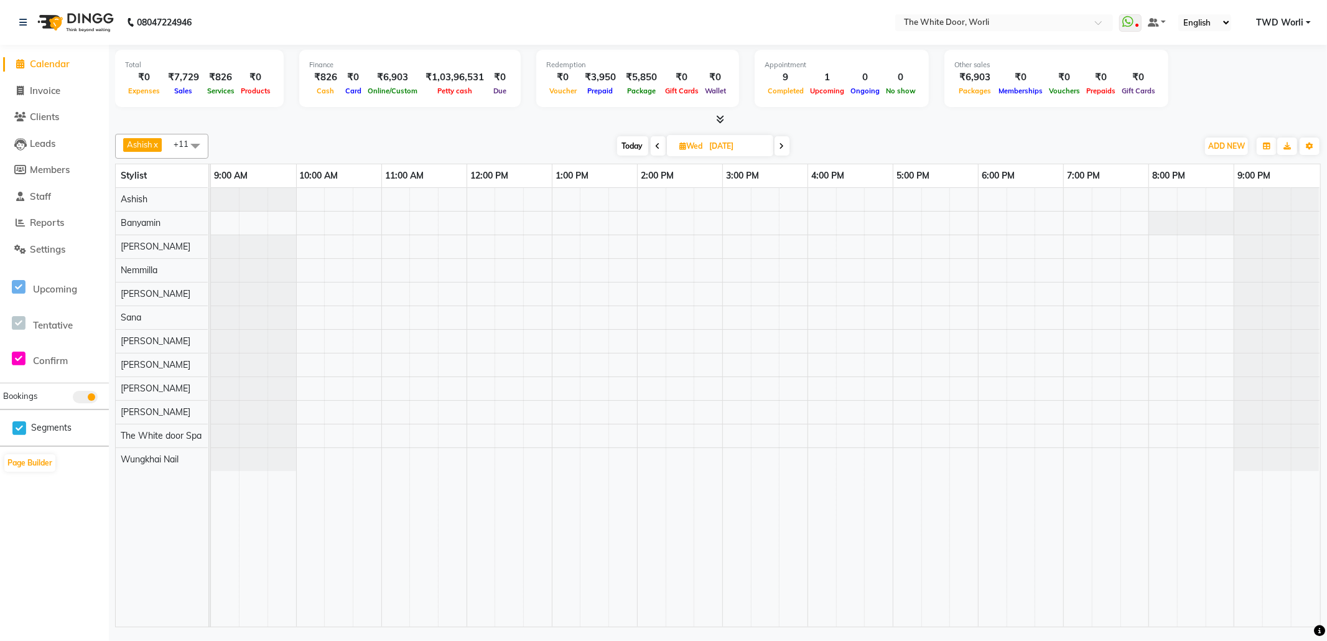
click at [778, 148] on span at bounding box center [782, 145] width 15 height 19
click at [777, 148] on span at bounding box center [780, 145] width 15 height 19
click at [774, 146] on span at bounding box center [778, 145] width 15 height 19
click at [784, 143] on span at bounding box center [780, 145] width 15 height 19
click at [783, 146] on icon at bounding box center [780, 145] width 5 height 7
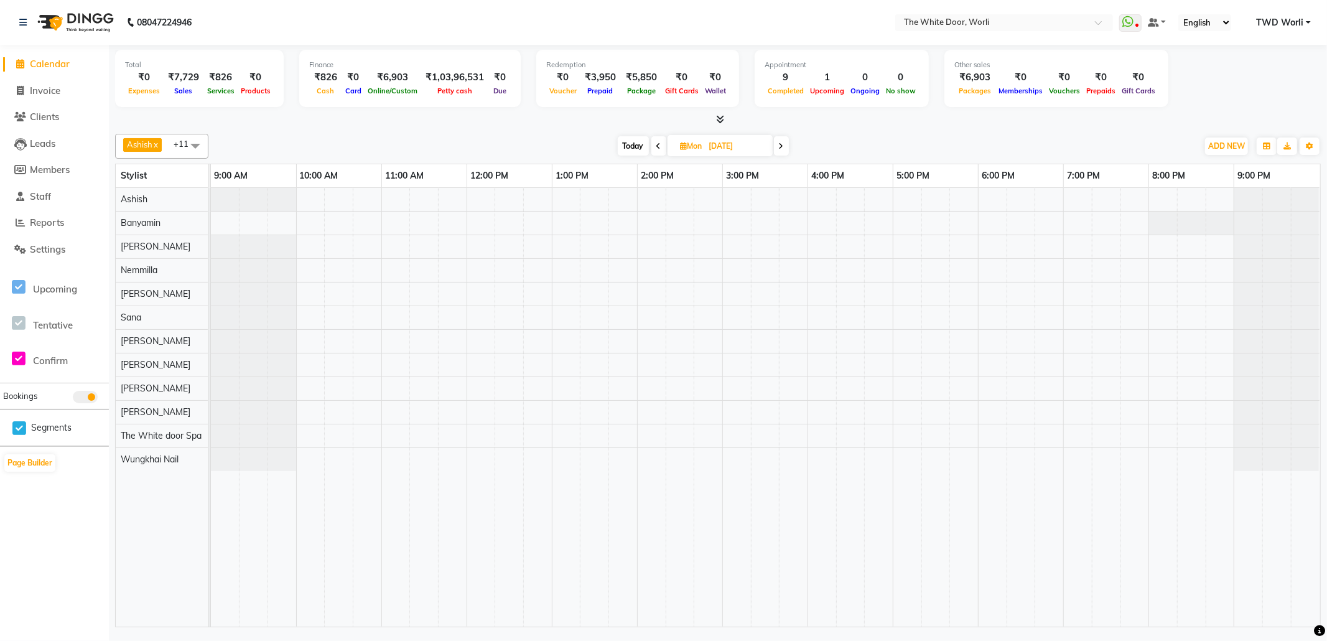
click at [783, 145] on icon at bounding box center [781, 145] width 5 height 7
click at [783, 144] on span at bounding box center [780, 145] width 15 height 19
click at [783, 144] on icon at bounding box center [782, 145] width 5 height 7
click at [783, 144] on icon at bounding box center [780, 145] width 5 height 7
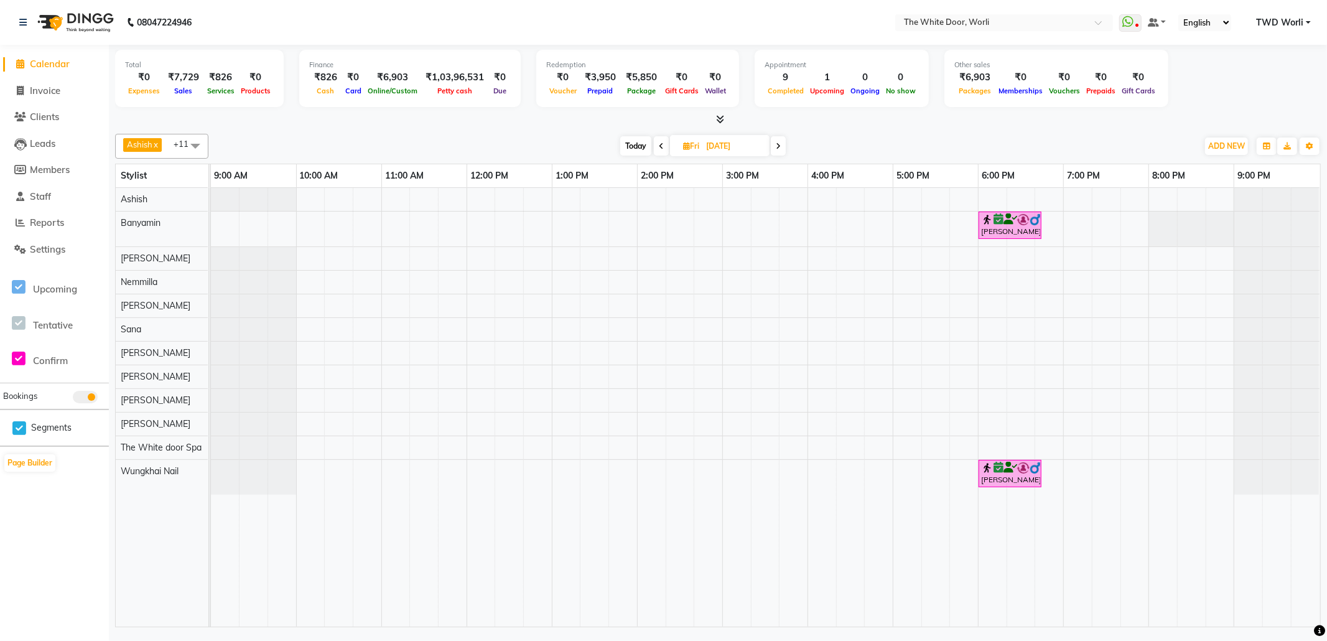
click at [783, 147] on span at bounding box center [778, 145] width 15 height 19
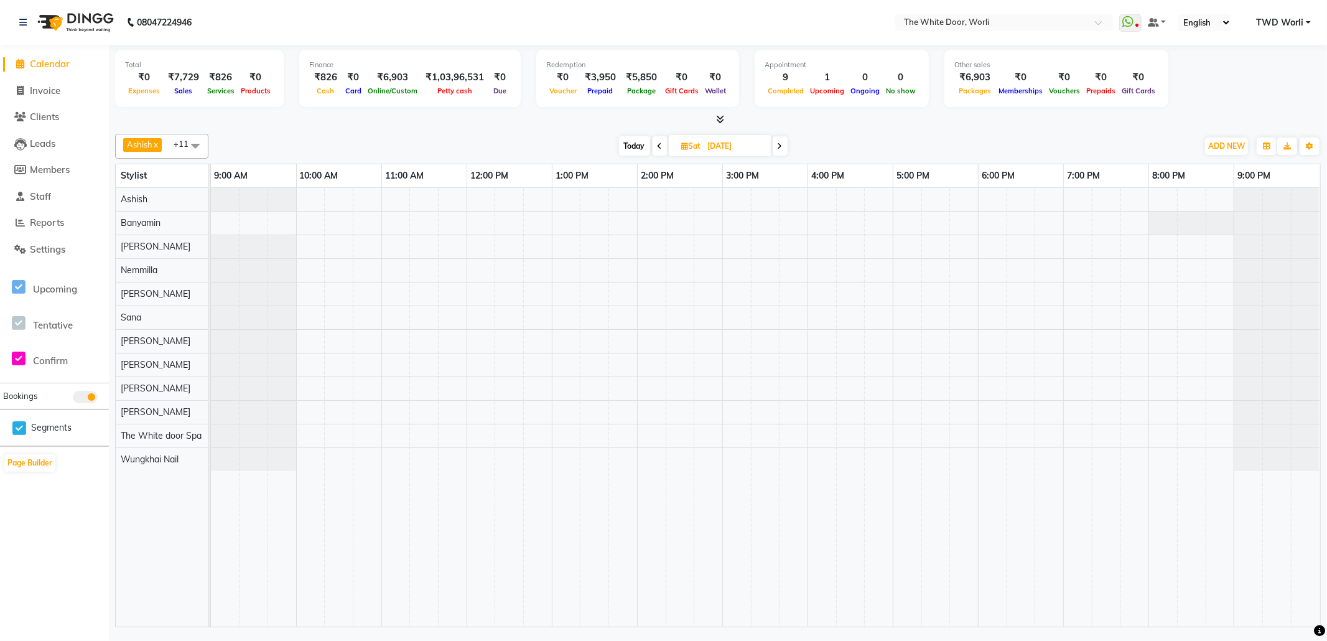
click at [783, 147] on span at bounding box center [780, 145] width 15 height 19
click at [780, 148] on icon at bounding box center [780, 145] width 5 height 7
click at [780, 148] on icon at bounding box center [781, 145] width 5 height 7
click at [780, 145] on icon at bounding box center [780, 145] width 5 height 7
click at [635, 152] on span "Today" at bounding box center [632, 145] width 31 height 19
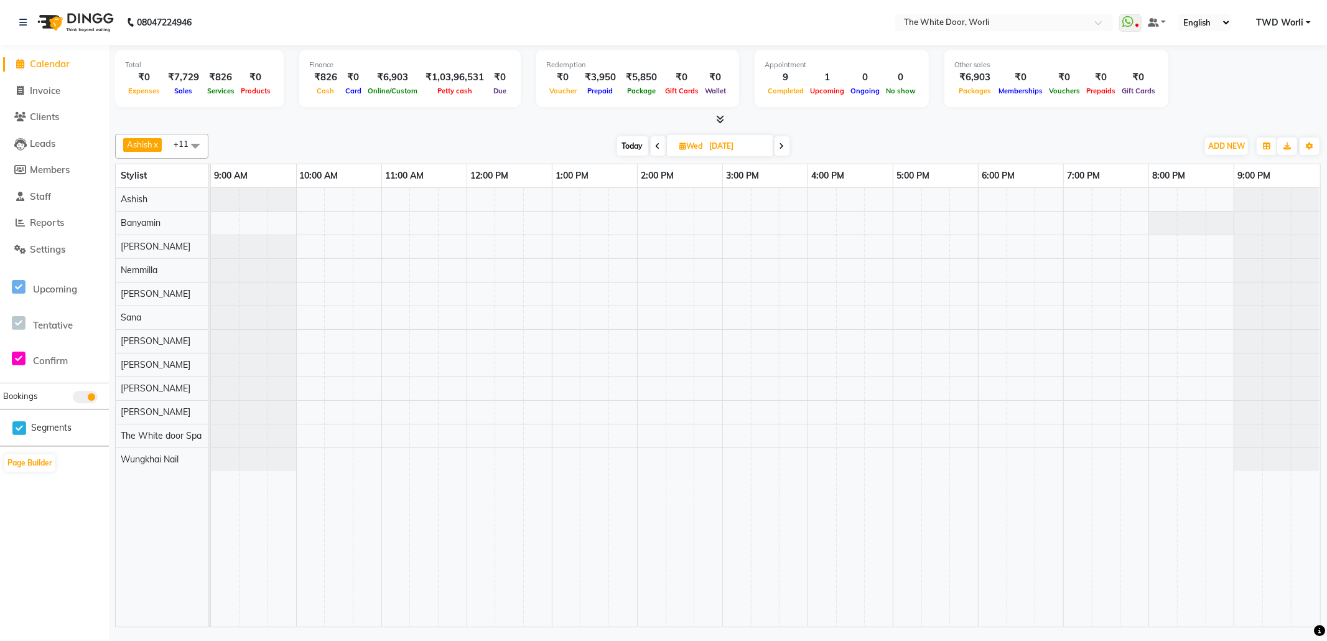
type input "[DATE]"
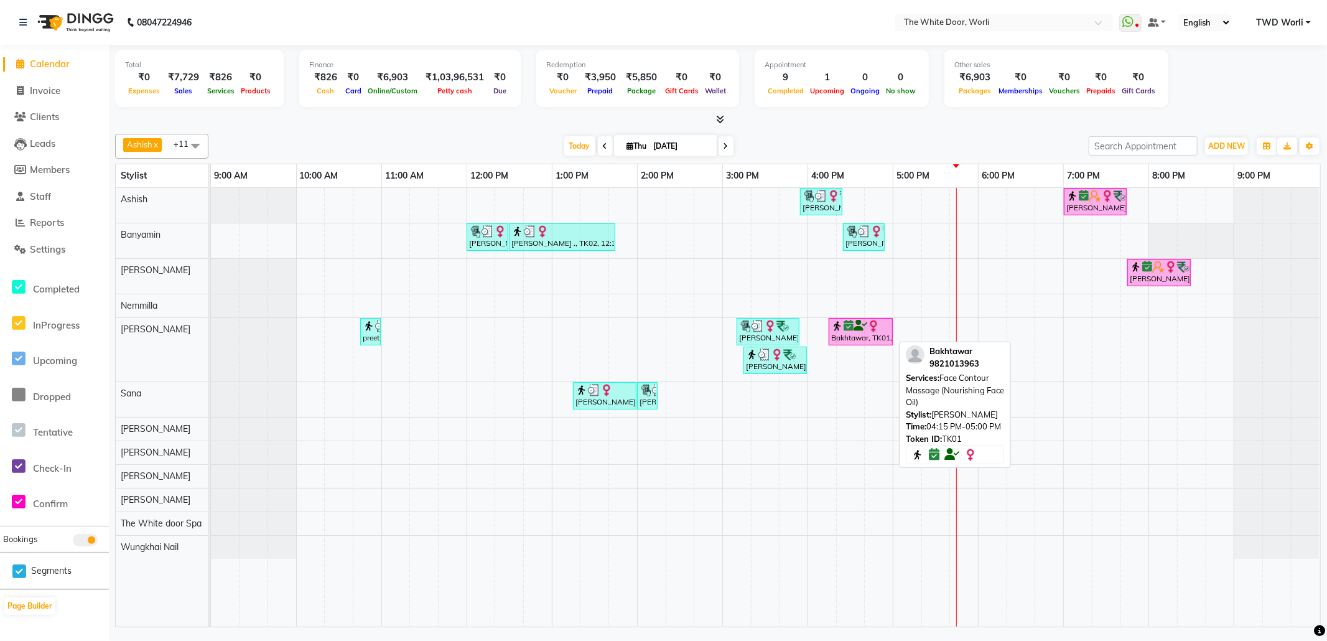
click at [862, 340] on div "Bakhtawar, TK01, 04:15 PM-05:00 PM, Face Contour Massage (Nourishing Face Oil)" at bounding box center [861, 332] width 62 height 24
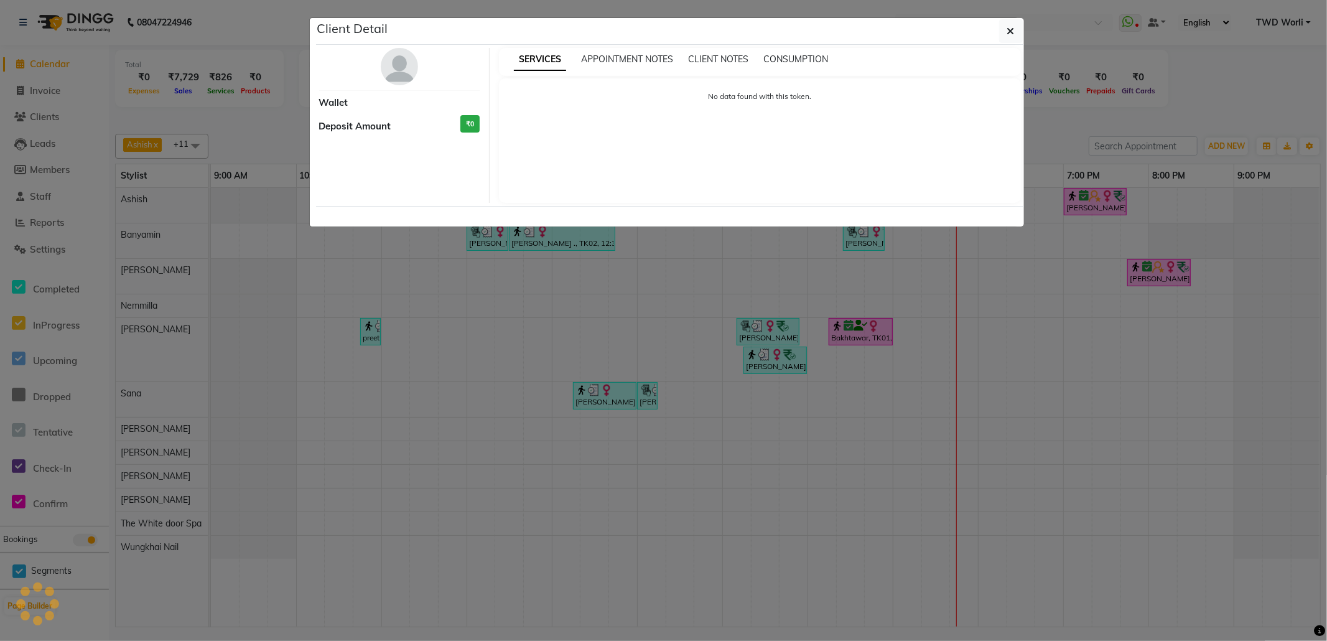
select select "6"
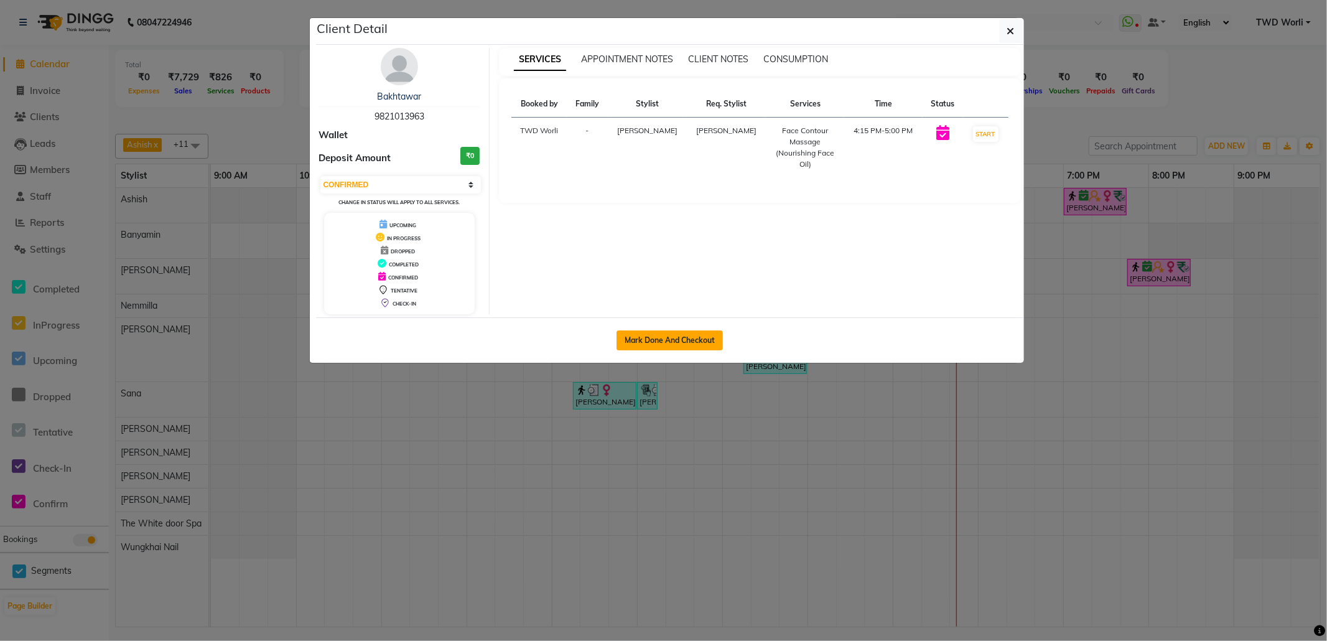
click at [704, 343] on button "Mark Done And Checkout" at bounding box center [670, 340] width 106 height 20
select select "service"
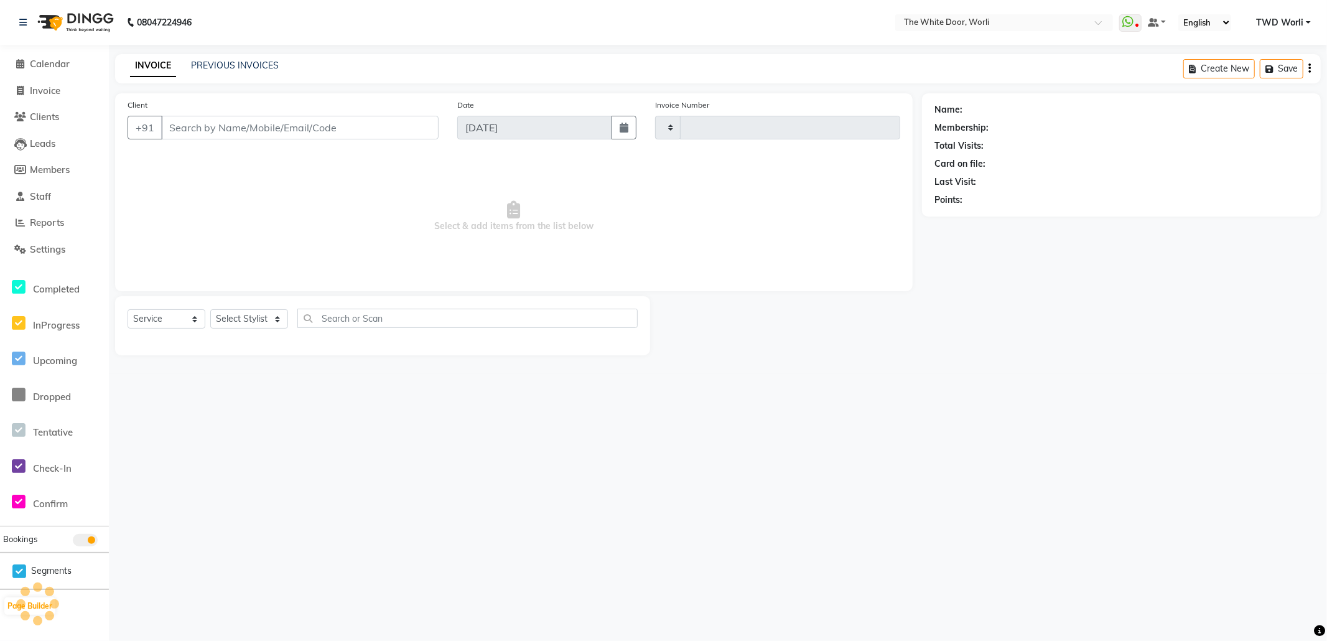
type input "1431"
select select "4027"
type input "9821013963"
select select "22903"
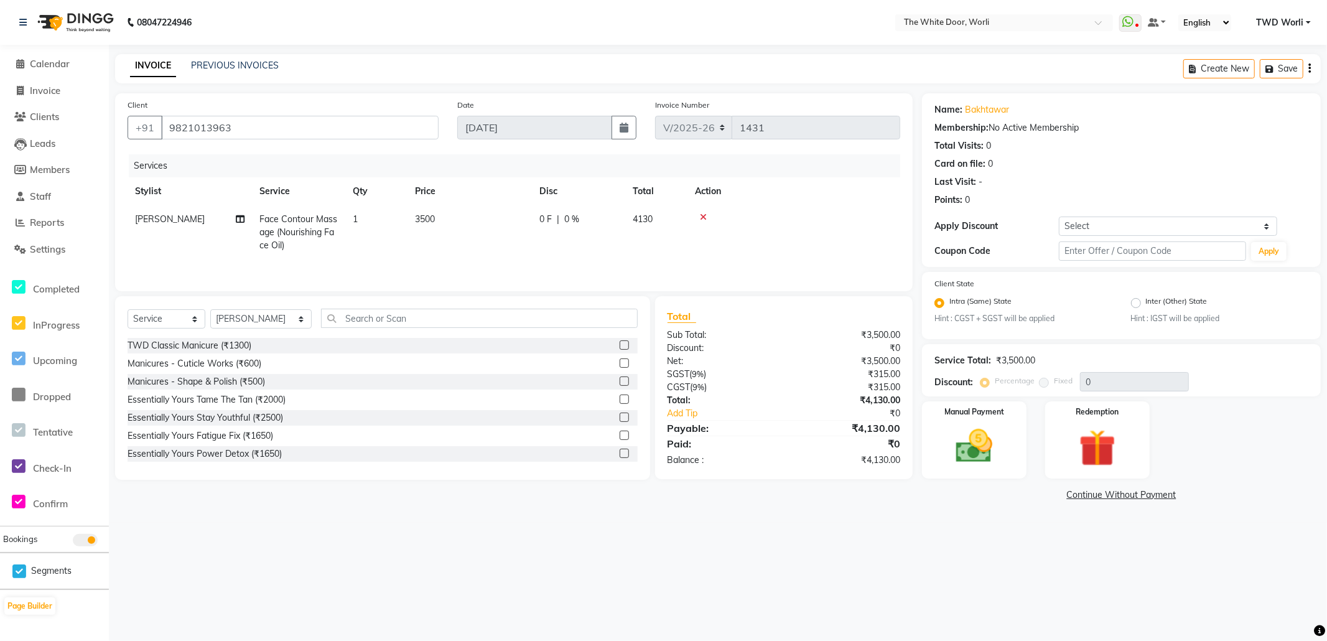
click at [700, 215] on icon at bounding box center [703, 217] width 7 height 9
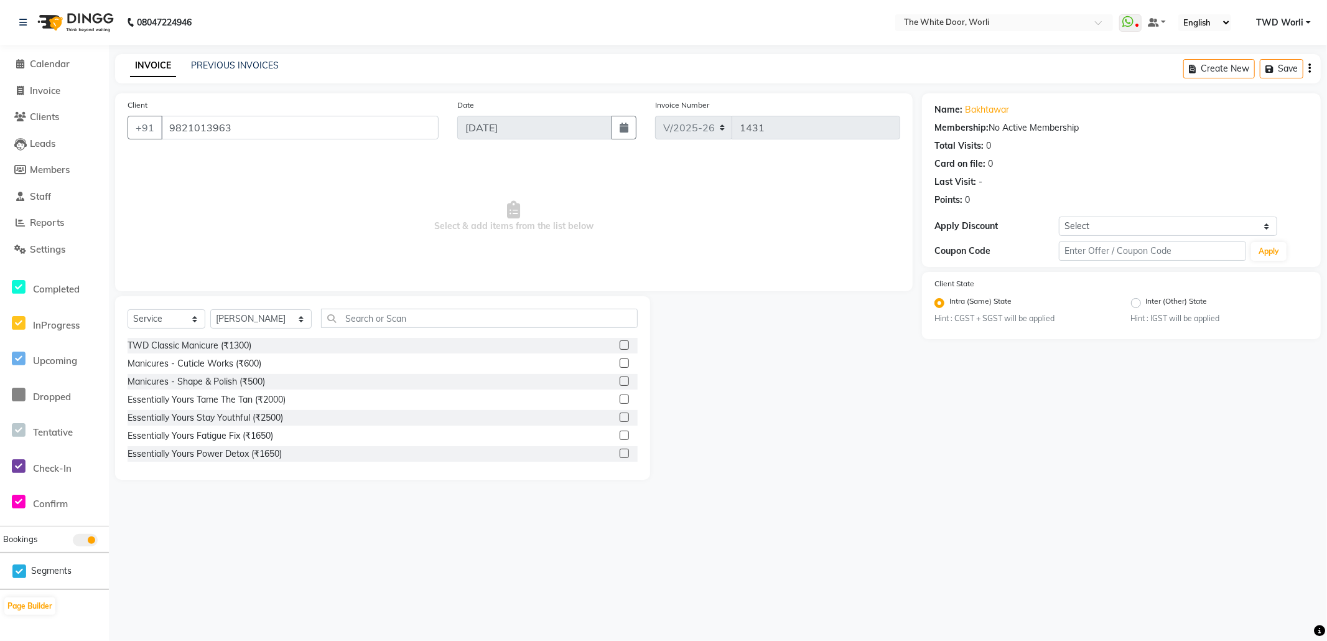
click at [366, 307] on div "Select Service Product Membership Package Voucher Prepaid Gift Card Select Styl…" at bounding box center [382, 388] width 535 height 184
click at [365, 314] on input "text" at bounding box center [479, 318] width 317 height 19
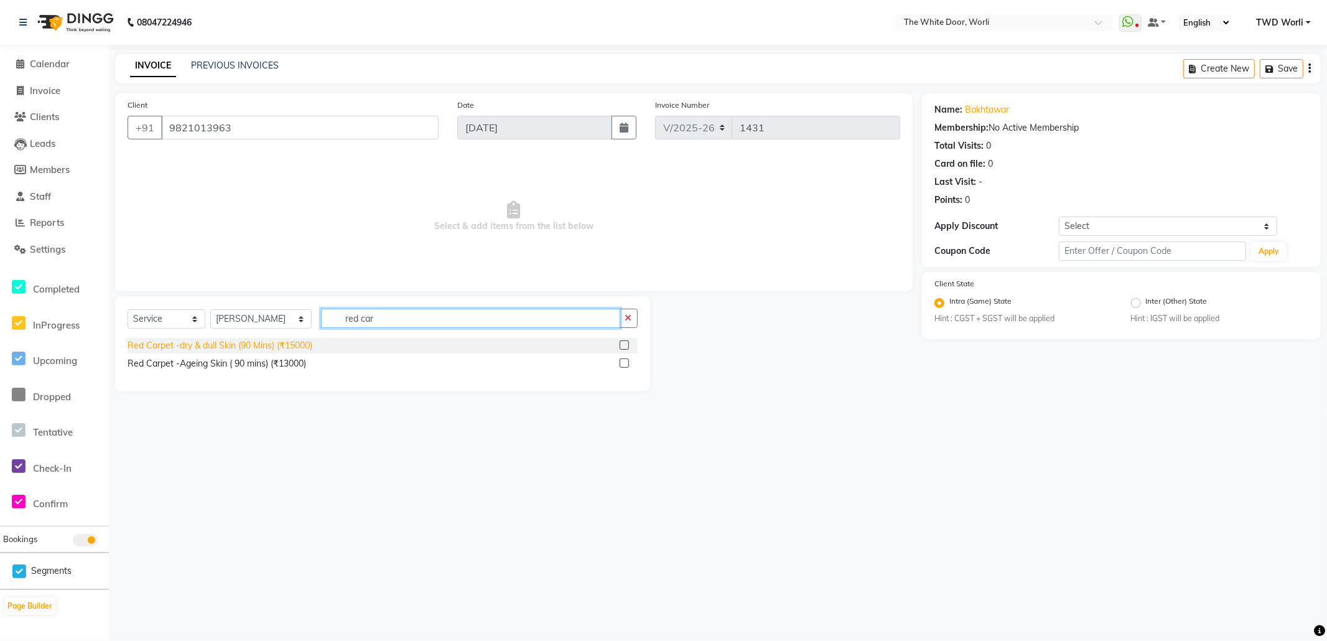
type input "red car"
click at [141, 342] on div "Red Carpet -dry & dull Skin (90 Mins) (₹15000)" at bounding box center [220, 345] width 185 height 13
checkbox input "false"
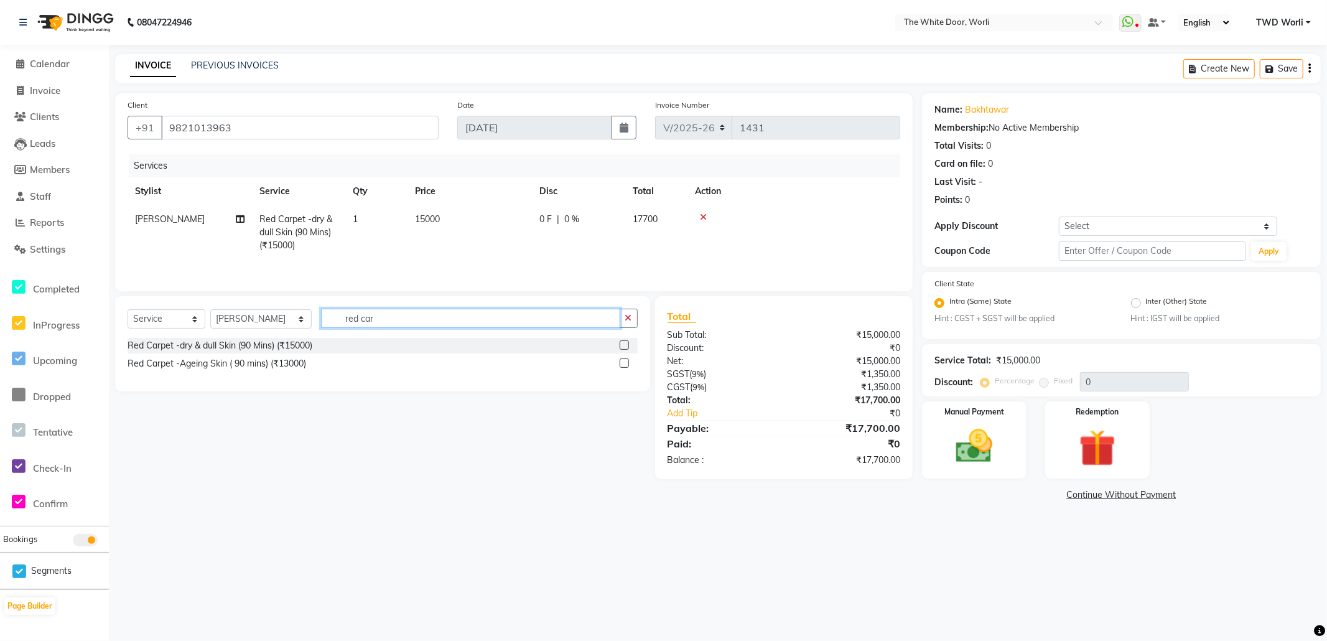
click at [359, 320] on input "red car" at bounding box center [470, 318] width 299 height 19
type input "r"
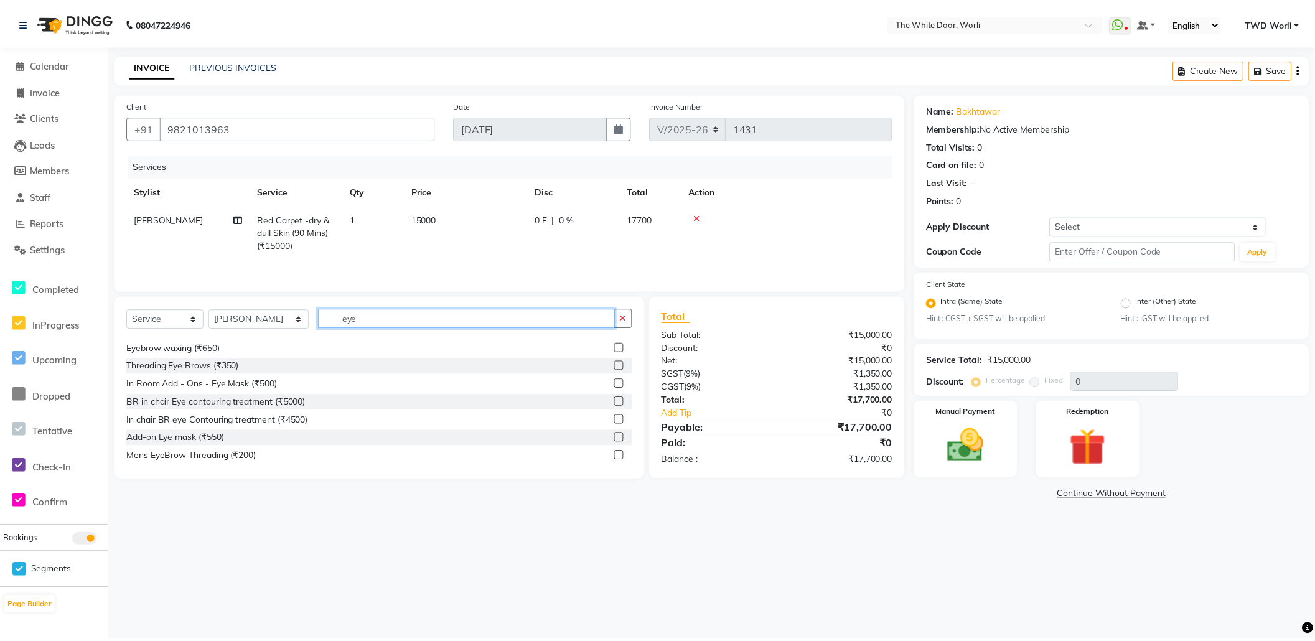
scroll to position [20, 0]
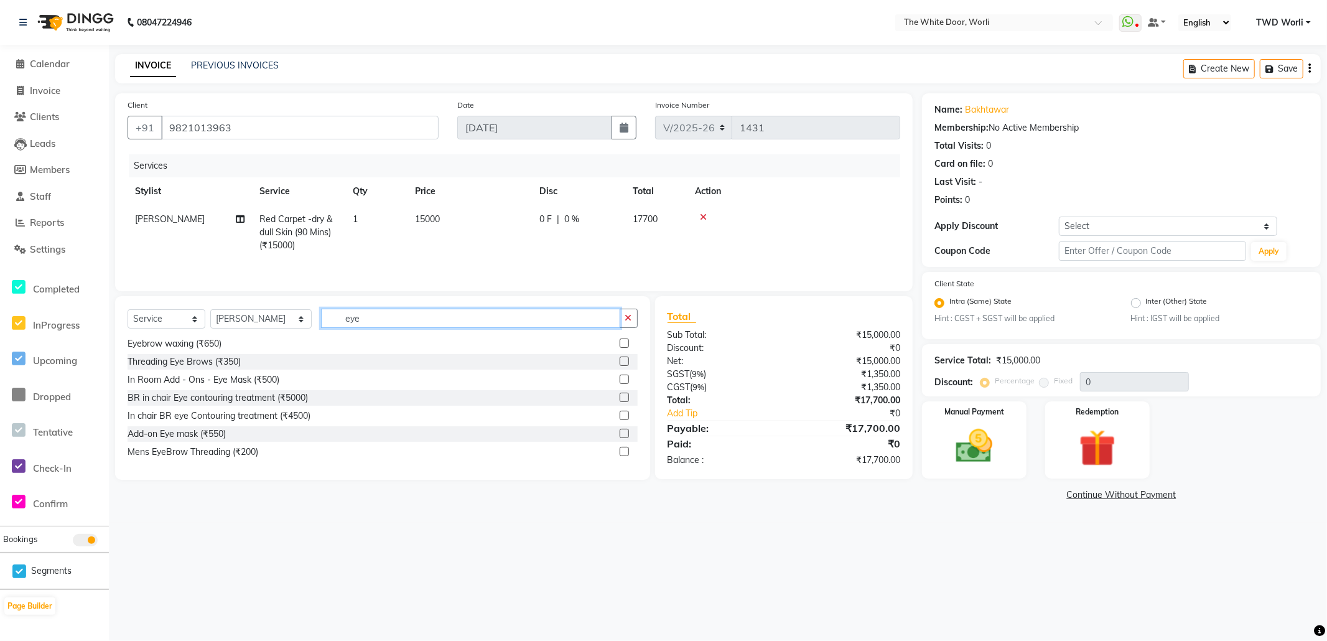
type input "eye"
click at [620, 398] on label at bounding box center [624, 397] width 9 height 9
click at [620, 398] on input "checkbox" at bounding box center [624, 398] width 8 height 8
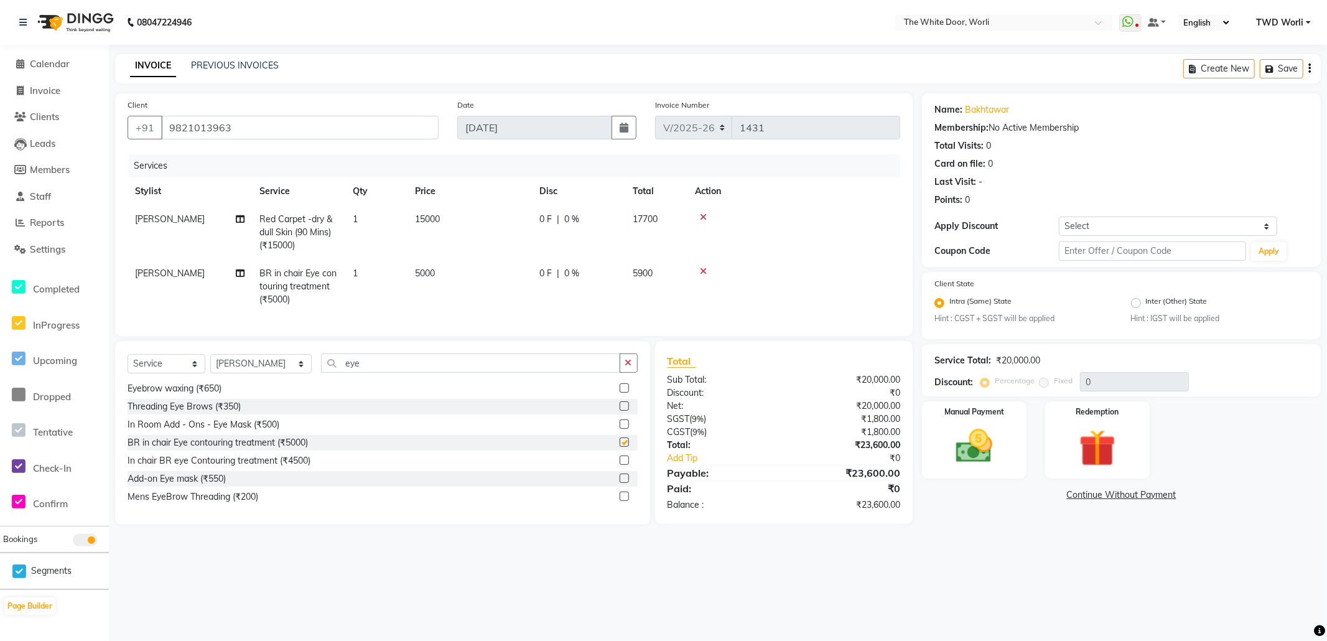
checkbox input "false"
click at [993, 449] on img at bounding box center [974, 446] width 62 height 44
click at [1030, 493] on span "CARD" at bounding box center [1025, 495] width 27 height 14
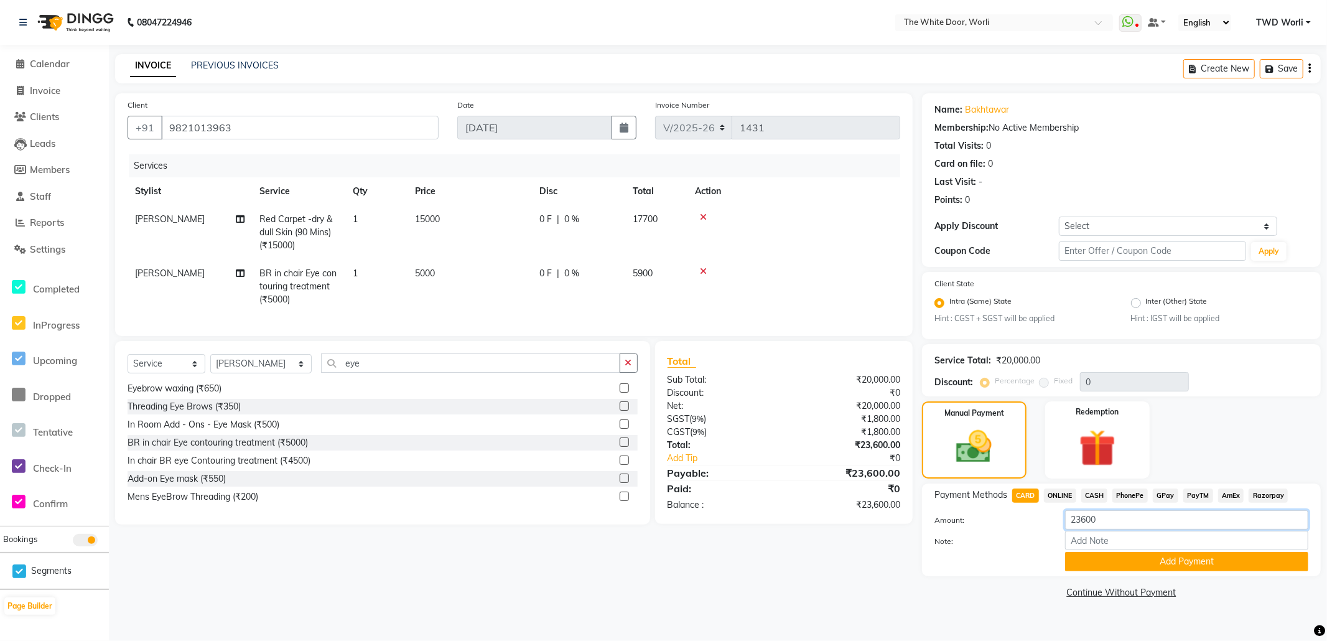
click at [1135, 511] on input "23600" at bounding box center [1186, 519] width 243 height 19
click at [1115, 539] on input "Note:" at bounding box center [1186, 540] width 243 height 19
type input "2037"
click at [1122, 557] on button "Add Payment" at bounding box center [1186, 561] width 243 height 19
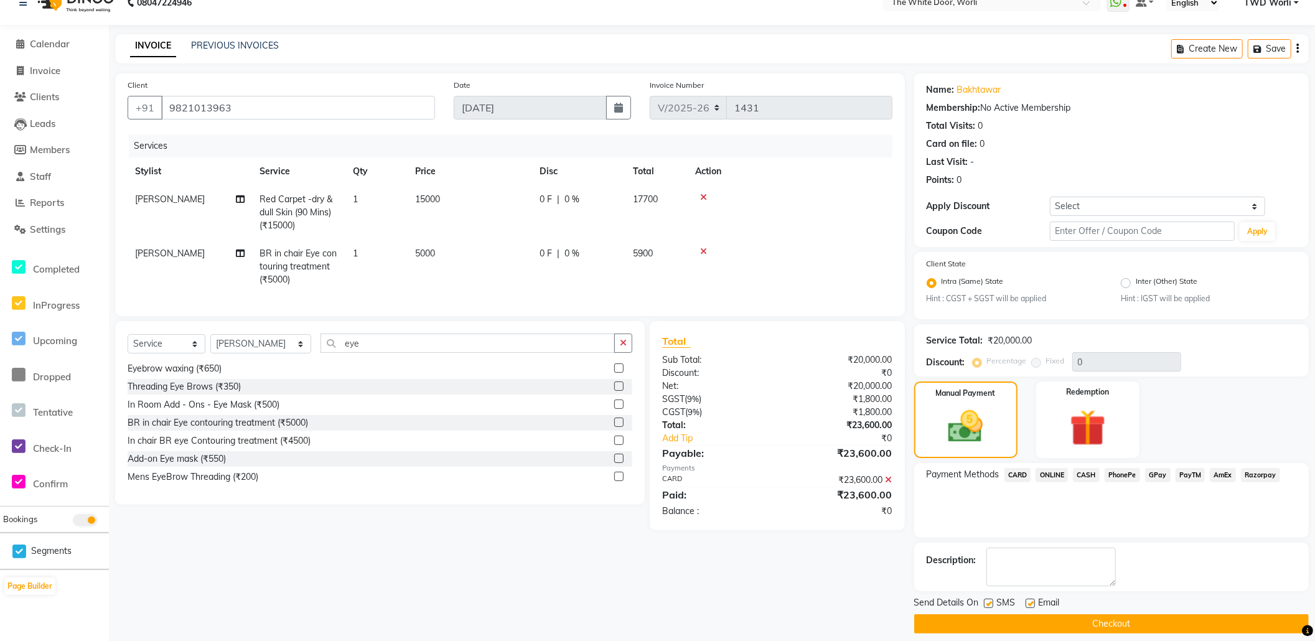
scroll to position [30, 0]
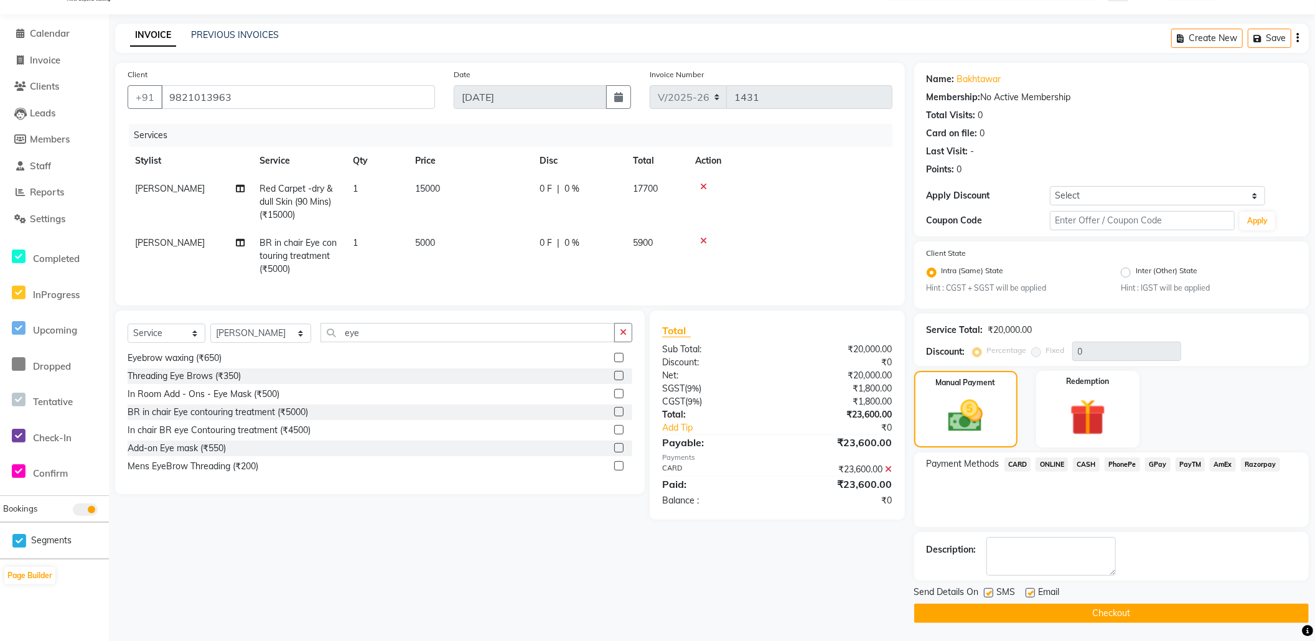
click at [1089, 613] on button "Checkout" at bounding box center [1111, 612] width 394 height 19
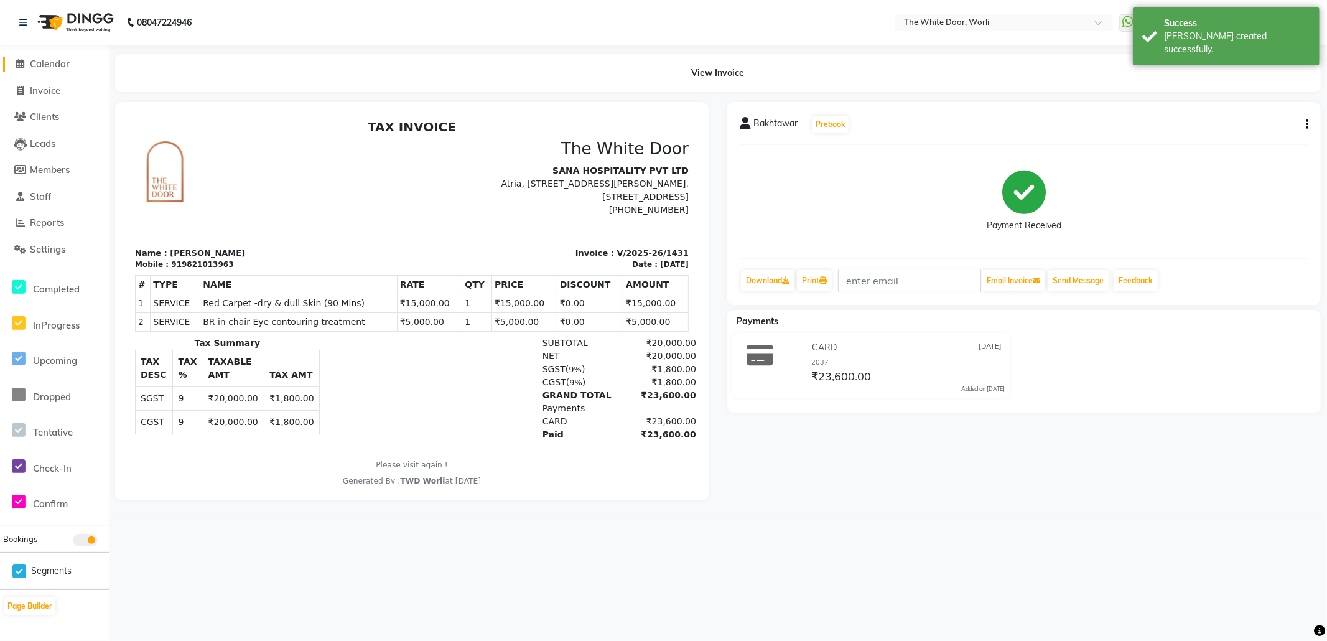
click at [38, 60] on span "Calendar" at bounding box center [50, 64] width 40 height 12
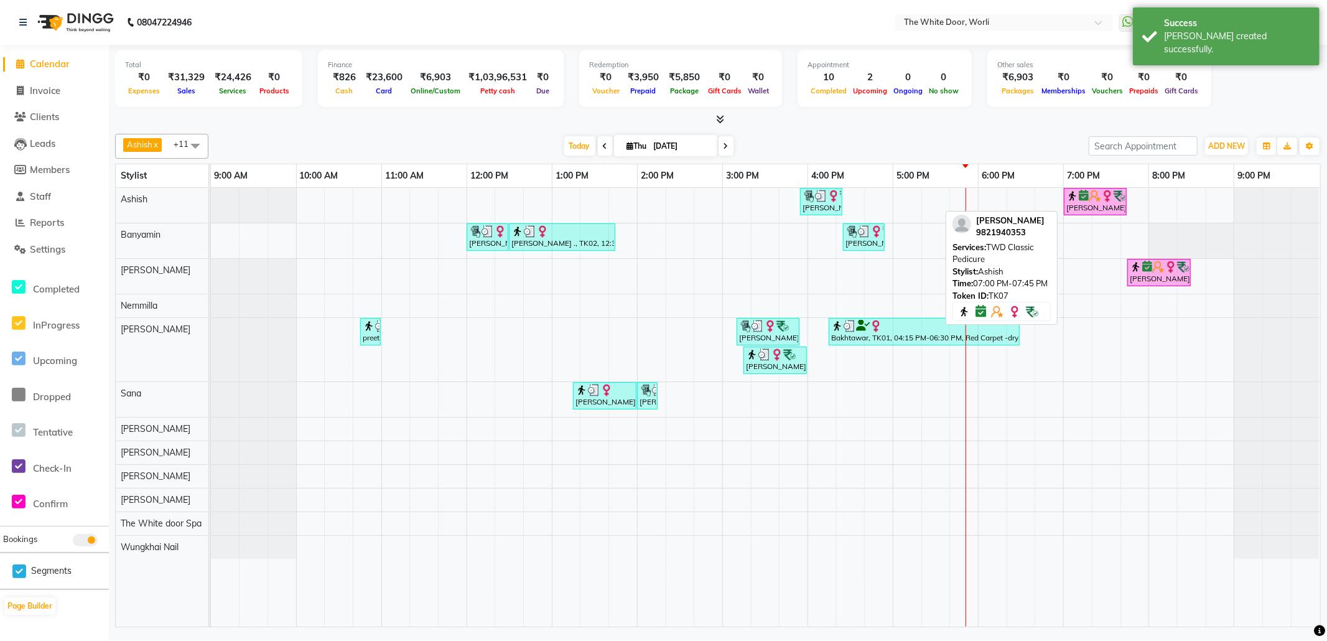
click at [1073, 197] on img at bounding box center [1072, 196] width 12 height 12
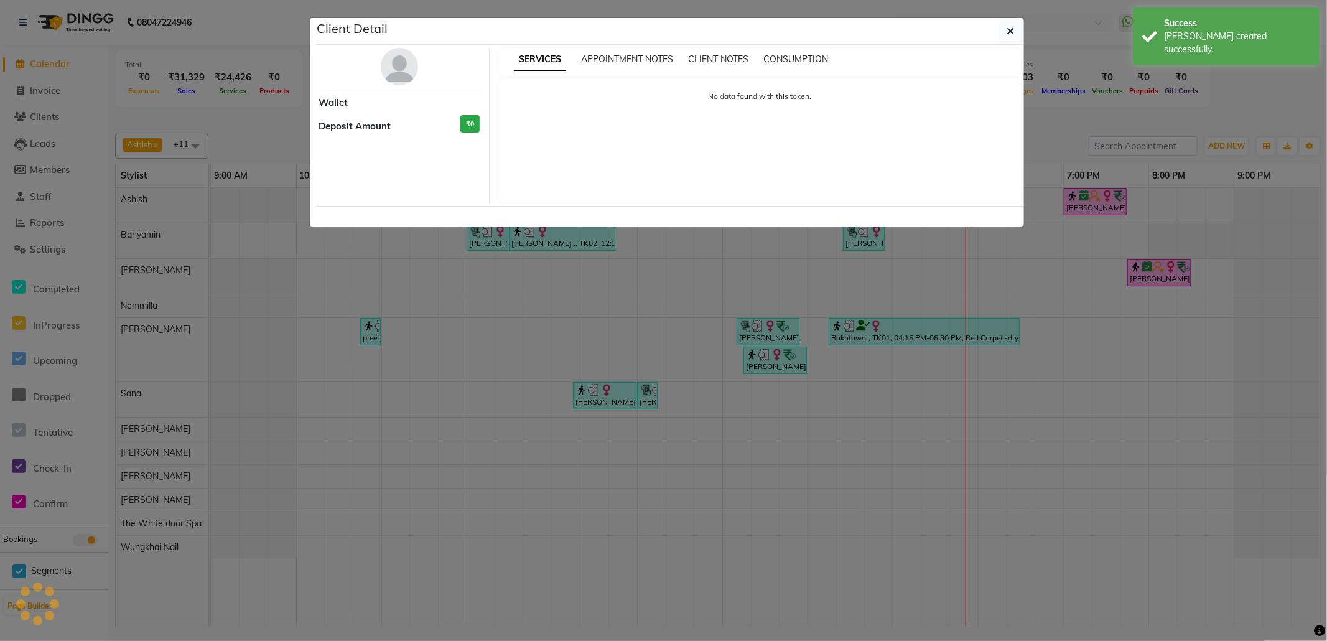
select select "6"
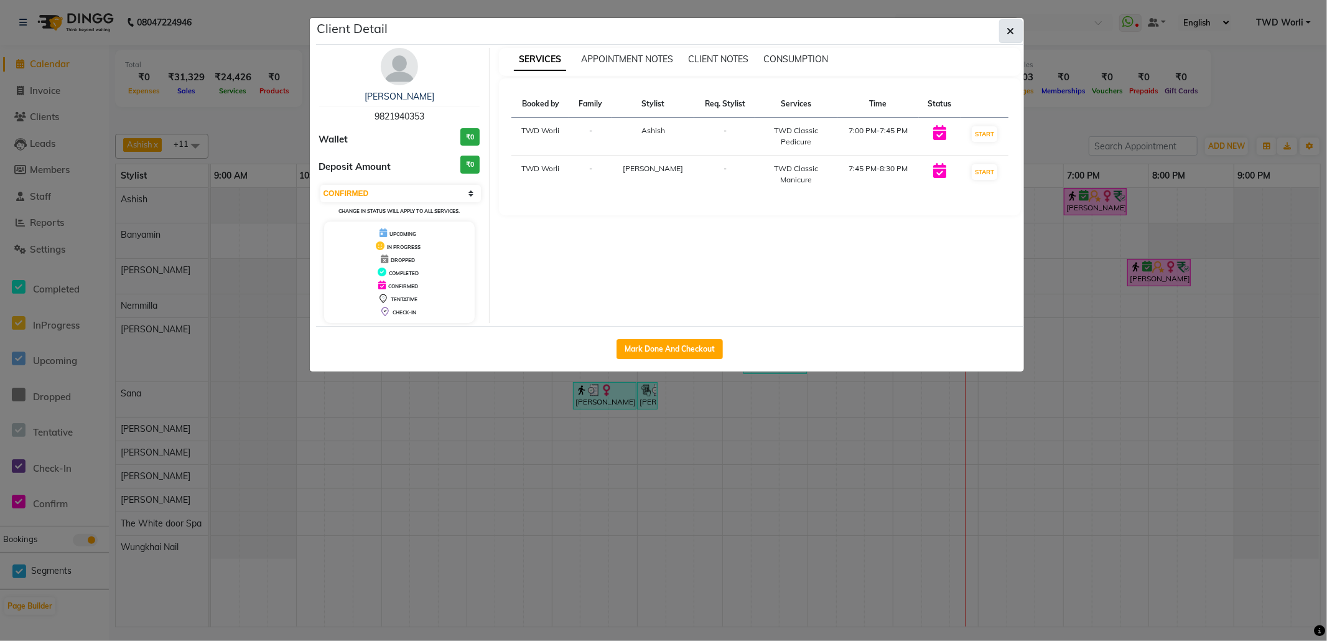
click at [1008, 30] on icon "button" at bounding box center [1010, 31] width 7 height 10
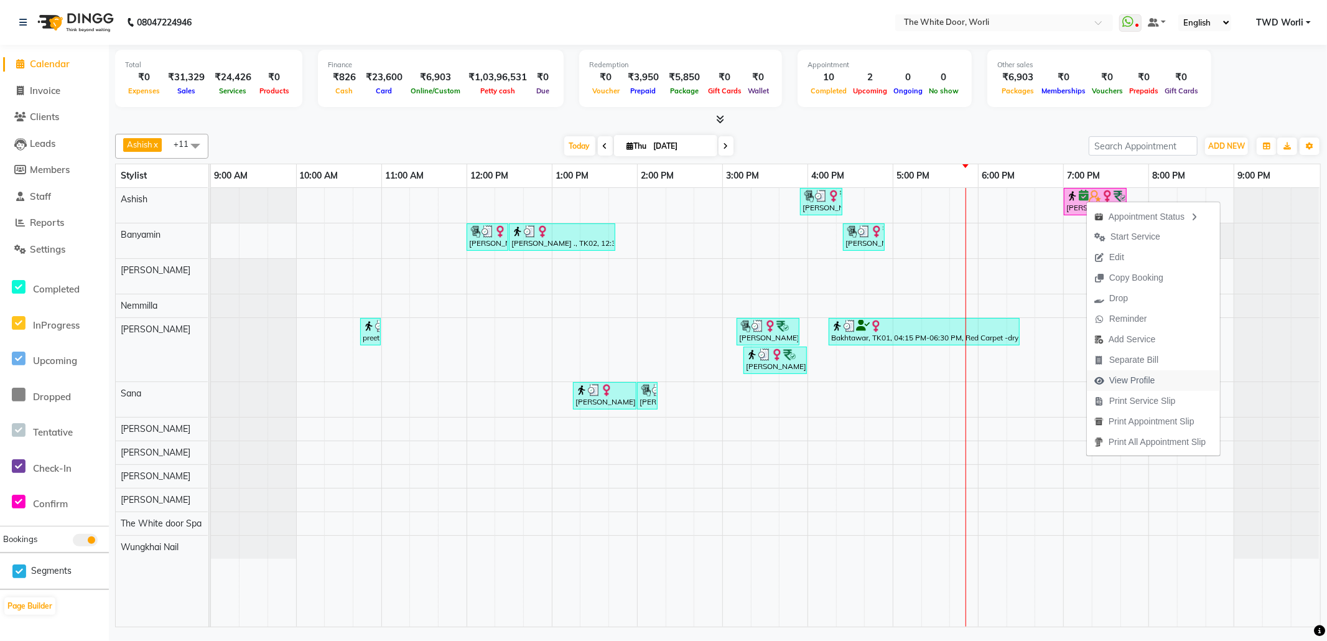
click at [1148, 379] on span "View Profile" at bounding box center [1132, 380] width 46 height 13
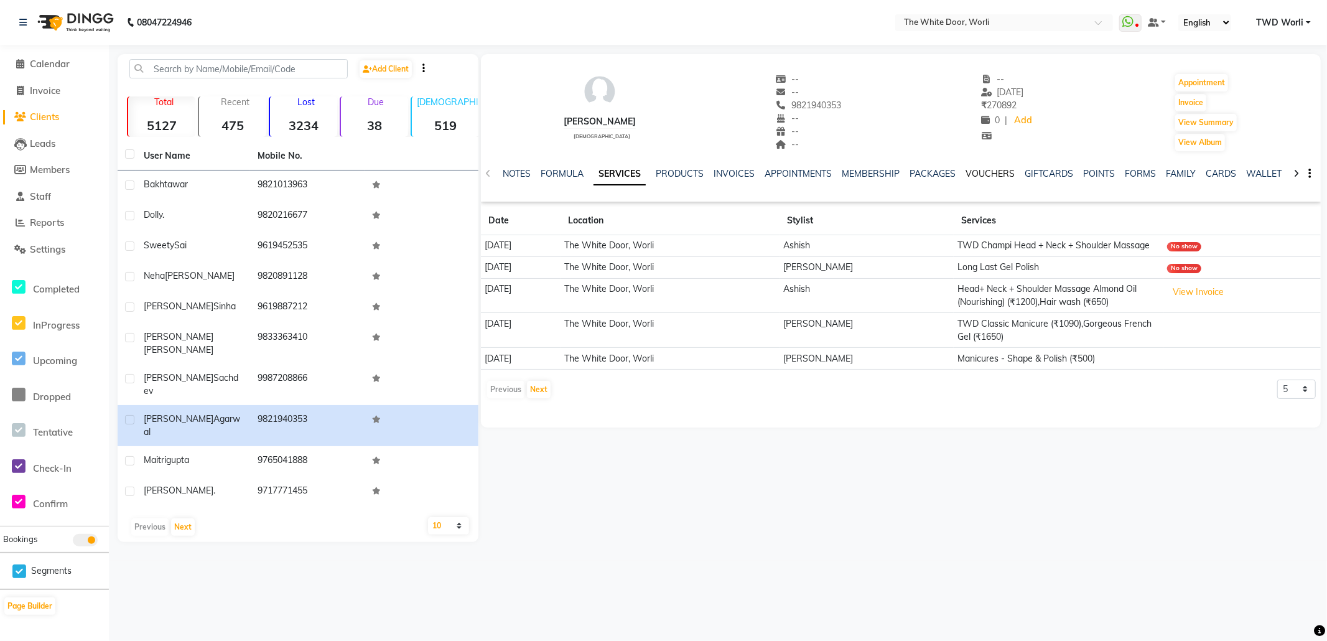
click at [982, 170] on link "VOUCHERS" at bounding box center [990, 173] width 49 height 11
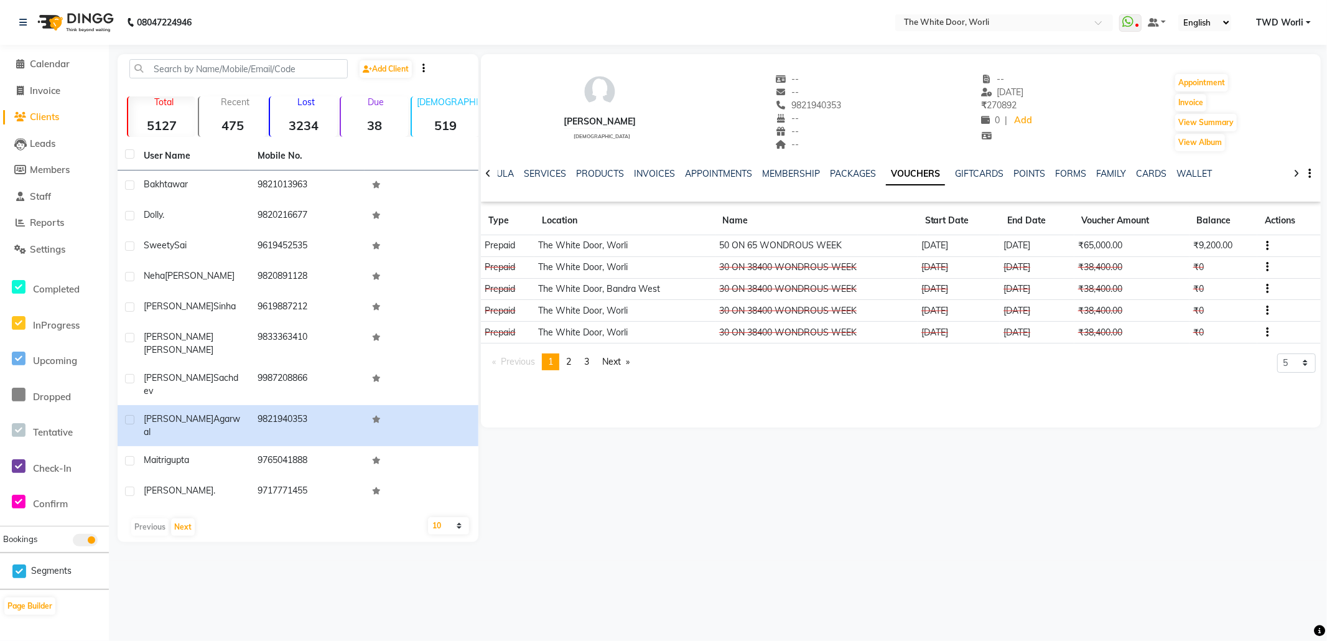
click at [483, 172] on div at bounding box center [488, 173] width 14 height 24
click at [488, 173] on icon at bounding box center [488, 173] width 6 height 9
click at [493, 172] on div at bounding box center [488, 173] width 14 height 24
click at [51, 63] on span "Calendar" at bounding box center [50, 64] width 40 height 12
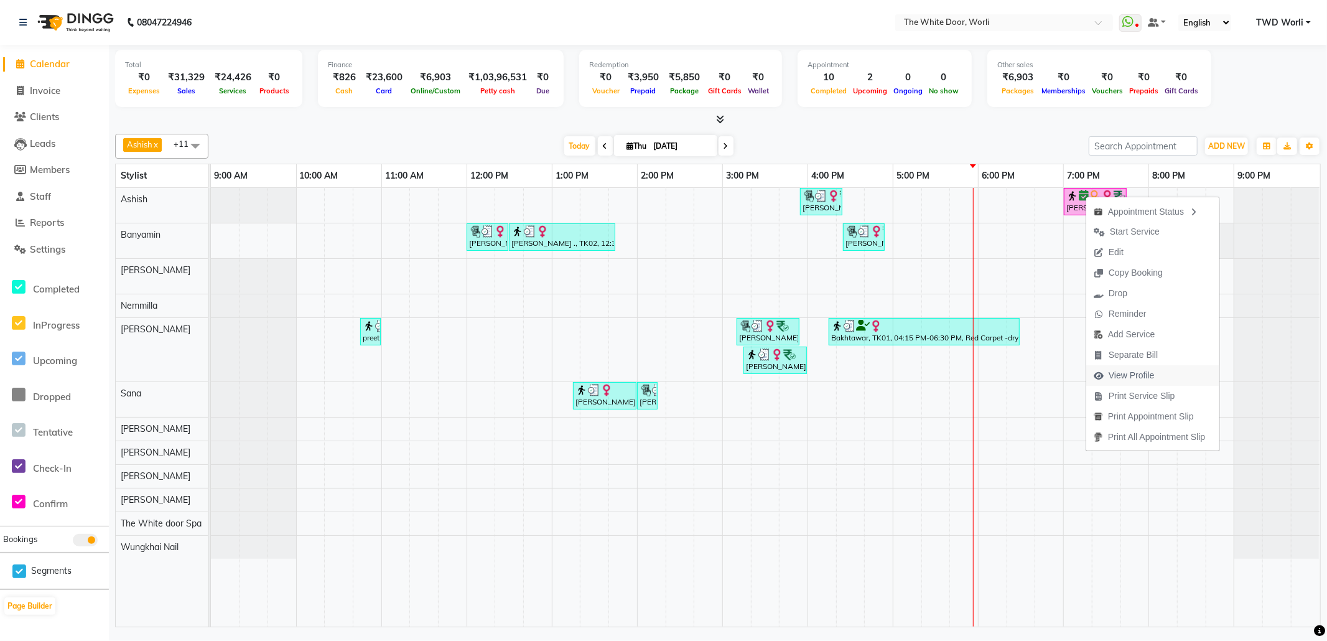
click at [1125, 366] on span "View Profile" at bounding box center [1124, 375] width 76 height 21
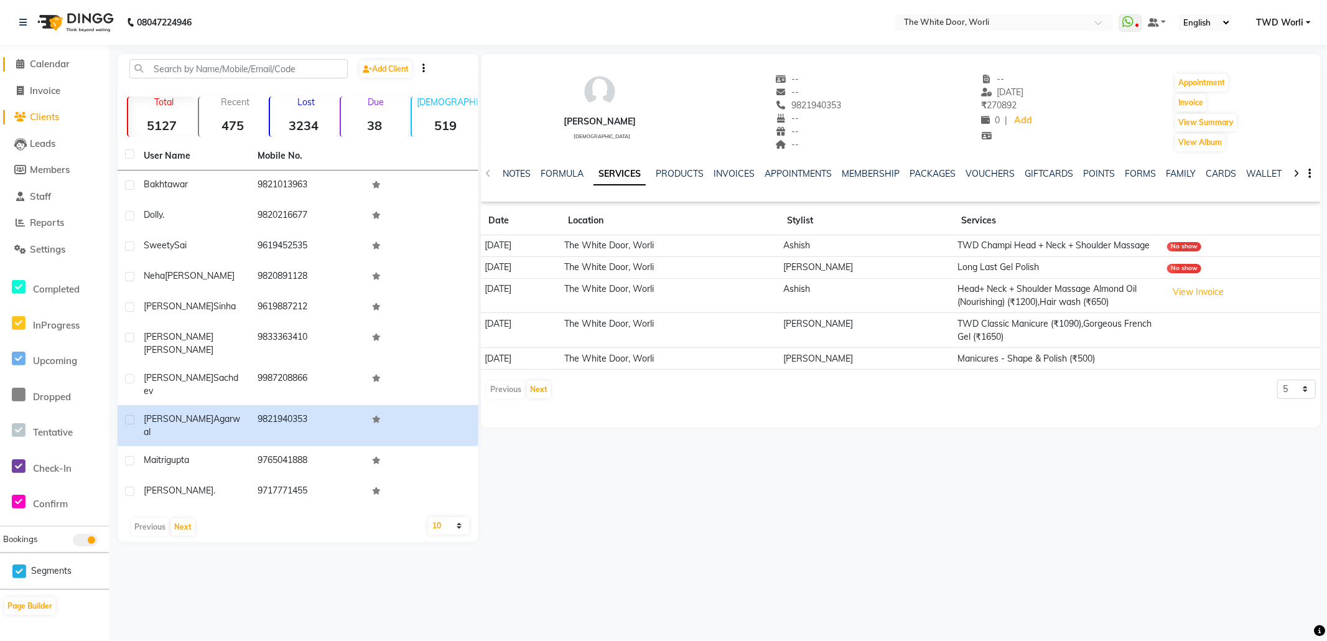
click at [28, 63] on span at bounding box center [20, 64] width 19 height 14
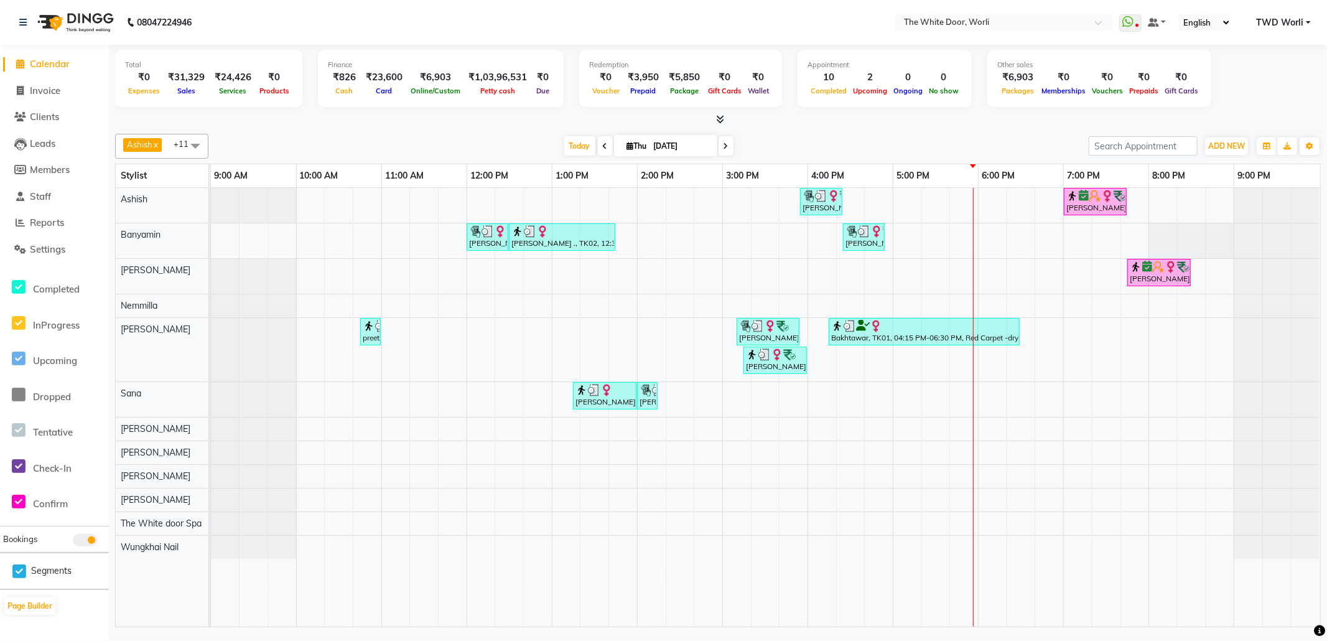
click at [724, 143] on icon at bounding box center [726, 145] width 5 height 7
type input "[DATE]"
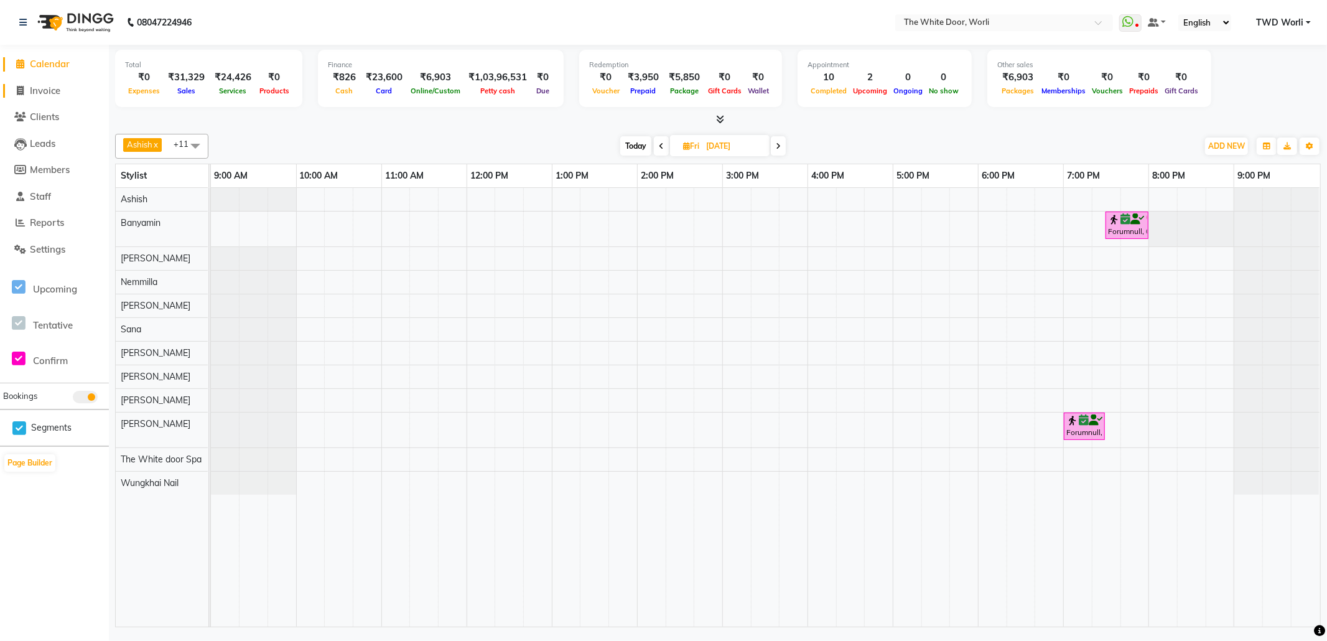
click at [75, 90] on link "Invoice" at bounding box center [54, 91] width 103 height 14
select select "service"
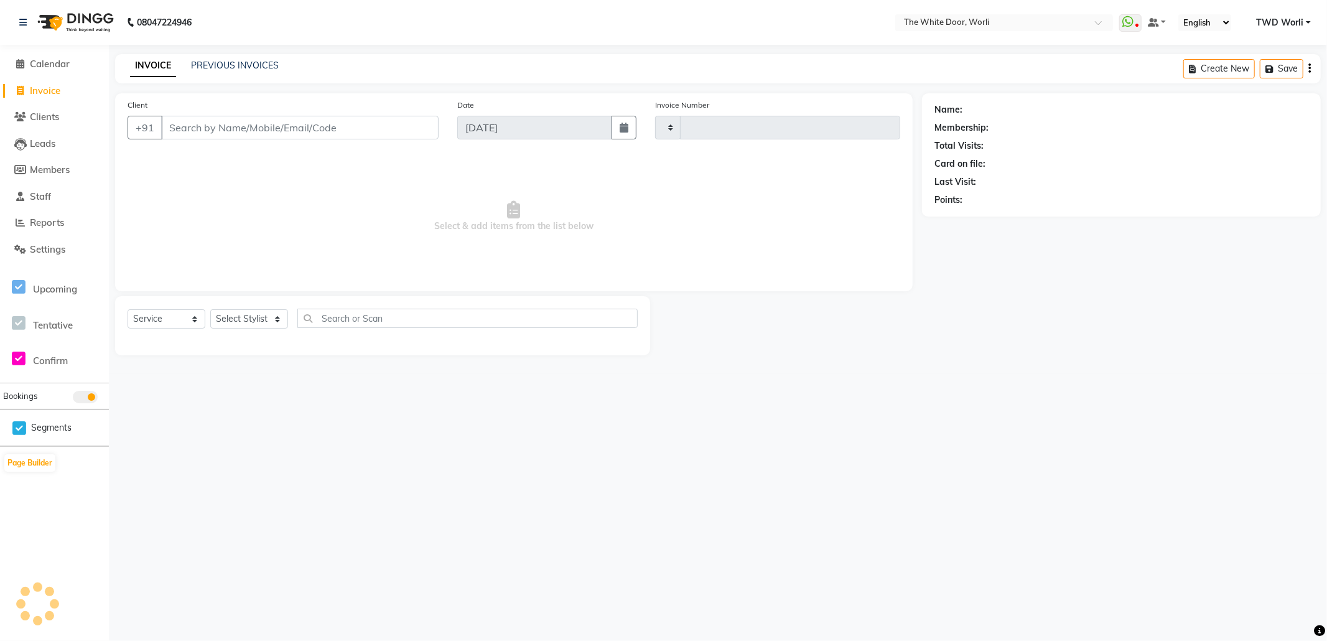
type input "1432"
select select "4027"
click at [240, 62] on link "PREVIOUS INVOICES" at bounding box center [235, 65] width 88 height 11
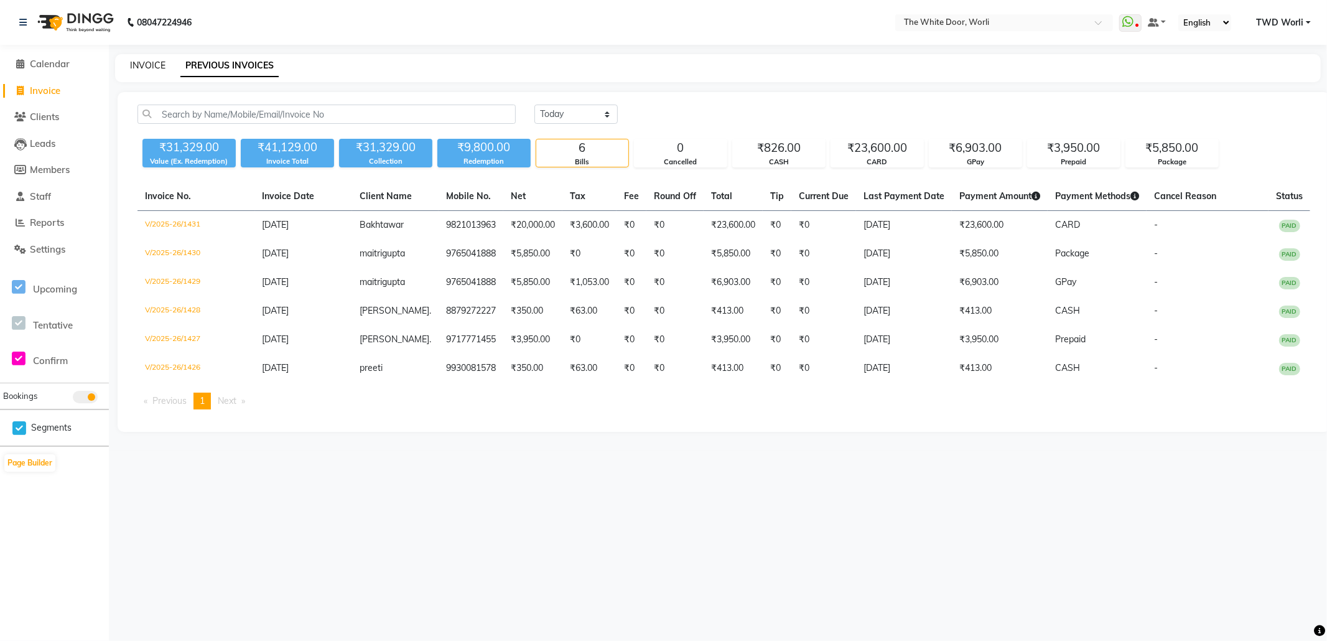
click at [145, 60] on link "INVOICE" at bounding box center [147, 65] width 35 height 11
select select "4027"
select select "service"
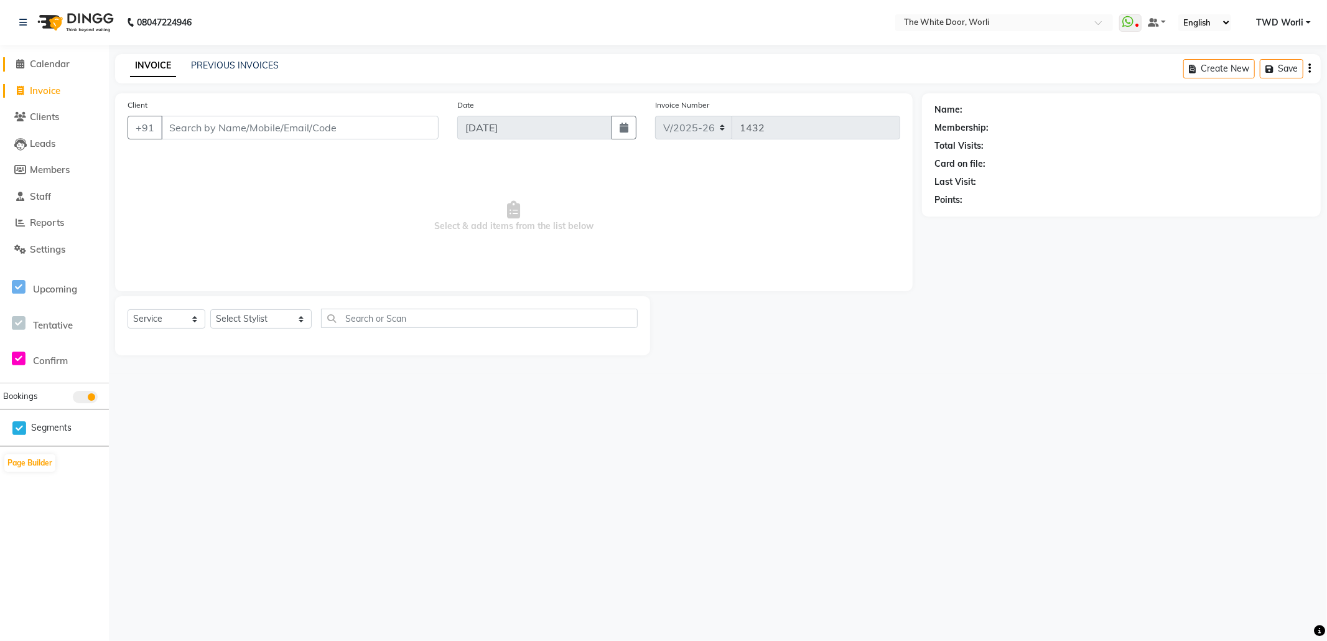
click at [73, 70] on link "Calendar" at bounding box center [54, 64] width 103 height 14
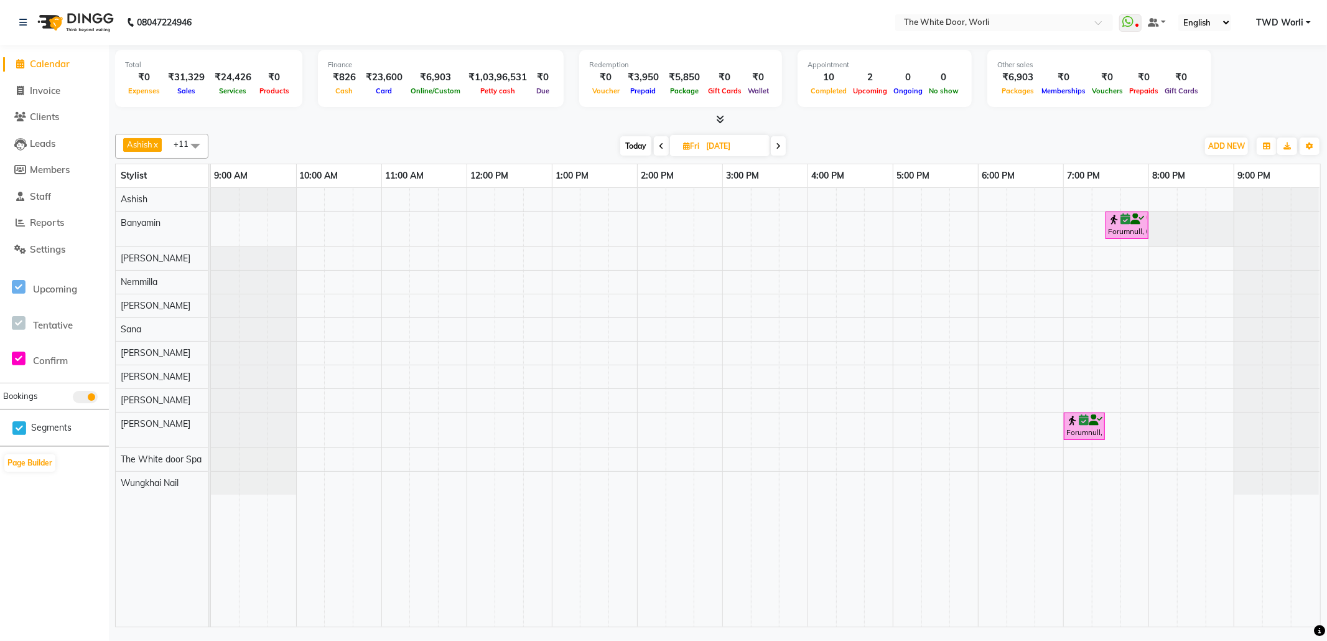
click at [779, 145] on icon at bounding box center [778, 145] width 5 height 7
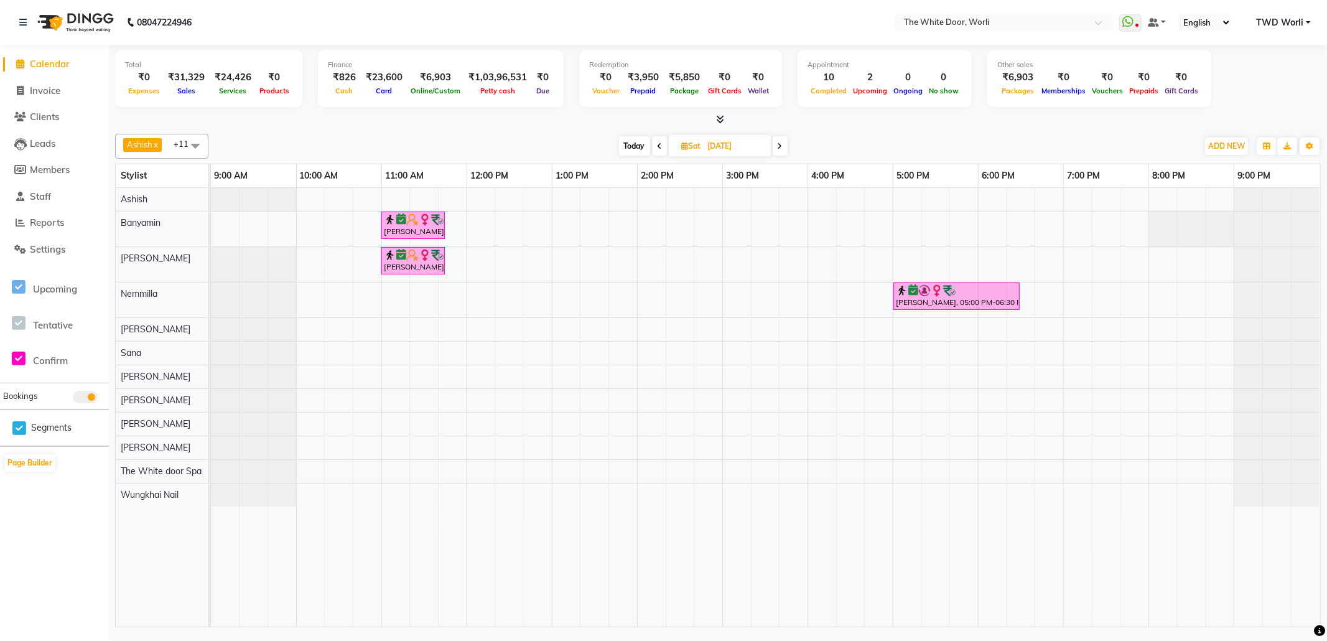
click at [660, 151] on span at bounding box center [660, 145] width 15 height 19
type input "[DATE]"
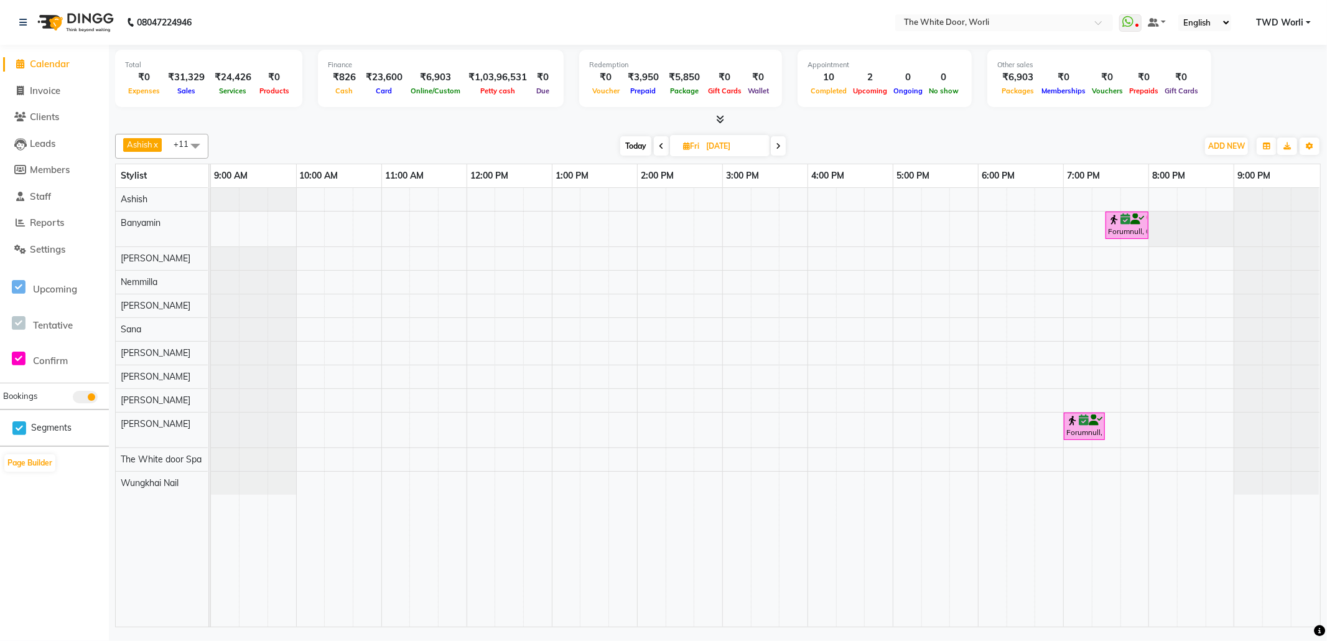
click at [307, 262] on div "Forumnull, 07:30 PM-08:00 PM, Feet + Legs Massage Forumnull, 07:00 PM-07:30 PM,…" at bounding box center [765, 407] width 1109 height 439
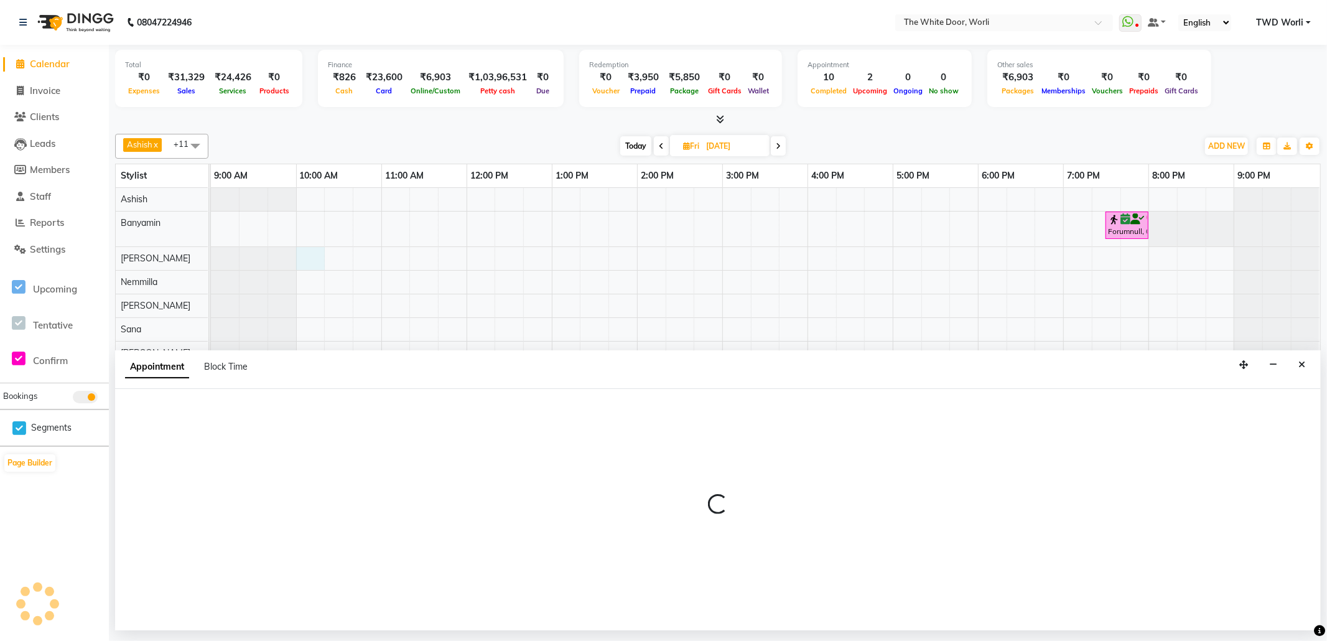
select select "22335"
select select "600"
select select "tentative"
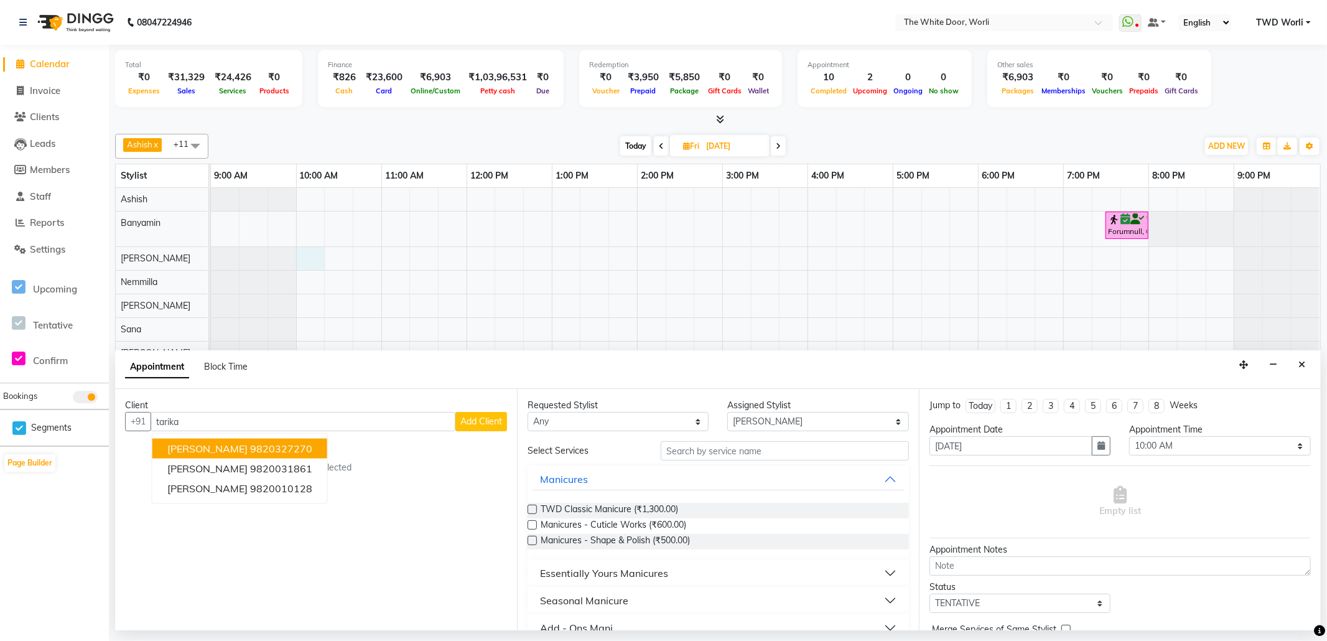
click at [250, 448] on ngb-highlight "9820327270" at bounding box center [281, 448] width 62 height 12
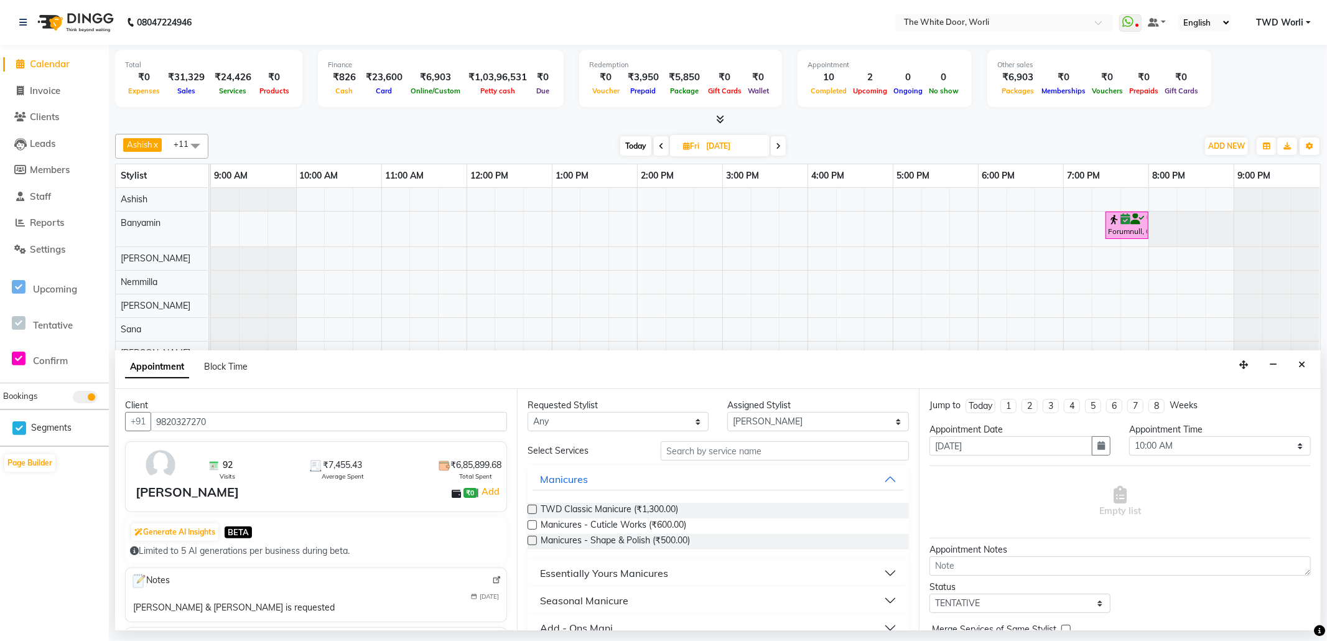
type input "9820327270"
click at [664, 416] on select "Any Aarti [PERSON_NAME] [PERSON_NAME] [PERSON_NAME] Nemmilla [PERSON_NAME] [PER…" at bounding box center [618, 421] width 181 height 19
select select "22335"
click at [528, 413] on select "Any Aarti [PERSON_NAME] [PERSON_NAME] [PERSON_NAME] Nemmilla [PERSON_NAME] [PER…" at bounding box center [618, 421] width 181 height 19
click at [685, 444] on input "text" at bounding box center [785, 450] width 248 height 19
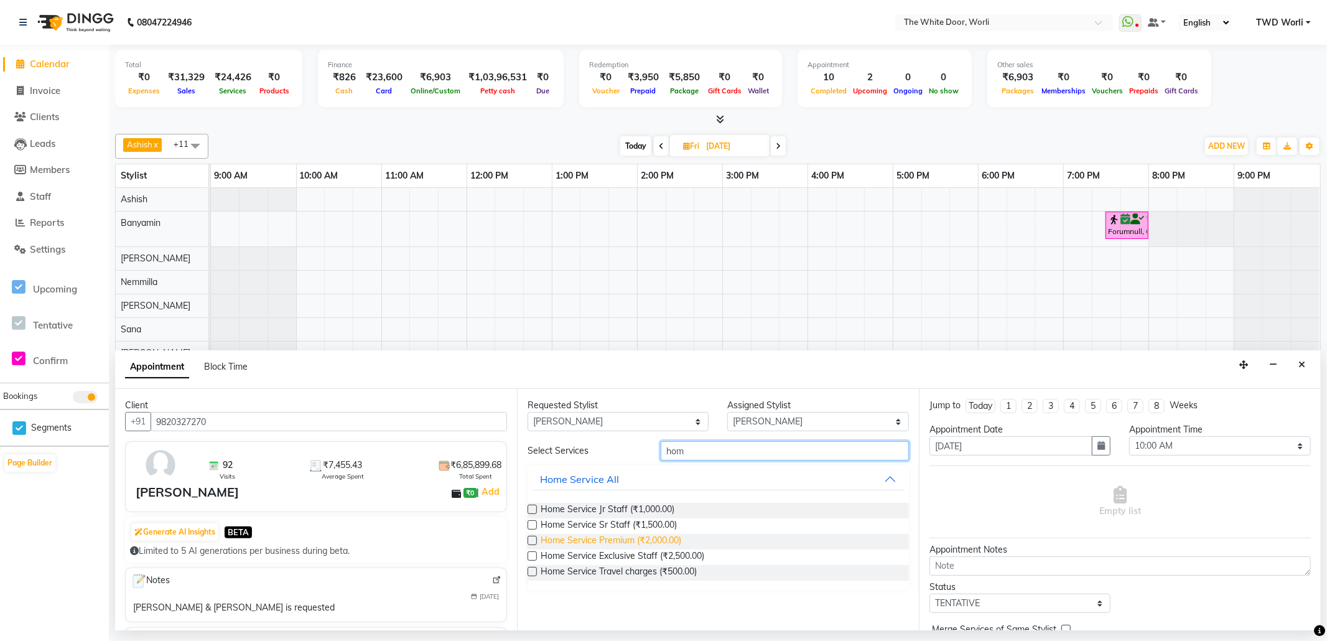
type input "hom"
click at [658, 539] on span "Home Service Premium (₹2,000.00)" at bounding box center [611, 542] width 141 height 16
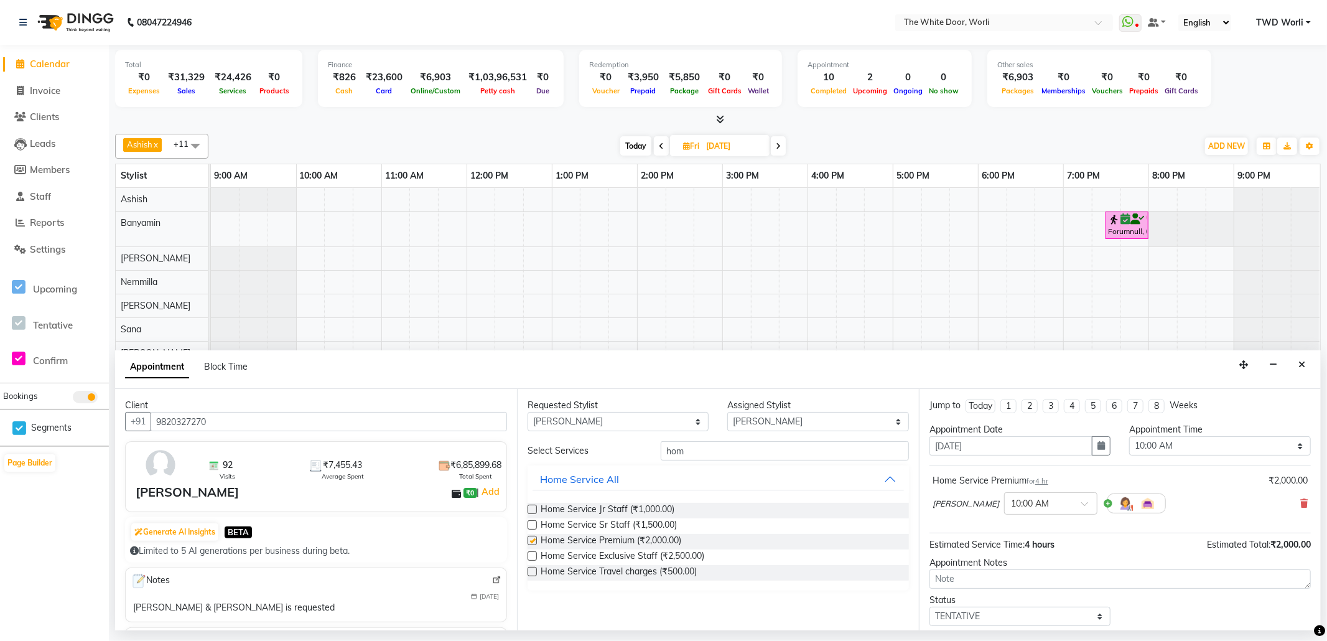
checkbox input "false"
click at [717, 452] on input "hom" at bounding box center [785, 450] width 248 height 19
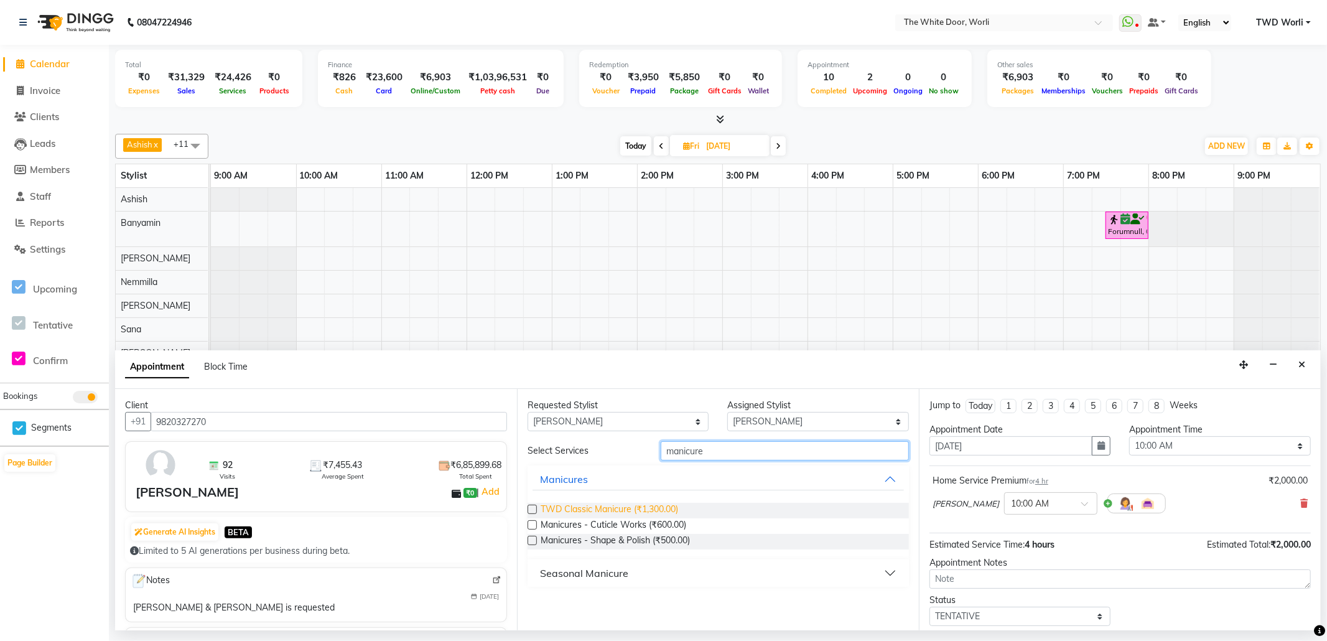
type input "manicure"
click at [638, 509] on span "TWD Classic Manicure (₹1,300.00)" at bounding box center [609, 511] width 137 height 16
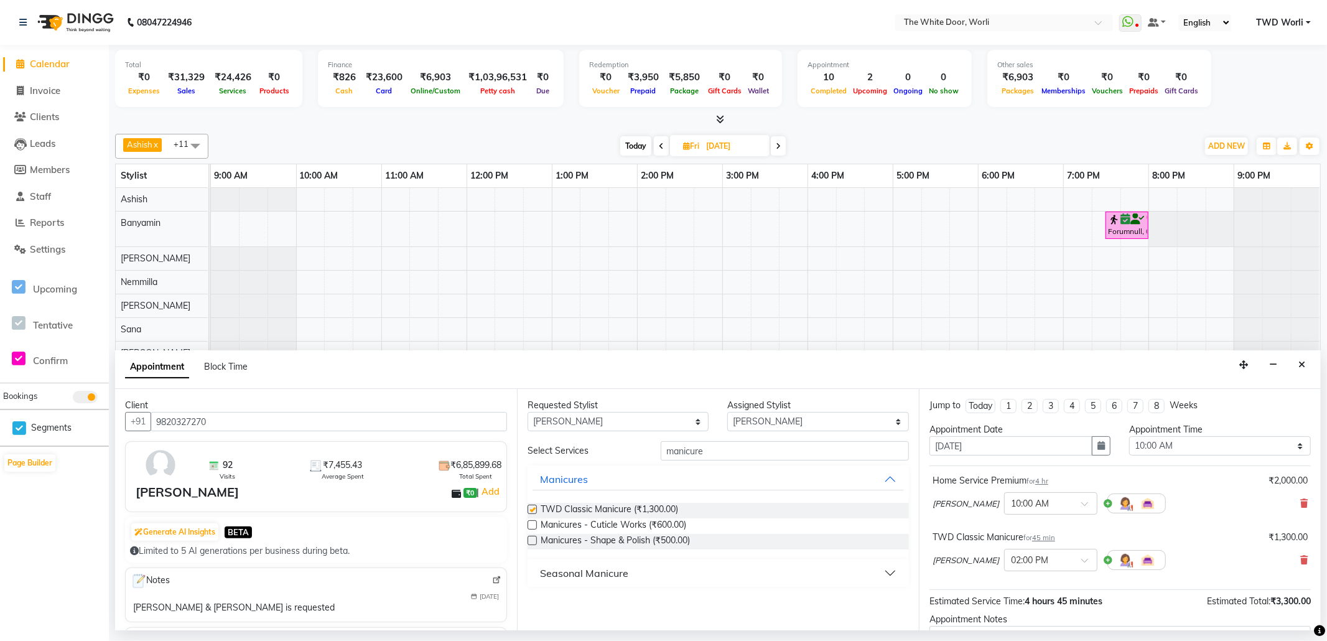
checkbox input "false"
click at [712, 447] on input "manicure" at bounding box center [785, 450] width 248 height 19
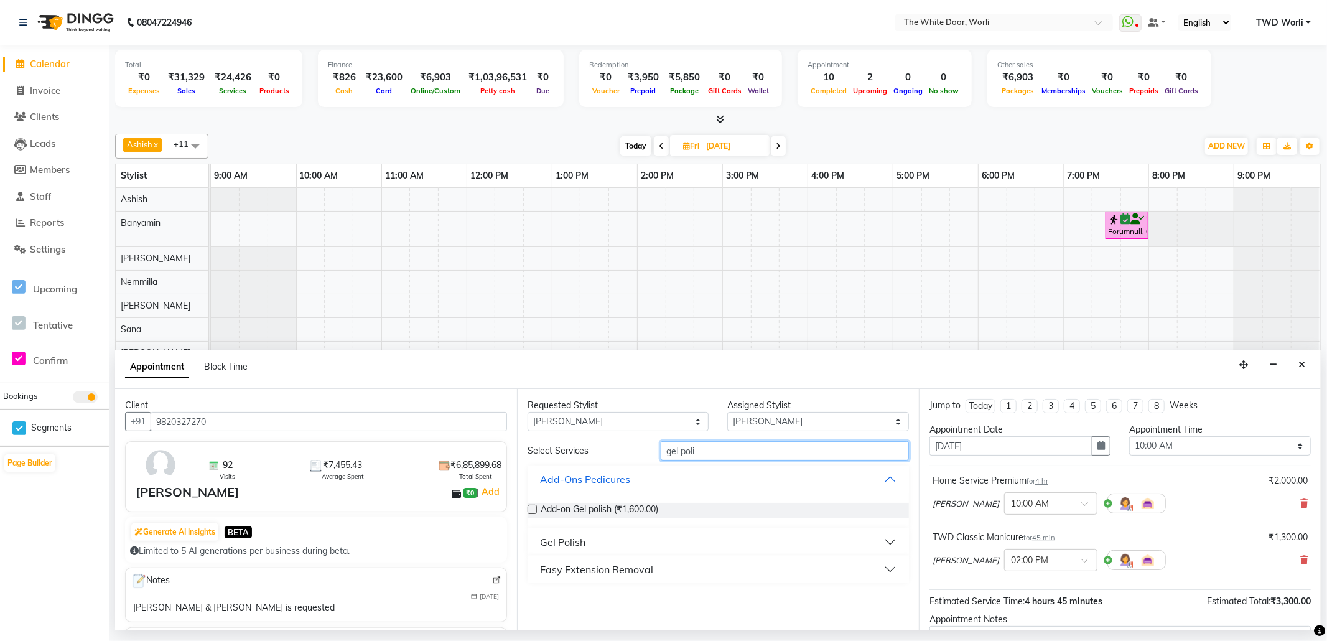
type input "gel poli"
click at [590, 539] on button "Gel Polish" at bounding box center [718, 542] width 371 height 22
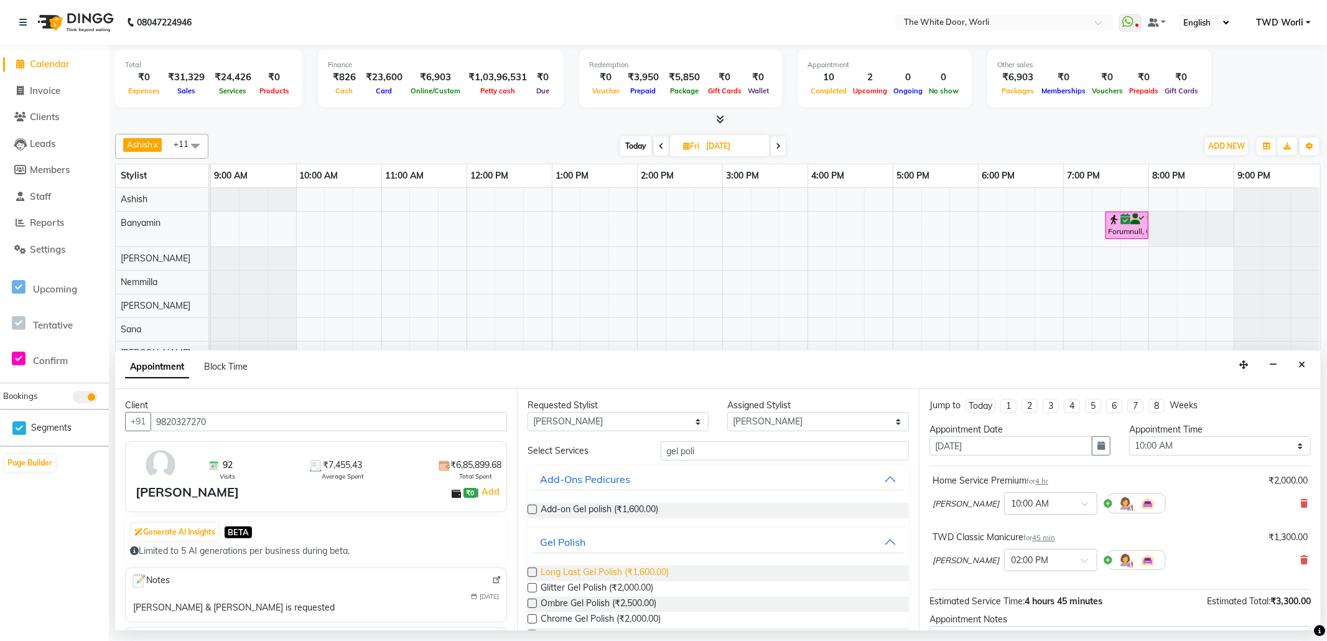
click at [652, 569] on span "Long Last Gel Polish (₹1,600.00)" at bounding box center [605, 573] width 128 height 16
checkbox input "false"
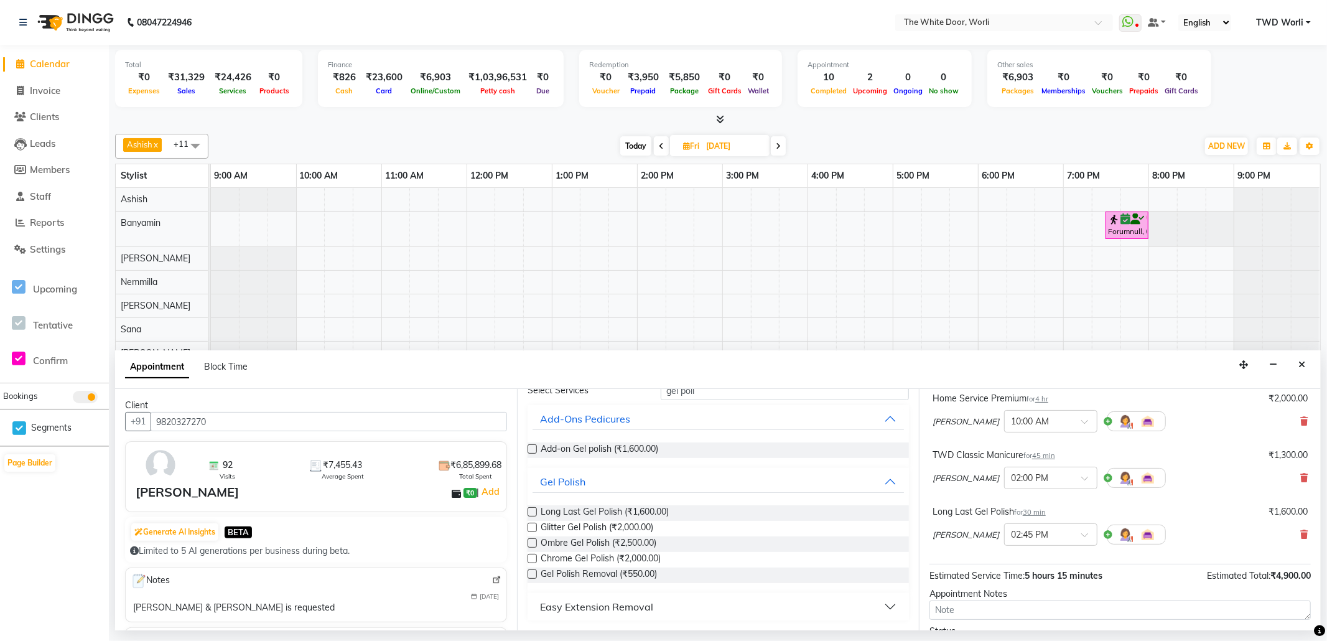
scroll to position [189, 0]
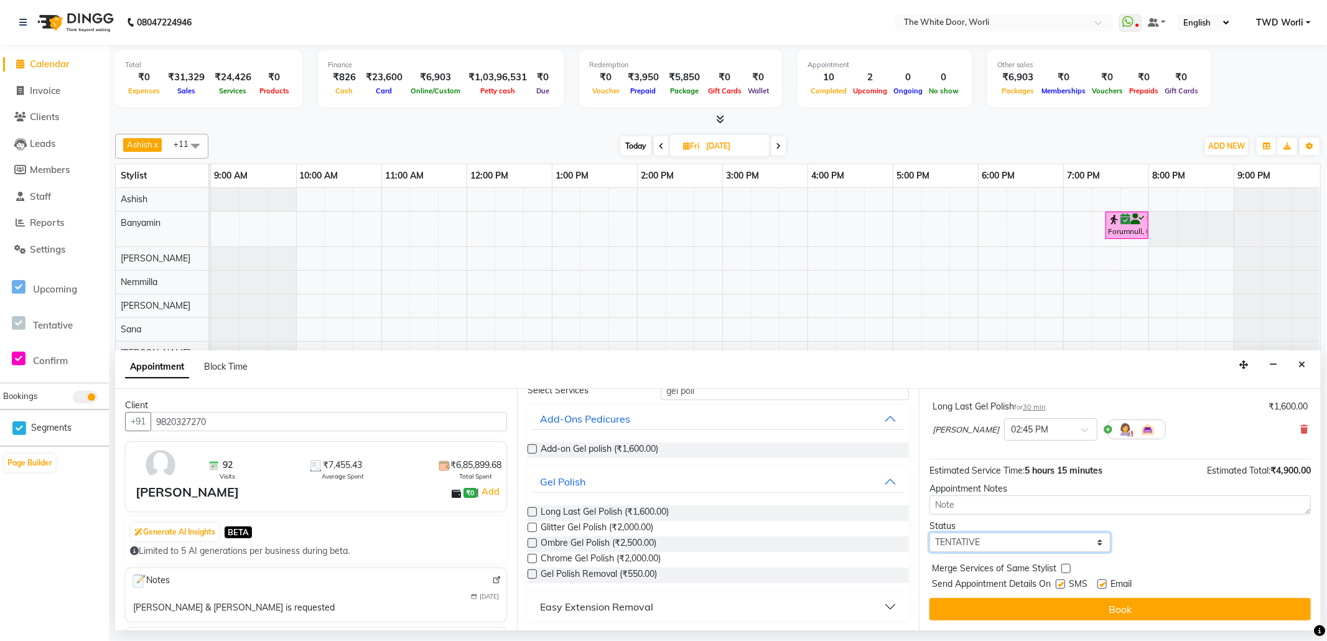
click at [1059, 539] on select "Select TENTATIVE CONFIRM UPCOMING" at bounding box center [1019, 542] width 181 height 19
select select "confirm booking"
click at [929, 534] on select "Select TENTATIVE CONFIRM UPCOMING" at bounding box center [1019, 542] width 181 height 19
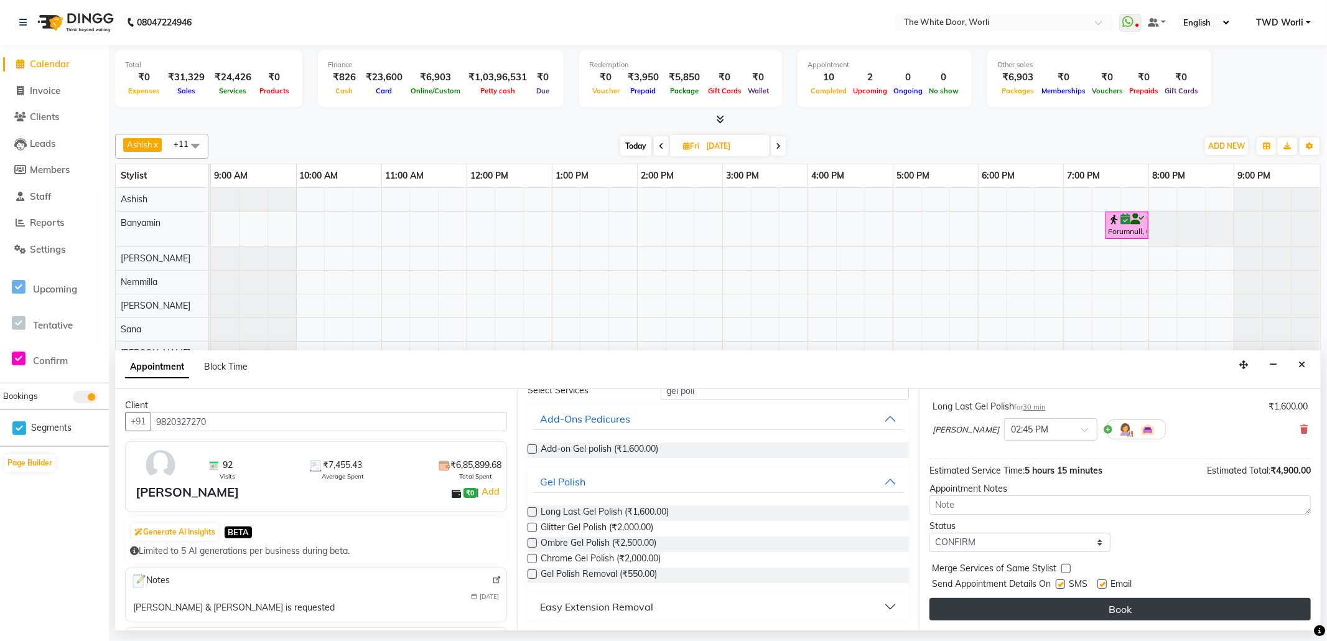
click at [1068, 608] on button "Book" at bounding box center [1119, 609] width 381 height 22
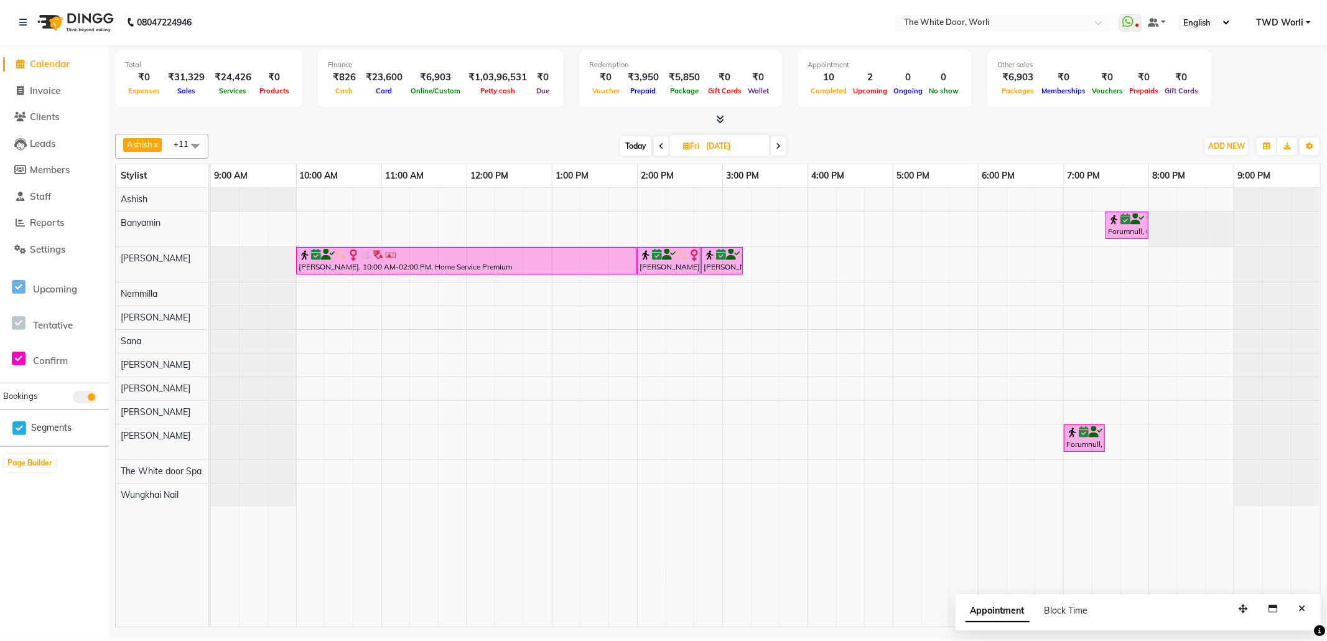
click at [693, 147] on span "Fri" at bounding box center [691, 145] width 22 height 9
select select "9"
select select "2025"
click at [689, 263] on span "17" at bounding box center [690, 266] width 20 height 20
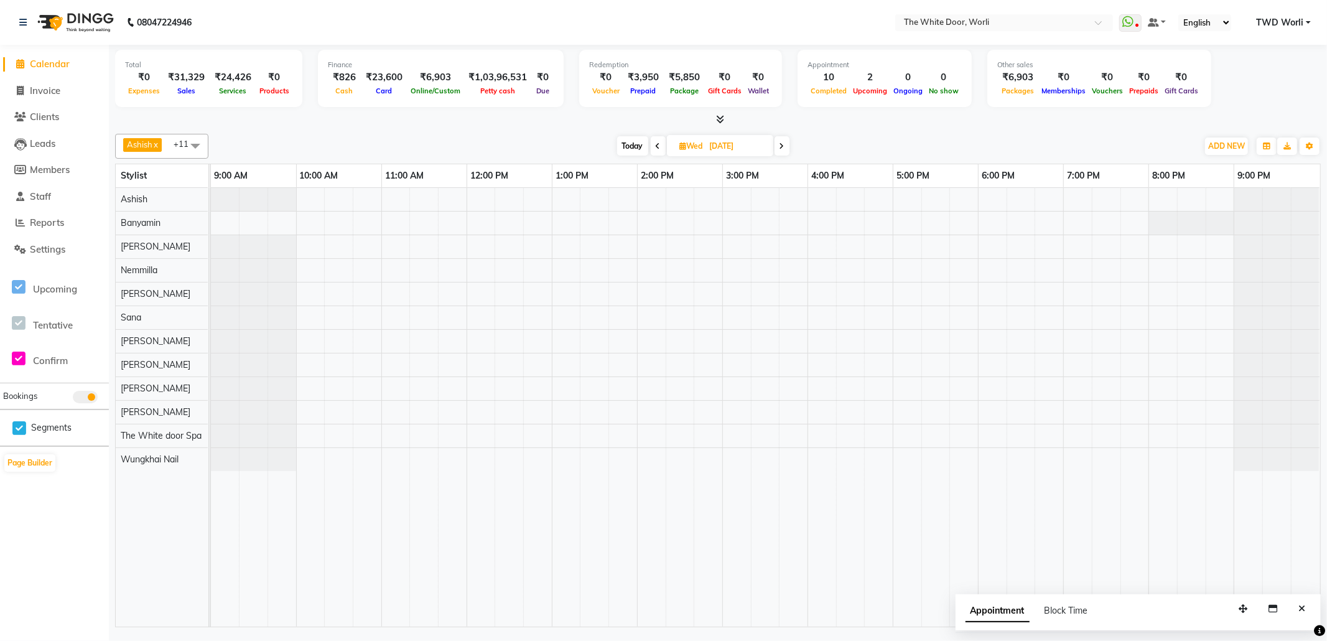
click at [640, 144] on span "Today" at bounding box center [632, 145] width 31 height 19
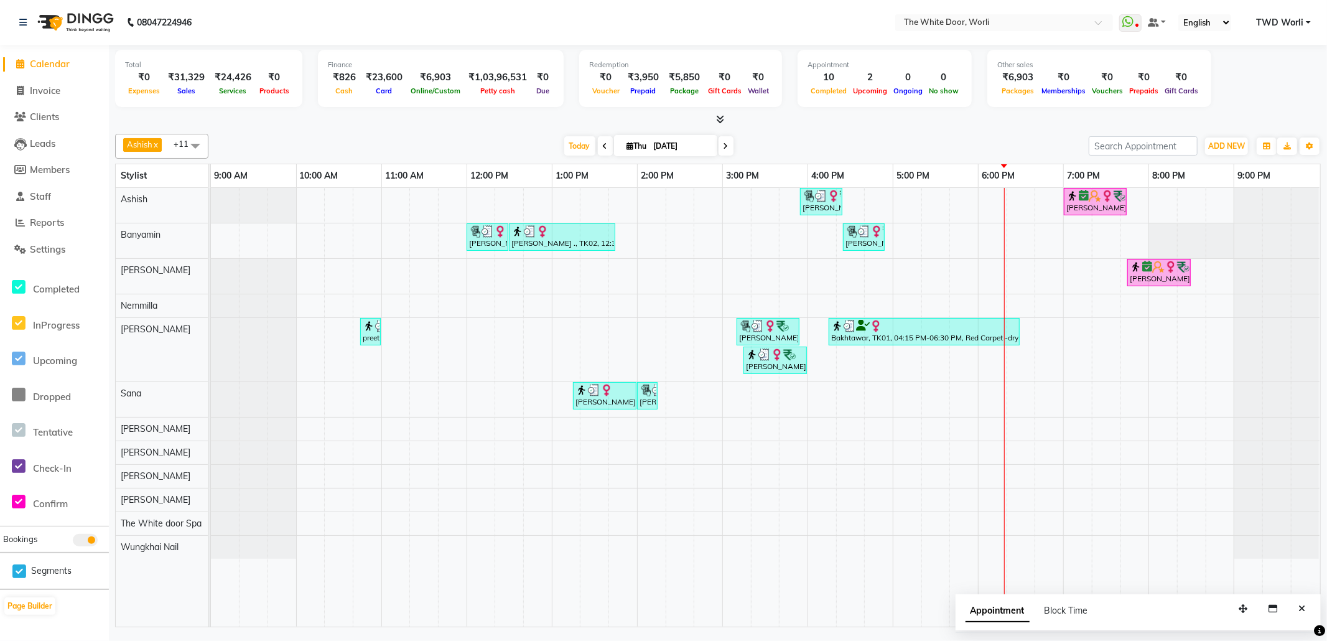
click at [724, 144] on icon at bounding box center [726, 145] width 5 height 7
type input "[DATE]"
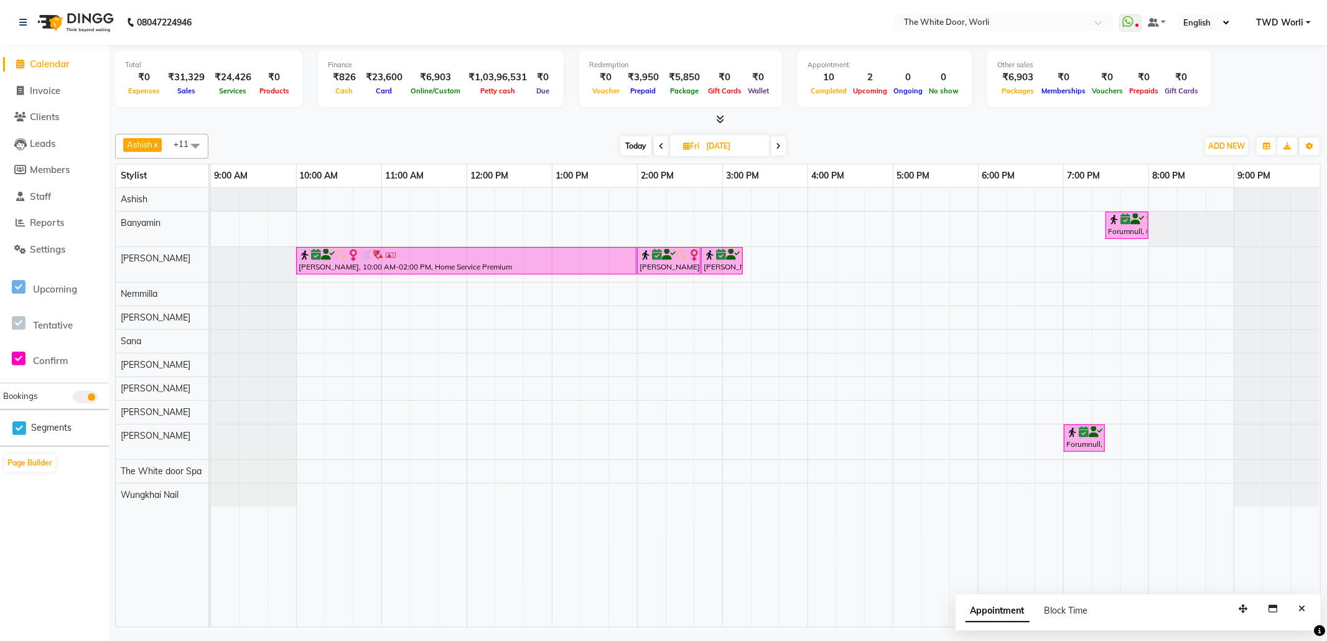
click at [685, 145] on icon at bounding box center [686, 146] width 7 height 8
select select "9"
select select "2025"
click at [688, 264] on span "17" at bounding box center [690, 266] width 20 height 20
type input "[DATE]"
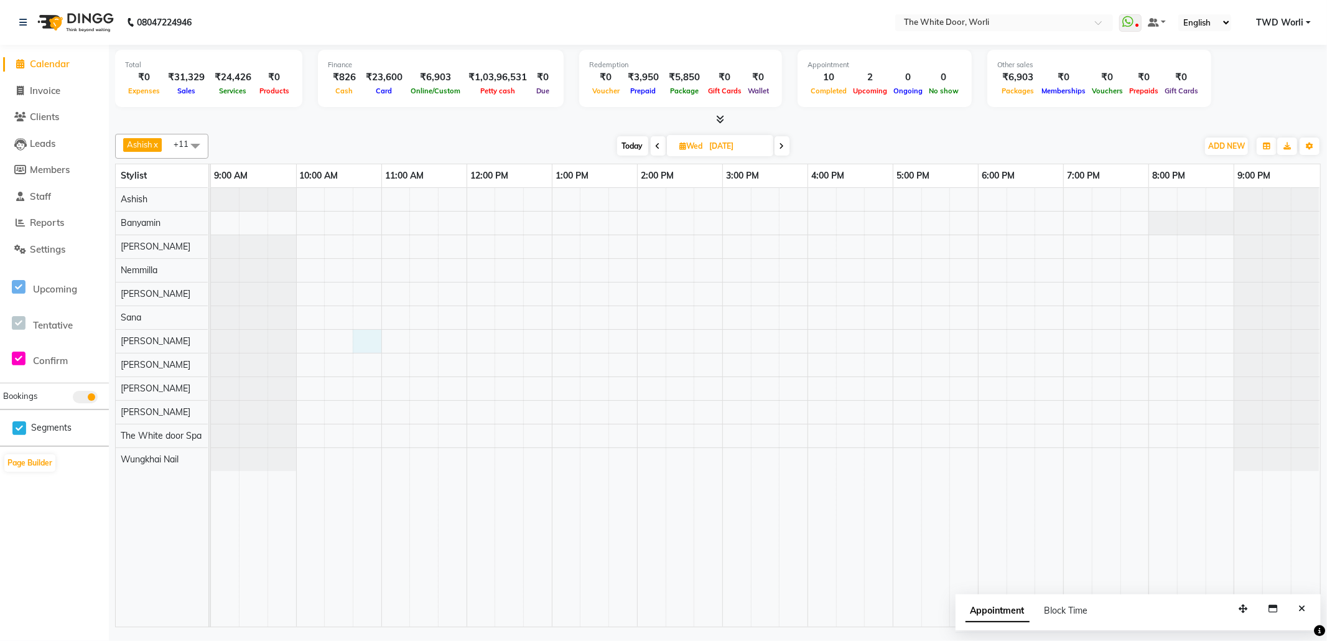
click at [360, 346] on div at bounding box center [765, 407] width 1109 height 439
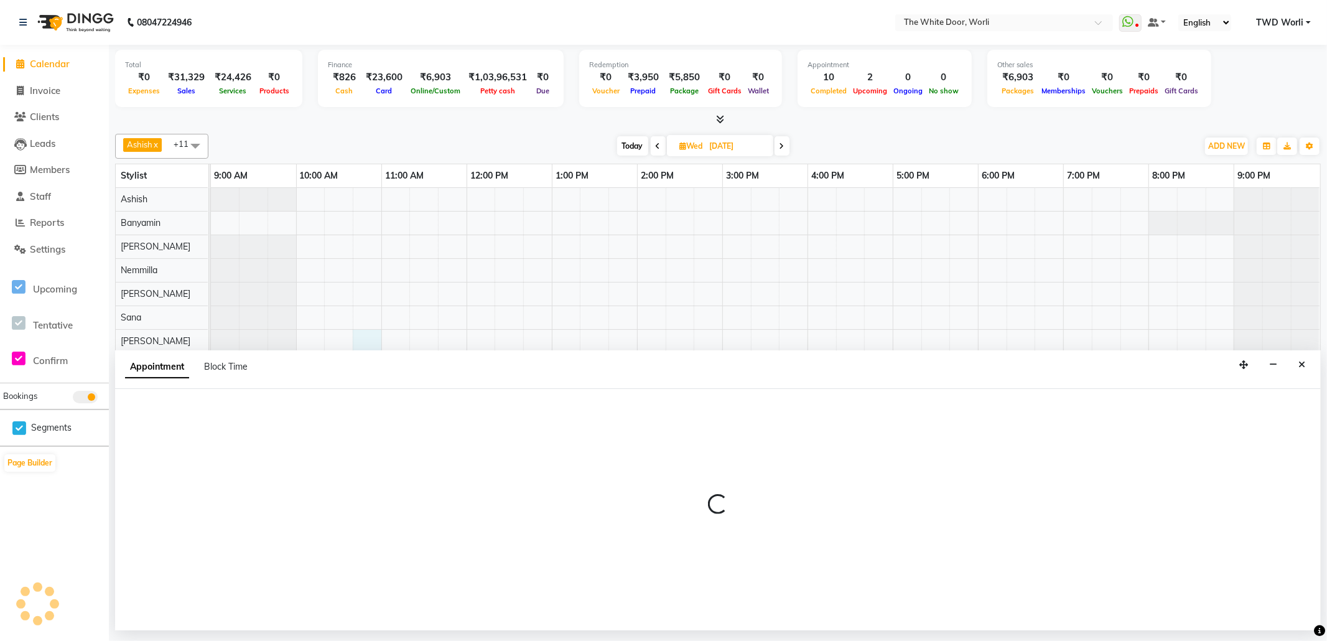
select select "22334"
select select "tentative"
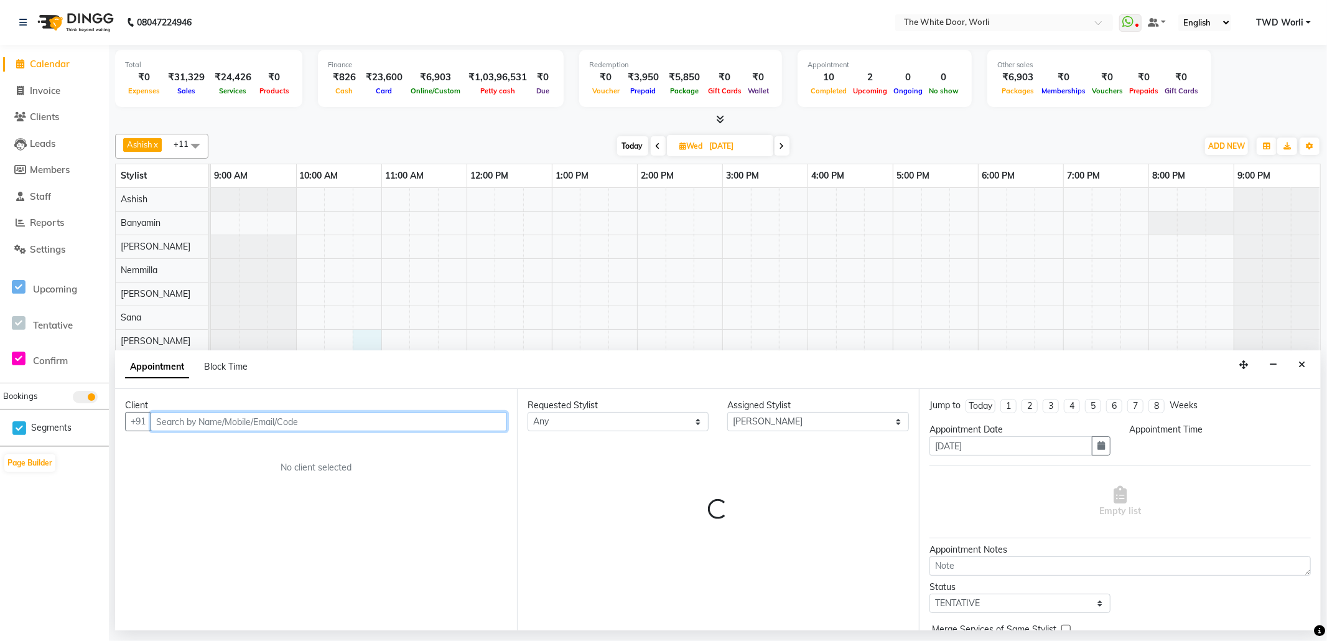
select select "645"
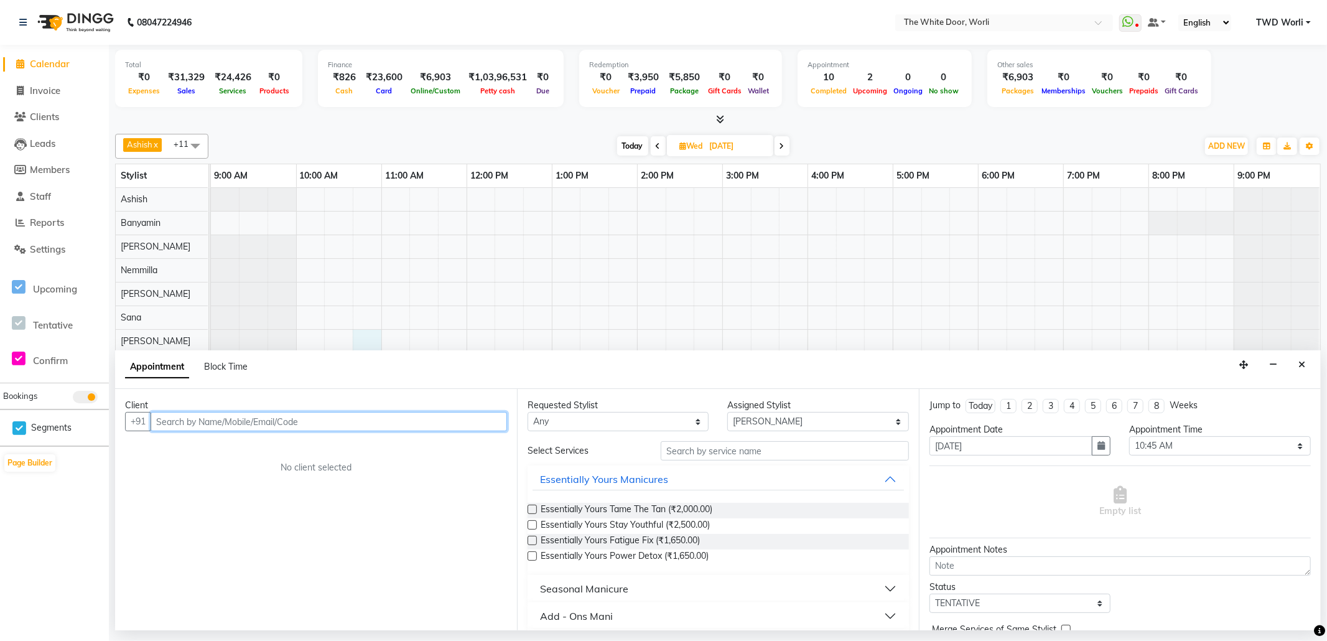
paste input "[PHONE_NUMBER]"
click at [177, 421] on input "[PHONE_NUMBER]" at bounding box center [303, 421] width 305 height 19
click at [189, 422] on input "97699 94262" at bounding box center [303, 421] width 305 height 19
type input "9769994262"
click at [489, 424] on span "Add Client" at bounding box center [481, 421] width 42 height 11
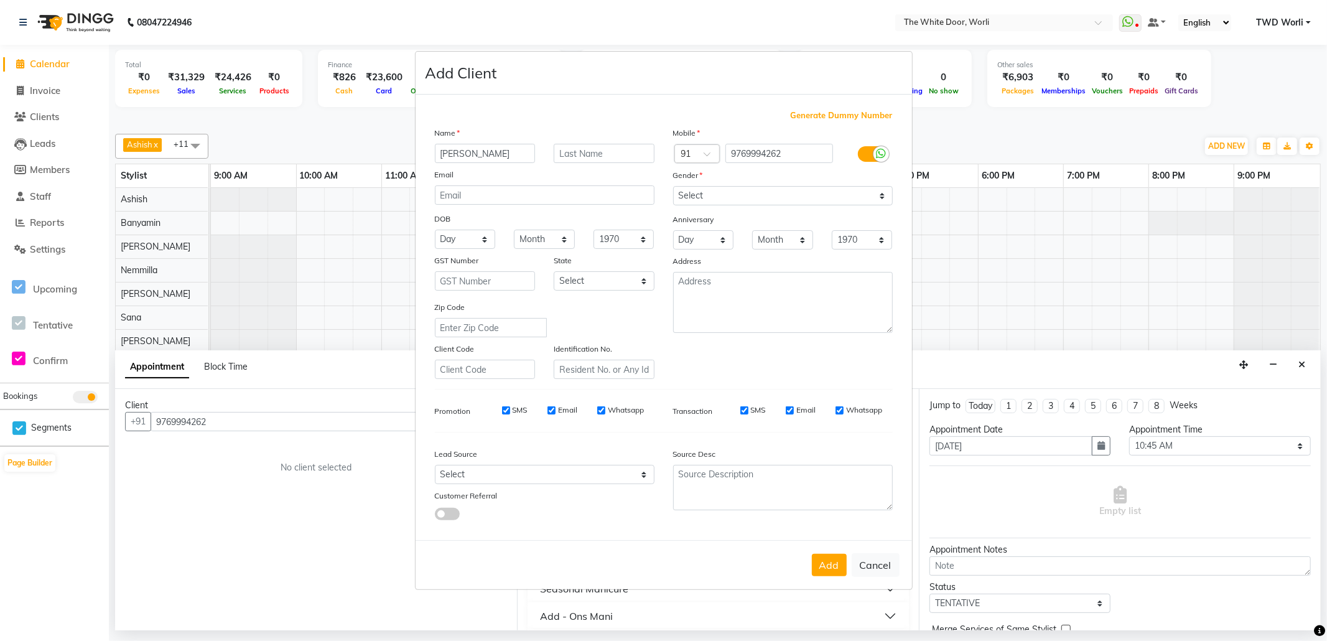
type input "[PERSON_NAME]"
click at [760, 202] on select "Select [DEMOGRAPHIC_DATA] [DEMOGRAPHIC_DATA] Other Prefer Not To Say" at bounding box center [783, 195] width 220 height 19
select select "[DEMOGRAPHIC_DATA]"
click at [673, 187] on select "Select [DEMOGRAPHIC_DATA] [DEMOGRAPHIC_DATA] Other Prefer Not To Say" at bounding box center [783, 195] width 220 height 19
click at [842, 565] on button "Add" at bounding box center [829, 565] width 35 height 22
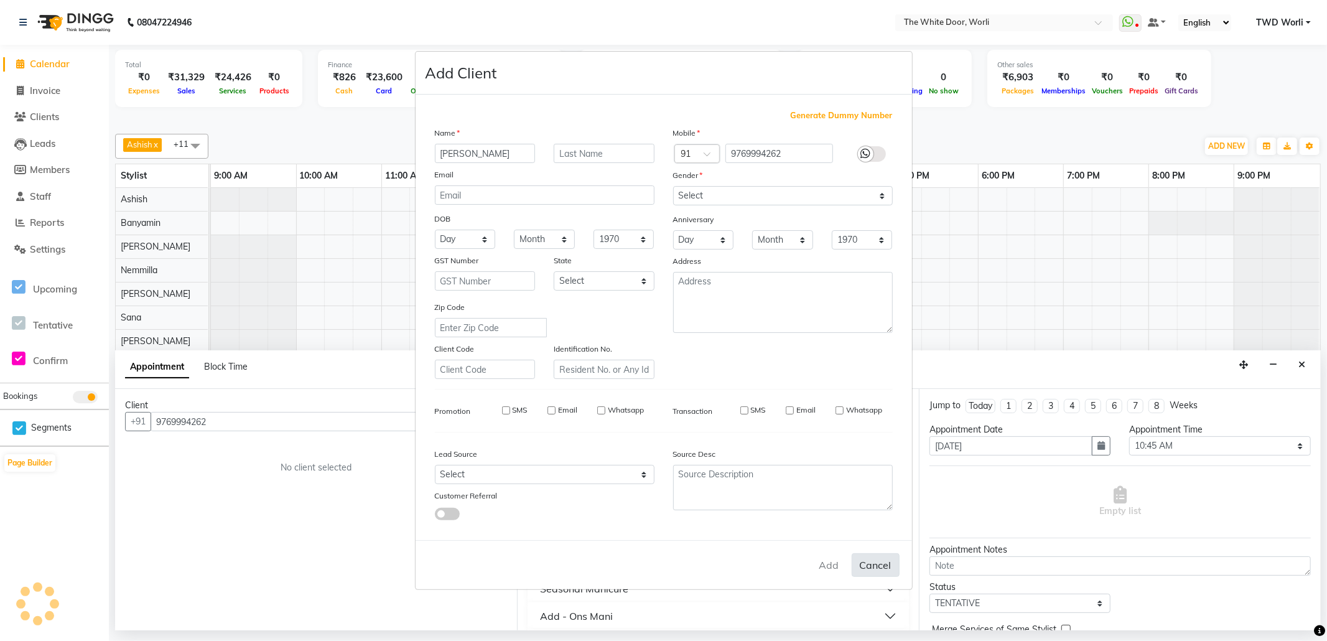
select select
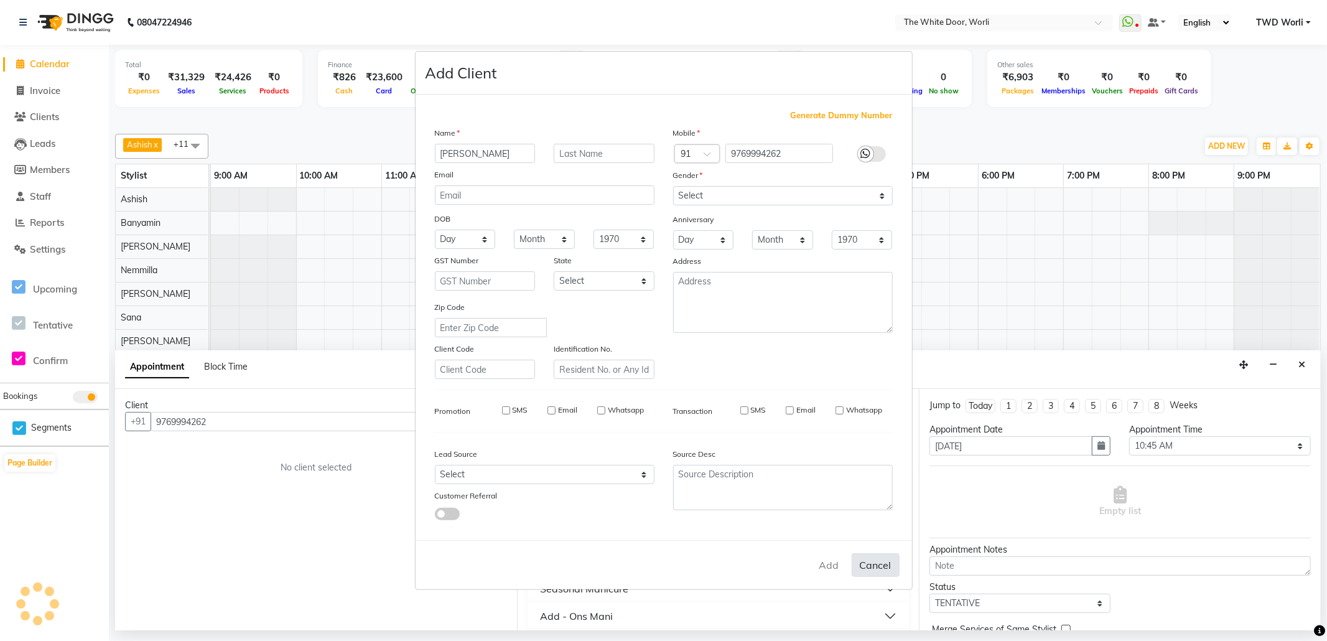
select select
checkbox input "false"
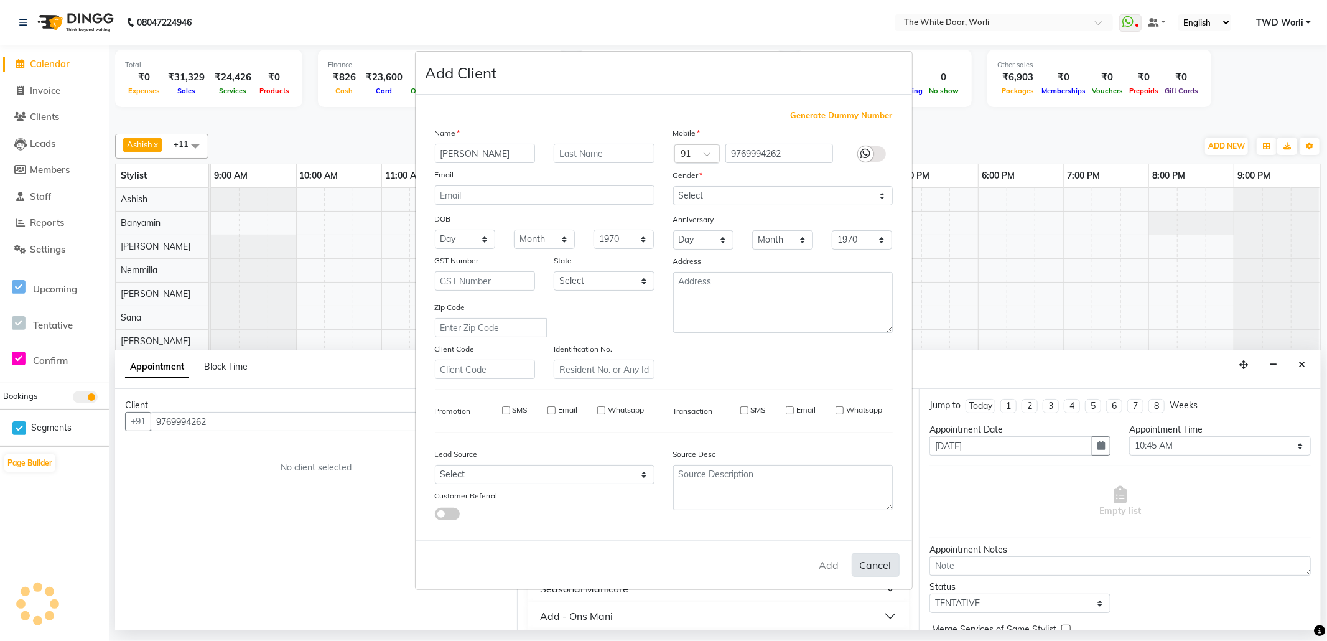
checkbox input "false"
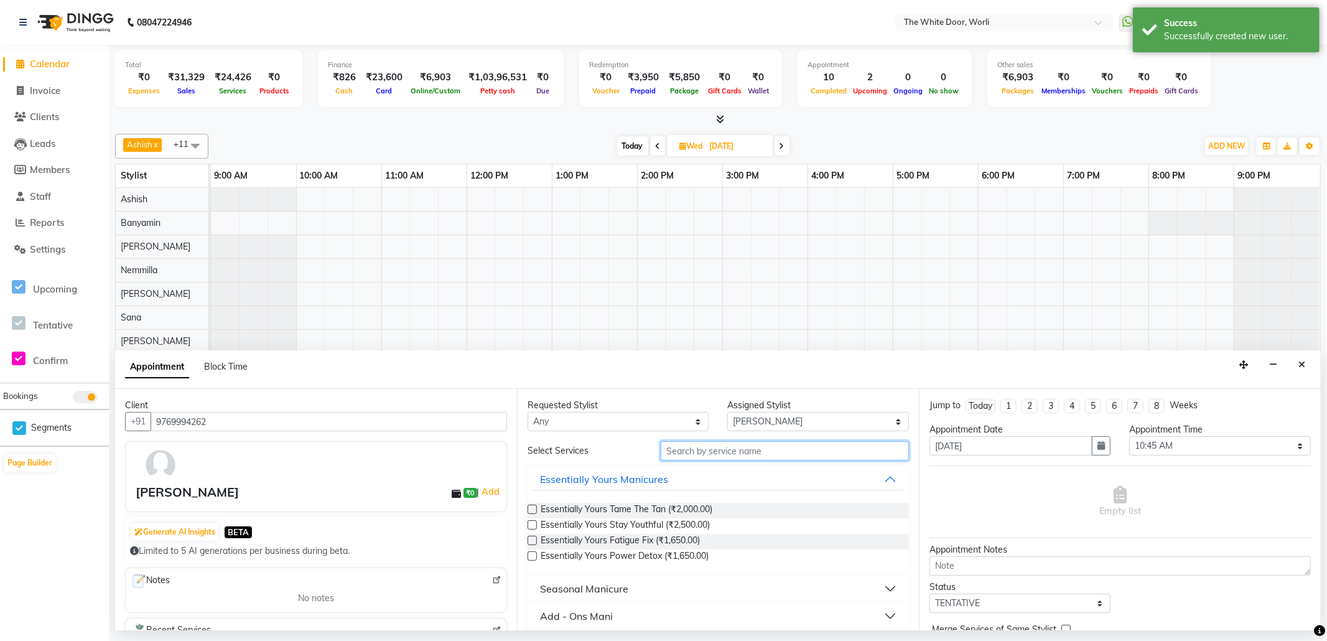
click at [705, 447] on input "text" at bounding box center [785, 450] width 248 height 19
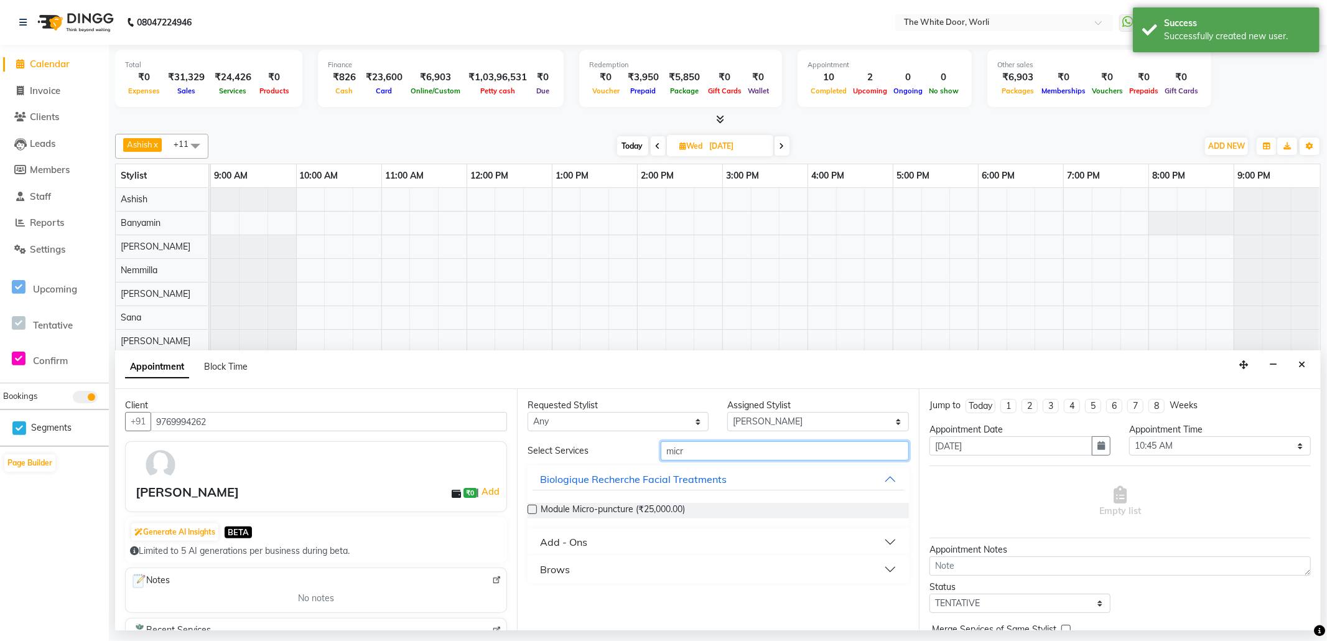
type input "micr"
click at [581, 573] on button "Brows" at bounding box center [718, 569] width 371 height 22
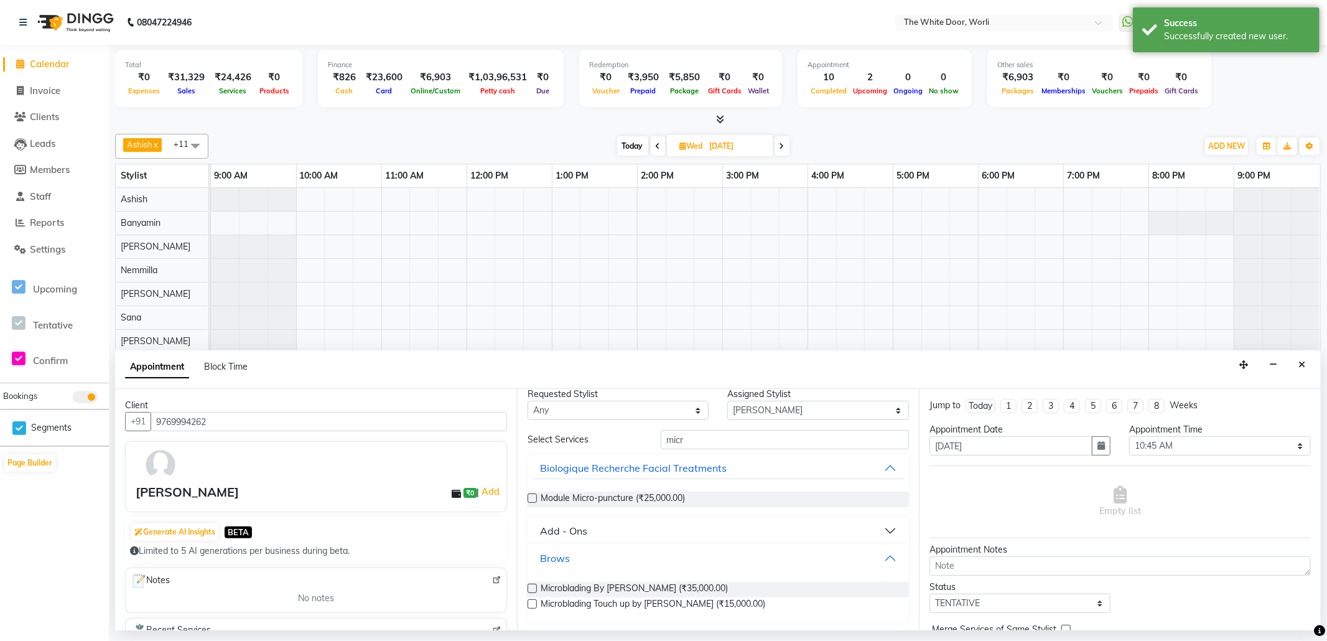
scroll to position [14, 0]
click at [643, 580] on span "Microblading By [PERSON_NAME] (₹35,000.00)" at bounding box center [634, 587] width 187 height 16
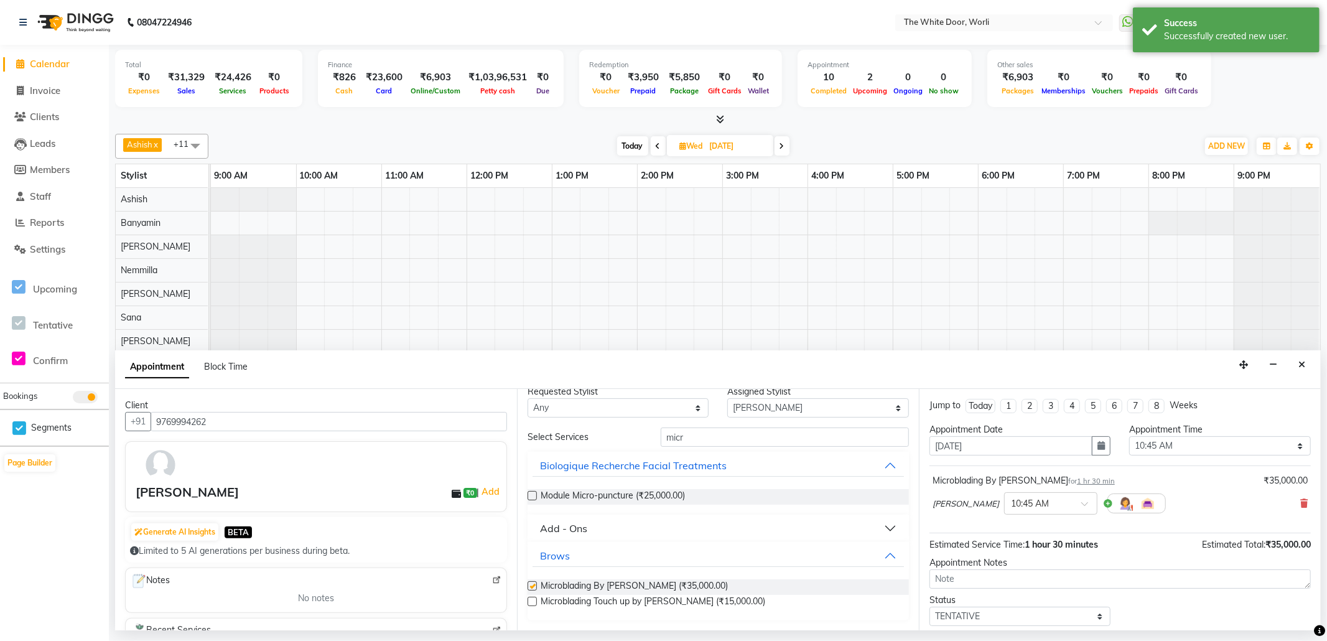
checkbox input "false"
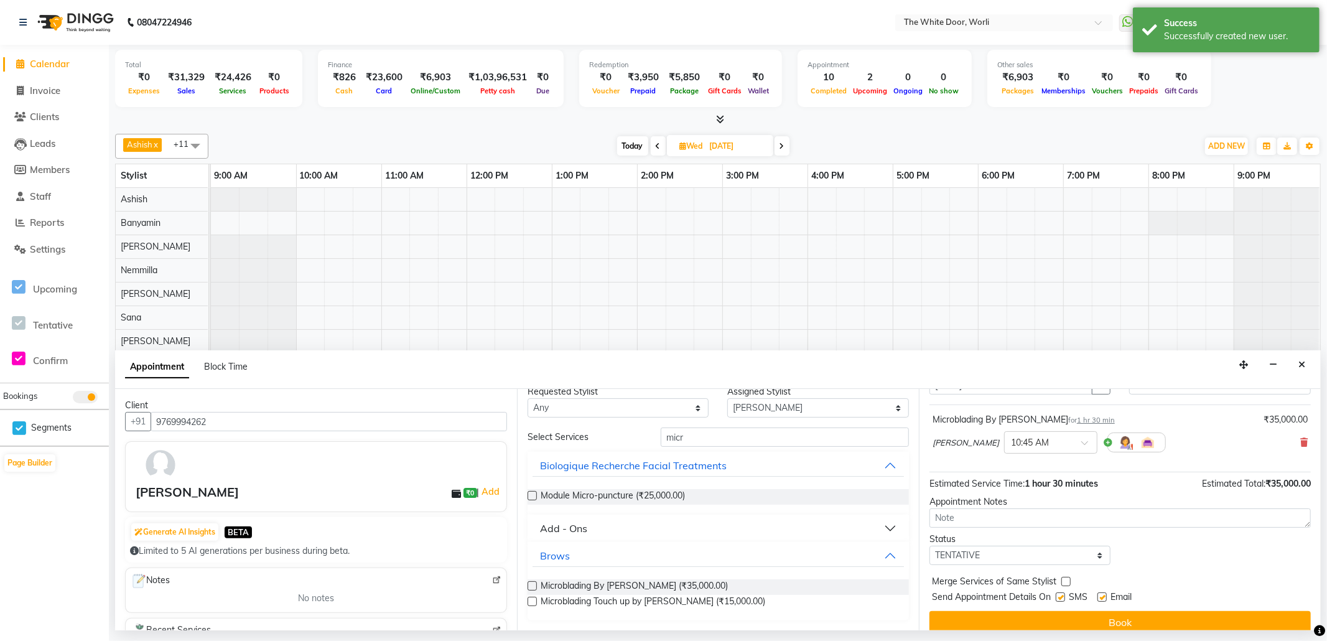
scroll to position [75, 0]
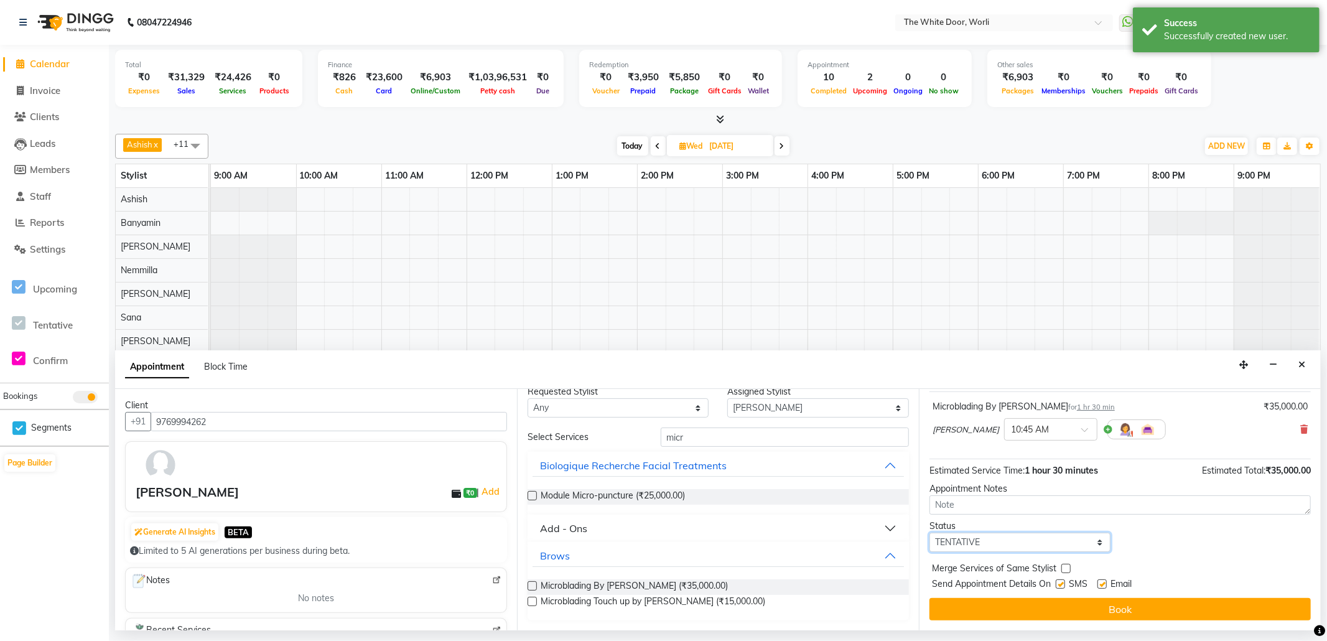
click at [992, 542] on select "Select TENTATIVE CONFIRM UPCOMING" at bounding box center [1019, 542] width 181 height 19
select select "confirm booking"
click at [929, 534] on select "Select TENTATIVE CONFIRM UPCOMING" at bounding box center [1019, 542] width 181 height 19
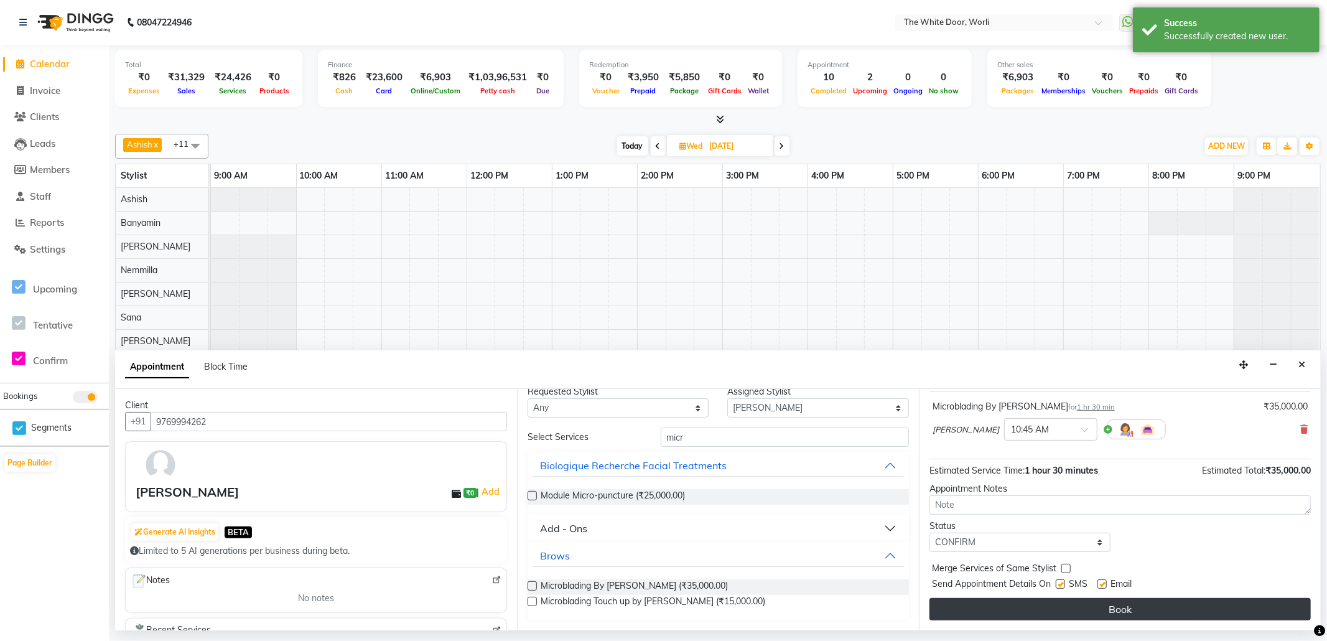
click at [1034, 607] on button "Book" at bounding box center [1119, 609] width 381 height 22
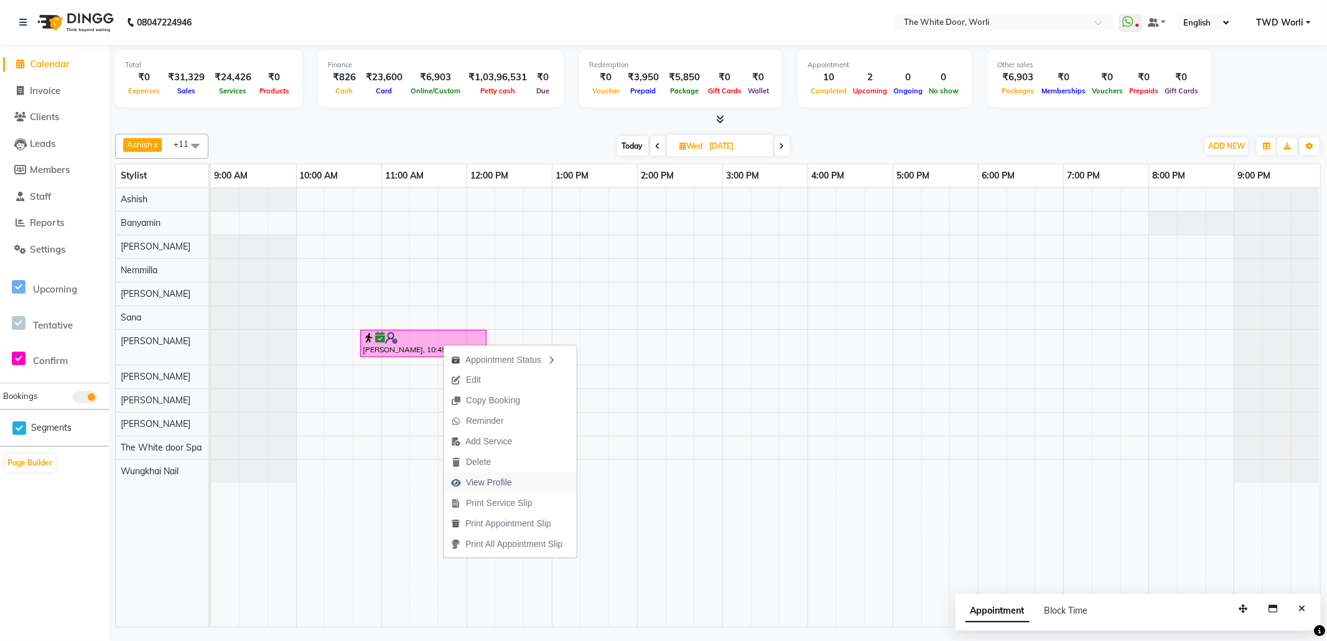
click at [478, 476] on span "View Profile" at bounding box center [489, 482] width 46 height 13
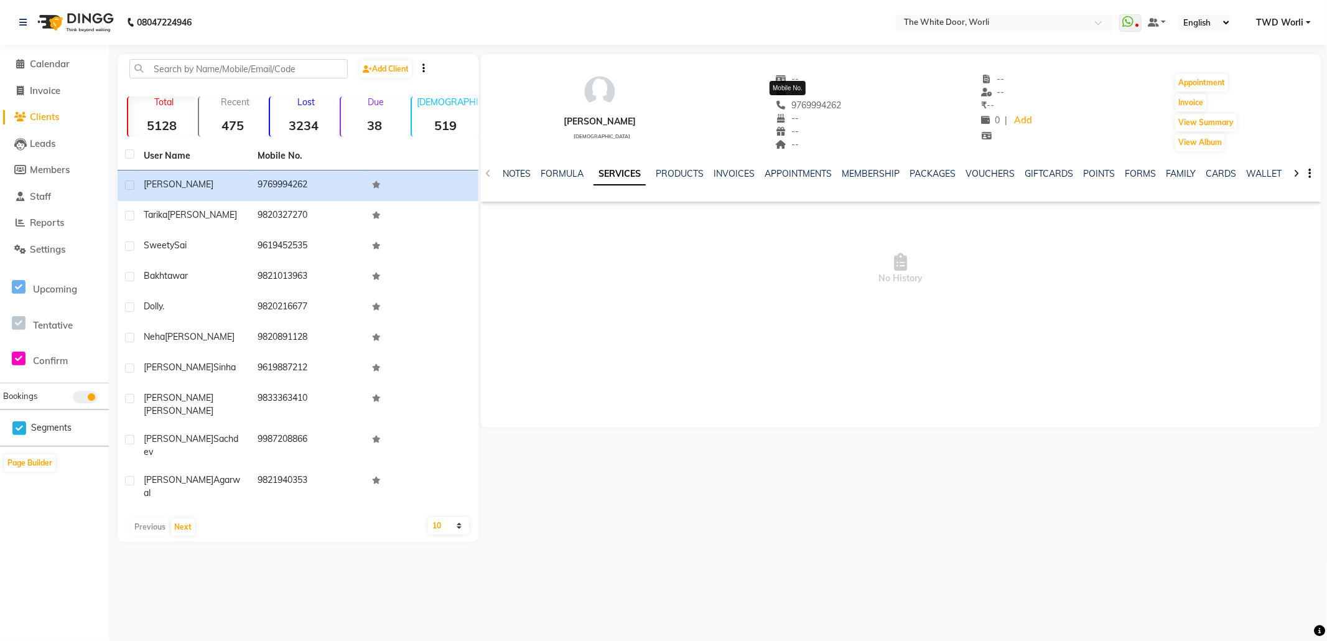
drag, startPoint x: 839, startPoint y: 108, endPoint x: 770, endPoint y: 106, distance: 69.7
click at [770, 106] on div "[PERSON_NAME] [DEMOGRAPHIC_DATA] -- -- [PHONE_NUMBER] Mobile No. -- -- -- -- --…" at bounding box center [901, 106] width 840 height 92
copy span "9769994262"
click at [70, 62] on span "Calendar" at bounding box center [50, 64] width 40 height 12
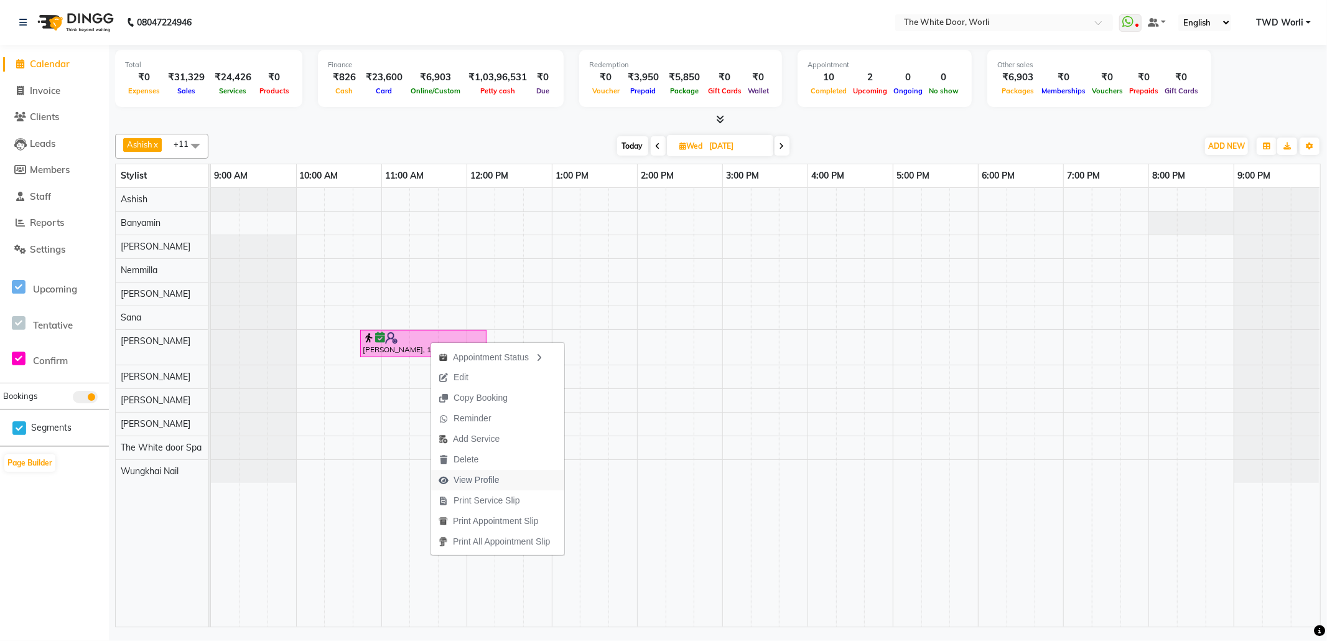
click at [470, 477] on span "View Profile" at bounding box center [477, 479] width 46 height 13
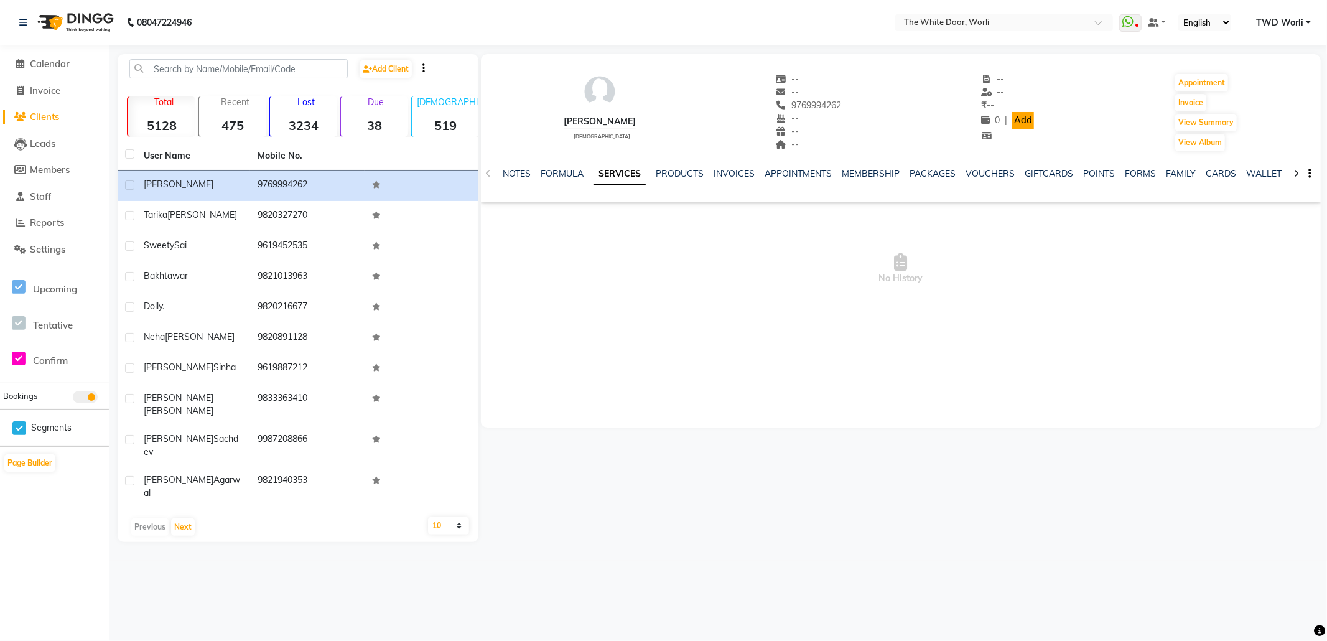
click at [1019, 118] on link "Add" at bounding box center [1023, 120] width 22 height 17
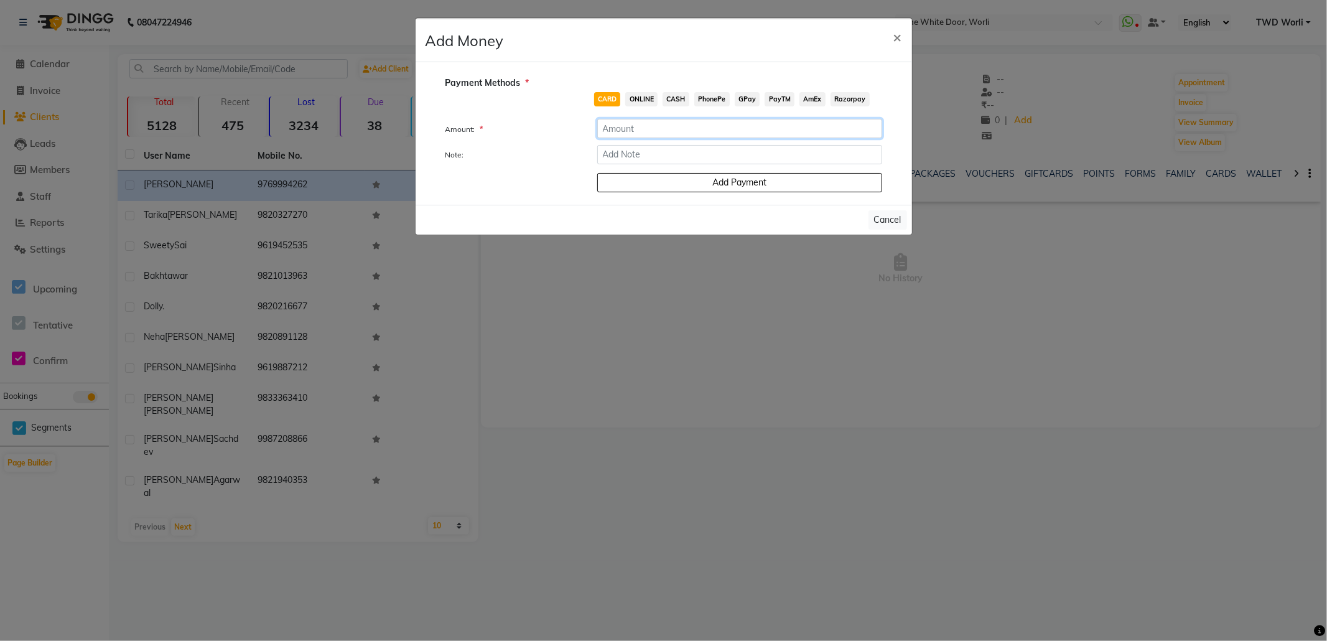
click at [642, 125] on input "number" at bounding box center [739, 128] width 285 height 19
click at [834, 97] on span "Razorpay" at bounding box center [850, 99] width 39 height 14
click at [685, 128] on input "number" at bounding box center [739, 128] width 285 height 19
type input "5000"
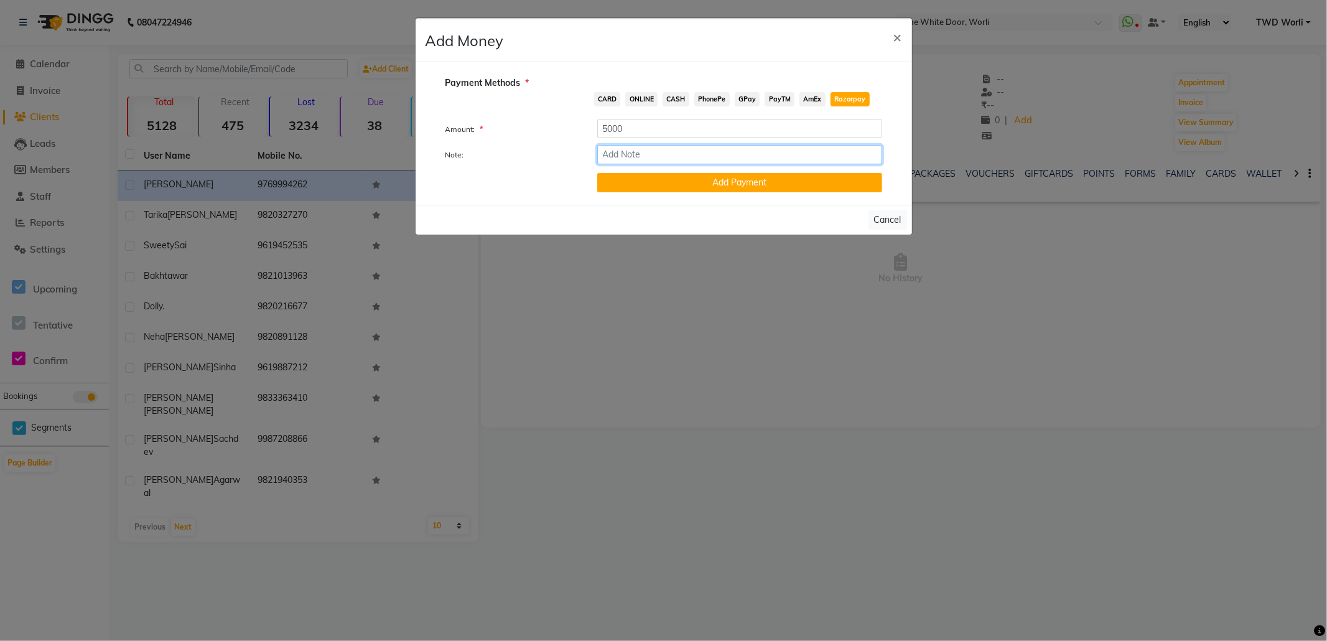
click at [643, 161] on input "Note:" at bounding box center [739, 154] width 285 height 19
type input "Appointment with [PERSON_NAME] - Adv Recd on [DATE]"
click at [783, 174] on button "Add Payment" at bounding box center [739, 182] width 285 height 19
